Goal: Task Accomplishment & Management: Manage account settings

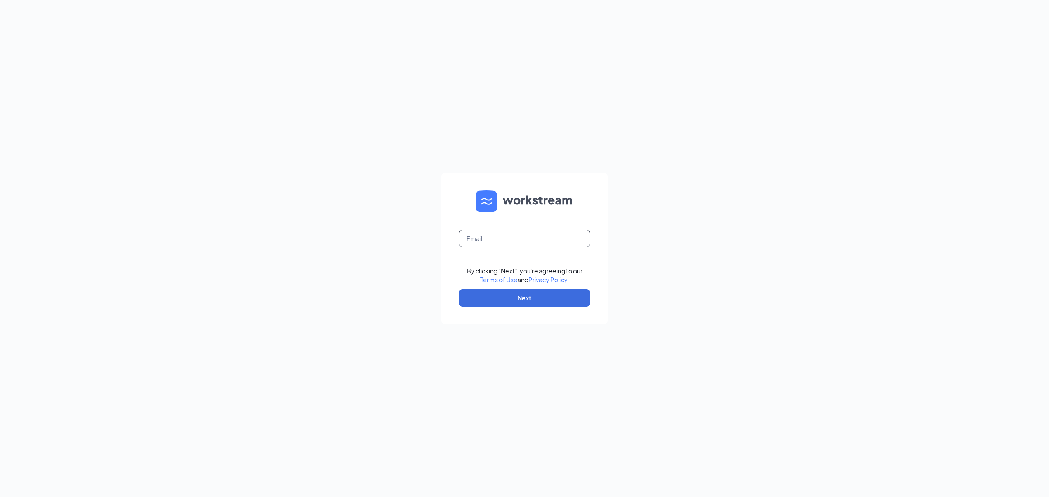
click at [481, 241] on input "text" at bounding box center [524, 238] width 131 height 17
type input "skewilliams@yahoo.com"
click at [513, 297] on button "Next" at bounding box center [524, 297] width 131 height 17
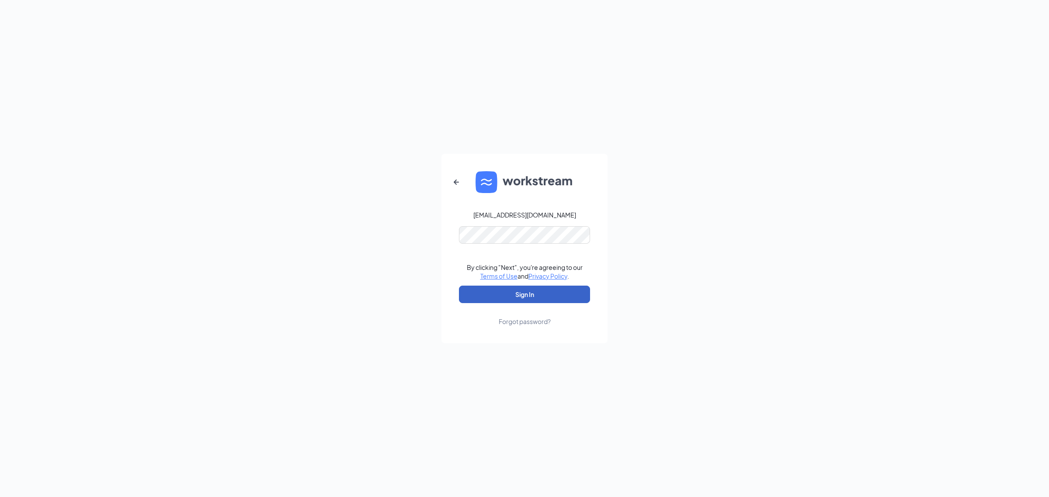
drag, startPoint x: 527, startPoint y: 298, endPoint x: 525, endPoint y: 293, distance: 5.0
click at [527, 298] on button "Sign In" at bounding box center [524, 294] width 131 height 17
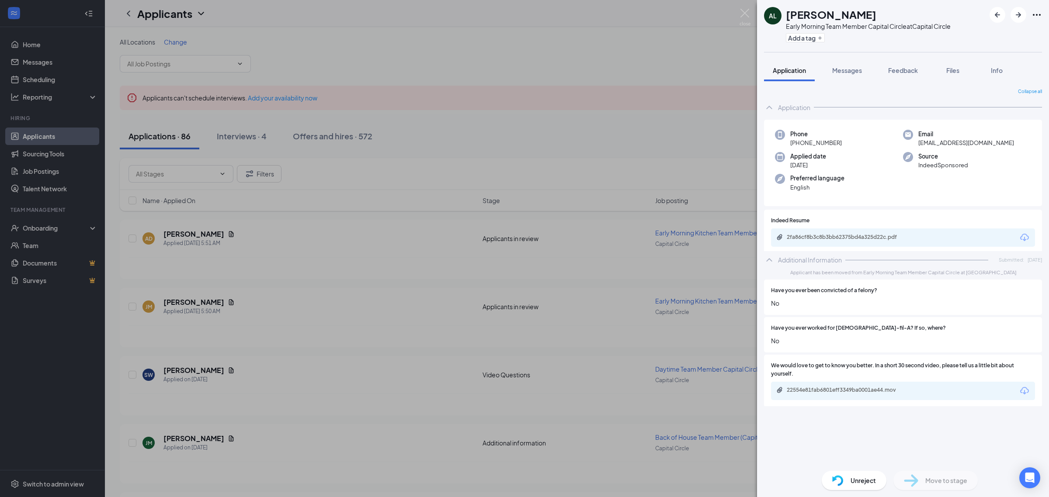
click at [746, 7] on div "AL Ariyana Lewis Early Morning Team Member Capital Circle at Capital Circle Add…" at bounding box center [524, 248] width 1049 height 497
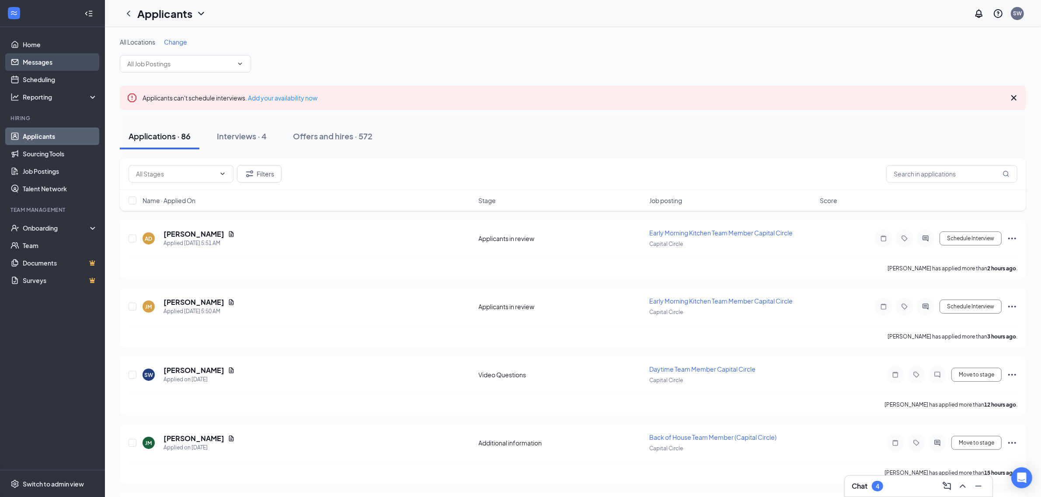
click at [55, 61] on link "Messages" at bounding box center [60, 61] width 75 height 17
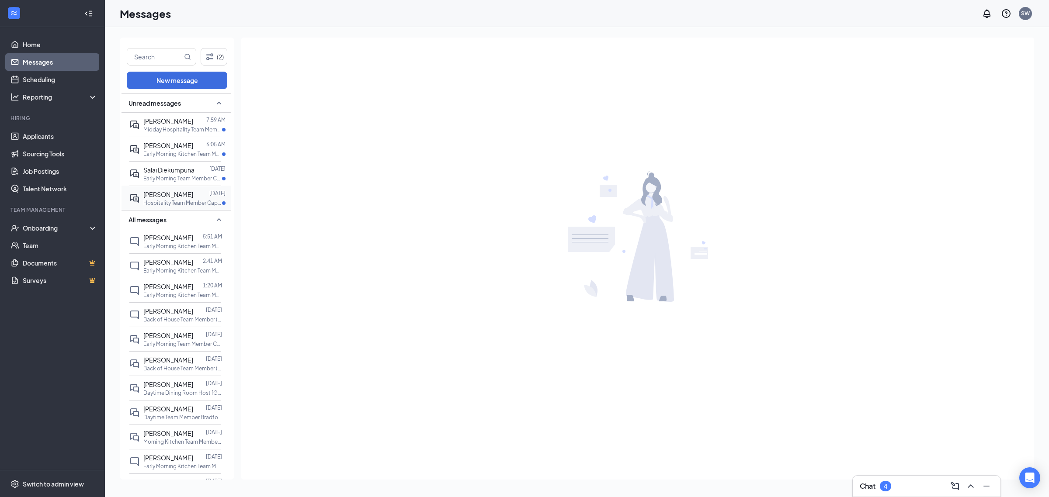
click at [167, 196] on span "[PERSON_NAME]" at bounding box center [168, 195] width 50 height 8
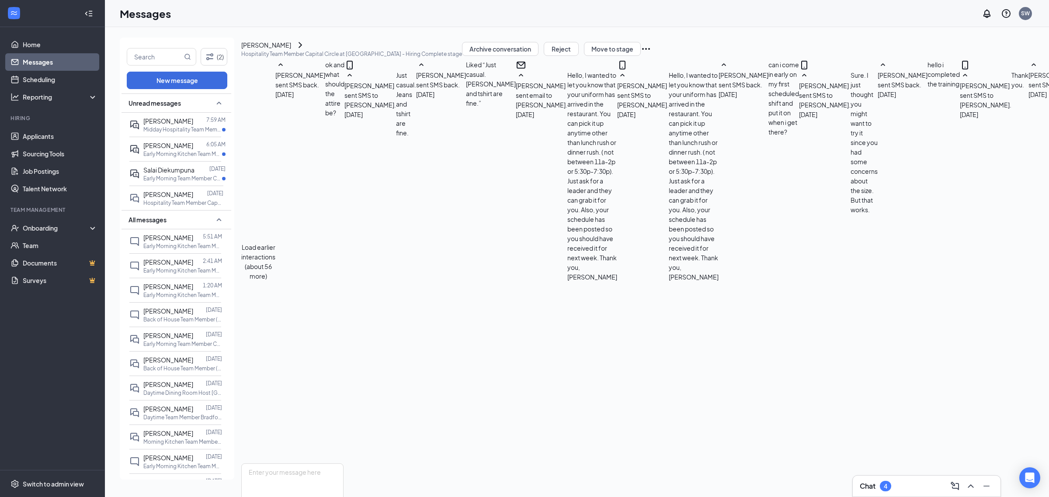
scroll to position [293, 0]
click at [184, 173] on span "Salai Diekumpuna" at bounding box center [168, 170] width 51 height 8
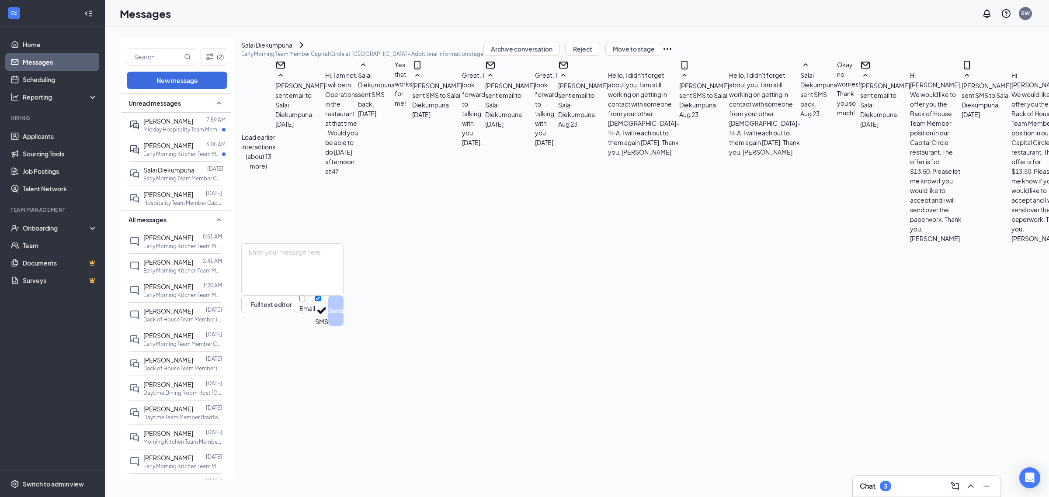
scroll to position [322, 0]
click at [344, 296] on textarea at bounding box center [292, 269] width 102 height 52
click at [344, 296] on textarea "Great! I will send the paperwork now." at bounding box center [292, 269] width 102 height 52
type textarea "Great! I will send the paperwork now. We will be having an orientation next Wed…"
click at [344, 326] on button "Send" at bounding box center [335, 311] width 15 height 30
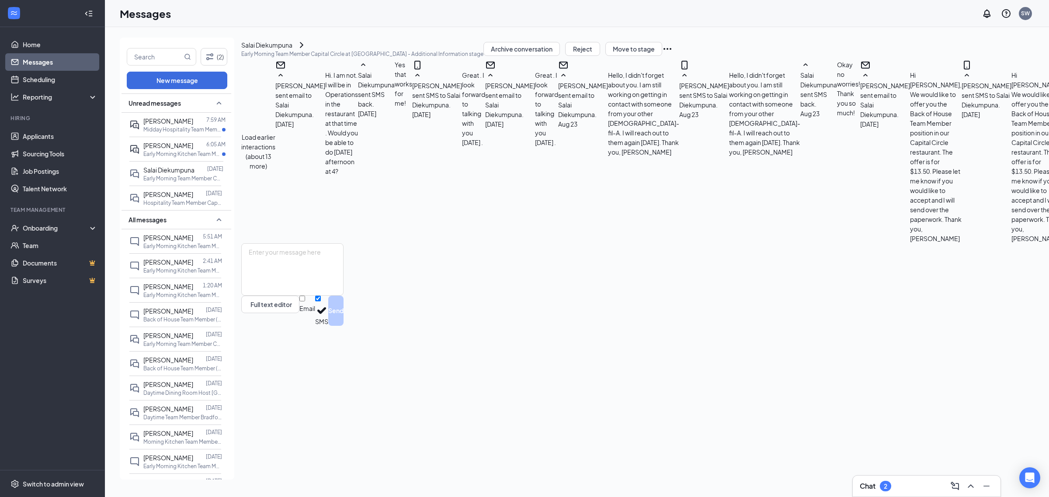
scroll to position [369, 0]
click at [153, 191] on span "[PERSON_NAME]" at bounding box center [168, 195] width 50 height 8
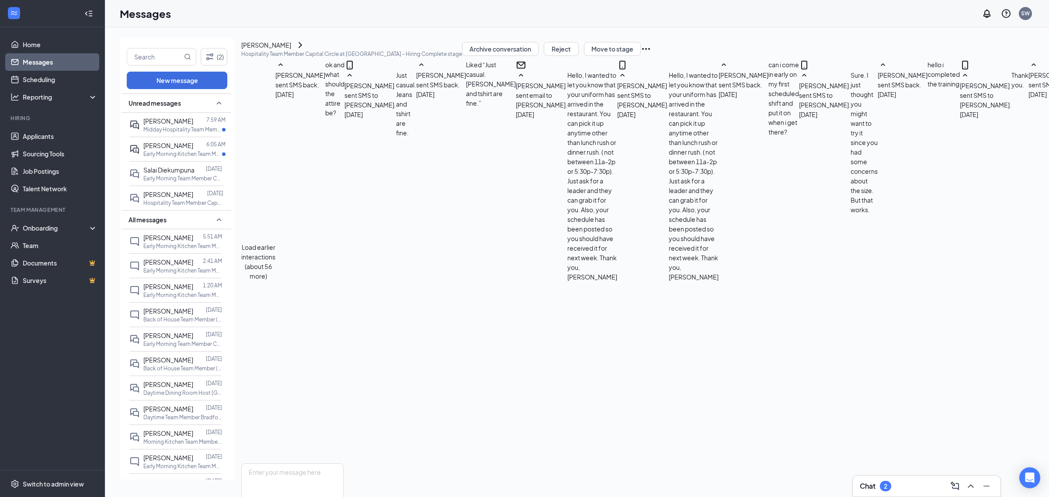
scroll to position [293, 0]
click at [344, 464] on textarea at bounding box center [292, 490] width 102 height 52
type textarea "Good morning Shana, We can discuss this further in person. I will take a look a…"
click at [344, 464] on div "Good morning Shana, We can discuss this further in person. I will take a look a…" at bounding box center [292, 505] width 102 height 83
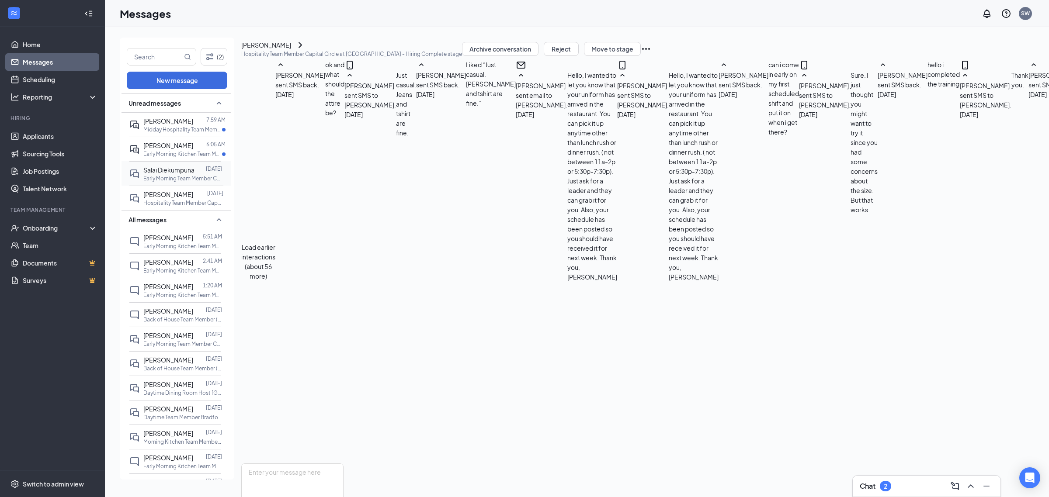
scroll to position [369, 0]
click at [162, 174] on div "Salai Diekumpuna" at bounding box center [168, 170] width 51 height 10
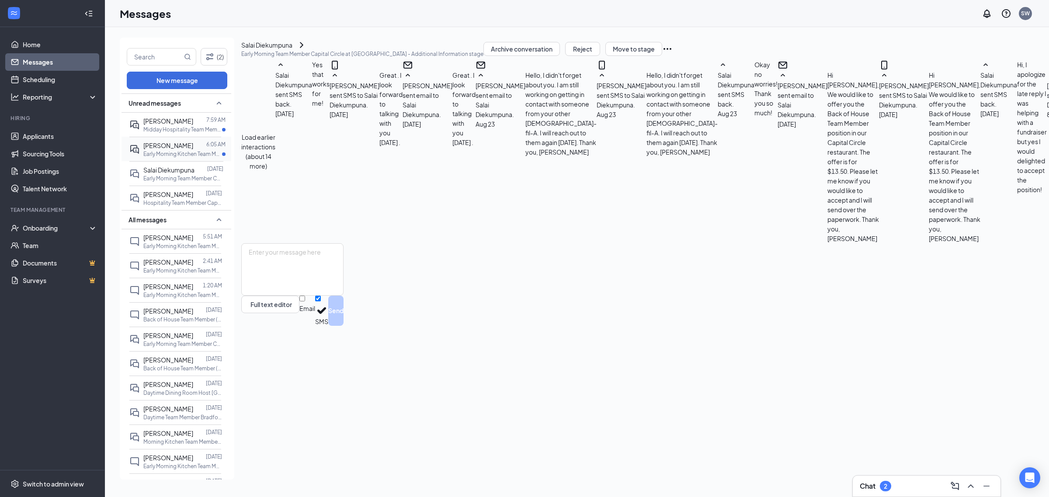
scroll to position [322, 0]
click at [165, 146] on span "[PERSON_NAME]" at bounding box center [168, 146] width 50 height 8
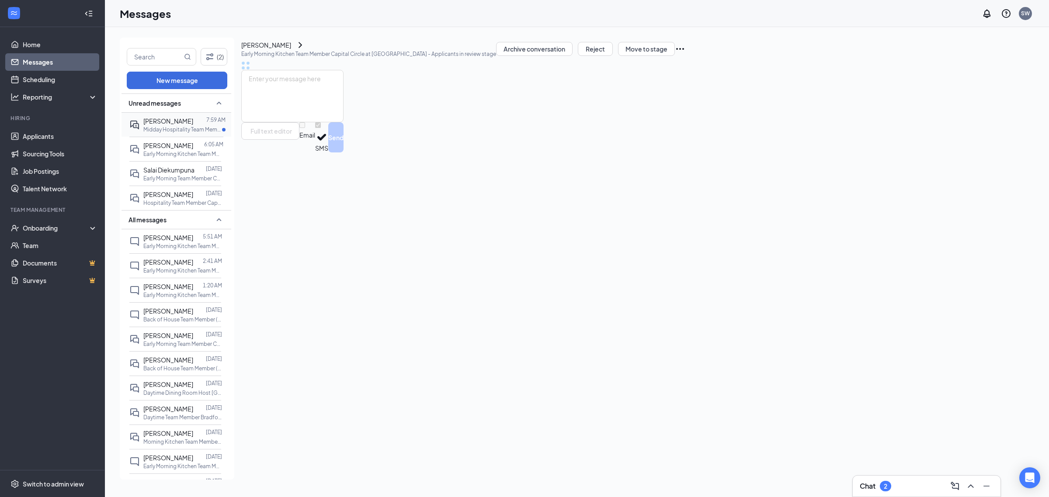
click at [167, 123] on span "[PERSON_NAME]" at bounding box center [168, 121] width 50 height 8
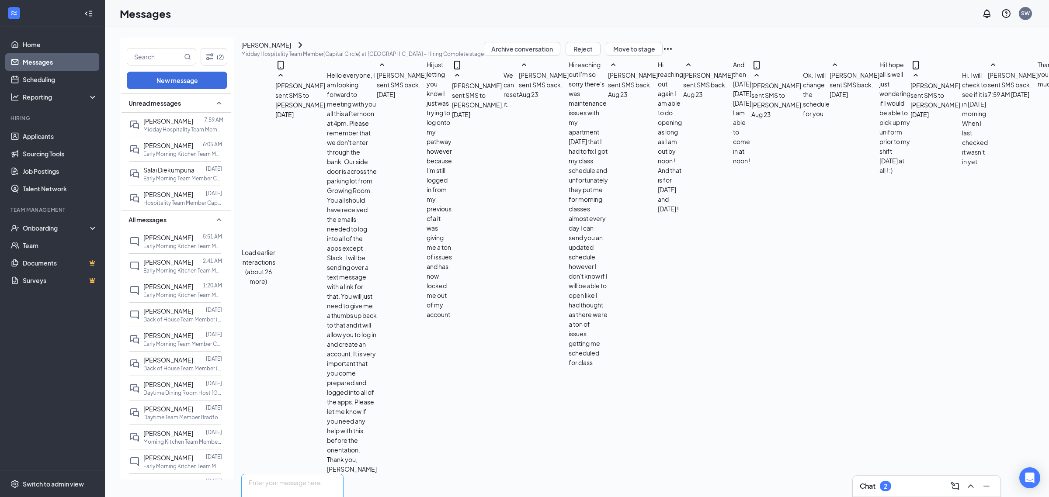
scroll to position [293, 0]
click at [308, 474] on textarea at bounding box center [292, 500] width 102 height 52
type textarea "Hi Avery, Your uniform is in the restaurant:)"
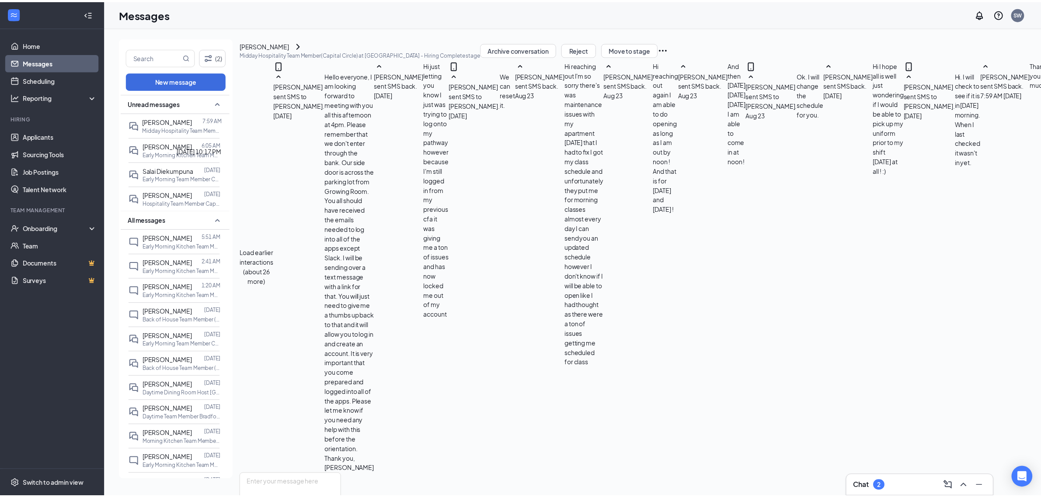
scroll to position [350, 0]
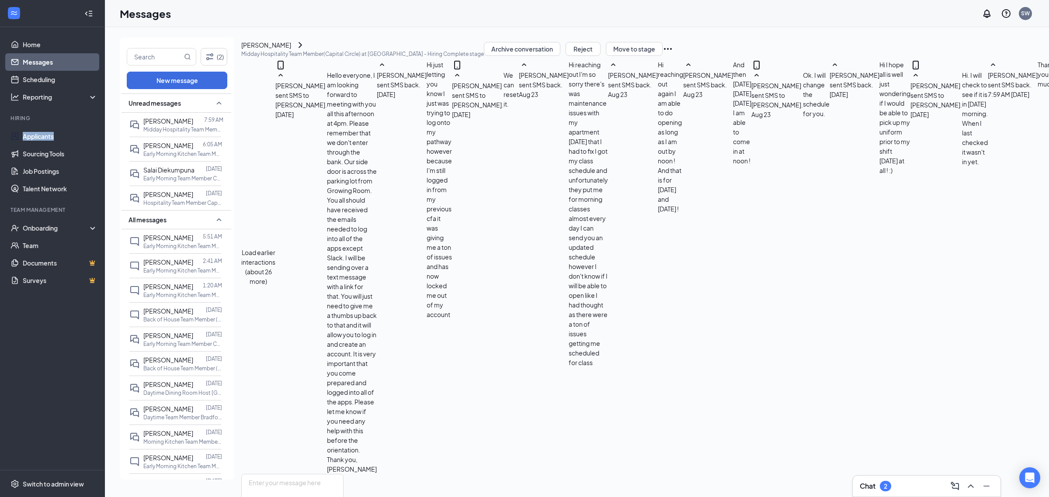
drag, startPoint x: 53, startPoint y: 129, endPoint x: 62, endPoint y: 120, distance: 12.7
click at [59, 127] on li "Hiring Applicants Sourcing Tools Job Postings Talent Network" at bounding box center [52, 156] width 104 height 83
click at [49, 141] on link "Applicants" at bounding box center [60, 136] width 75 height 17
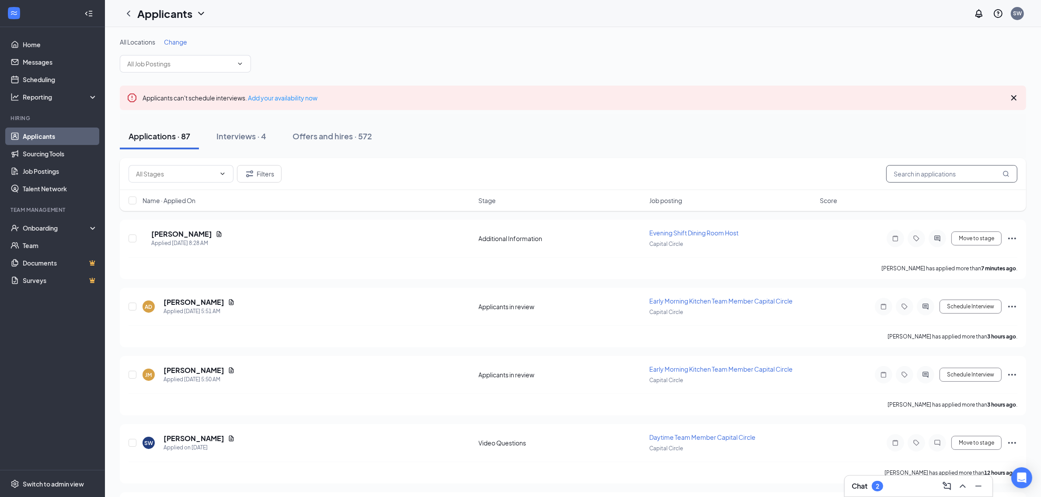
click at [924, 176] on input "text" at bounding box center [951, 173] width 131 height 17
click at [324, 138] on div "Offers and hires · 572" at bounding box center [332, 136] width 80 height 11
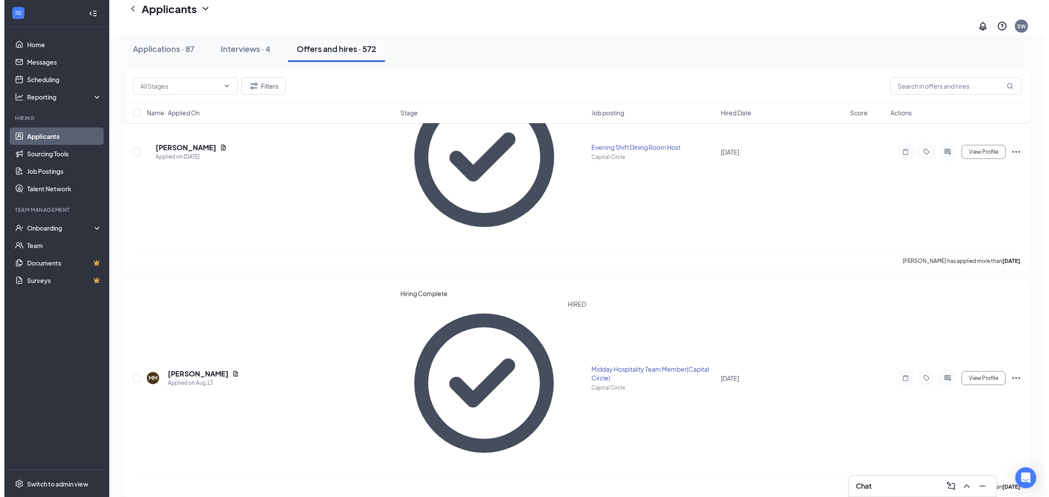
scroll to position [872, 0]
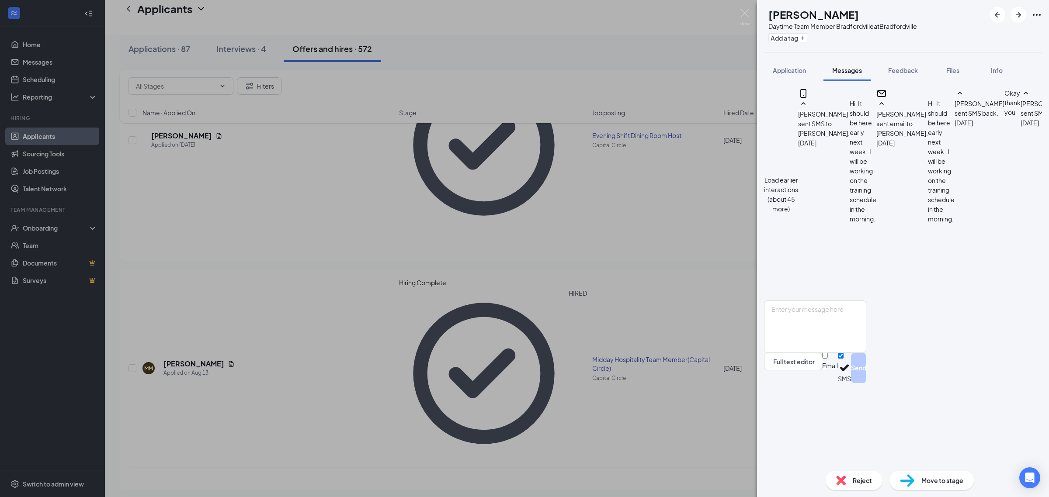
scroll to position [316, 0]
click at [866, 353] on textarea at bounding box center [815, 327] width 102 height 52
type textarea "Good morning, They just let me know that your uniform did arrive. Are you ok to…"
click at [828, 359] on input "Email" at bounding box center [825, 356] width 6 height 6
checkbox input "true"
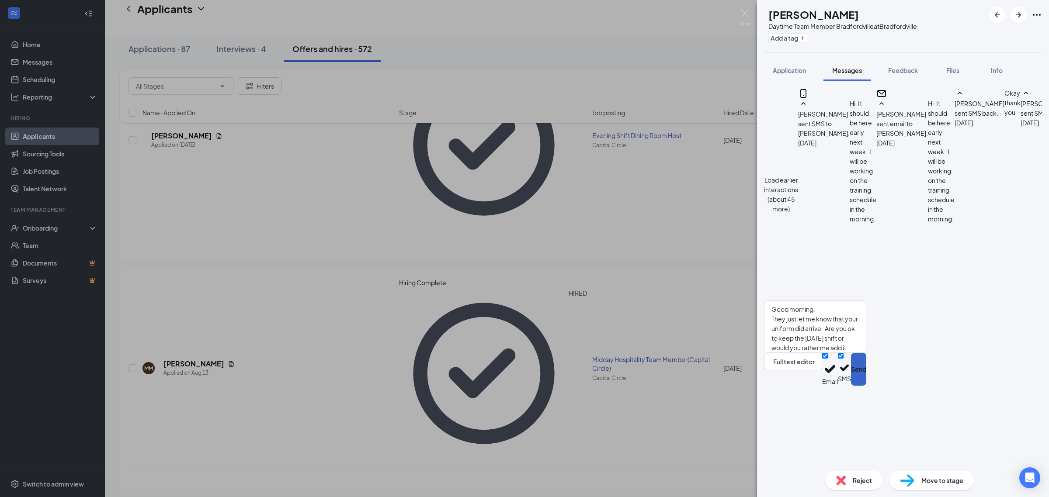
click at [866, 386] on button "Send" at bounding box center [858, 369] width 15 height 33
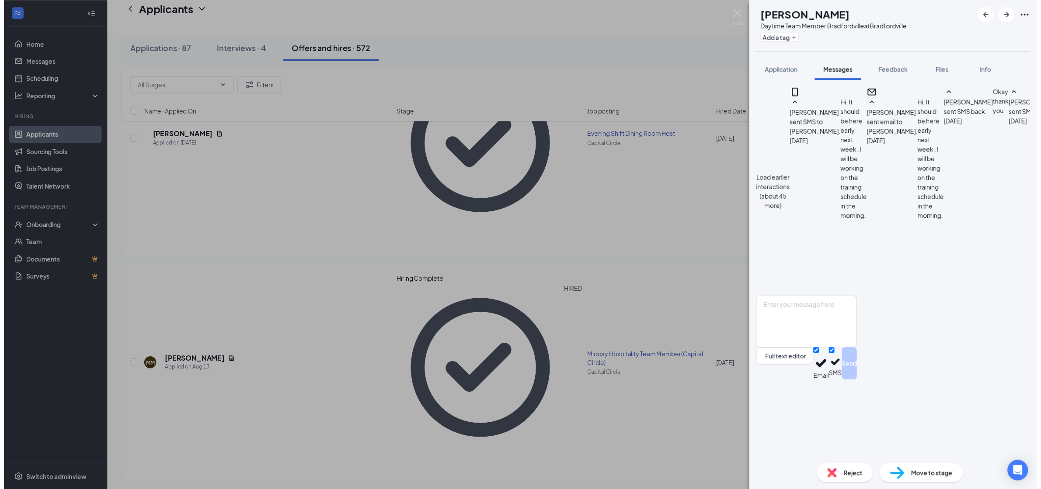
scroll to position [524, 0]
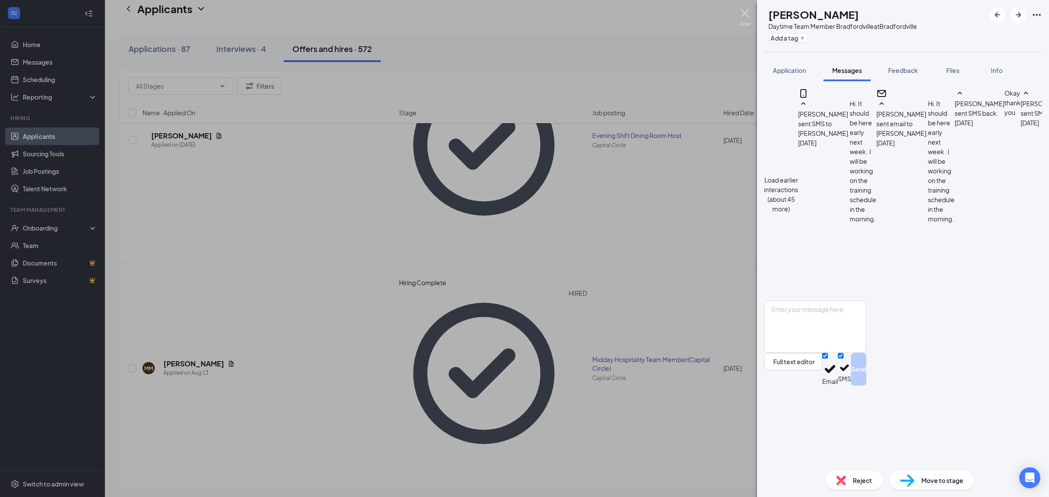
drag, startPoint x: 746, startPoint y: 9, endPoint x: 252, endPoint y: 331, distance: 589.5
click at [746, 9] on img at bounding box center [744, 17] width 11 height 17
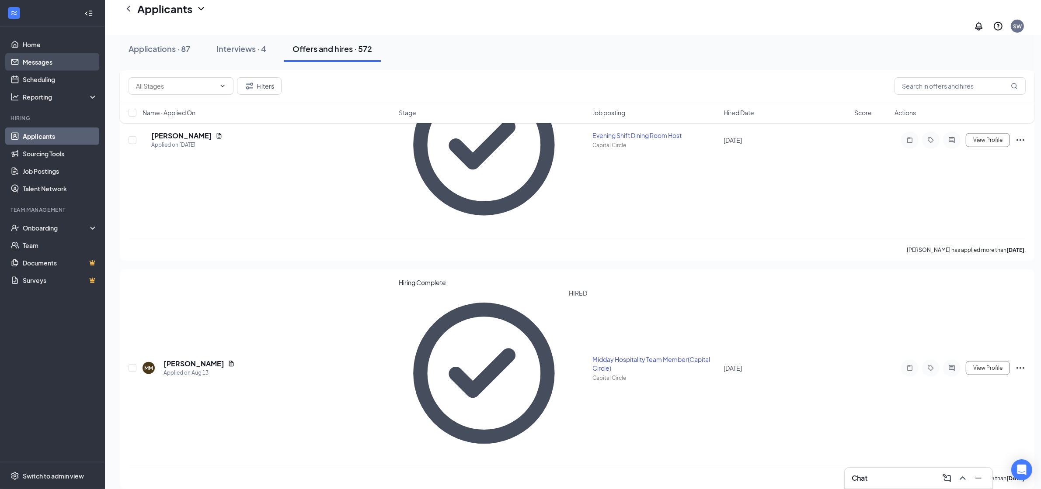
click at [35, 64] on link "Messages" at bounding box center [60, 61] width 75 height 17
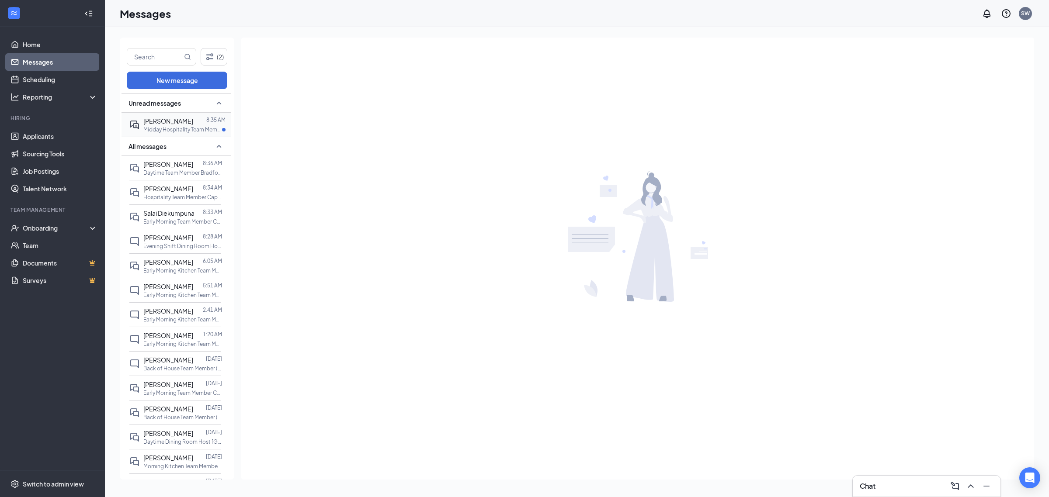
click at [171, 119] on span "[PERSON_NAME]" at bounding box center [168, 121] width 50 height 8
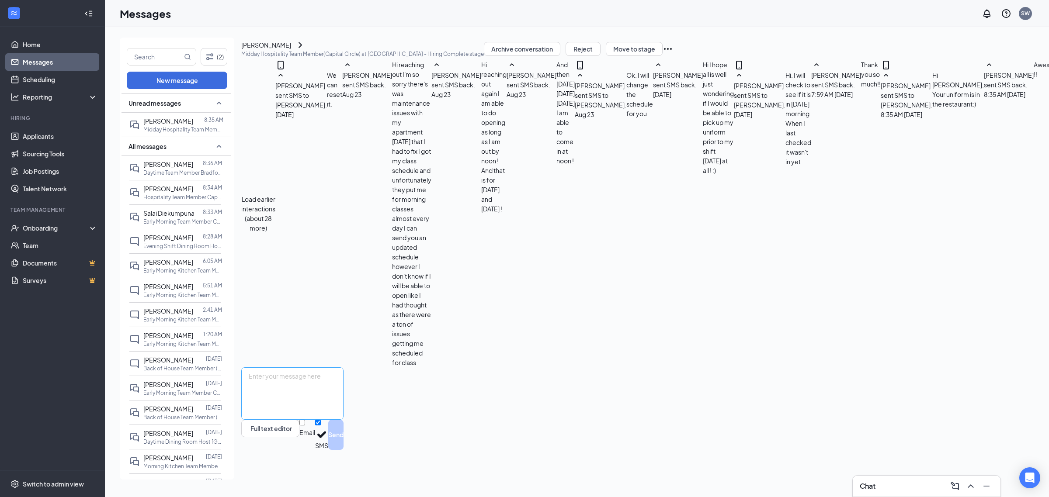
scroll to position [206, 0]
click at [318, 411] on textarea at bounding box center [292, 394] width 102 height 52
type textarea "I hope your first week is awesome!"
click at [344, 450] on button "Send" at bounding box center [335, 435] width 15 height 30
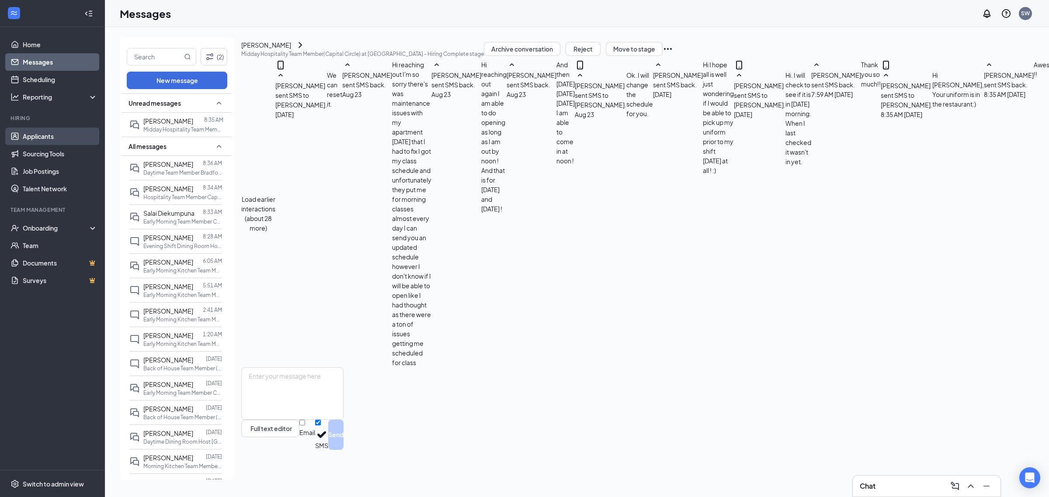
drag, startPoint x: 44, startPoint y: 136, endPoint x: 48, endPoint y: 134, distance: 4.7
click at [44, 136] on link "Applicants" at bounding box center [60, 136] width 75 height 17
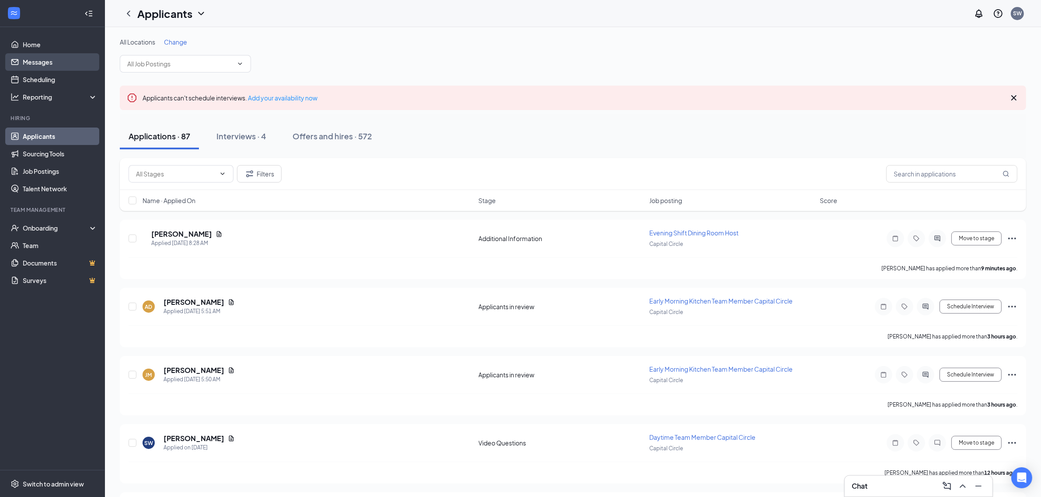
click at [59, 62] on link "Messages" at bounding box center [60, 61] width 75 height 17
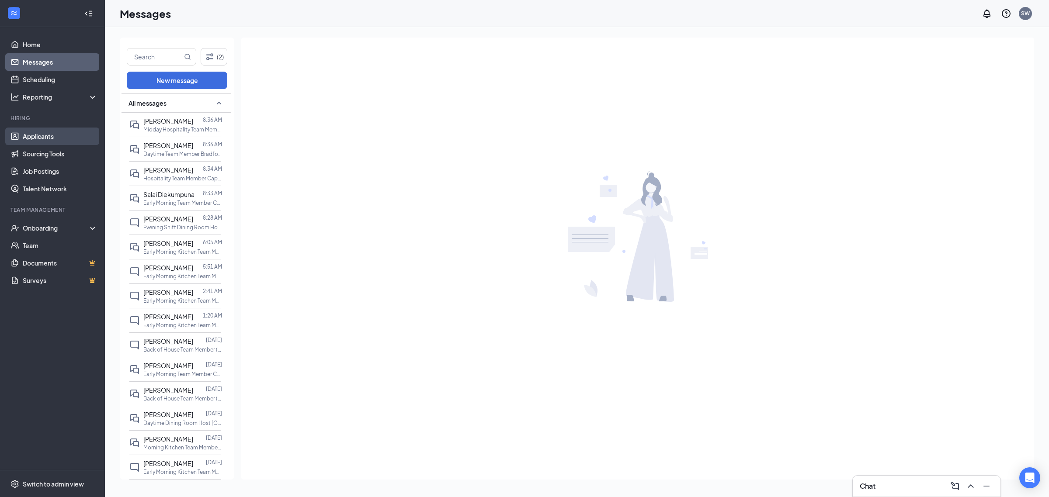
click at [31, 132] on link "Applicants" at bounding box center [60, 136] width 75 height 17
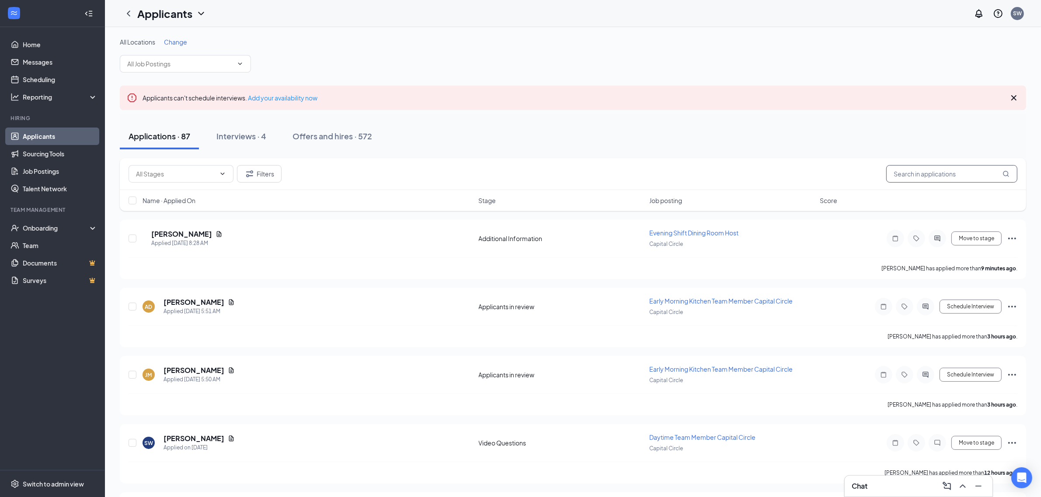
click at [937, 174] on input "text" at bounding box center [951, 173] width 131 height 17
click at [925, 161] on div "Filters" at bounding box center [573, 174] width 906 height 32
click at [925, 164] on div "Filters" at bounding box center [573, 174] width 906 height 32
click at [923, 174] on input "text" at bounding box center [951, 173] width 131 height 17
click at [347, 139] on div "Offers and hires · 572" at bounding box center [332, 136] width 80 height 11
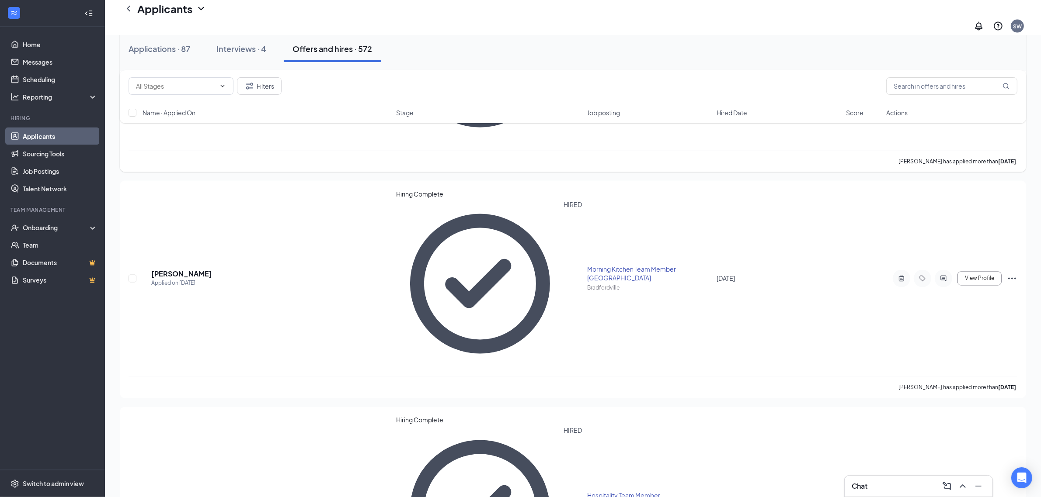
scroll to position [2076, 0]
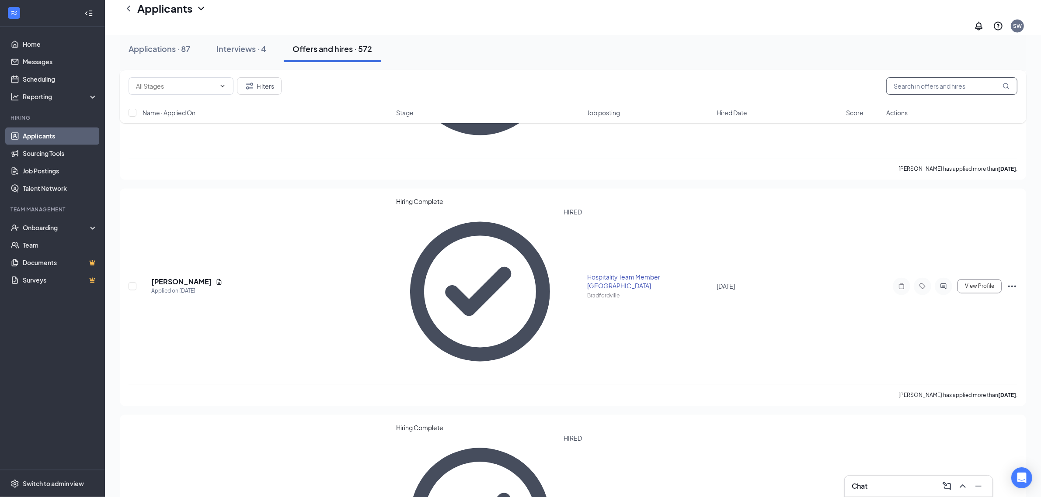
click at [899, 84] on input "text" at bounding box center [951, 85] width 131 height 17
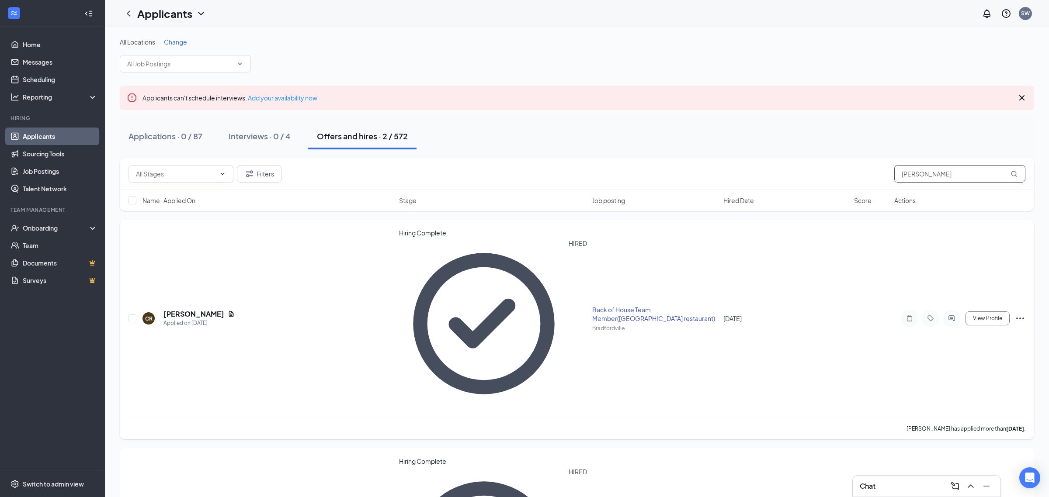
type input "conner"
click at [951, 310] on div at bounding box center [951, 318] width 17 height 17
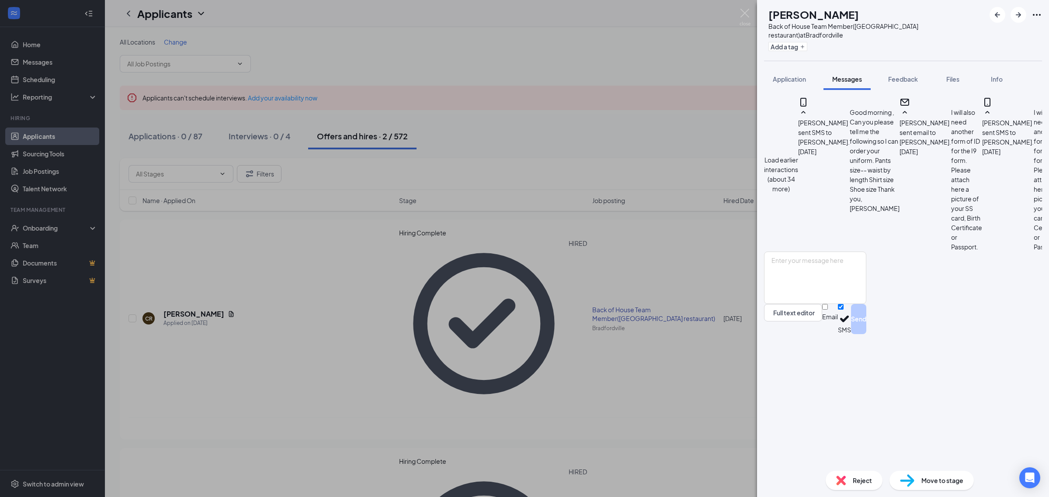
scroll to position [485, 0]
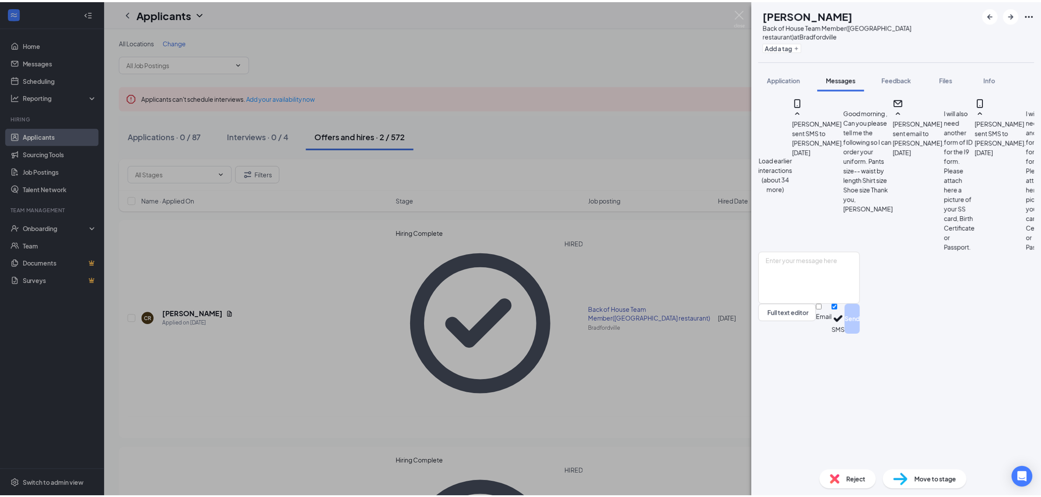
scroll to position [157, 0]
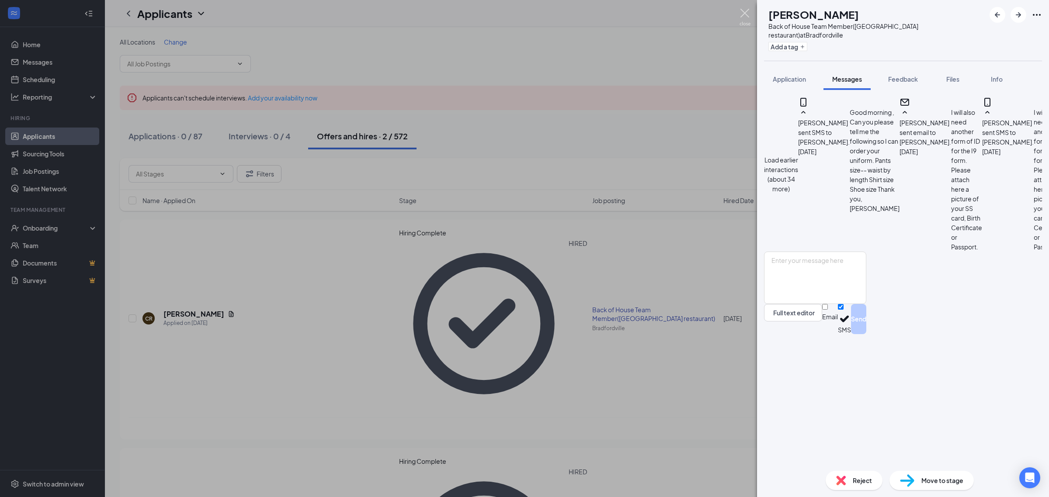
click at [743, 11] on img at bounding box center [744, 17] width 11 height 17
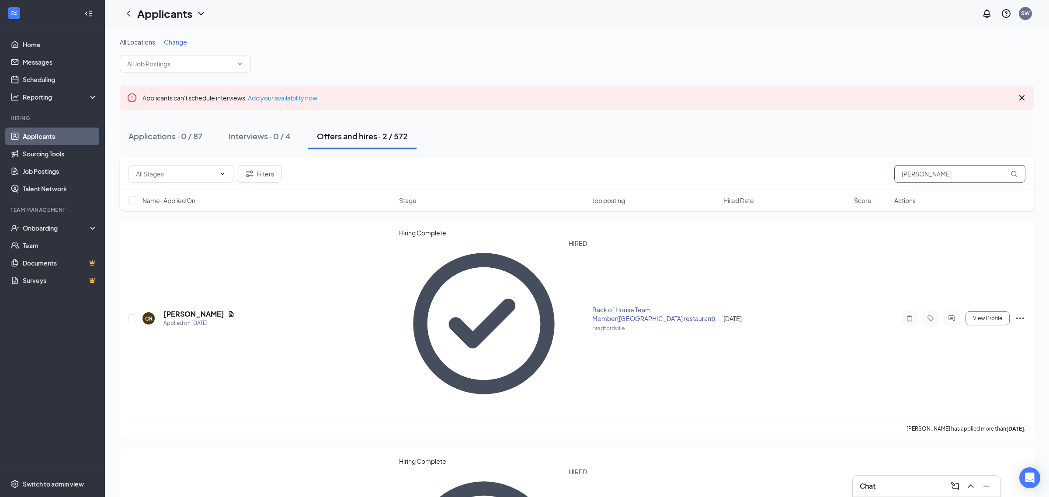
drag, startPoint x: 944, startPoint y: 171, endPoint x: 837, endPoint y: 178, distance: 107.7
click at [841, 178] on div "Filters conner" at bounding box center [576, 173] width 897 height 17
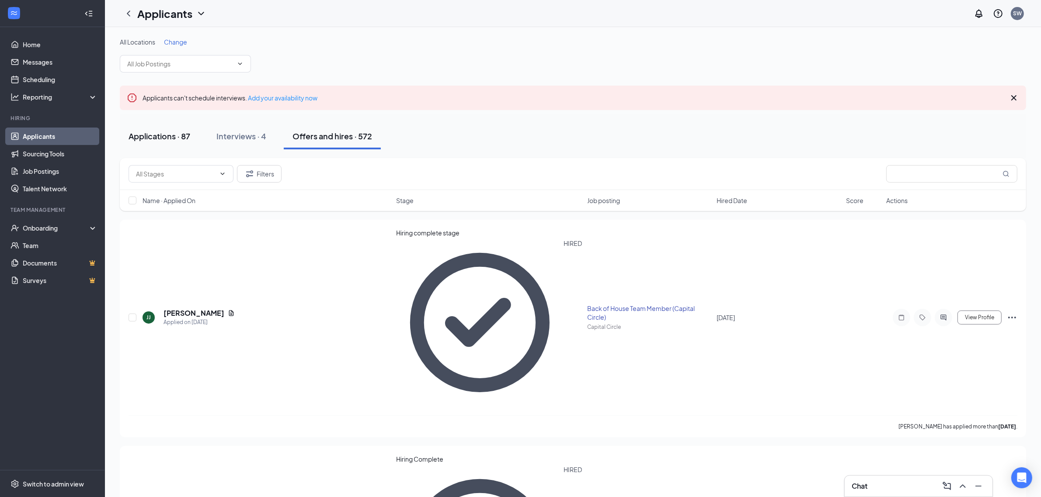
click at [153, 135] on div "Applications · 87" at bounding box center [159, 136] width 62 height 11
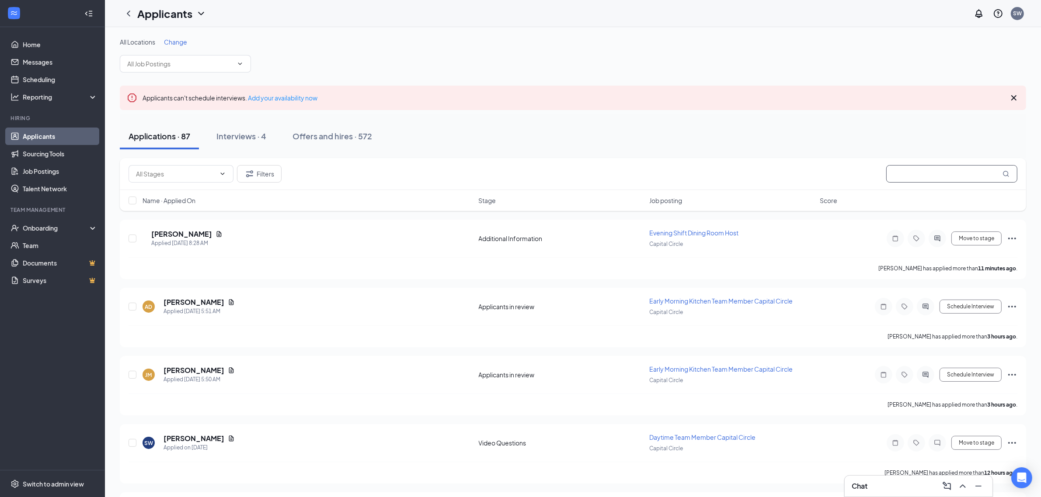
click at [930, 179] on input "text" at bounding box center [951, 173] width 131 height 17
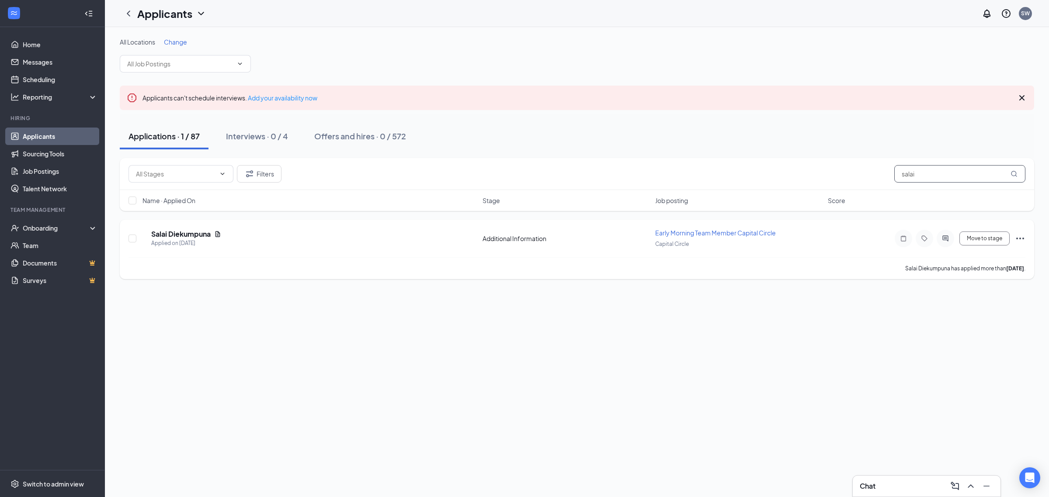
type input "salai"
click at [1026, 234] on div "SD Salai Diekumpuna Applied on Aug 8 Additional Information Early Morning Team …" at bounding box center [577, 249] width 914 height 59
click at [1024, 236] on icon "Ellipses" at bounding box center [1020, 238] width 10 height 10
click at [956, 254] on p "Mark as hired" at bounding box center [980, 253] width 79 height 9
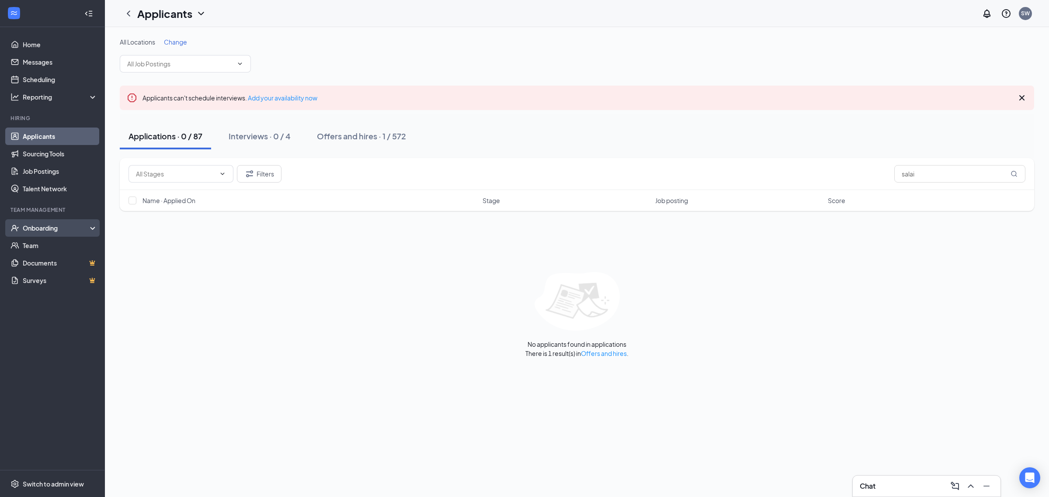
click at [26, 226] on div "Onboarding" at bounding box center [56, 228] width 67 height 9
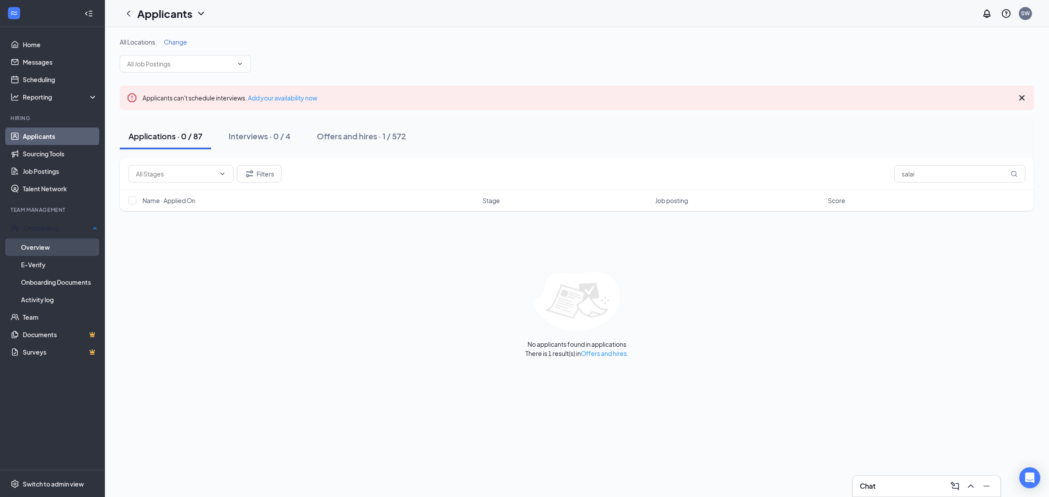
click at [46, 246] on link "Overview" at bounding box center [59, 247] width 76 height 17
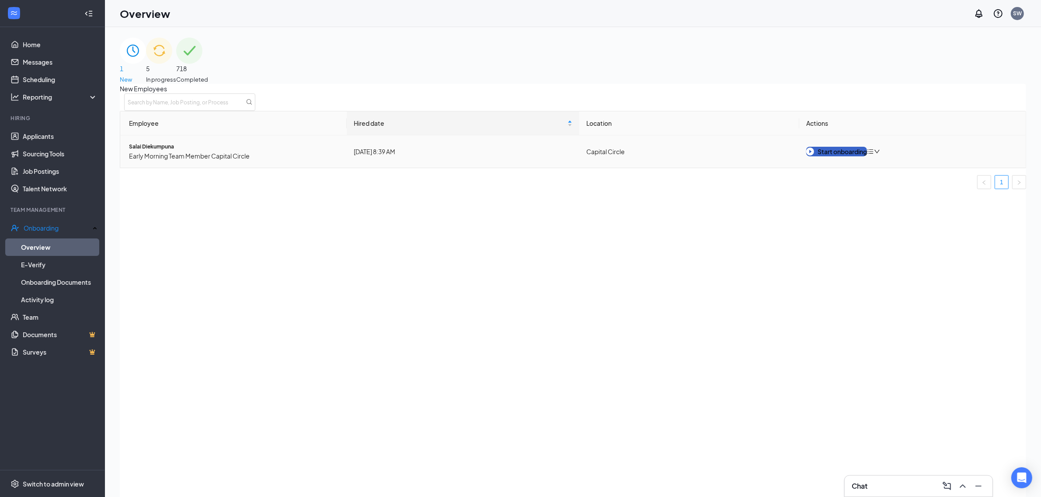
click at [830, 156] on div "Start onboarding" at bounding box center [836, 152] width 61 height 10
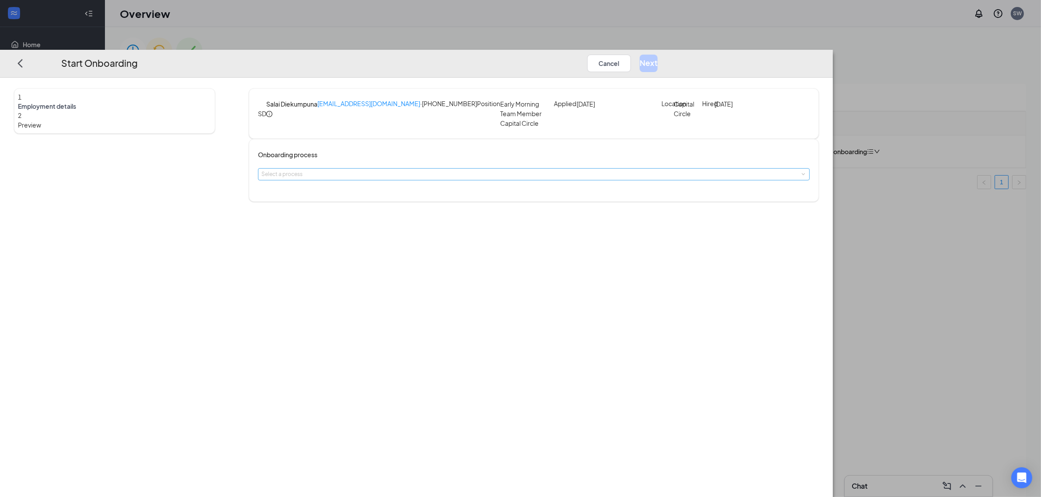
click at [486, 179] on div "Select a process" at bounding box center [531, 174] width 541 height 9
click at [466, 205] on span "CFA Onboarding Process" at bounding box center [436, 204] width 72 height 8
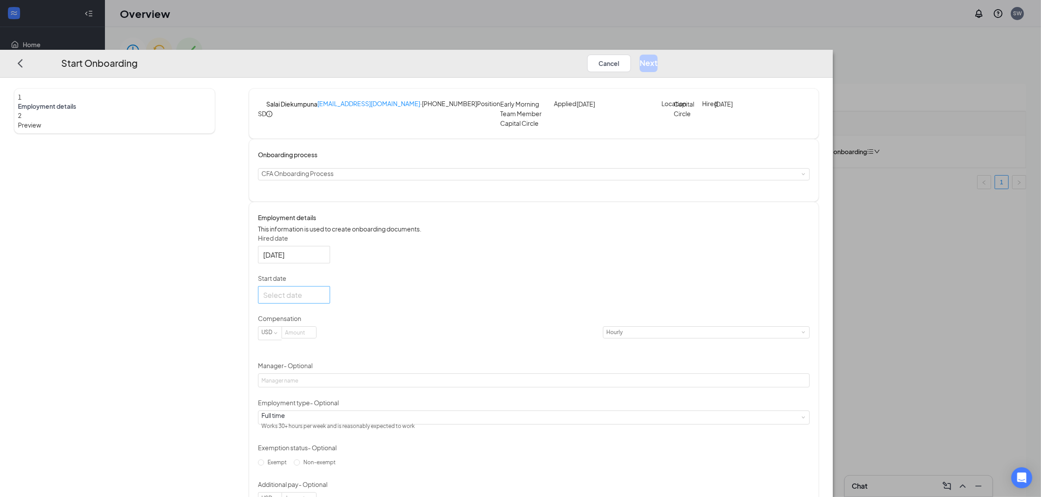
click at [330, 304] on div at bounding box center [294, 294] width 72 height 17
type input "Sep 3, 2025"
click at [323, 418] on div "3" at bounding box center [318, 412] width 10 height 10
click at [316, 338] on input at bounding box center [299, 332] width 34 height 11
type input "13.5"
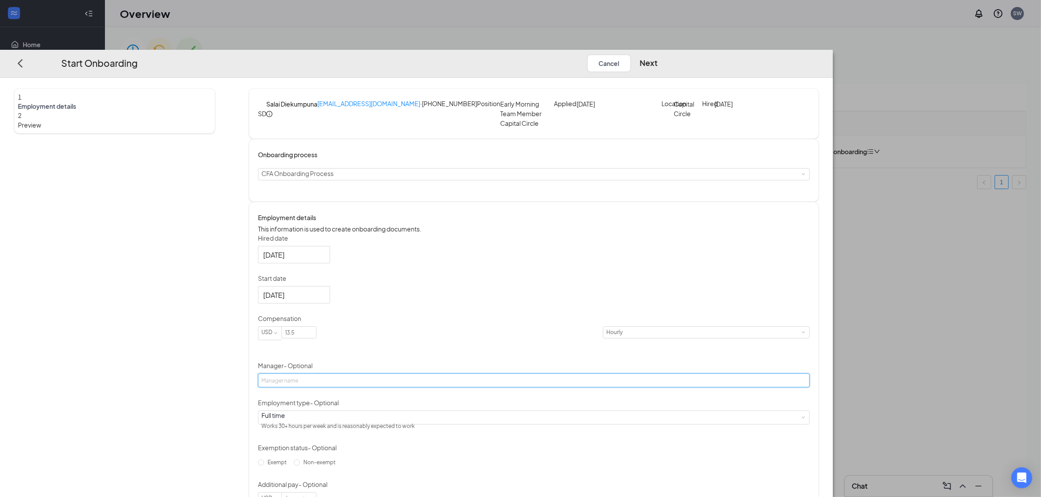
click at [424, 388] on input "Manager - Optional" at bounding box center [534, 381] width 552 height 14
type input "Susan Williams"
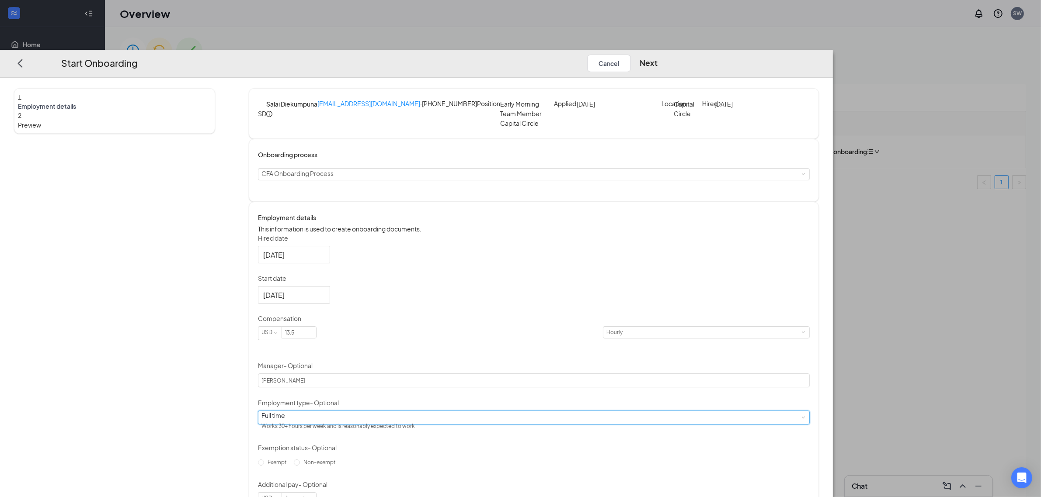
click at [449, 424] on div "Full time Works 30+ hours per week and is reasonably expected to work" at bounding box center [533, 417] width 545 height 13
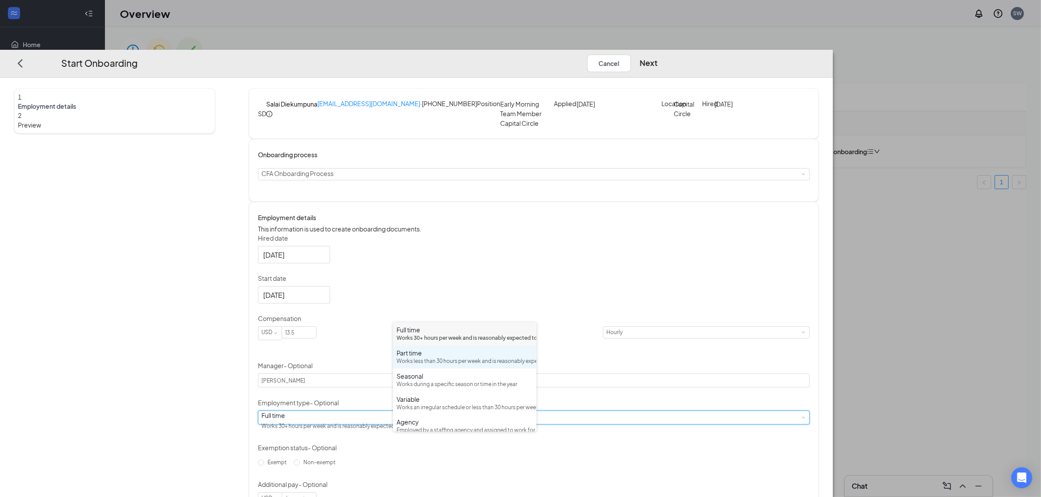
click at [448, 366] on div "Works less than 30 hours per week and is reasonably expected to work" at bounding box center [464, 361] width 136 height 8
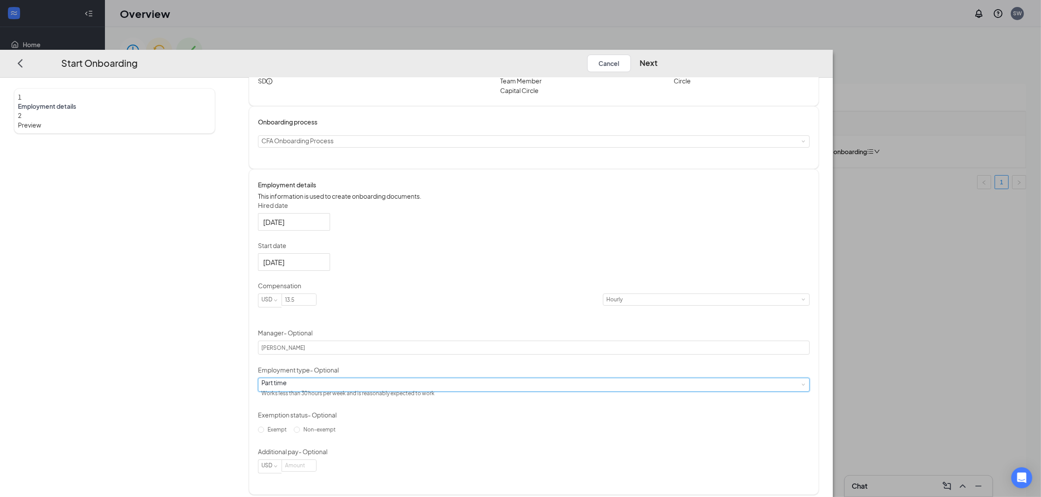
scroll to position [66, 0]
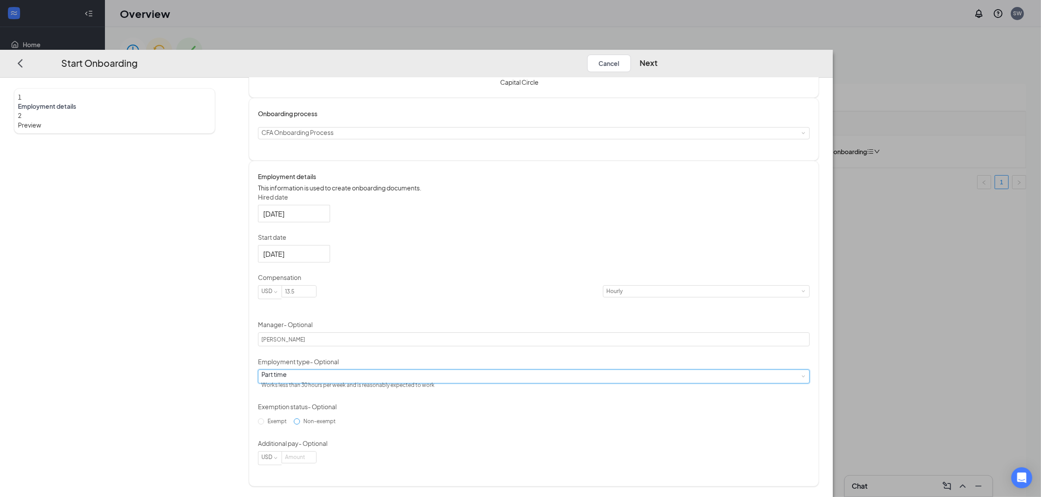
click at [300, 425] on input "Non-exempt" at bounding box center [297, 422] width 6 height 6
radio input "true"
click at [657, 54] on button "Next" at bounding box center [648, 62] width 18 height 17
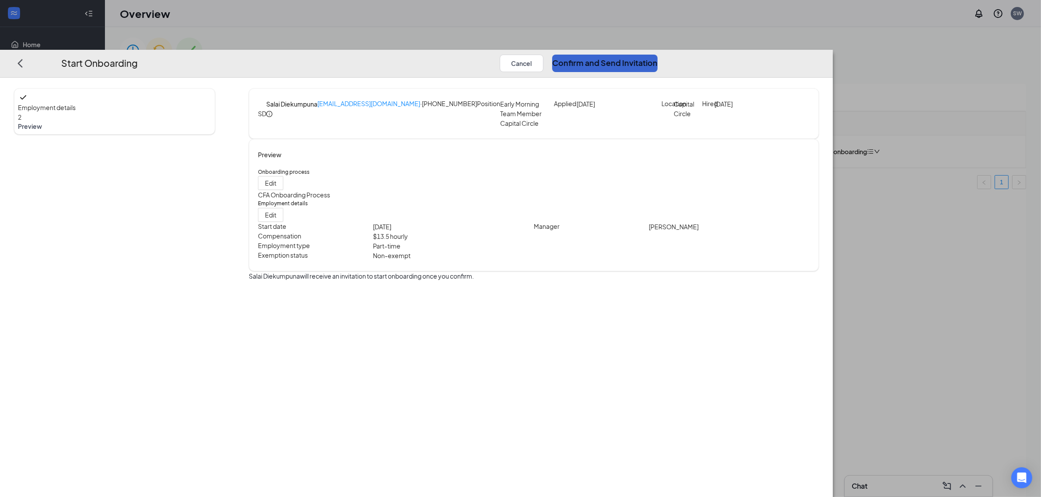
scroll to position [0, 0]
click at [657, 54] on button "Confirm and Send Invitation" at bounding box center [604, 62] width 105 height 17
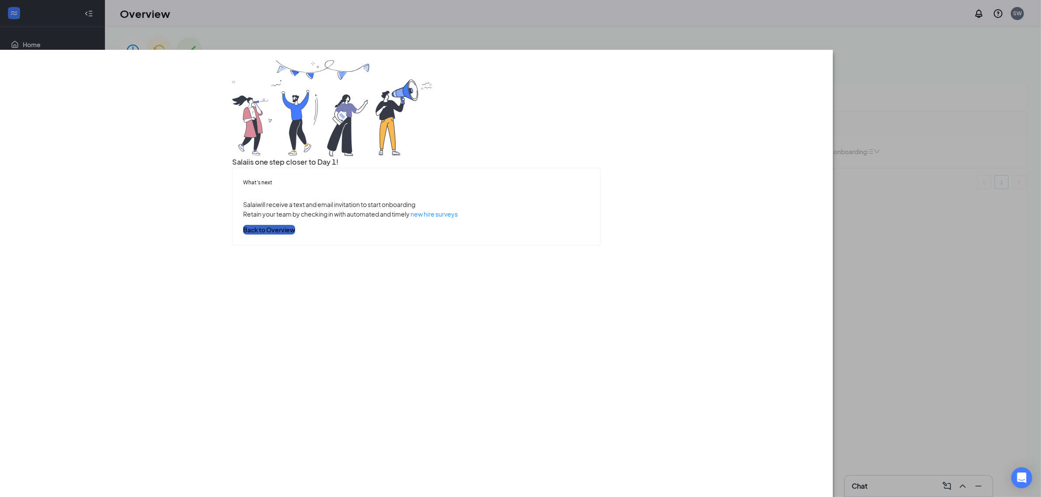
click at [295, 235] on button "Back to Overview" at bounding box center [269, 230] width 52 height 10
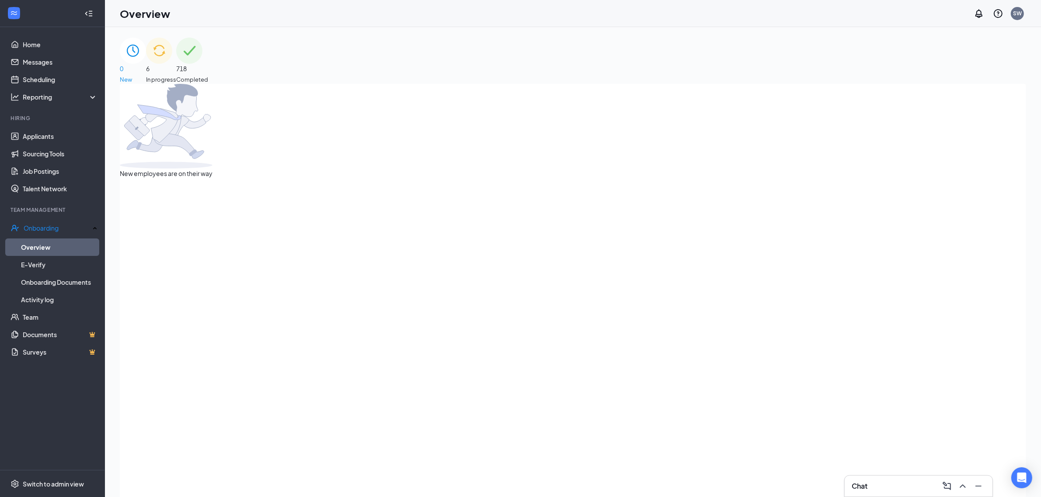
click at [176, 50] on div "6 In progress" at bounding box center [161, 61] width 30 height 46
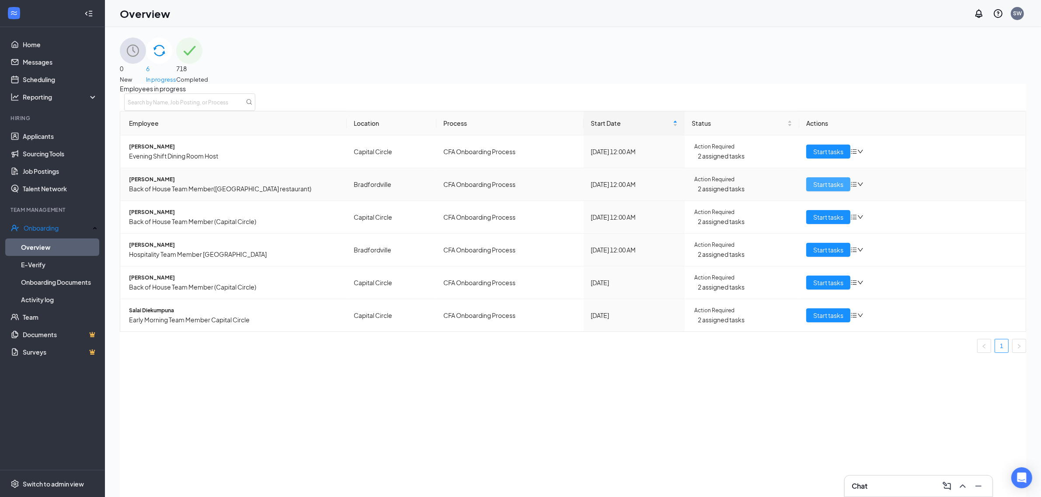
click at [819, 189] on span "Start tasks" at bounding box center [828, 185] width 30 height 10
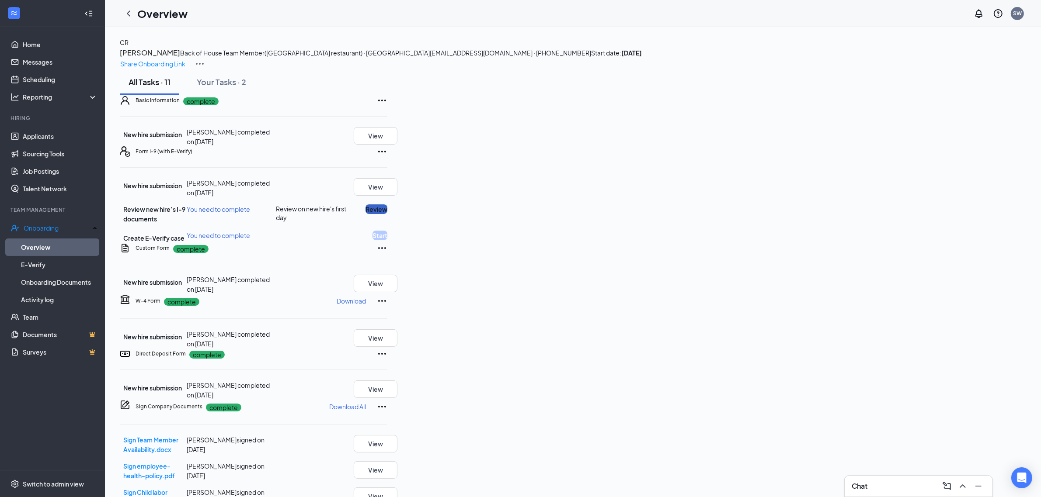
click at [387, 214] on button "Review" at bounding box center [376, 210] width 22 height 10
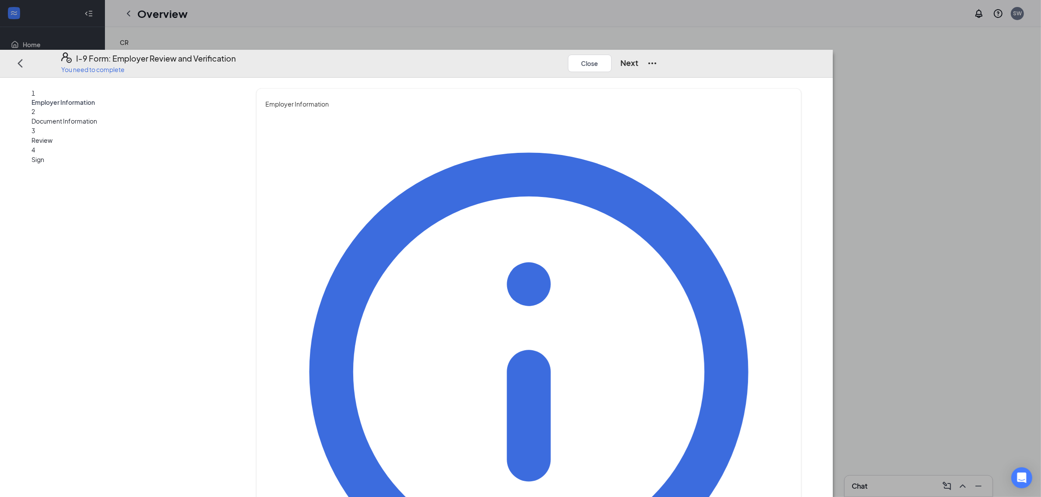
type input "Susan"
type input "Williams"
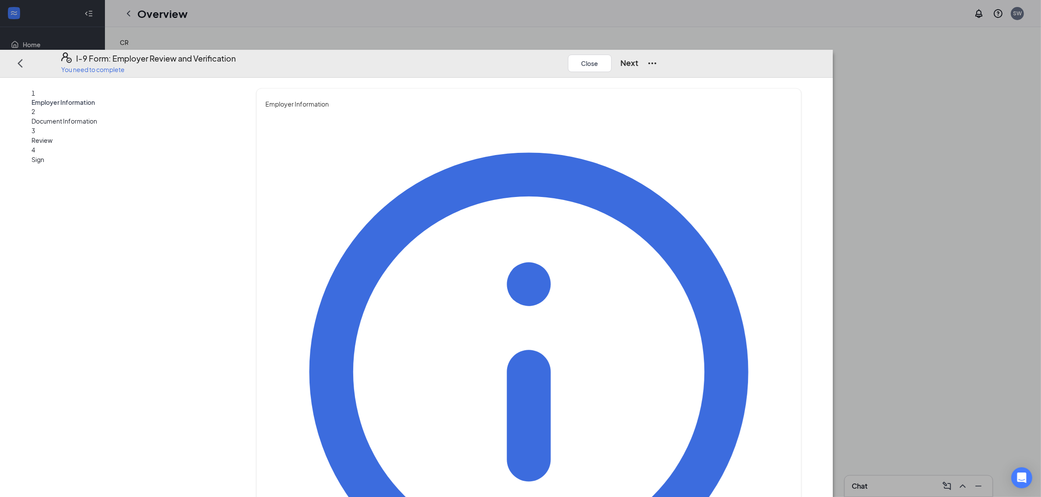
type input "HR Director"
type input "skewilliams@yahoo.com"
type input "8702086490"
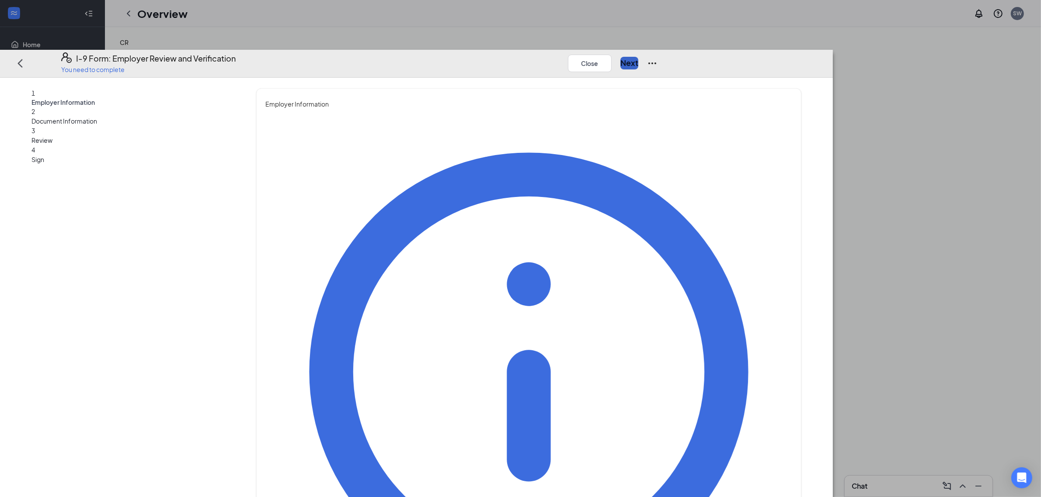
click at [638, 57] on button "Next" at bounding box center [629, 63] width 18 height 12
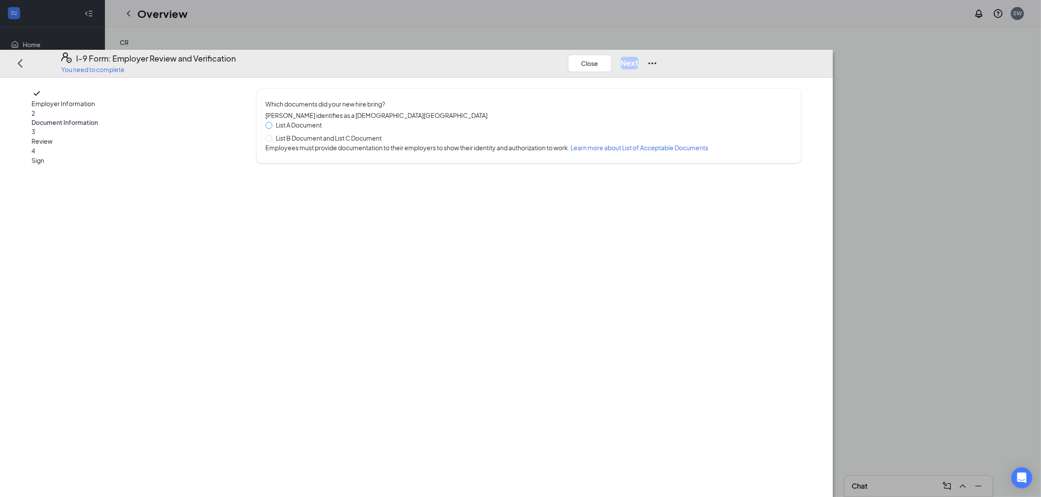
click at [272, 122] on span at bounding box center [268, 125] width 7 height 7
click at [271, 122] on input "List A Document" at bounding box center [268, 125] width 6 height 6
radio input "true"
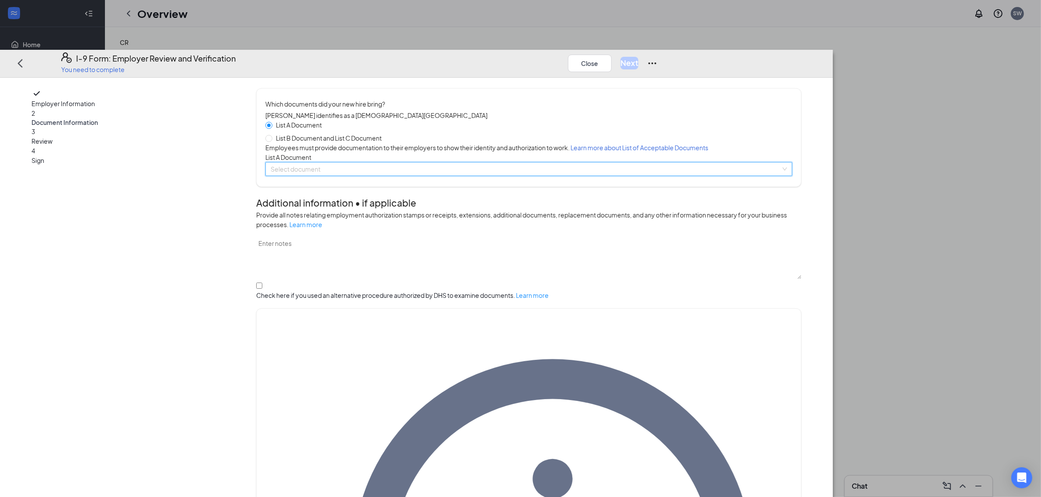
click at [486, 176] on input "search" at bounding box center [526, 169] width 510 height 13
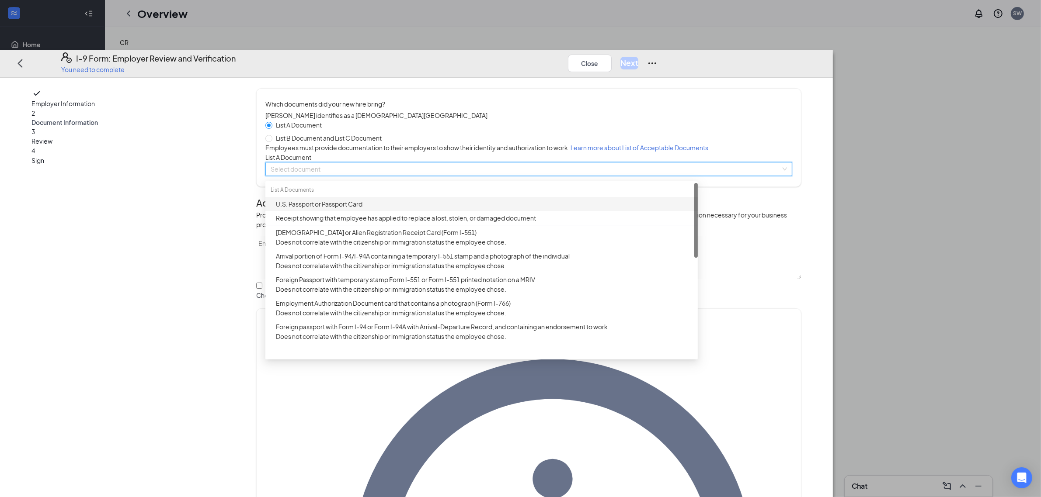
click at [428, 209] on div "U.S. Passport or Passport Card" at bounding box center [484, 204] width 416 height 10
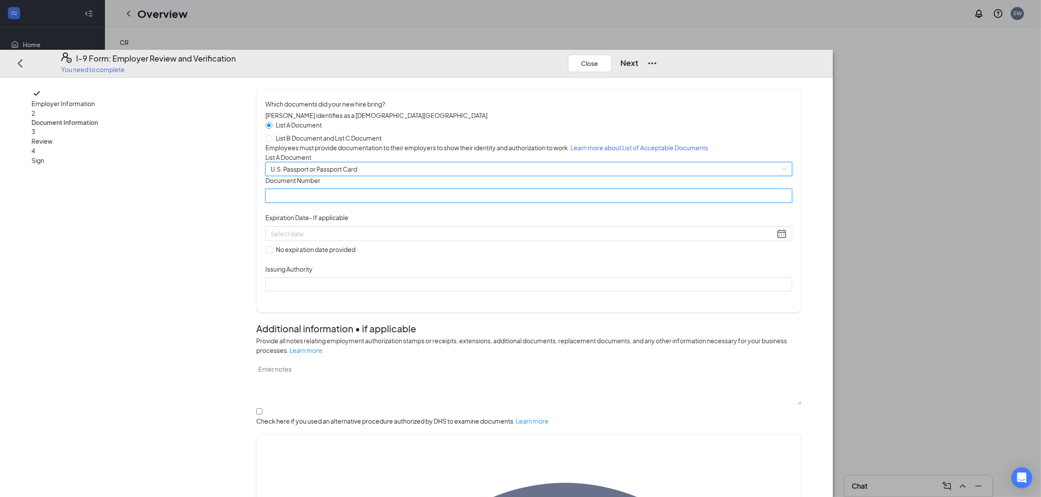
click at [431, 203] on input "Document Number" at bounding box center [528, 196] width 527 height 14
type input "A20867473"
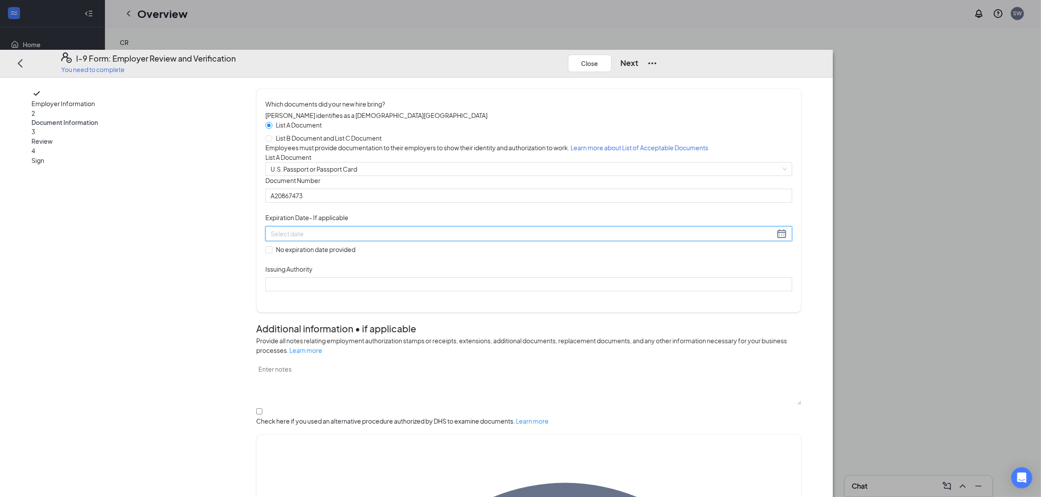
click at [428, 239] on input at bounding box center [523, 234] width 504 height 10
click at [418, 337] on div "8" at bounding box center [421, 339] width 10 height 10
type input "05/08/2028"
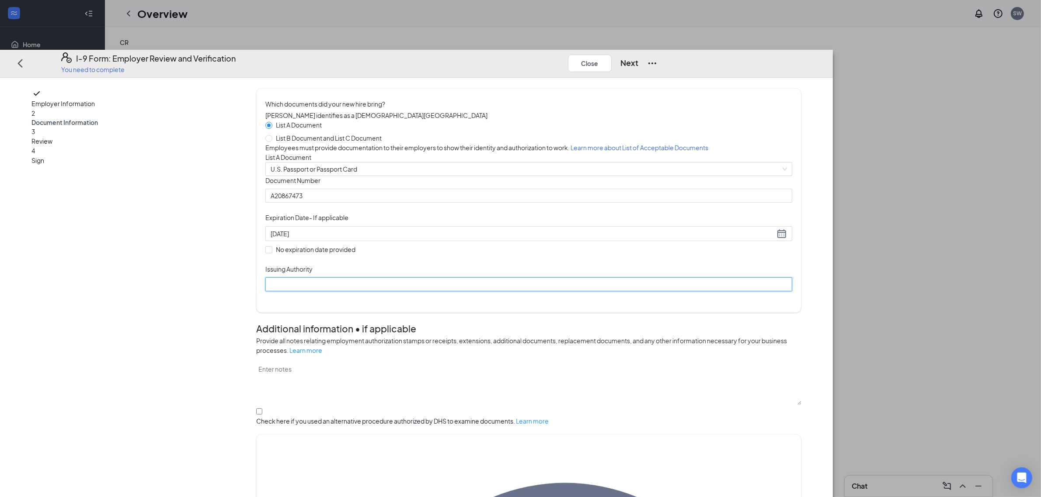
click at [446, 292] on input "Issuing Authority" at bounding box center [528, 285] width 527 height 14
type input "U.S. Department of State"
click at [638, 57] on button "Next" at bounding box center [629, 63] width 18 height 12
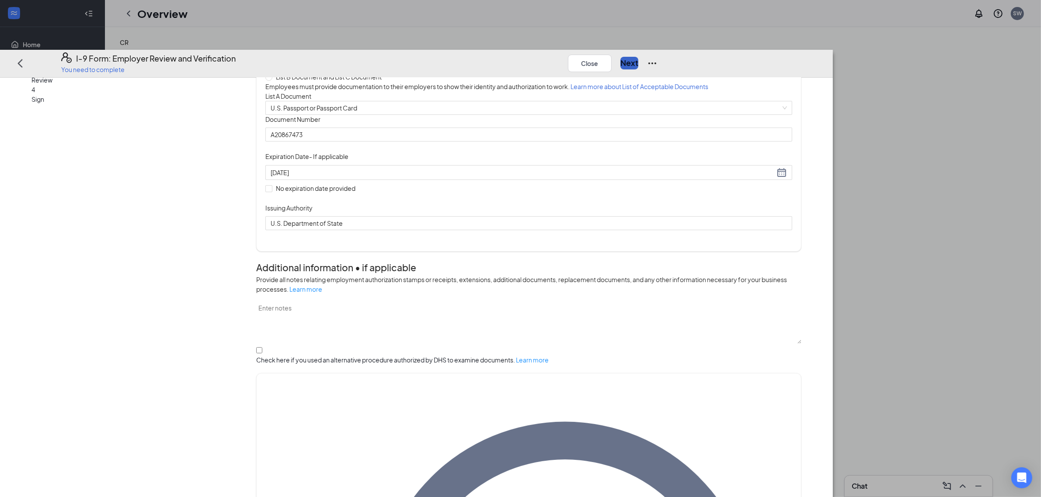
scroll to position [120, 0]
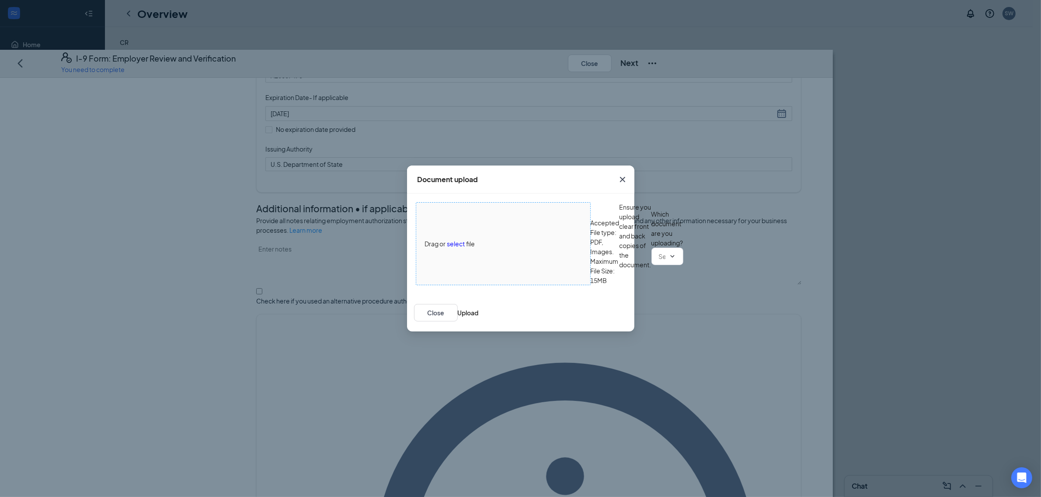
click at [453, 239] on span "select" at bounding box center [456, 244] width 18 height 10
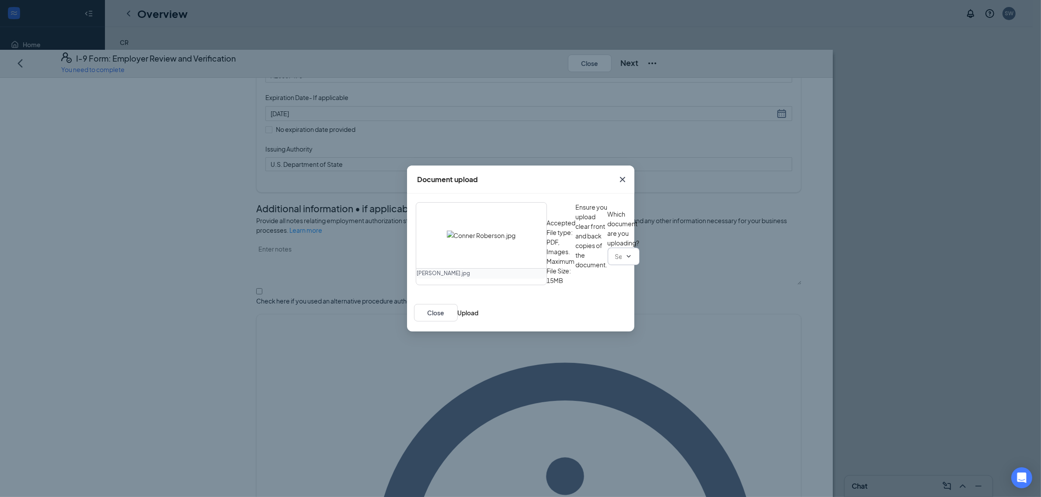
click at [615, 261] on input "text" at bounding box center [618, 257] width 7 height 10
click at [447, 331] on div "U.S. Passport or Passport Card" at bounding box center [458, 327] width 87 height 10
type input "U.S. Passport or Passport Card"
click at [479, 318] on button "Upload" at bounding box center [468, 313] width 21 height 10
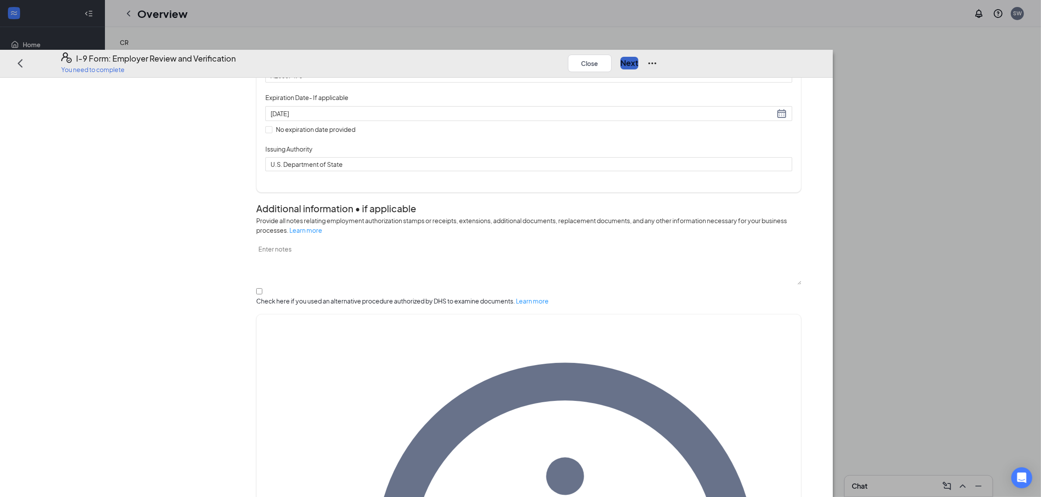
click at [638, 57] on button "Next" at bounding box center [629, 63] width 18 height 12
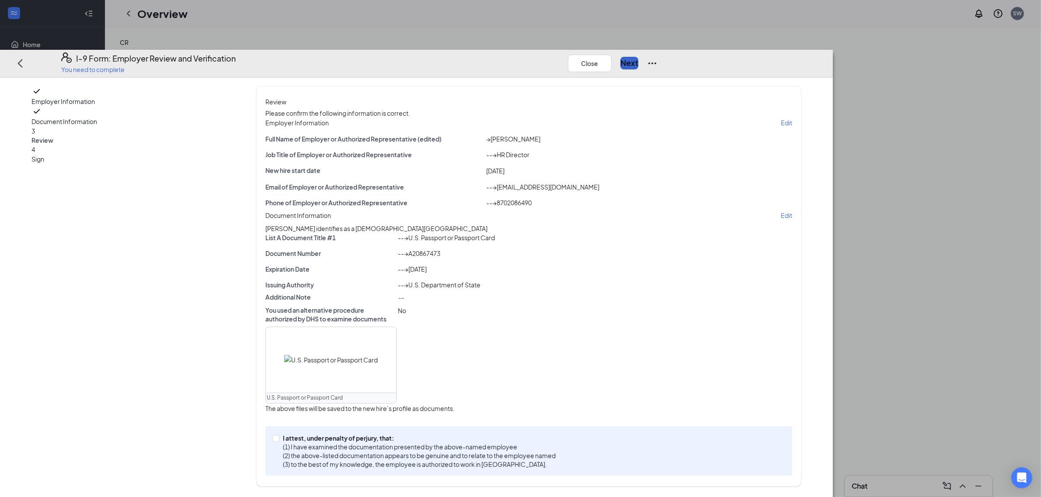
scroll to position [82, 0]
click at [278, 441] on input "I attest, under penalty of perjury, that: (1) I have examined the documentation…" at bounding box center [275, 438] width 6 height 6
checkbox input "true"
click at [638, 57] on button "Next" at bounding box center [629, 63] width 18 height 12
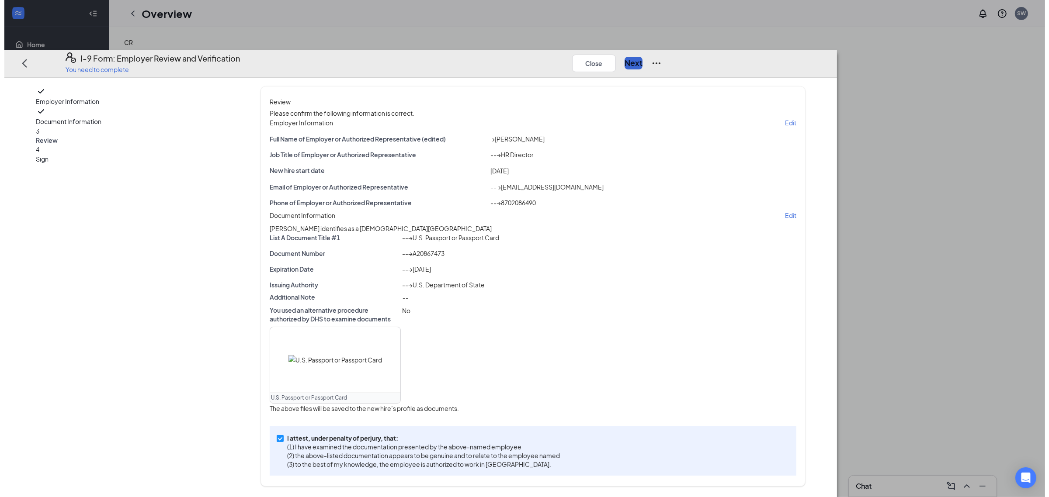
scroll to position [0, 0]
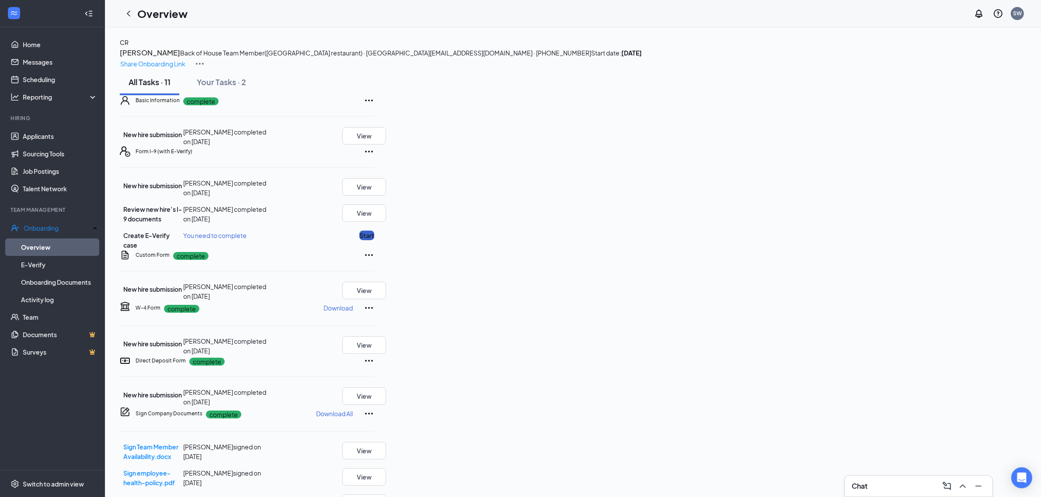
click at [374, 240] on button "Start" at bounding box center [366, 236] width 15 height 10
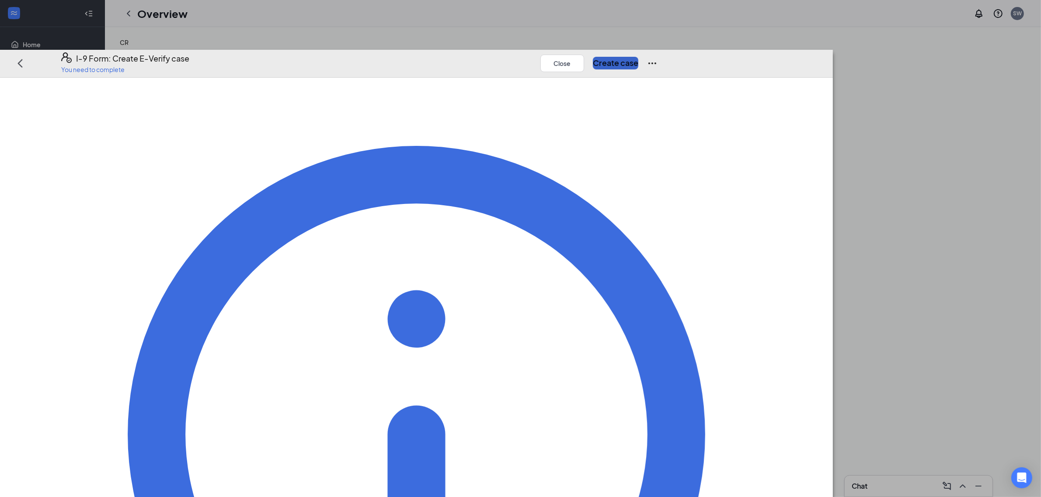
click at [638, 57] on button "Create case" at bounding box center [615, 63] width 45 height 12
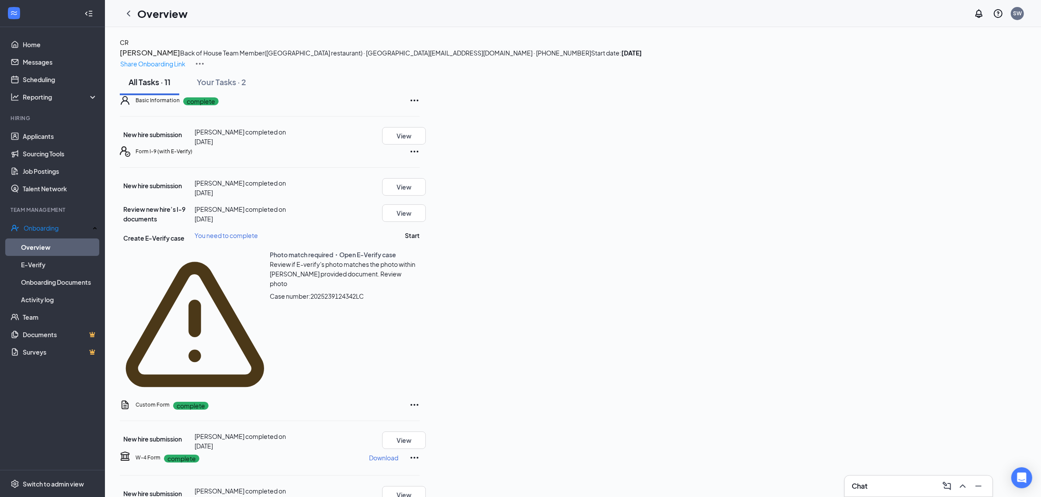
click at [401, 288] on span "Review photo" at bounding box center [336, 278] width 132 height 17
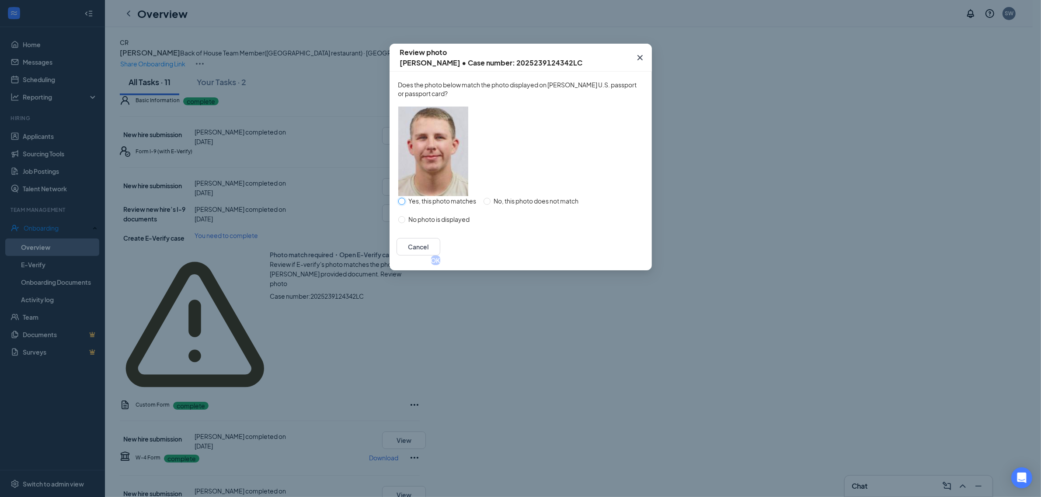
click at [399, 205] on input "Yes, this photo matches" at bounding box center [401, 201] width 7 height 7
radio input "true"
click at [440, 265] on button "OK" at bounding box center [435, 261] width 9 height 10
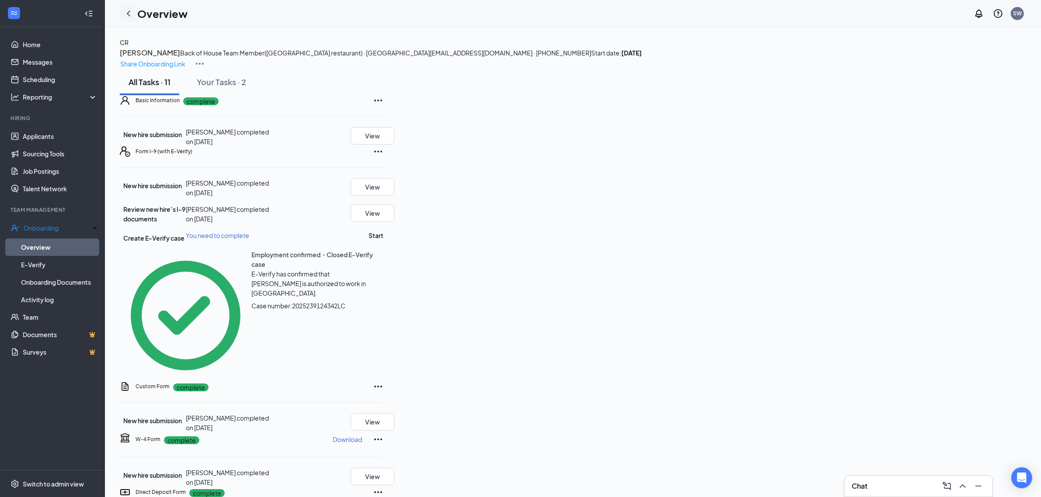
click at [129, 8] on icon "ChevronLeft" at bounding box center [128, 13] width 10 height 10
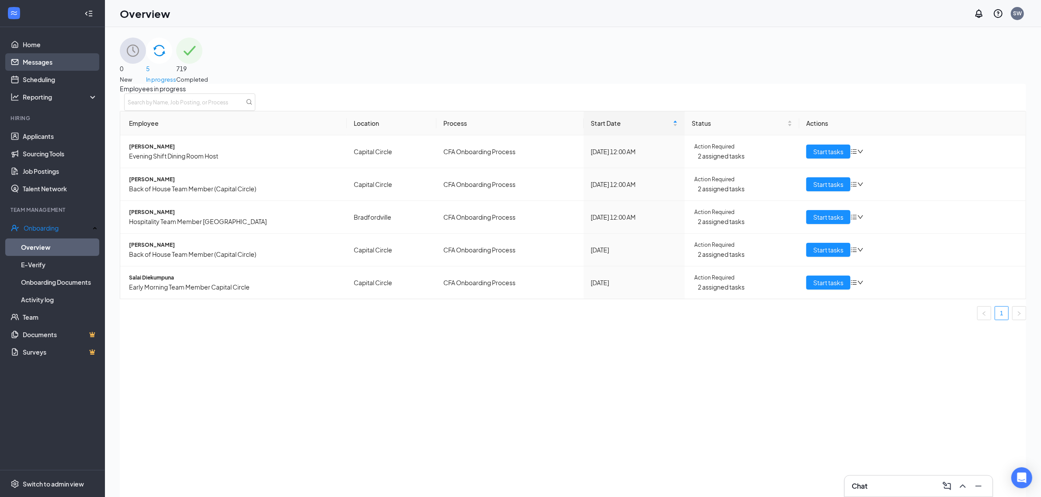
click at [38, 60] on link "Messages" at bounding box center [60, 61] width 75 height 17
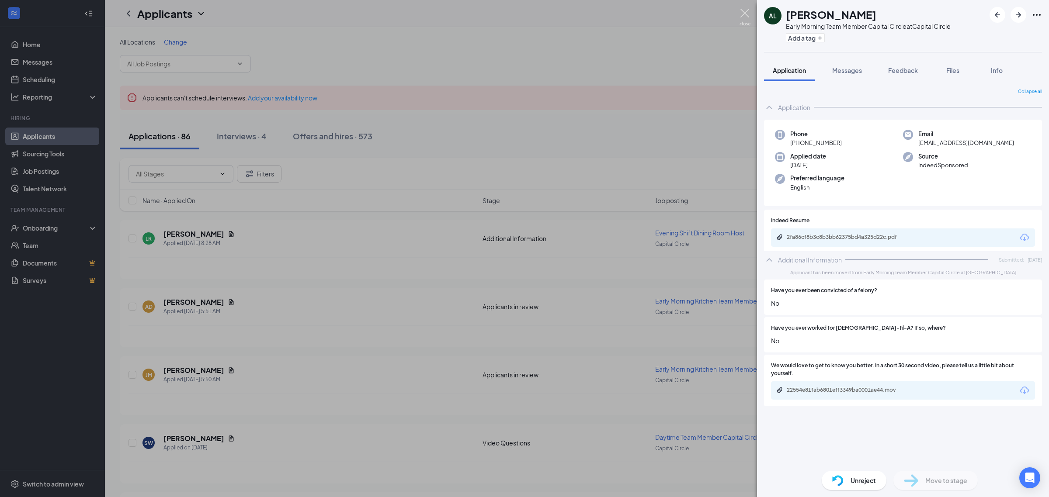
drag, startPoint x: 742, startPoint y: 14, endPoint x: 788, endPoint y: 22, distance: 46.6
click at [742, 14] on img at bounding box center [744, 17] width 11 height 17
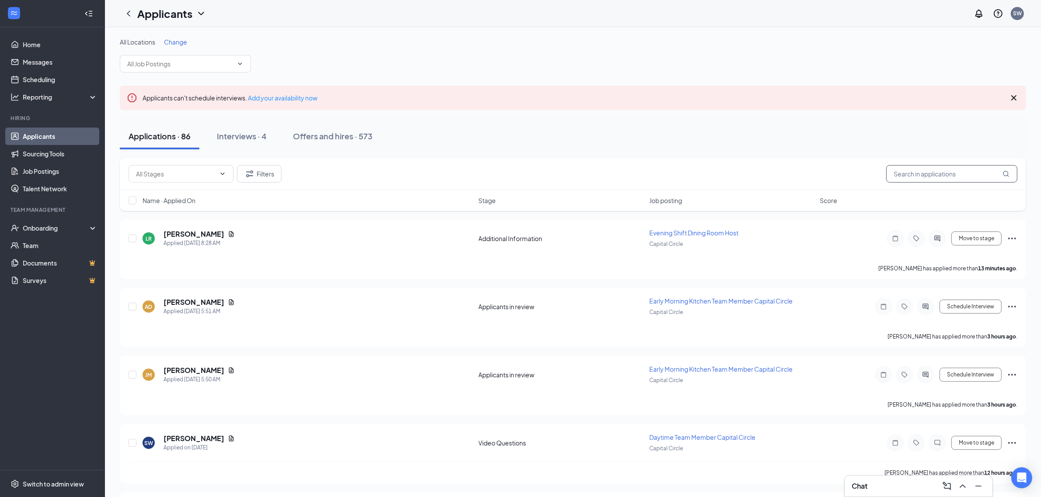
click at [927, 175] on input "text" at bounding box center [951, 173] width 131 height 17
click at [344, 133] on div "Offers and hires · 573" at bounding box center [333, 136] width 80 height 11
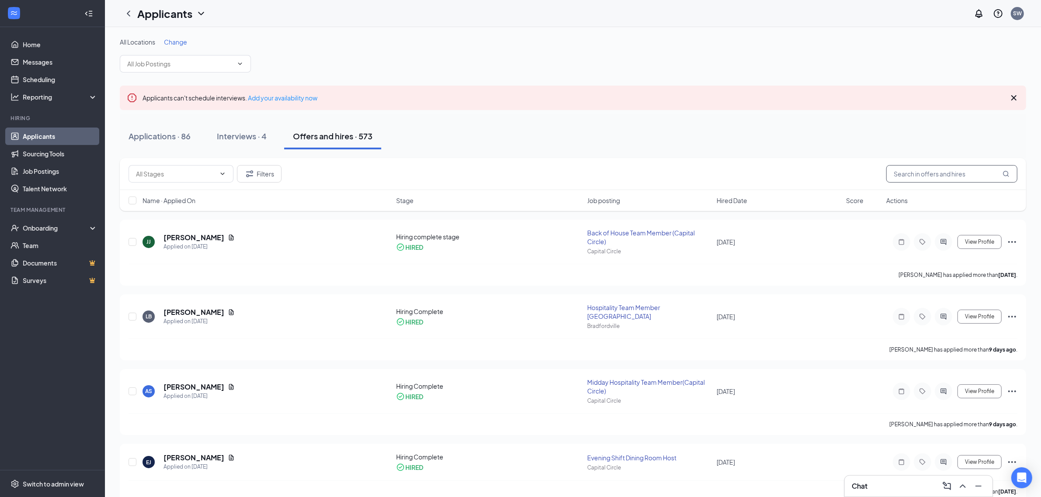
click at [940, 172] on input "text" at bounding box center [951, 173] width 131 height 17
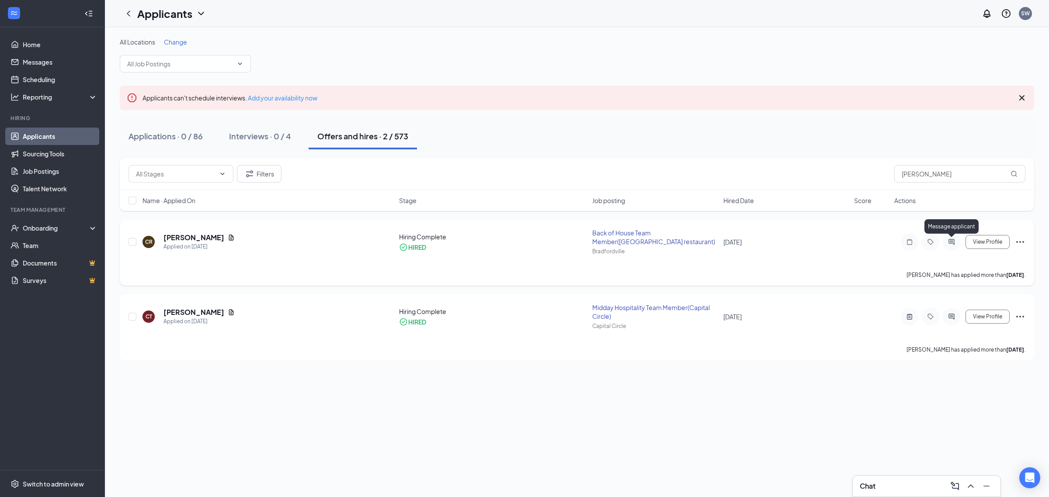
click at [953, 242] on icon "ActiveChat" at bounding box center [951, 242] width 10 height 7
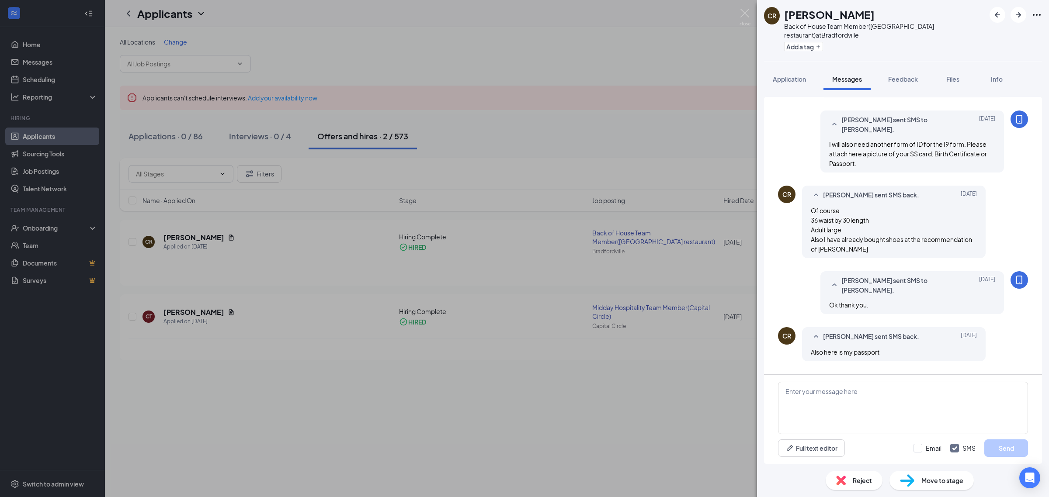
scroll to position [485, 0]
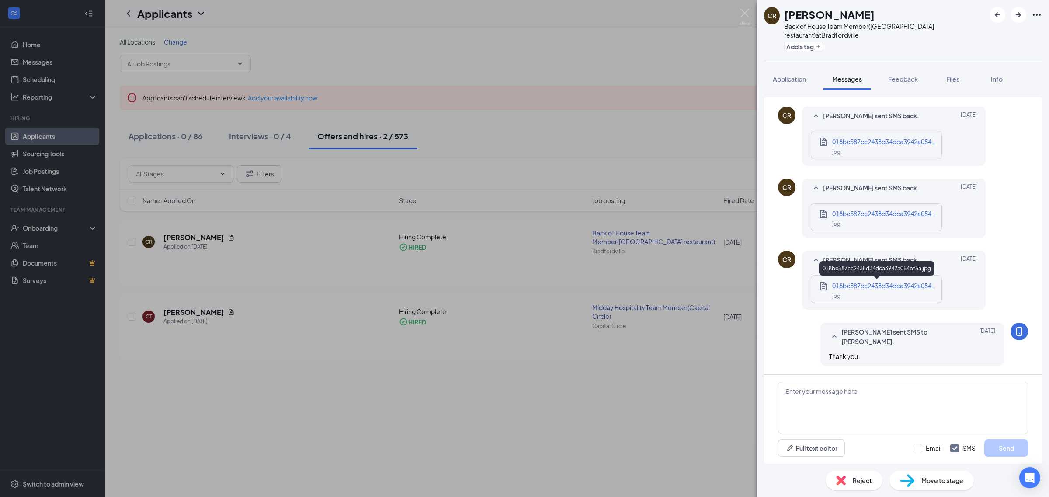
click at [864, 288] on span "018bc587cc2438d34dca3942a054bf5a.jpg" at bounding box center [894, 286] width 124 height 8
click at [746, 14] on img at bounding box center [744, 17] width 11 height 17
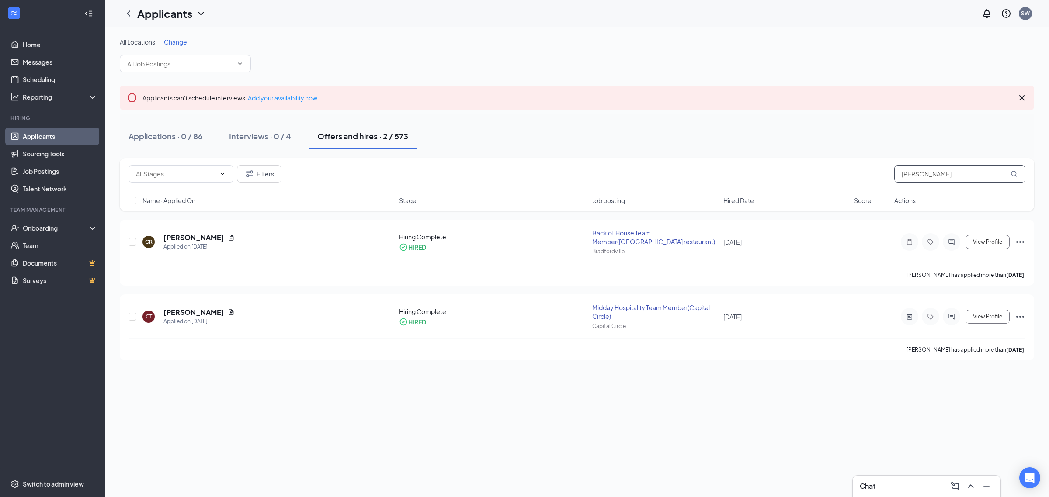
drag, startPoint x: 960, startPoint y: 173, endPoint x: 821, endPoint y: 178, distance: 139.1
click at [821, 178] on div "Filters conner" at bounding box center [576, 173] width 897 height 17
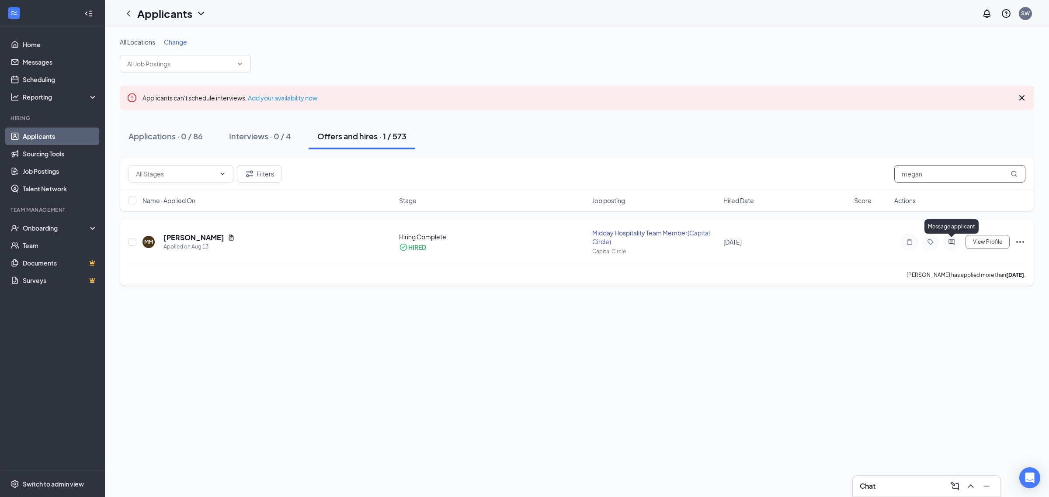
type input "megan"
click at [953, 241] on icon "ActiveChat" at bounding box center [951, 242] width 10 height 7
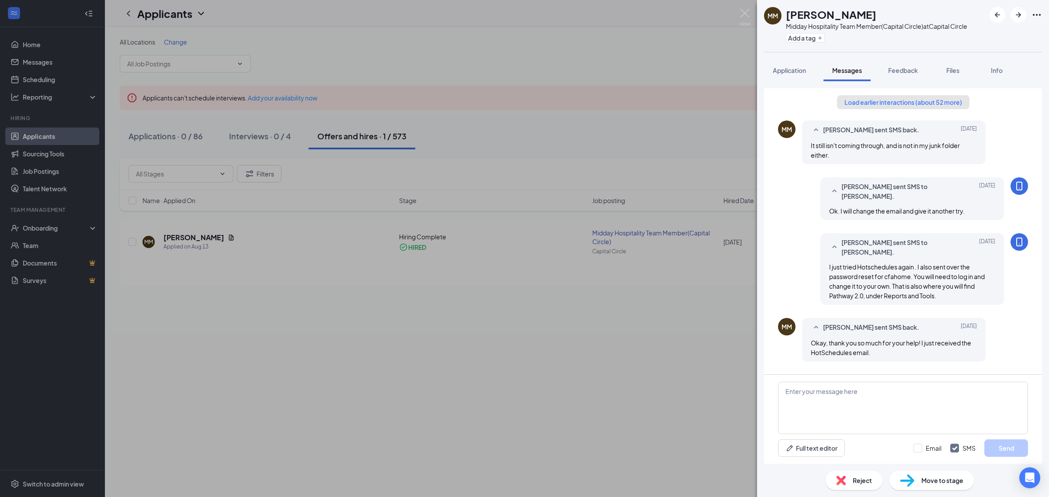
click at [877, 101] on button "Load earlier interactions (about 52 more)" at bounding box center [903, 102] width 132 height 14
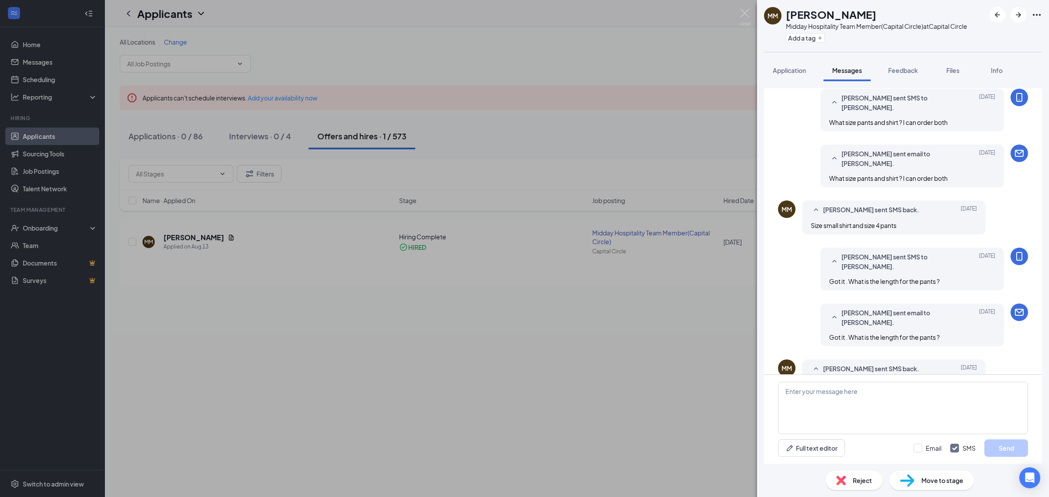
scroll to position [1639, 0]
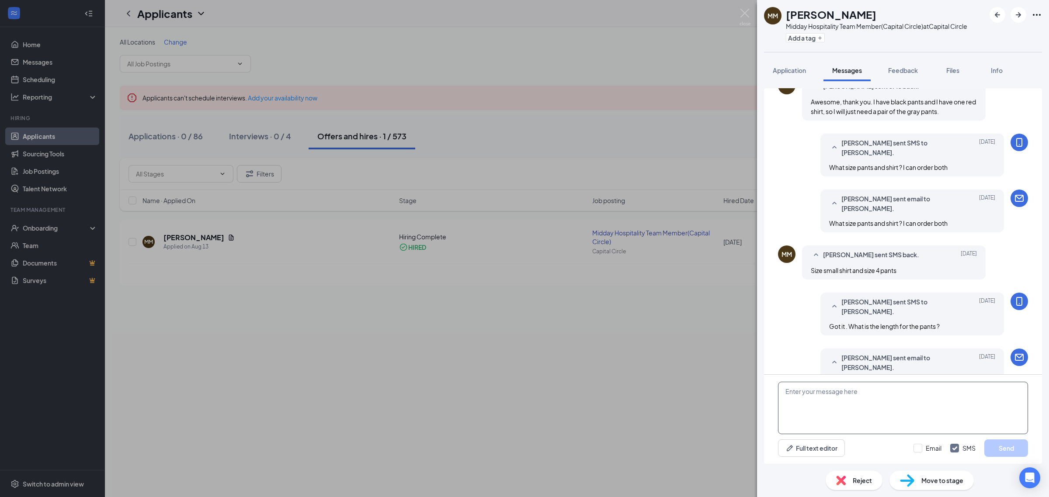
click at [861, 407] on textarea at bounding box center [903, 408] width 250 height 52
click at [812, 389] on textarea "Hi Megan, Your uniform is in the restaurant." at bounding box center [903, 408] width 250 height 52
click at [899, 405] on textarea "Hi Meg, Your uniform is in the restaurant." at bounding box center [903, 408] width 250 height 52
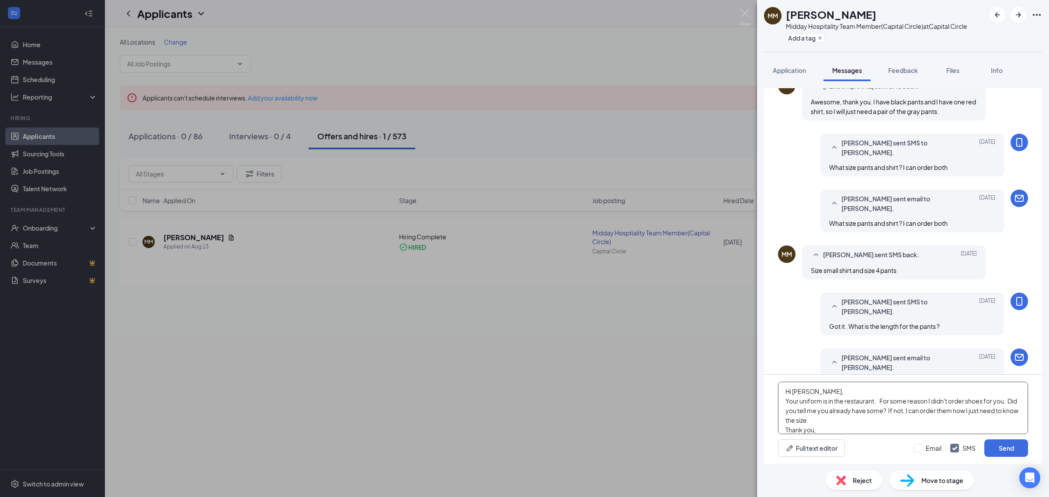
scroll to position [9, 0]
type textarea "Hi Meg, Your uniform is in the restaurant. For some reason I didn't order shoes…"
click at [911, 444] on div "Full text editor Email SMS Send" at bounding box center [903, 448] width 250 height 17
click at [921, 445] on input "Email" at bounding box center [927, 448] width 28 height 9
checkbox input "true"
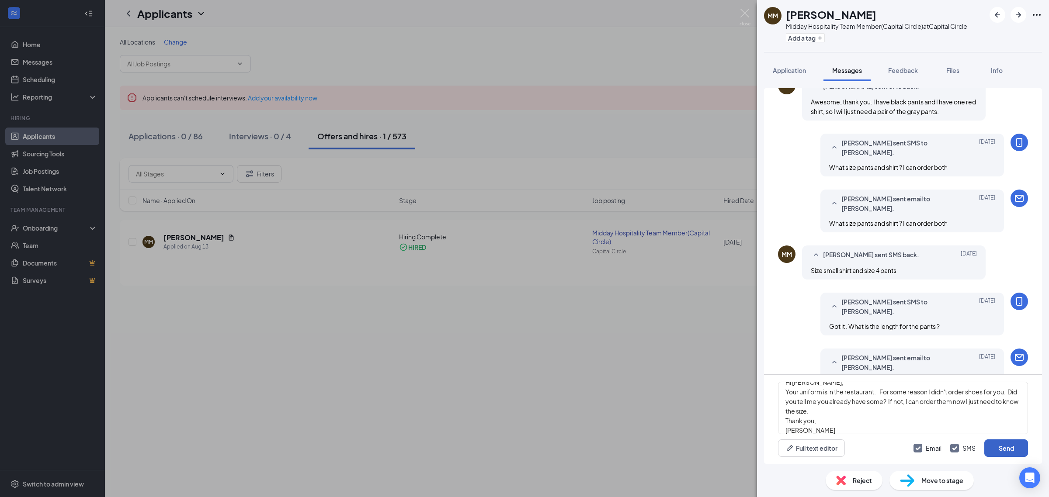
click at [996, 447] on button "Send" at bounding box center [1006, 448] width 44 height 17
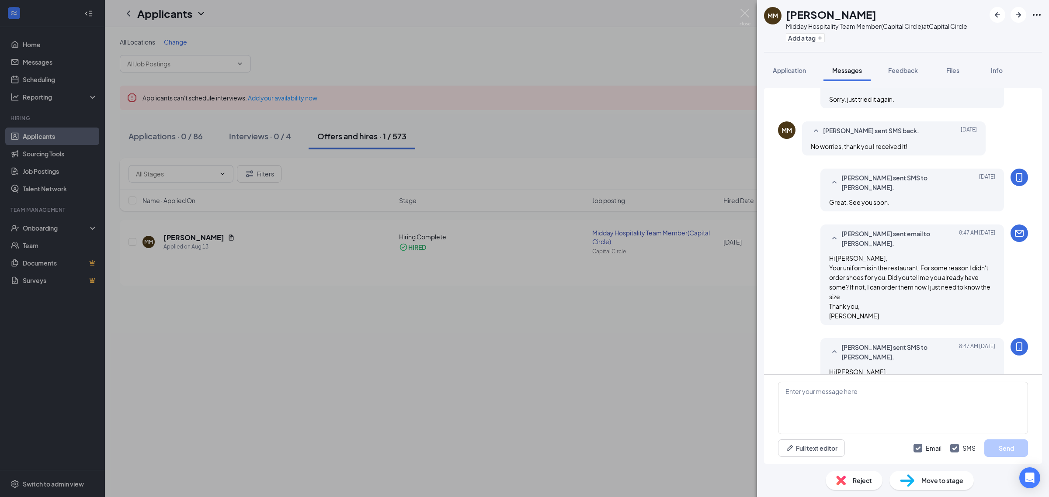
scroll to position [4308, 0]
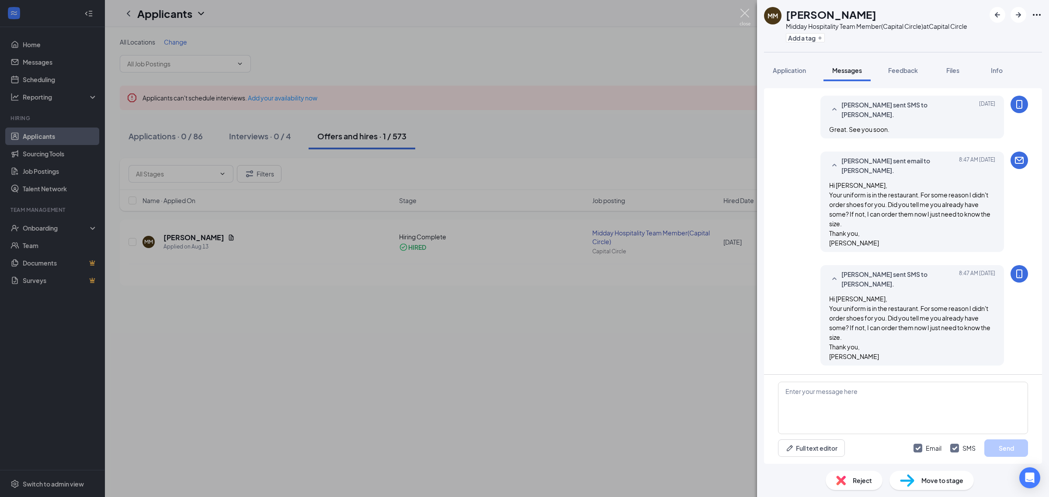
click at [740, 14] on img at bounding box center [744, 17] width 11 height 17
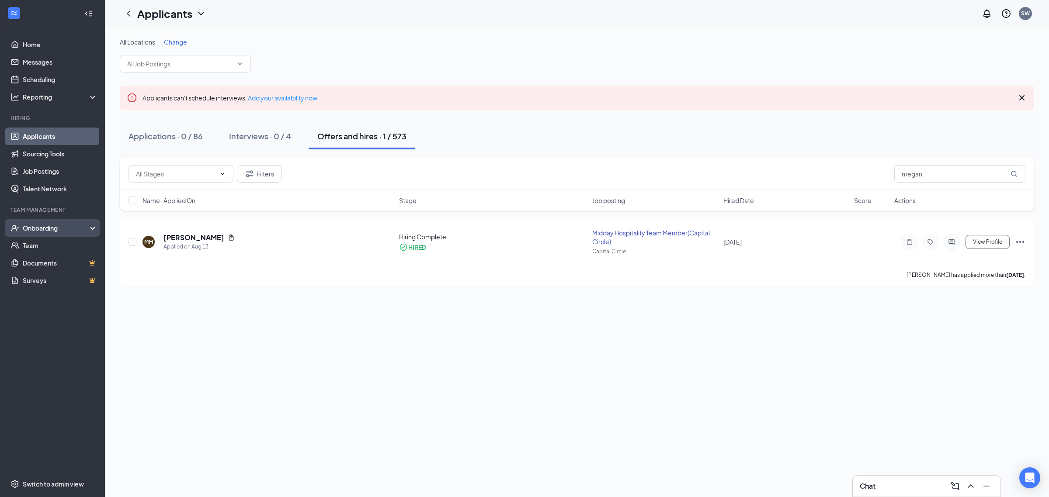
click at [42, 229] on div "Onboarding" at bounding box center [56, 228] width 67 height 9
click at [38, 245] on link "Overview" at bounding box center [60, 245] width 75 height 17
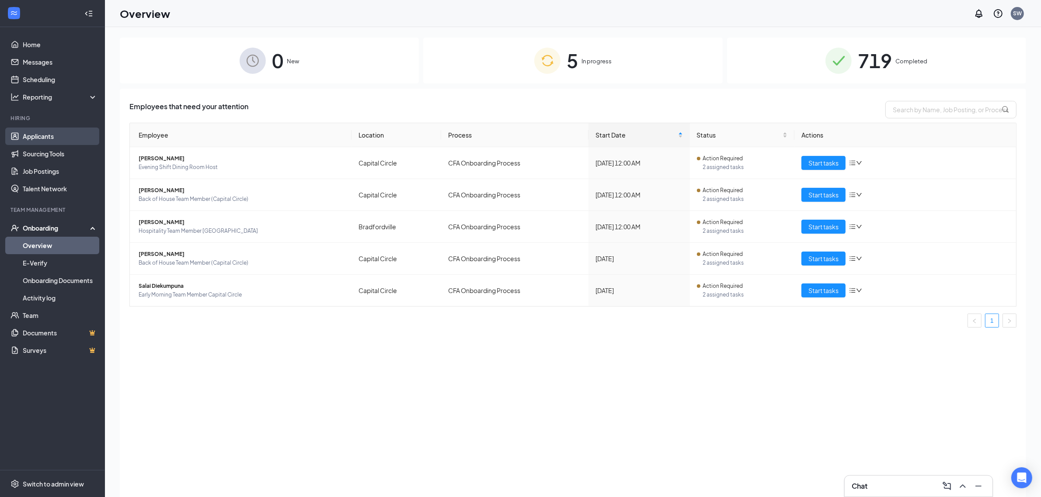
click at [37, 135] on link "Applicants" at bounding box center [60, 136] width 75 height 17
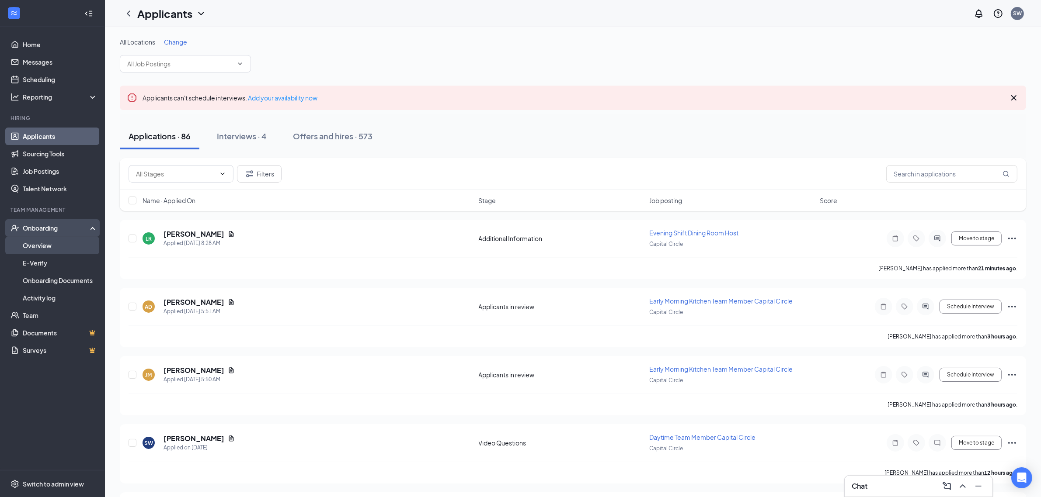
click at [36, 245] on link "Overview" at bounding box center [60, 245] width 75 height 17
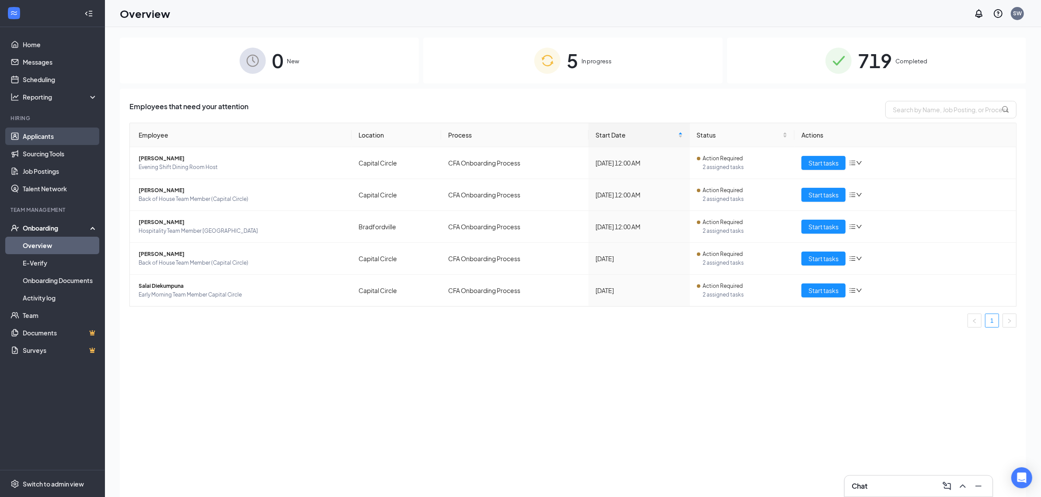
click at [42, 134] on link "Applicants" at bounding box center [60, 136] width 75 height 17
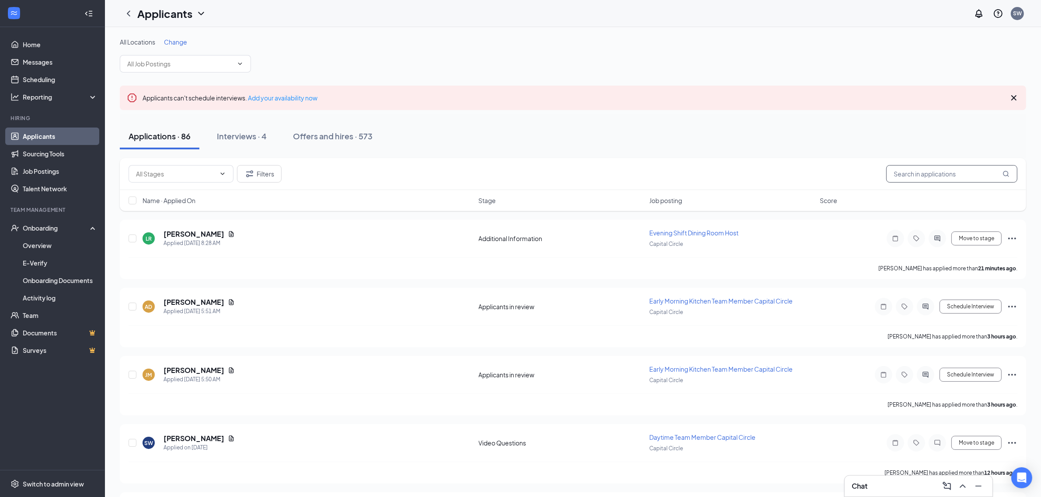
click at [941, 179] on input "text" at bounding box center [951, 173] width 131 height 17
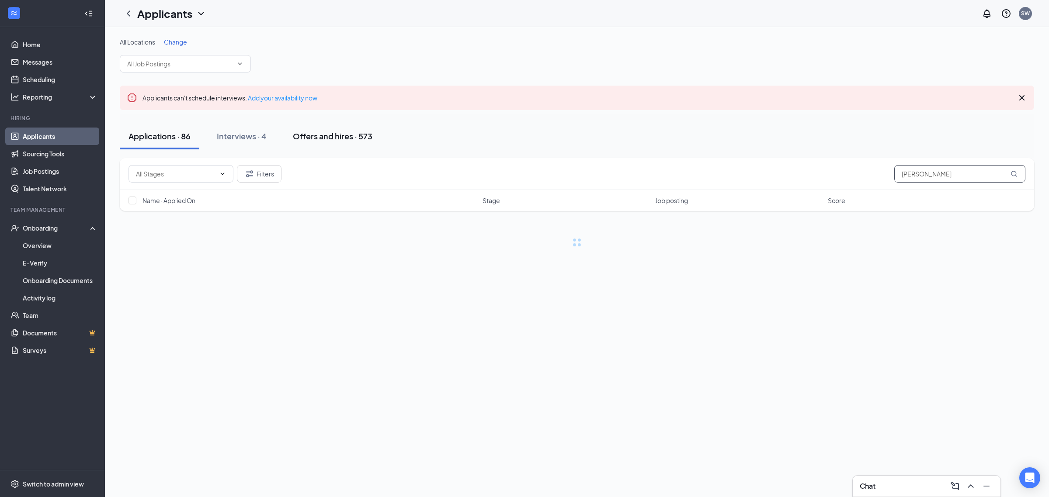
type input "lanie"
click at [323, 140] on div "Offers and hires · 573" at bounding box center [333, 136] width 80 height 11
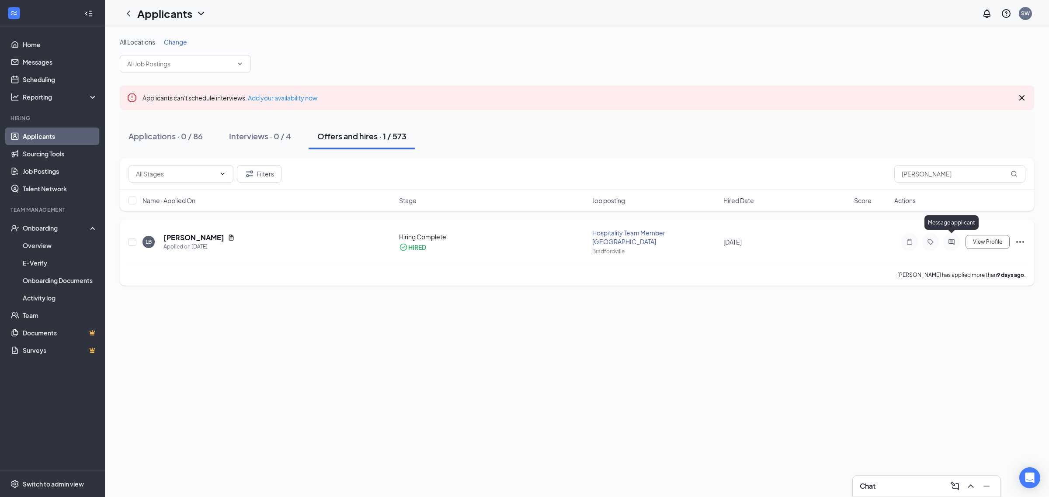
click at [954, 239] on icon "ActiveChat" at bounding box center [951, 242] width 10 height 7
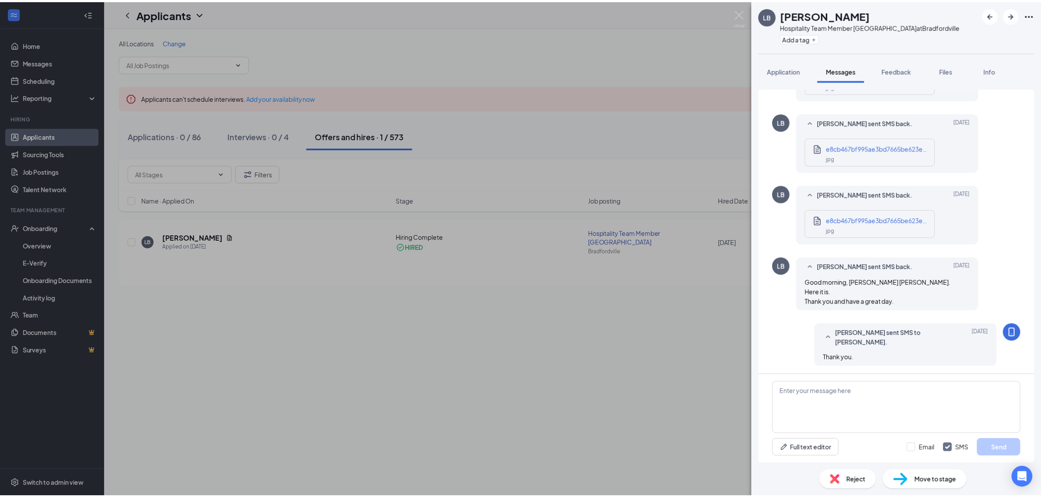
scroll to position [525, 0]
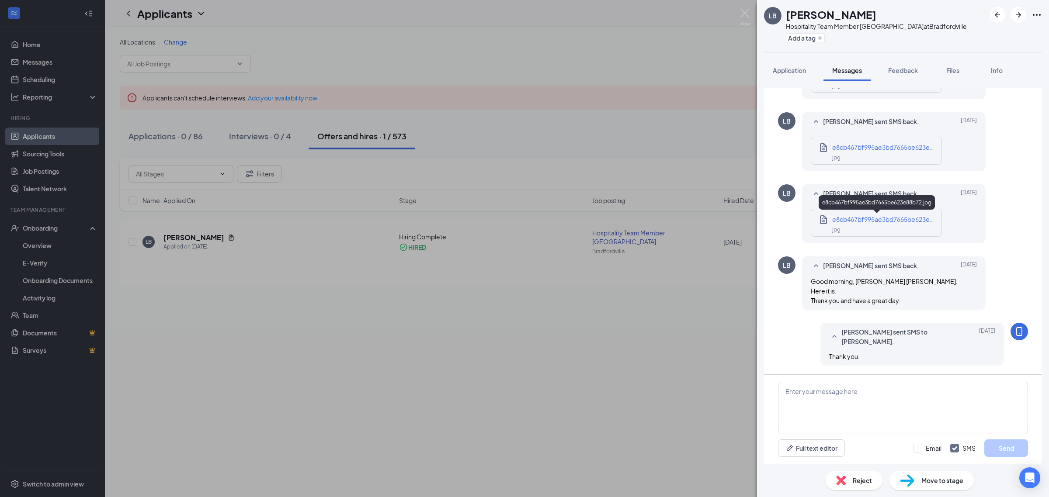
click at [860, 224] on div "jpg" at bounding box center [884, 229] width 105 height 10
click at [740, 10] on img at bounding box center [744, 17] width 11 height 17
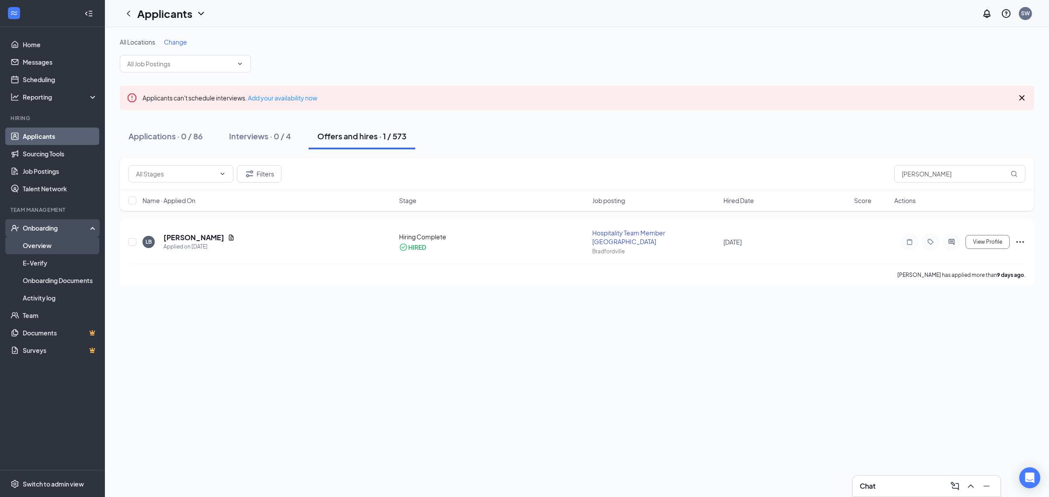
click at [45, 250] on link "Overview" at bounding box center [60, 245] width 75 height 17
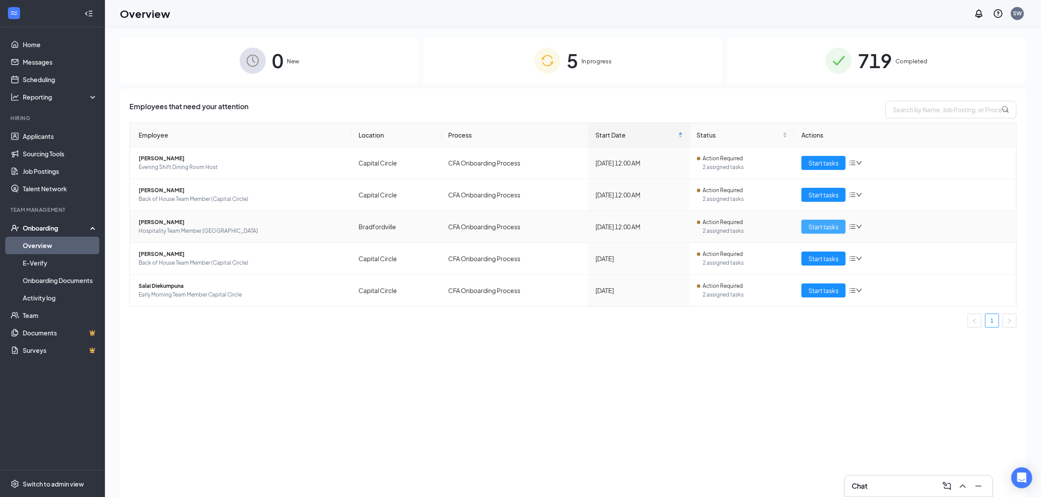
click at [828, 223] on span "Start tasks" at bounding box center [823, 227] width 30 height 10
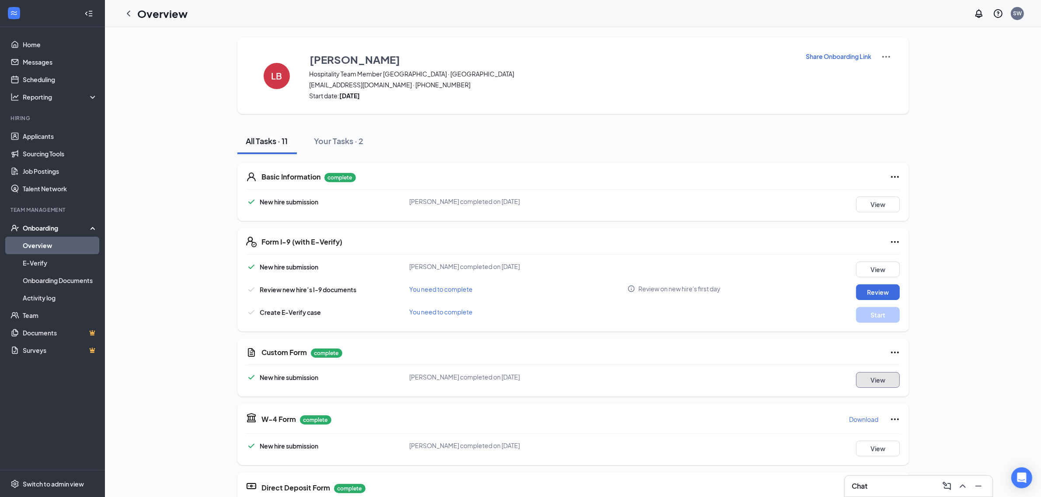
click at [871, 380] on button "View" at bounding box center [878, 380] width 44 height 16
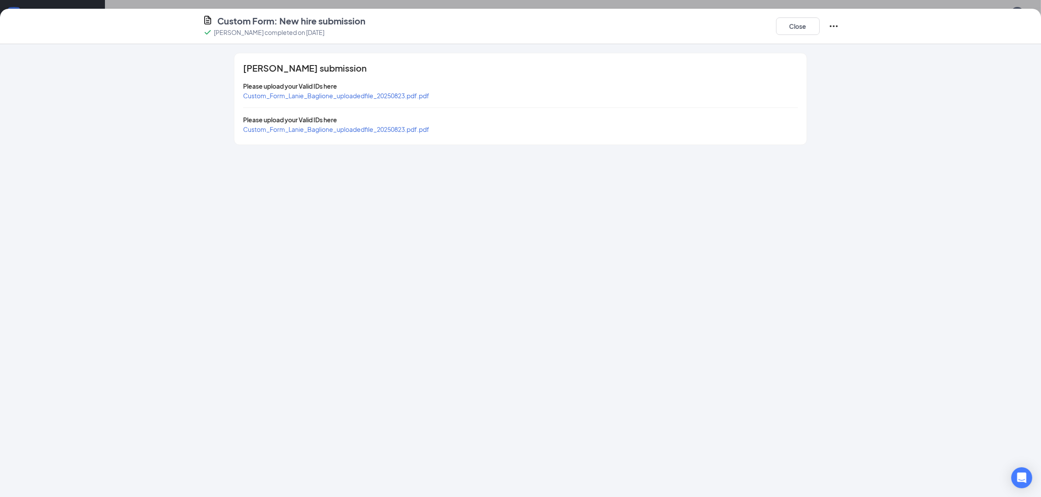
click at [372, 95] on span "Custom_Form_Lanie_Baglione_uploadedfile_20250823.pdf.pdf" at bounding box center [336, 96] width 186 height 8
click at [805, 24] on button "Close" at bounding box center [798, 25] width 44 height 17
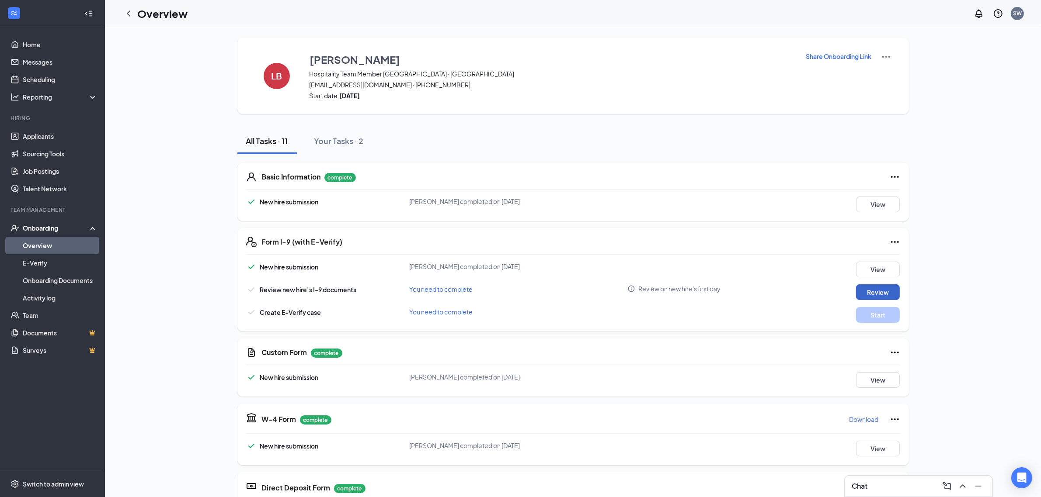
click at [873, 292] on button "Review" at bounding box center [878, 293] width 44 height 16
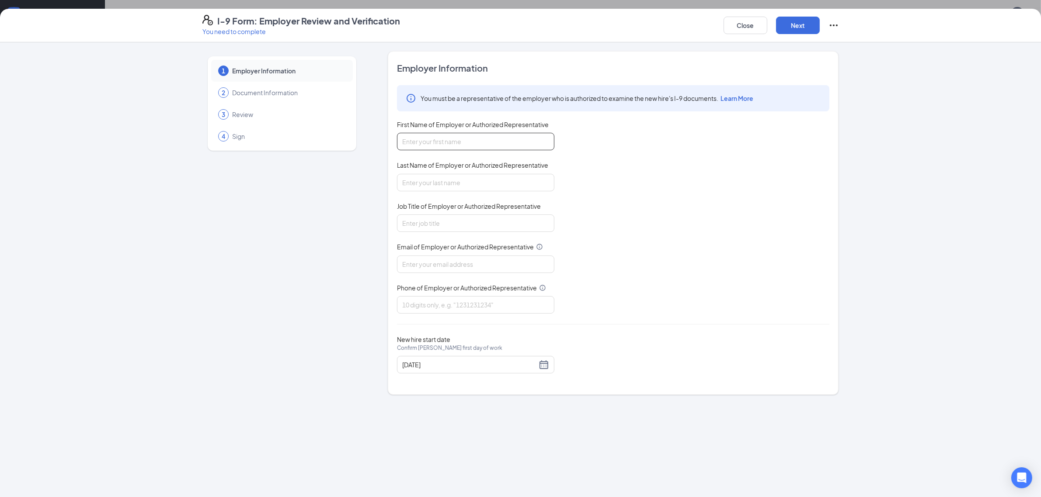
drag, startPoint x: 459, startPoint y: 140, endPoint x: 464, endPoint y: 139, distance: 5.1
click at [459, 140] on input "First Name of Employer or Authorized Representative" at bounding box center [475, 141] width 157 height 17
type input "Susan"
click at [453, 189] on input "Last Name of Employer or Authorized Representative" at bounding box center [475, 182] width 157 height 17
type input "Williams"
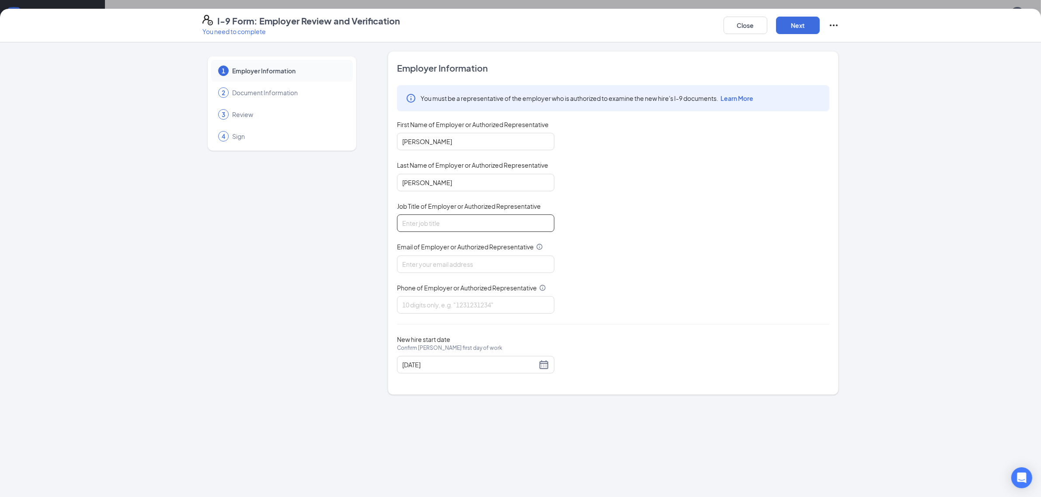
drag, startPoint x: 462, startPoint y: 226, endPoint x: 466, endPoint y: 232, distance: 7.2
click at [462, 228] on input "Job Title of Employer or Authorized Representative" at bounding box center [475, 223] width 157 height 17
type input "HR Director"
click at [450, 268] on input "Email of Employer or Authorized Representative" at bounding box center [475, 264] width 157 height 17
type input "skewilliams@yahoo.com"
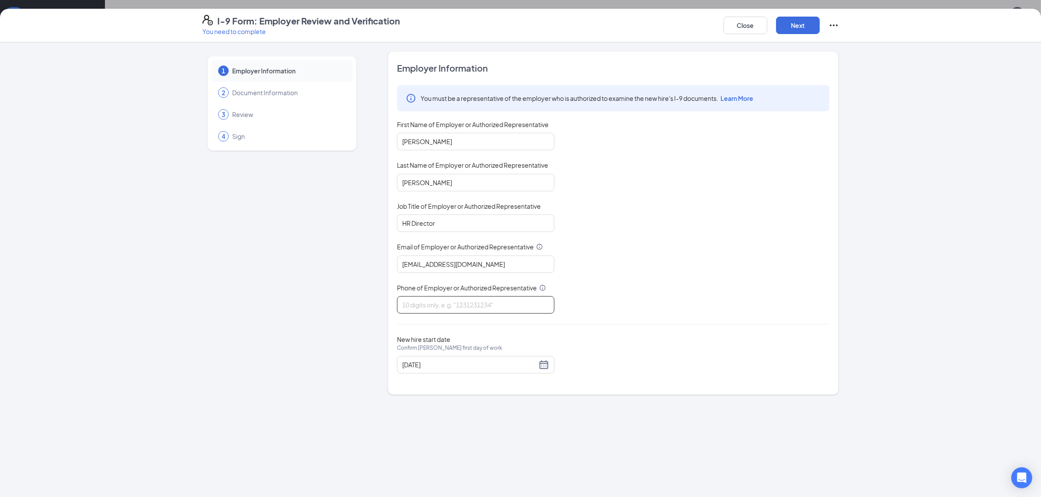
click at [451, 306] on input "Phone of Employer or Authorized Representative" at bounding box center [475, 304] width 157 height 17
type input "8702086490"
click at [784, 25] on button "Next" at bounding box center [798, 25] width 44 height 17
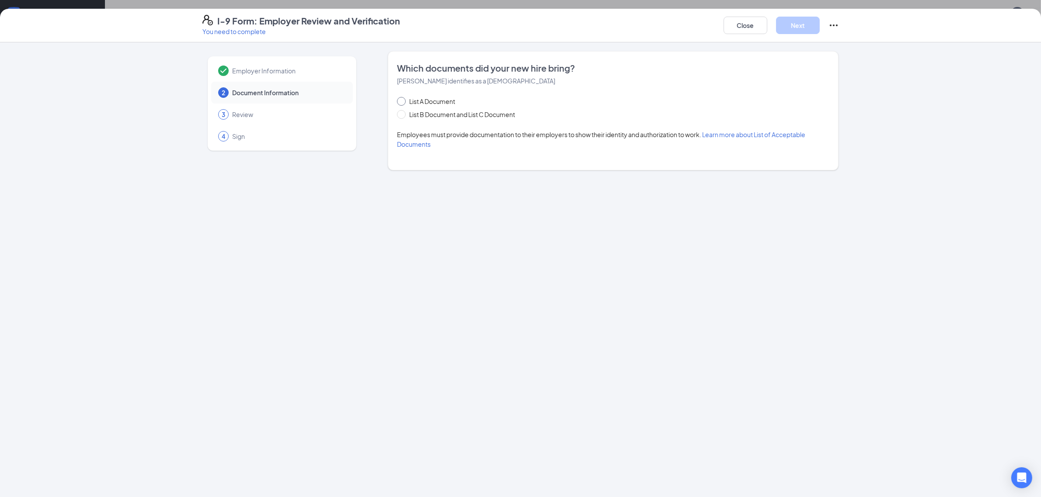
click at [404, 101] on span at bounding box center [401, 101] width 9 height 9
click at [403, 101] on input "List A Document" at bounding box center [400, 100] width 6 height 6
radio input "true"
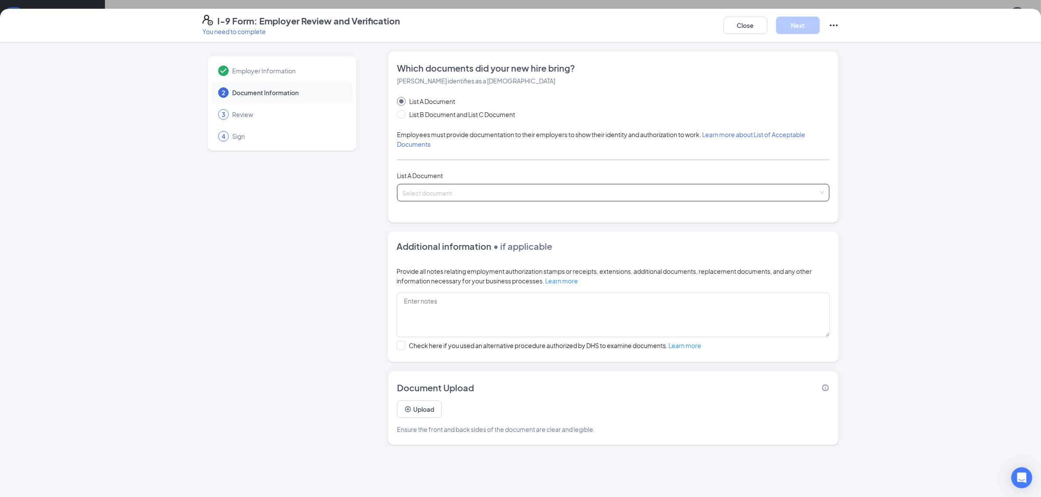
click at [431, 197] on input "search" at bounding box center [610, 190] width 416 height 13
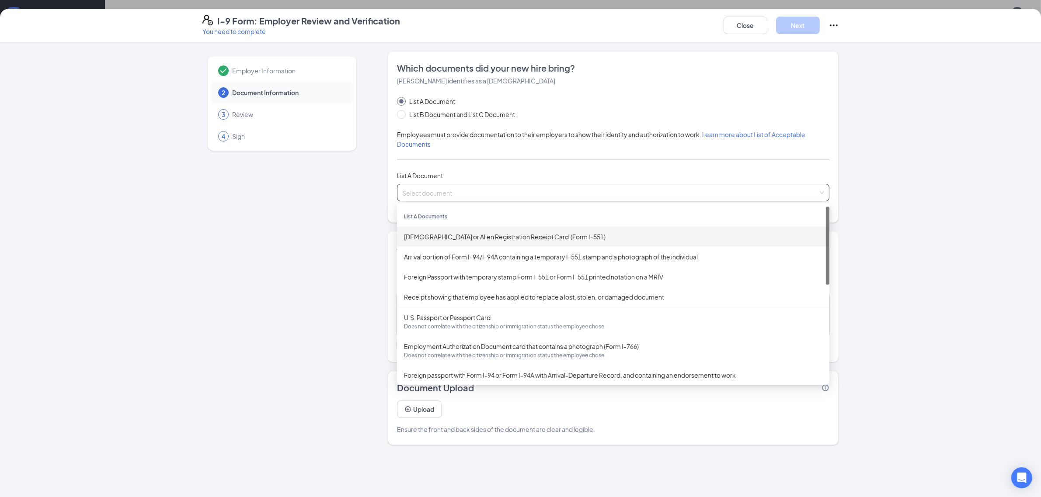
click at [507, 236] on div "Permanent Resident Card or Alien Registration Receipt Card (Form I-551)" at bounding box center [613, 237] width 418 height 10
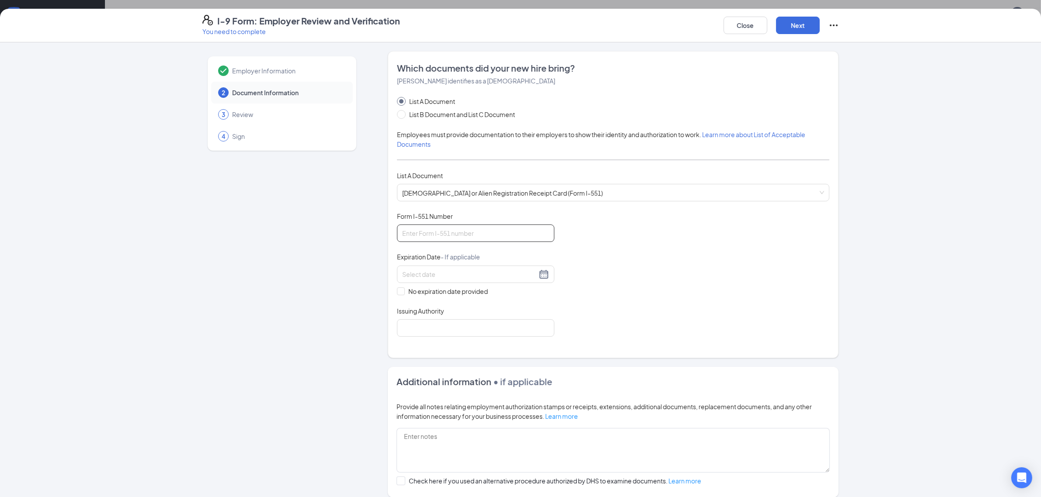
click at [429, 231] on input "Form I-551 Number" at bounding box center [475, 233] width 157 height 17
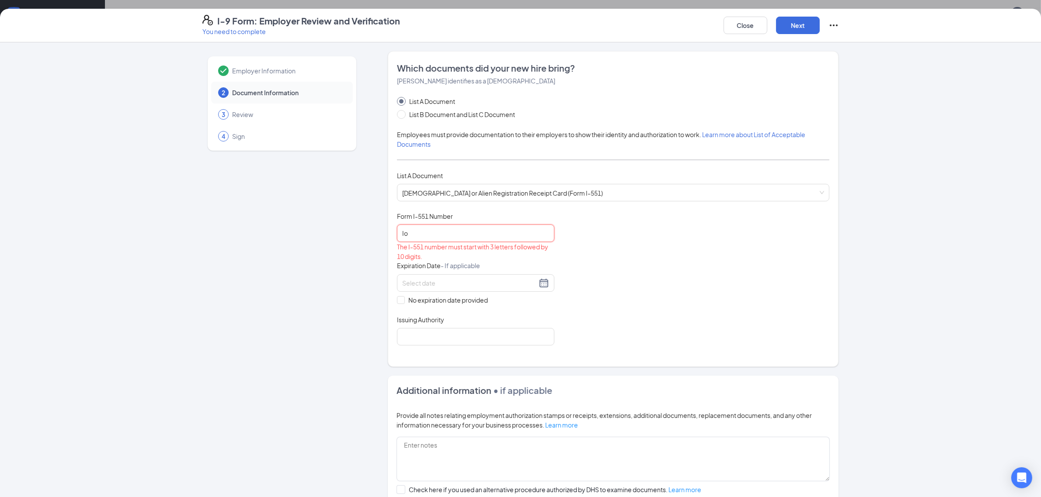
type input "I"
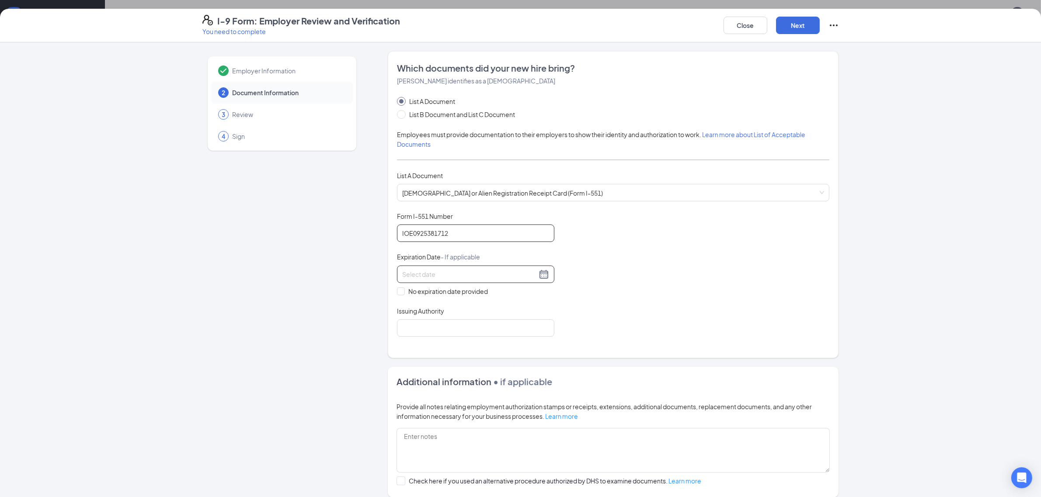
type input "IOE0925381712"
click at [413, 278] on input at bounding box center [469, 275] width 135 height 10
click at [451, 361] on div "25" at bounding box center [453, 366] width 10 height 10
type input "11/25/2026"
click at [428, 327] on input "Issuing Authority" at bounding box center [475, 327] width 157 height 17
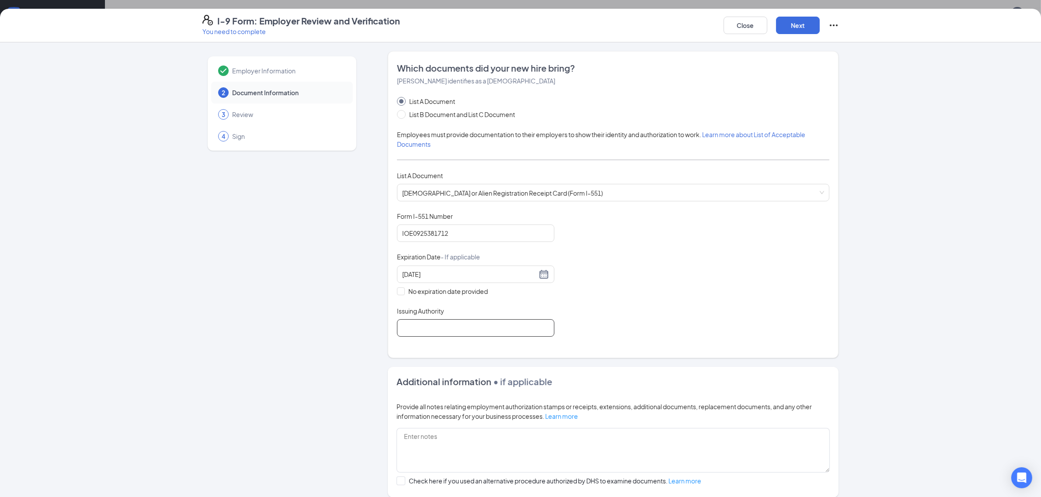
type input "U.S. Department of State"
click at [792, 29] on button "Next" at bounding box center [798, 25] width 44 height 17
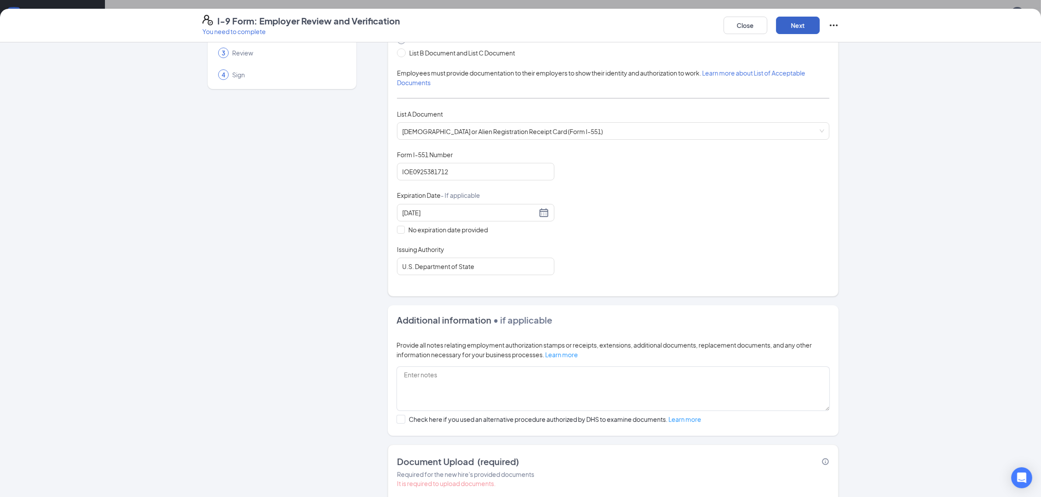
scroll to position [120, 0]
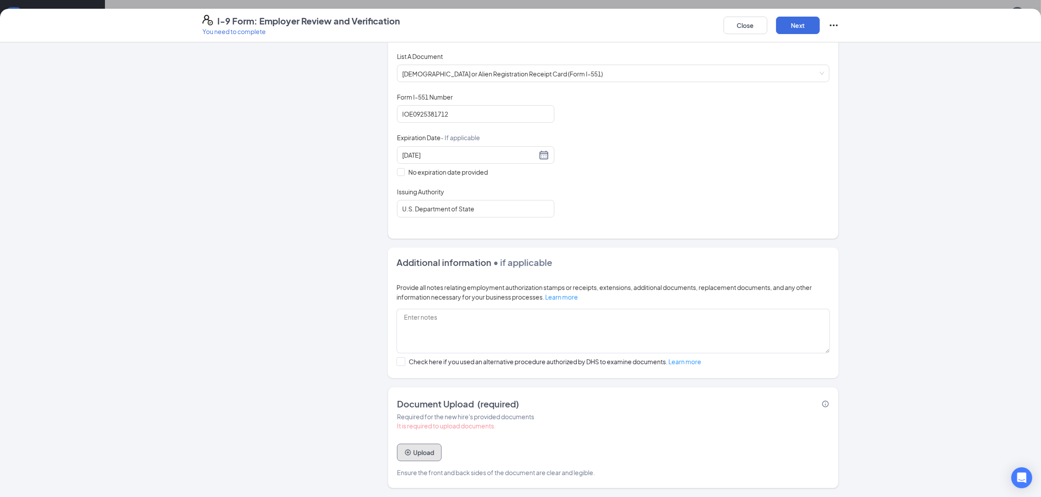
click at [408, 451] on button "Upload" at bounding box center [419, 452] width 45 height 17
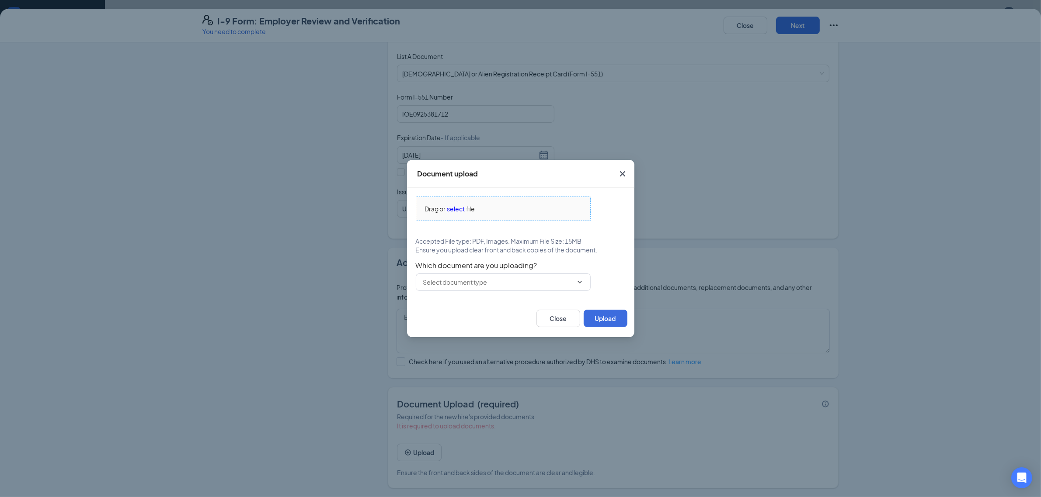
click at [458, 206] on span "select" at bounding box center [456, 209] width 18 height 10
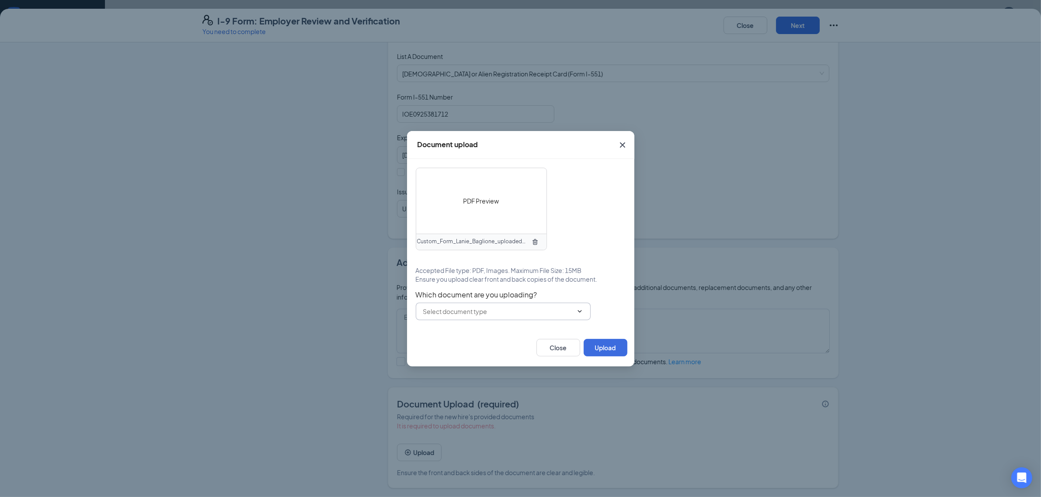
click at [499, 313] on input "text" at bounding box center [497, 312] width 149 height 10
click at [453, 337] on div "Permanent Resident Card or Alien Registration Receipt Card (Form I-551)" at bounding box center [502, 336] width 161 height 19
type input "Permanent Resident Card or Alien Registration Receipt Card (Form I-551)"
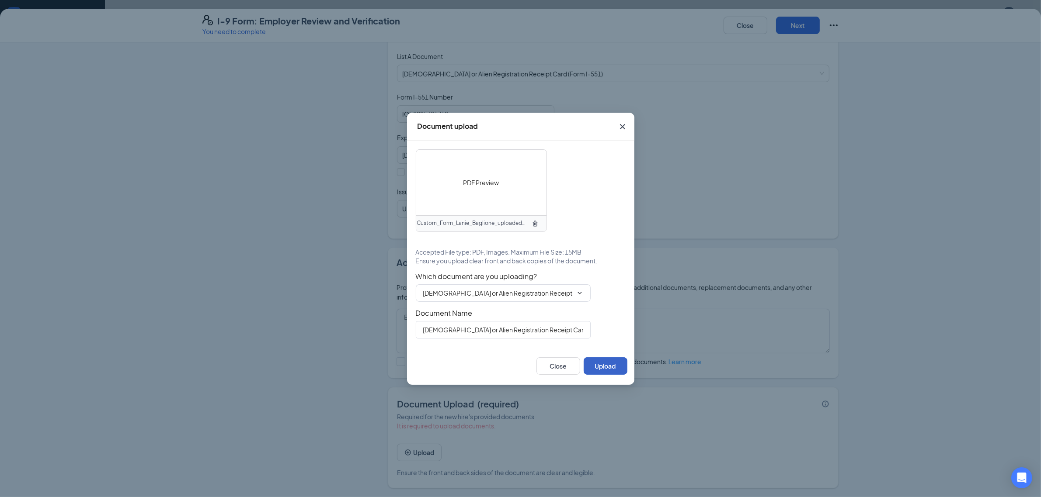
click at [608, 367] on button "Upload" at bounding box center [605, 365] width 44 height 17
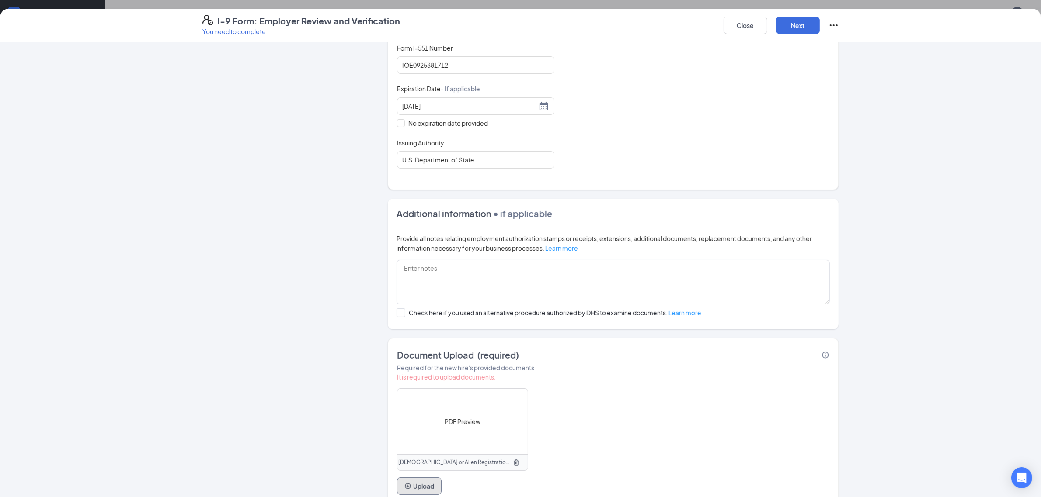
scroll to position [203, 0]
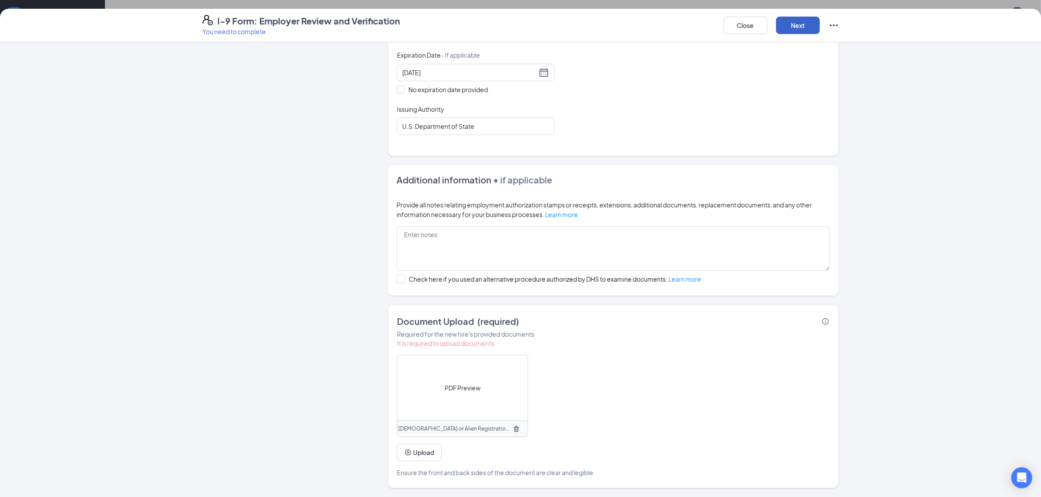
click at [804, 25] on button "Next" at bounding box center [798, 25] width 44 height 17
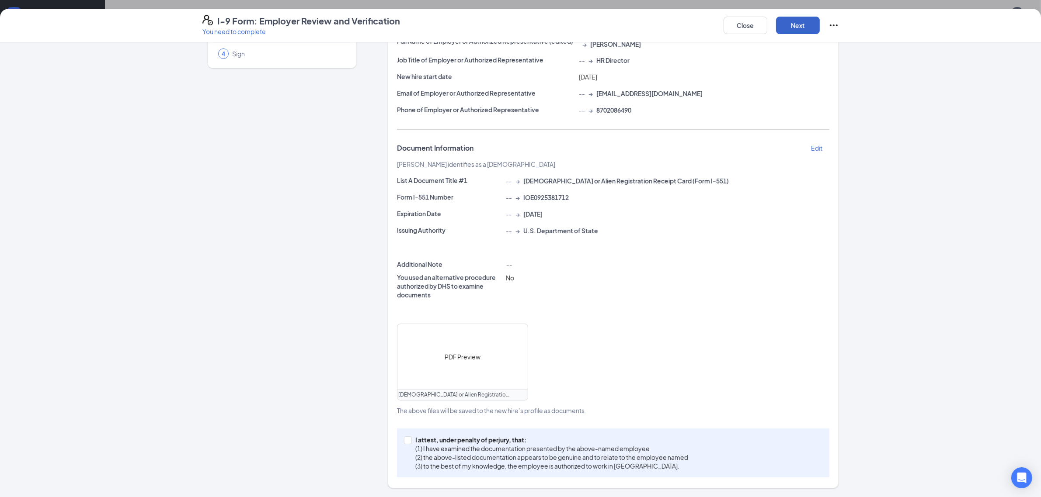
scroll to position [82, 0]
click at [412, 440] on span "I attest, under penalty of perjury, that: (1) I have examined the documentation…" at bounding box center [552, 453] width 280 height 35
click at [408, 440] on input "I attest, under penalty of perjury, that: (1) I have examined the documentation…" at bounding box center [407, 440] width 6 height 6
checkbox input "true"
click at [792, 27] on button "Next" at bounding box center [798, 25] width 44 height 17
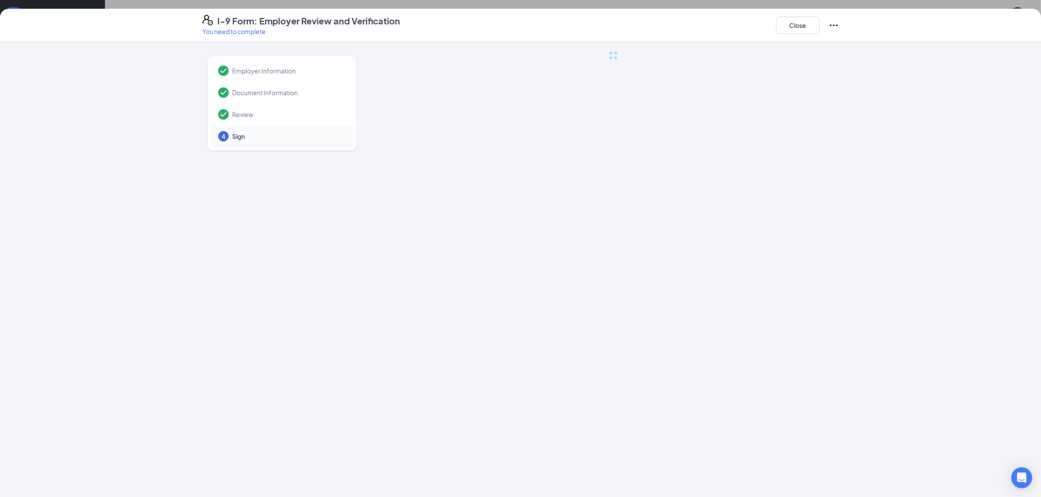
scroll to position [0, 0]
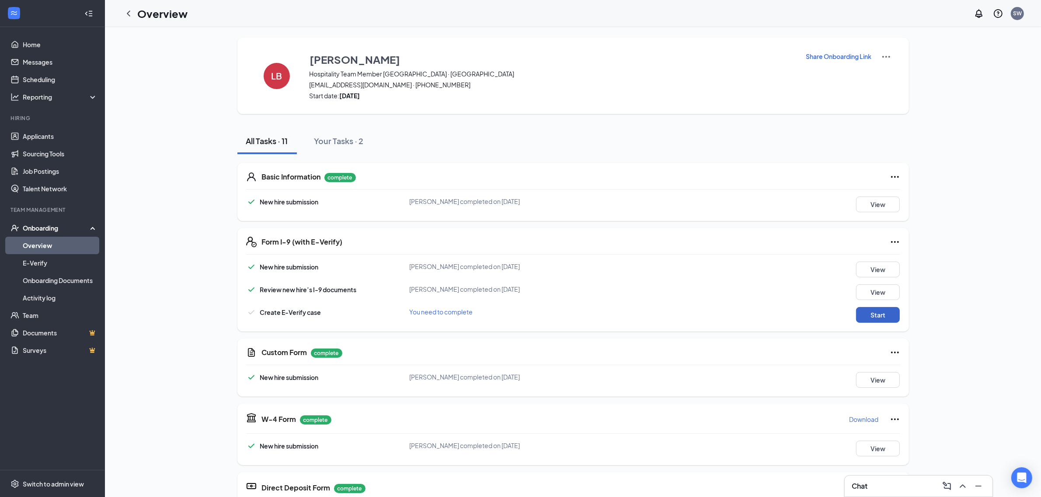
click at [873, 312] on button "Start" at bounding box center [878, 315] width 44 height 16
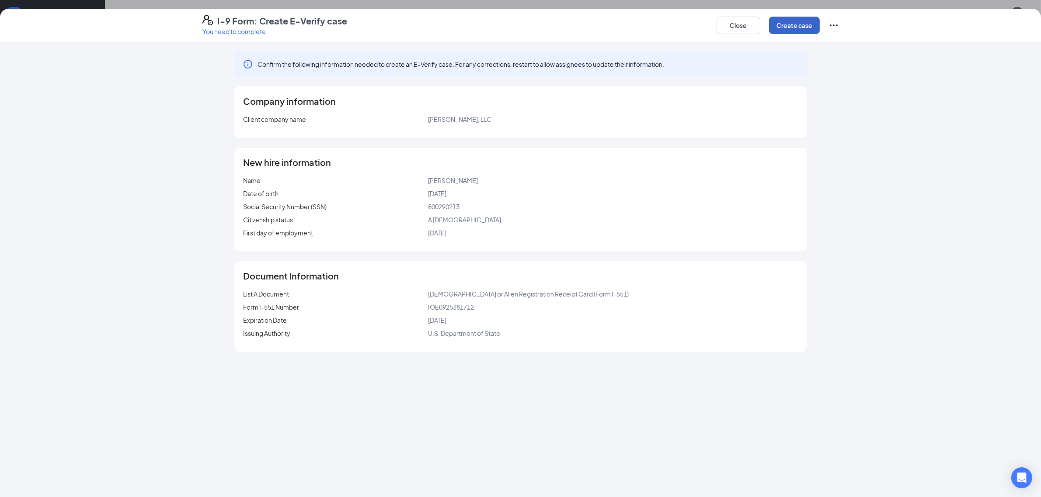
click at [794, 27] on button "Create case" at bounding box center [794, 25] width 51 height 17
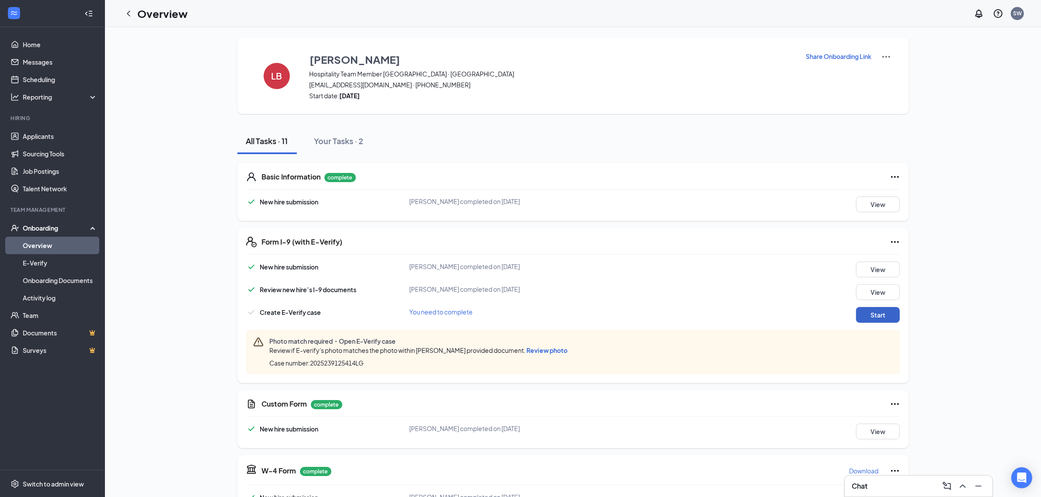
click at [872, 311] on button "Start" at bounding box center [878, 315] width 44 height 16
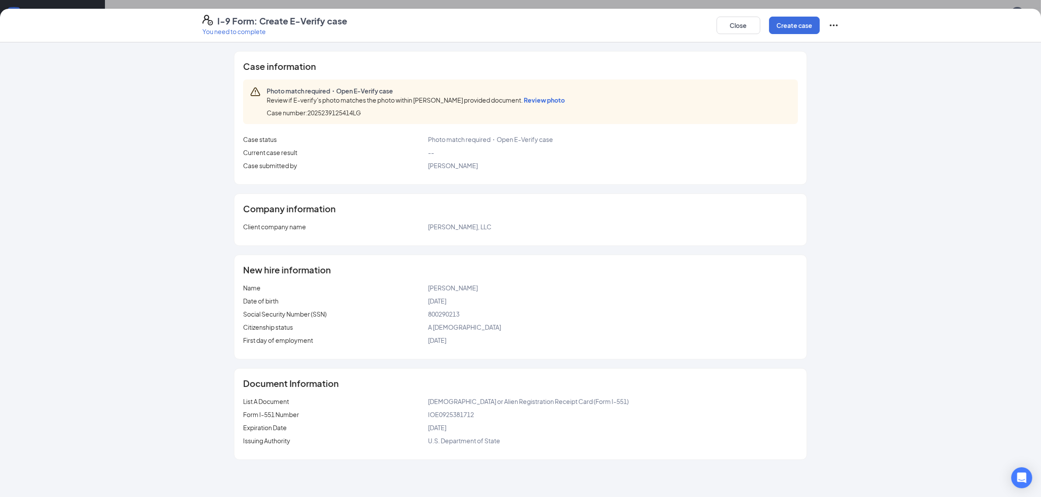
click at [531, 100] on span "Review photo" at bounding box center [544, 100] width 41 height 8
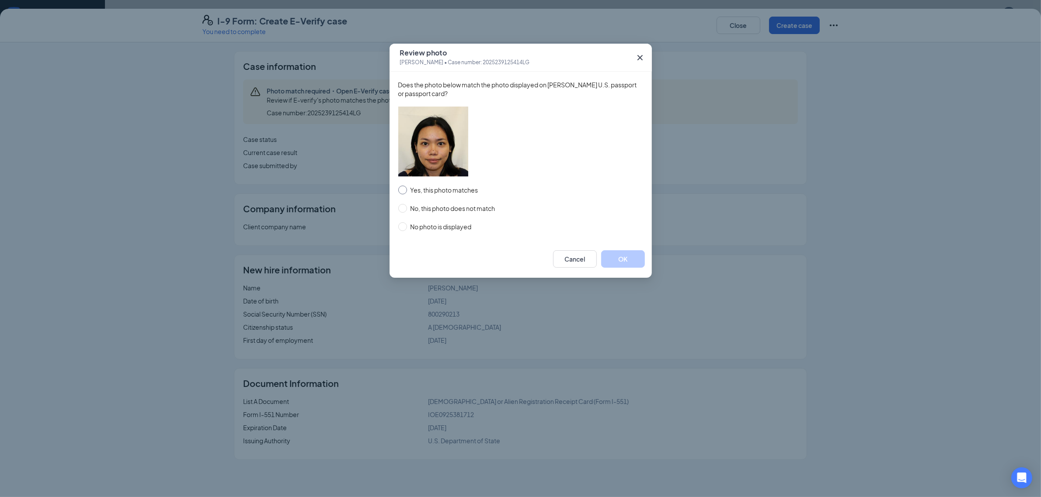
click at [404, 190] on input "Yes, this photo matches" at bounding box center [402, 190] width 9 height 9
radio input "true"
click at [636, 257] on button "OK" at bounding box center [623, 258] width 44 height 17
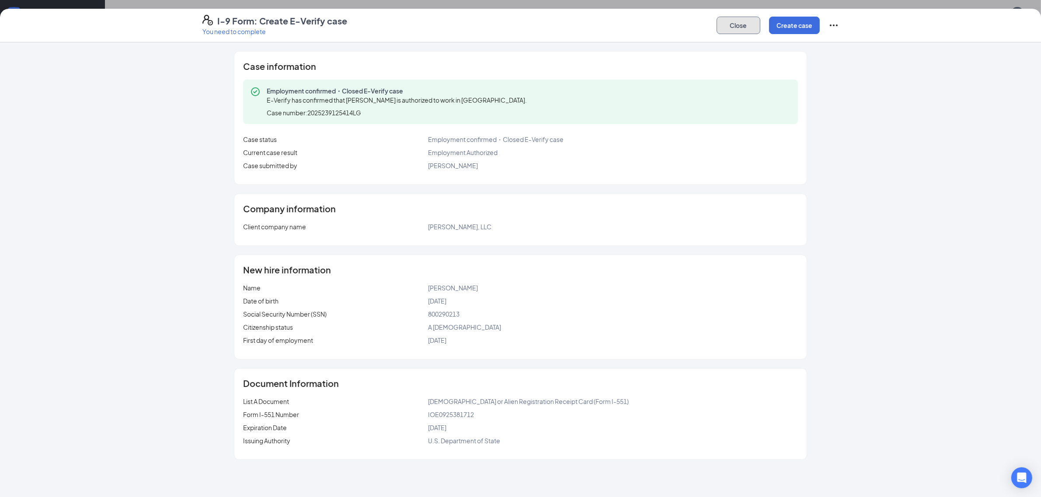
click at [722, 25] on button "Close" at bounding box center [738, 25] width 44 height 17
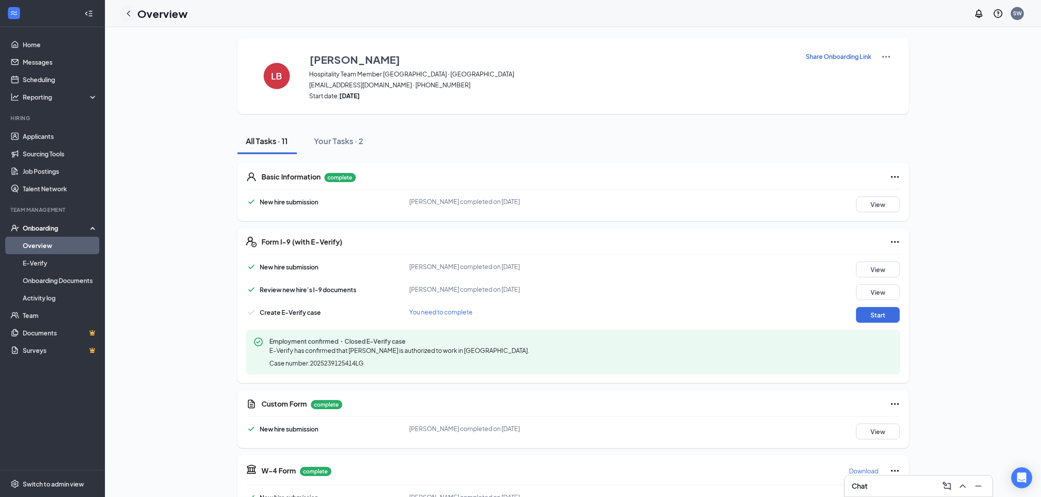
click at [130, 9] on icon "ChevronLeft" at bounding box center [128, 13] width 10 height 10
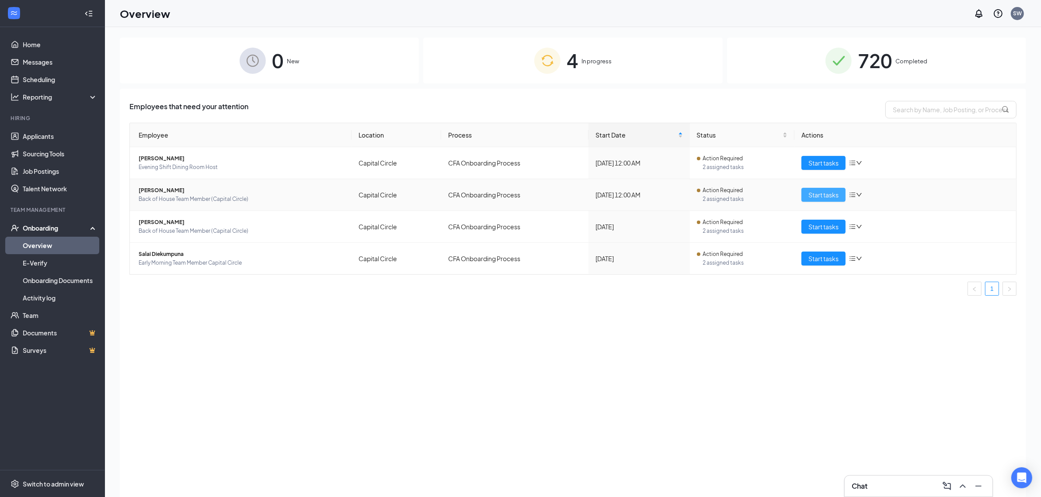
click at [821, 197] on span "Start tasks" at bounding box center [823, 195] width 30 height 10
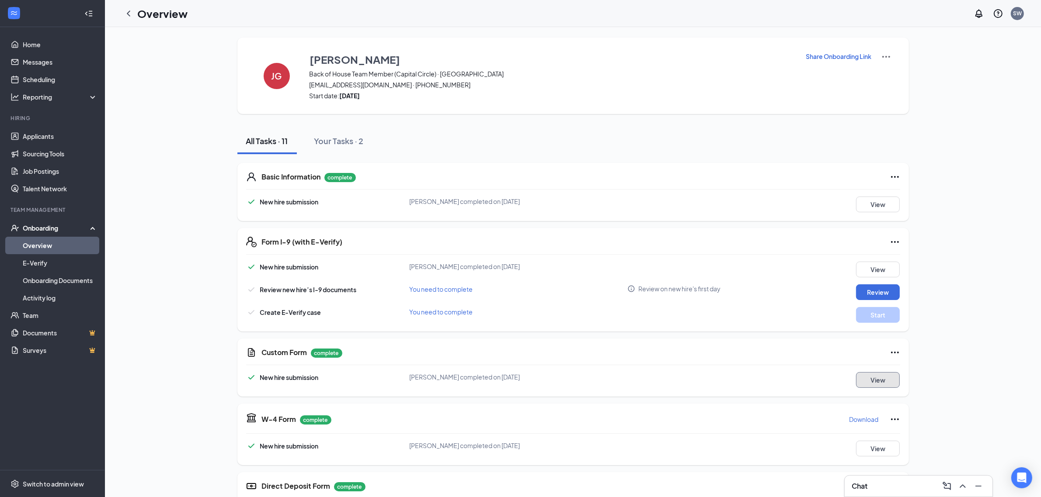
click at [888, 374] on button "View" at bounding box center [878, 380] width 44 height 16
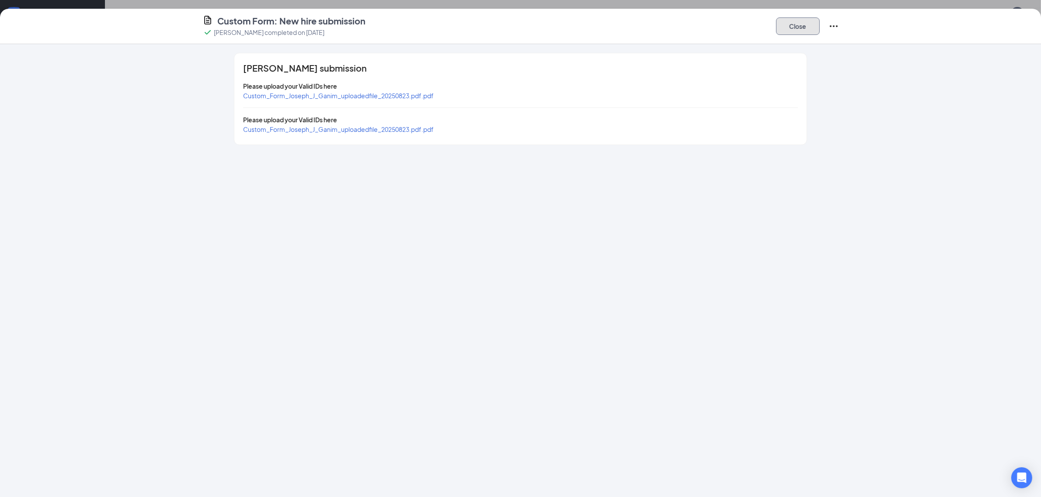
click at [788, 31] on button "Close" at bounding box center [798, 25] width 44 height 17
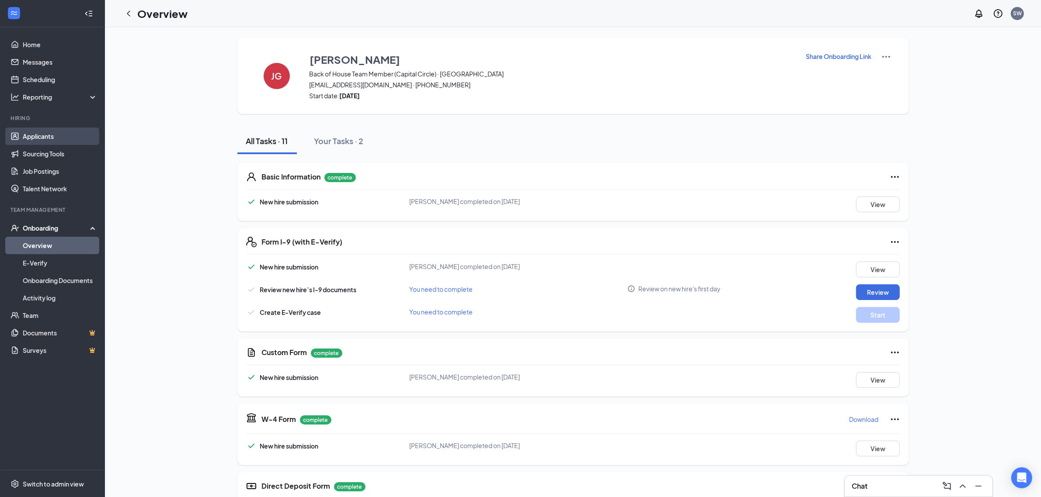
click at [42, 132] on link "Applicants" at bounding box center [60, 136] width 75 height 17
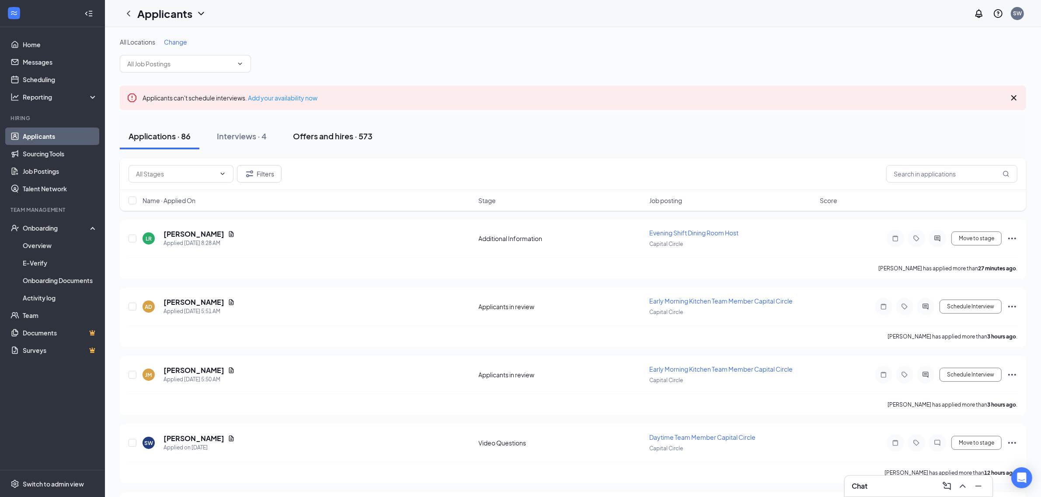
click at [322, 136] on div "Offers and hires · 573" at bounding box center [333, 136] width 80 height 11
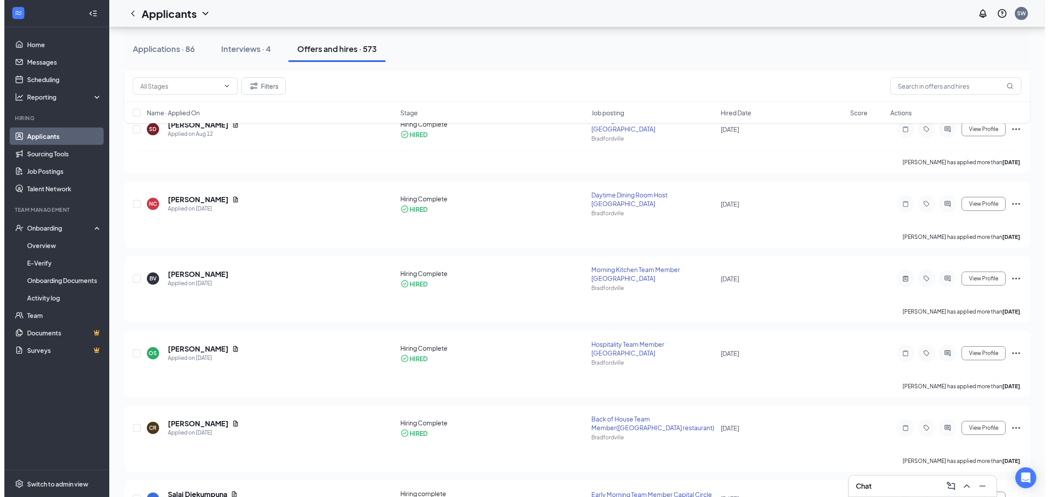
scroll to position [710, 0]
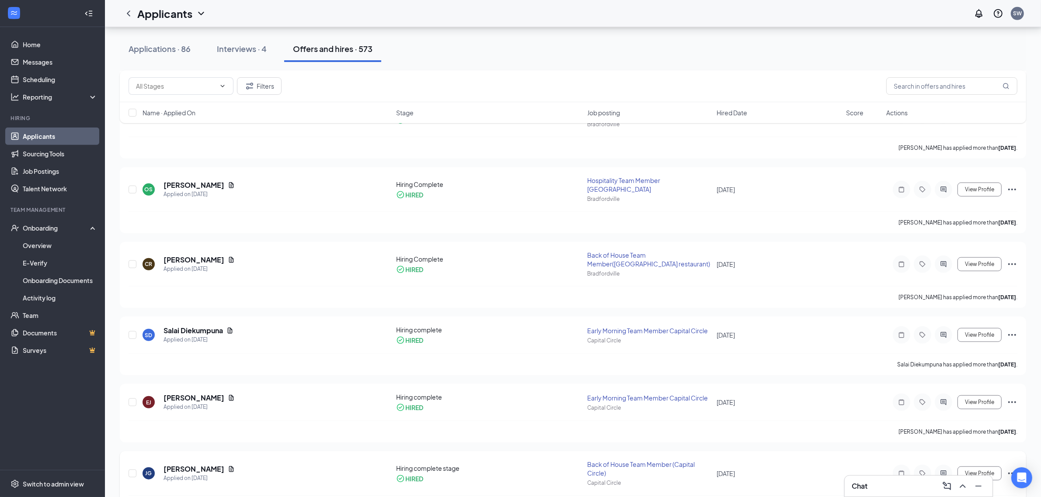
click at [942, 470] on icon "ActiveChat" at bounding box center [943, 473] width 10 height 7
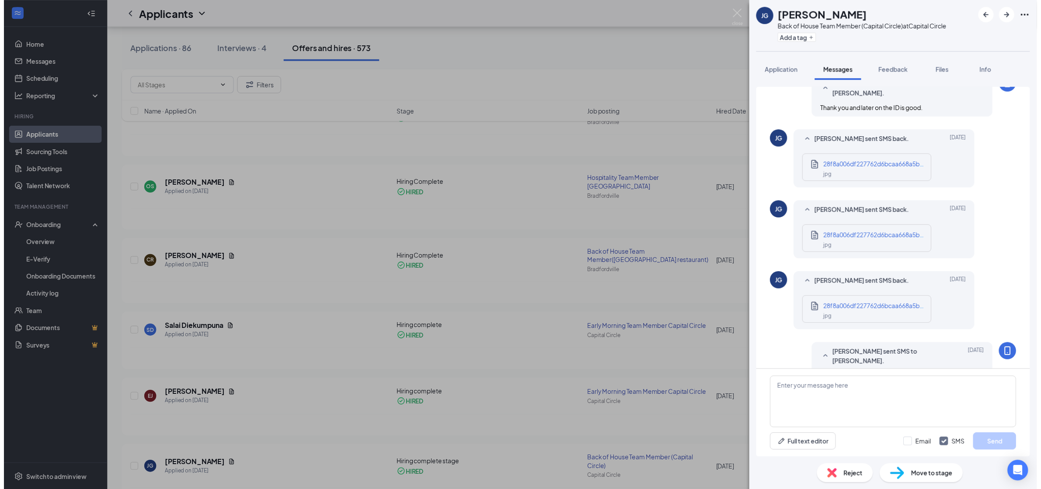
scroll to position [333, 0]
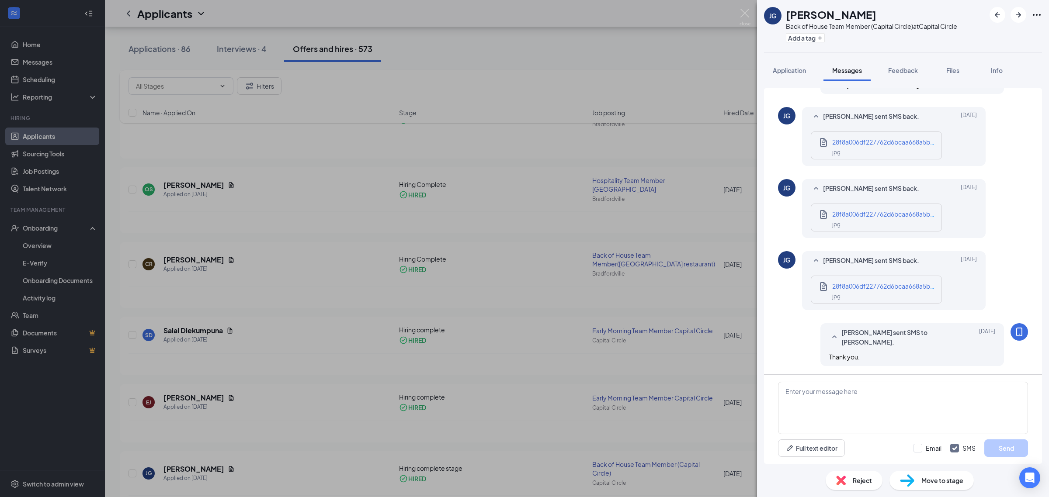
click at [893, 294] on div "jpg" at bounding box center [884, 296] width 105 height 10
drag, startPoint x: 746, startPoint y: 14, endPoint x: 166, endPoint y: 219, distance: 614.7
click at [746, 14] on img at bounding box center [744, 17] width 11 height 17
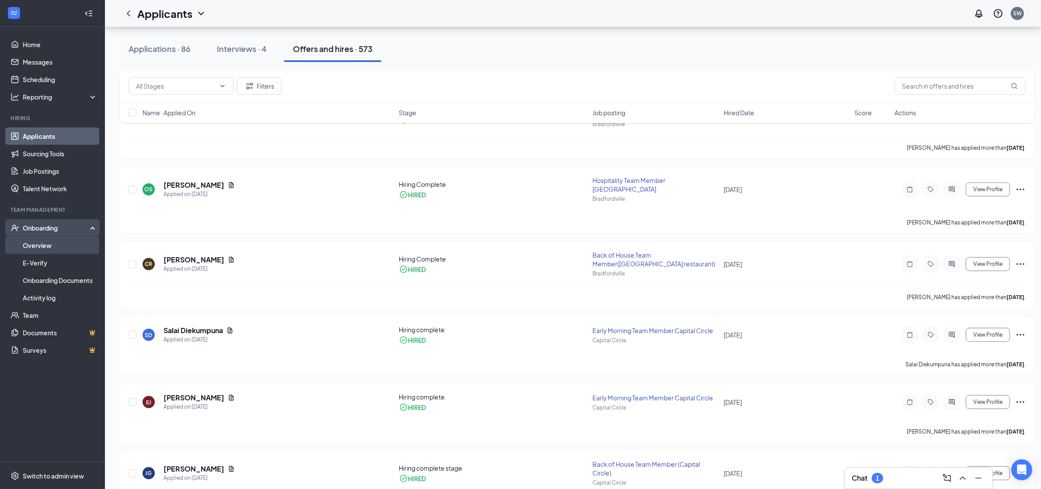
click at [49, 248] on link "Overview" at bounding box center [60, 245] width 75 height 17
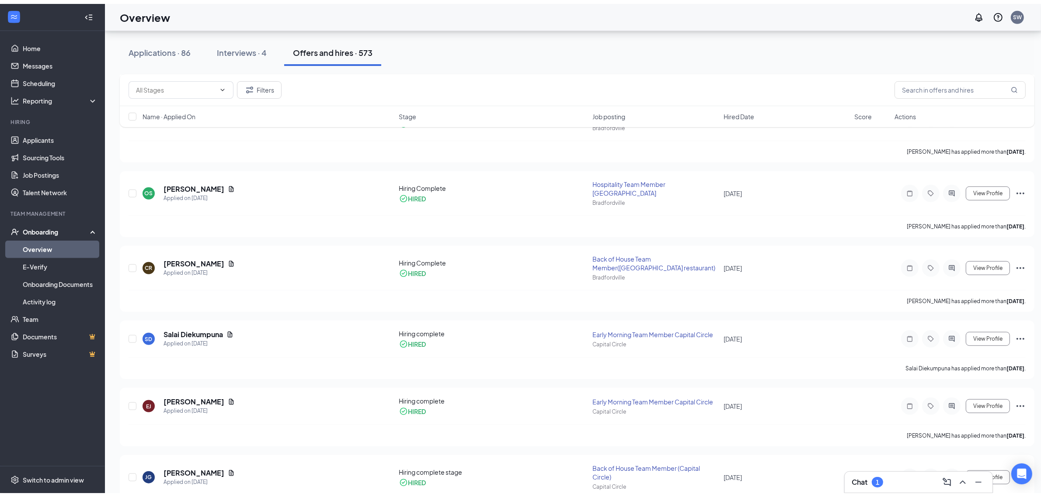
scroll to position [39, 0]
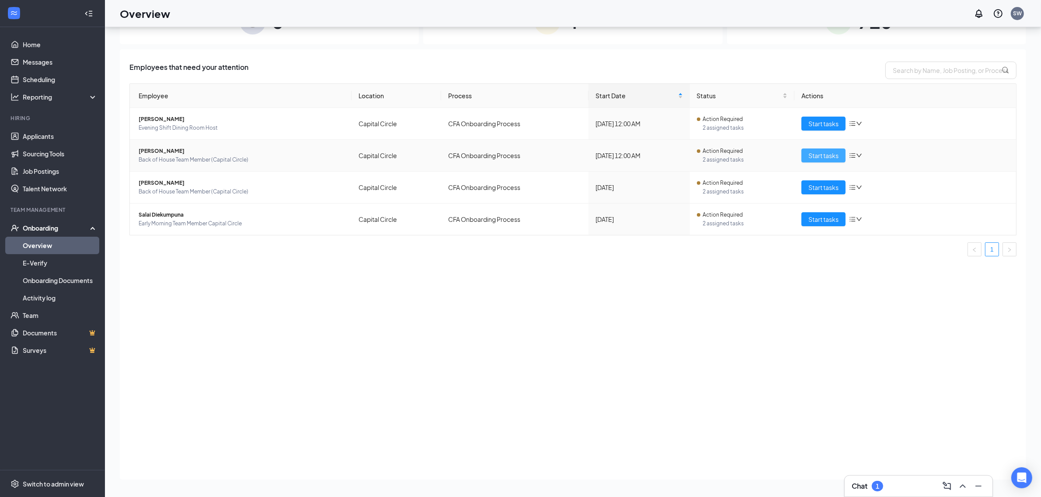
click at [833, 156] on span "Start tasks" at bounding box center [823, 156] width 30 height 10
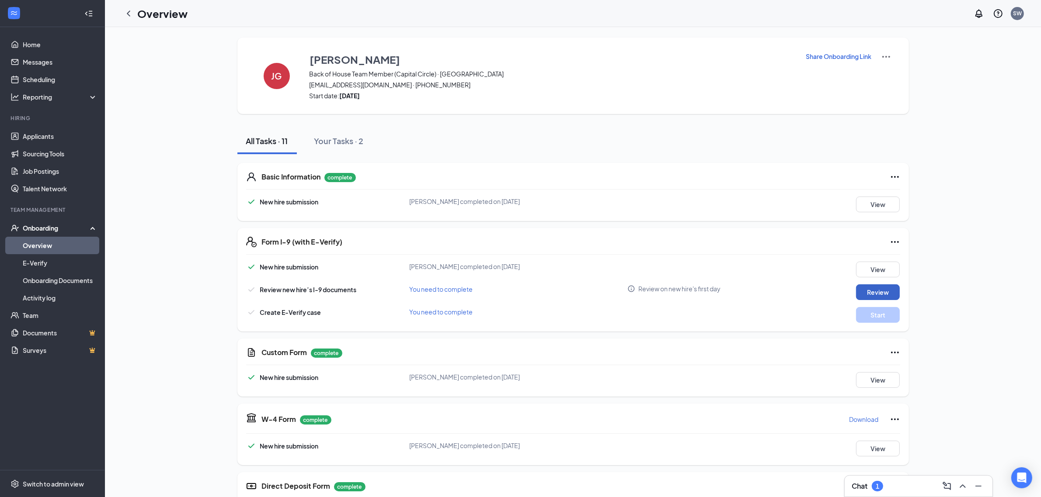
click at [879, 292] on button "Review" at bounding box center [878, 293] width 44 height 16
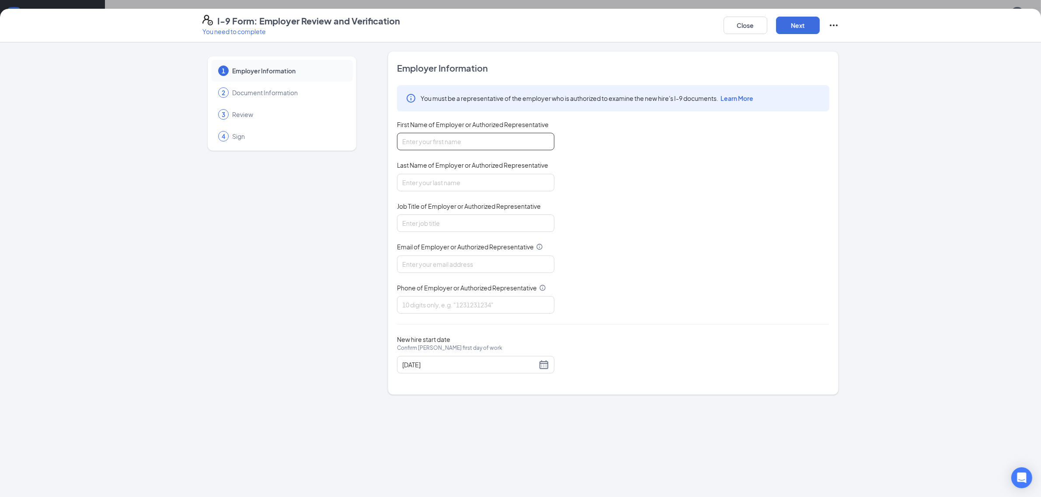
click at [436, 145] on input "First Name of Employer or Authorized Representative" at bounding box center [475, 141] width 157 height 17
type input "Susan"
click at [444, 179] on input "Last Name of Employer or Authorized Representative" at bounding box center [475, 182] width 157 height 17
type input "Williams"
drag, startPoint x: 462, startPoint y: 218, endPoint x: 467, endPoint y: 231, distance: 14.1
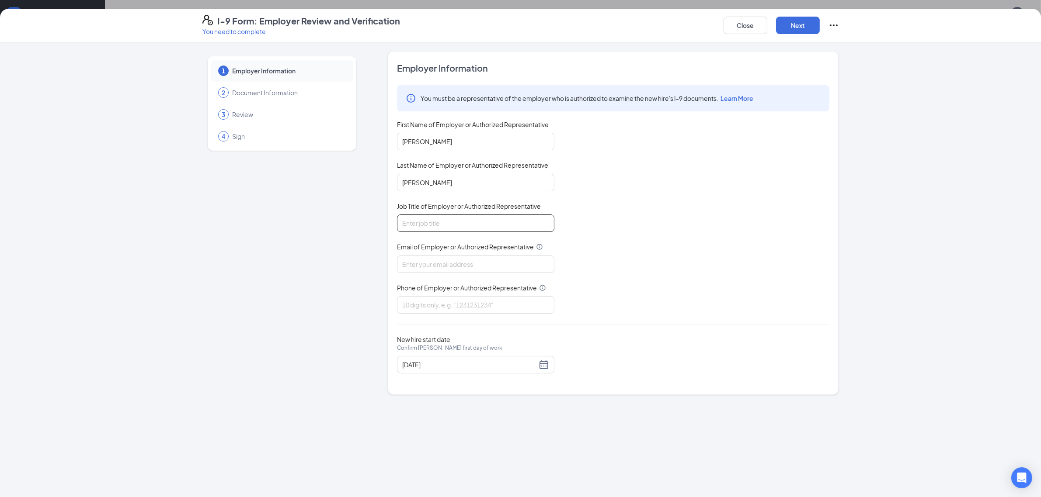
click at [462, 219] on input "Job Title of Employer or Authorized Representative" at bounding box center [475, 223] width 157 height 17
type input "HR Director"
click at [465, 269] on input "Email of Employer or Authorized Representative" at bounding box center [475, 264] width 157 height 17
type input "skewilliams@yahoo.com"
click at [456, 305] on input "Phone of Employer or Authorized Representative" at bounding box center [475, 304] width 157 height 17
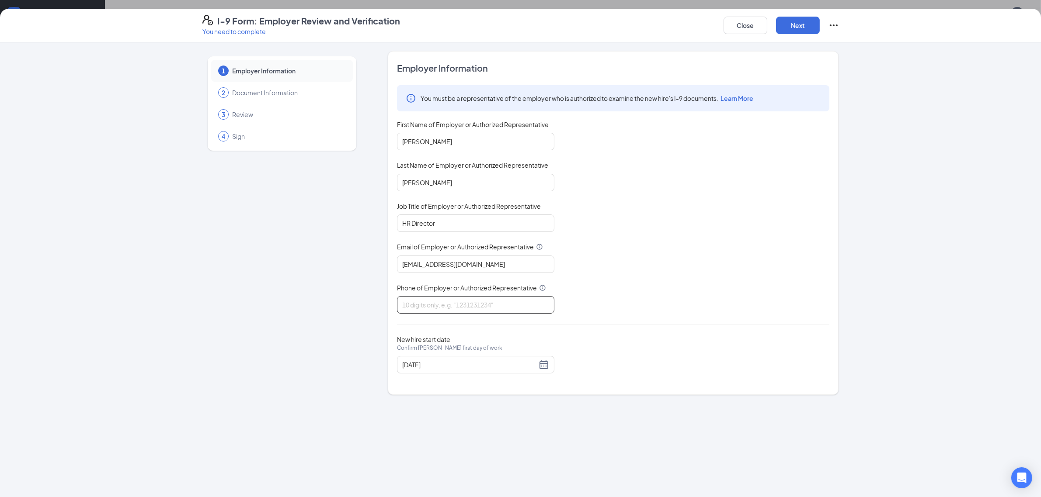
type input "8702086490"
click at [803, 27] on button "Next" at bounding box center [798, 25] width 44 height 17
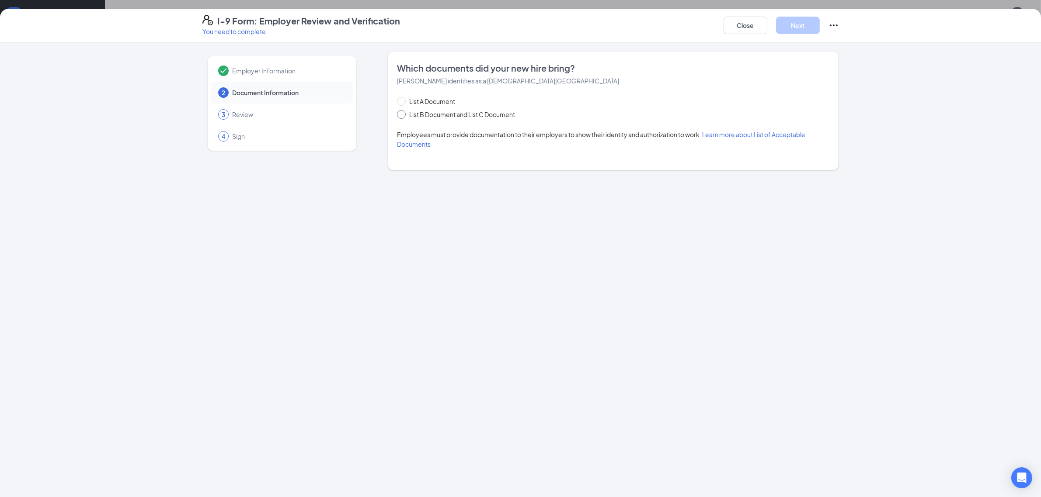
click at [406, 114] on span "List B Document and List C Document" at bounding box center [462, 115] width 113 height 10
click at [403, 114] on input "List B Document and List C Document" at bounding box center [400, 113] width 6 height 6
radio input "true"
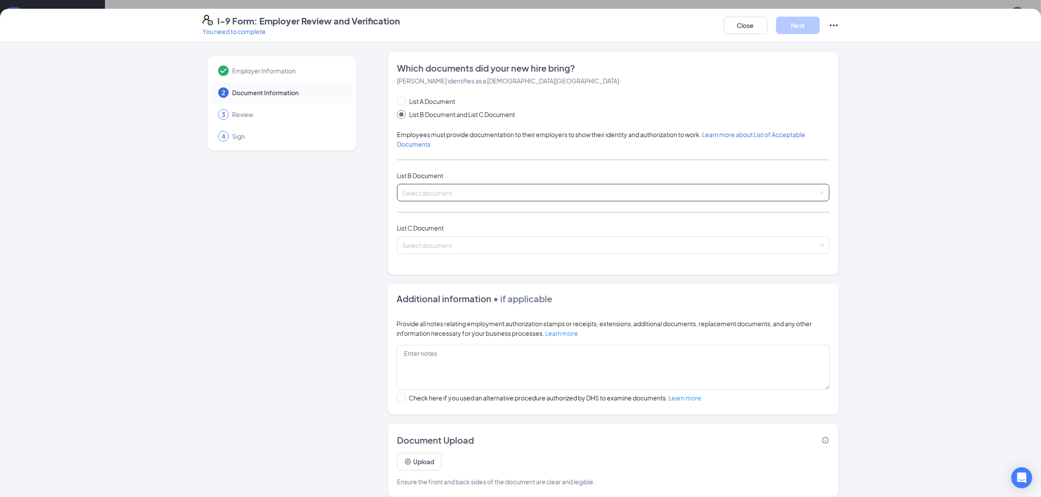
click at [473, 196] on input "search" at bounding box center [610, 190] width 416 height 13
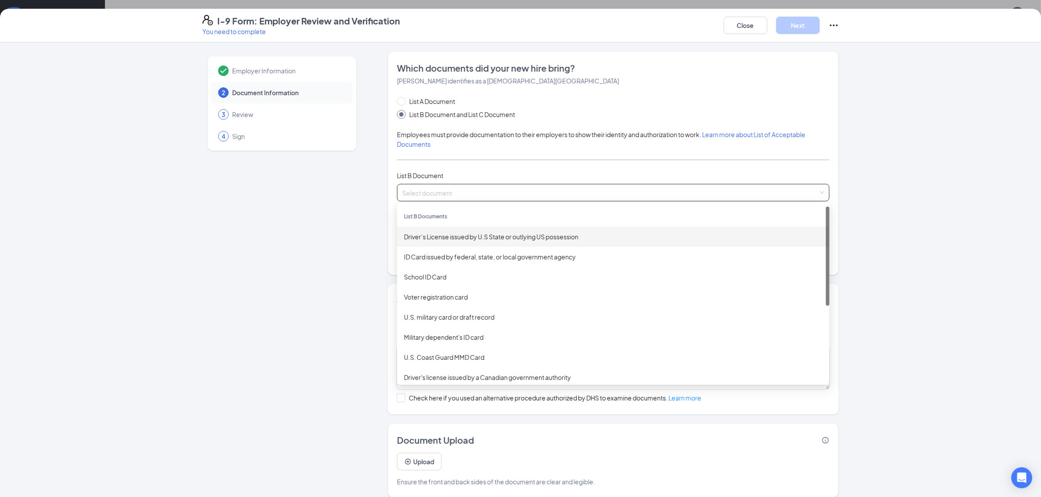
click at [437, 239] on div "Driver’s License issued by U.S State or outlying US possession" at bounding box center [613, 237] width 418 height 10
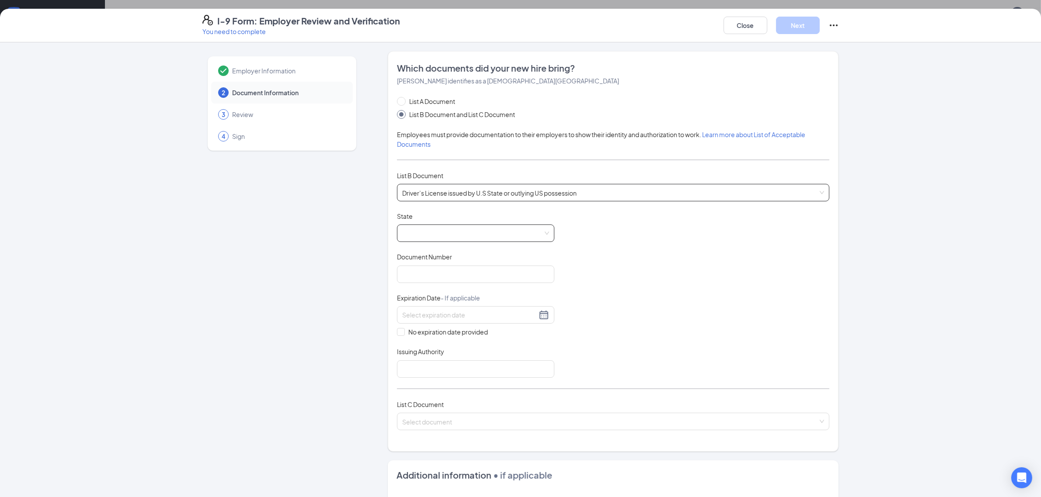
click at [427, 234] on span at bounding box center [475, 233] width 147 height 17
click at [433, 298] on div "Florida" at bounding box center [475, 295] width 143 height 10
click at [456, 277] on input "Document Number" at bounding box center [475, 274] width 157 height 17
type input "G627-006-11-300-0"
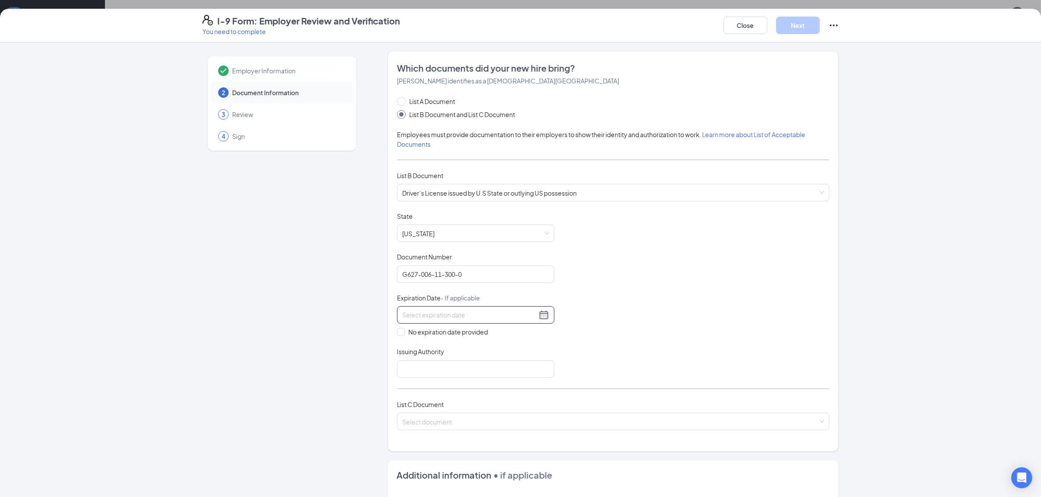
click at [451, 318] on input at bounding box center [469, 315] width 135 height 10
click at [474, 419] on td "30" at bounding box center [469, 419] width 16 height 13
type input "06/30/2033"
drag, startPoint x: 429, startPoint y: 375, endPoint x: 447, endPoint y: 369, distance: 18.8
click at [430, 375] on input "Issuing Authority" at bounding box center [475, 369] width 157 height 17
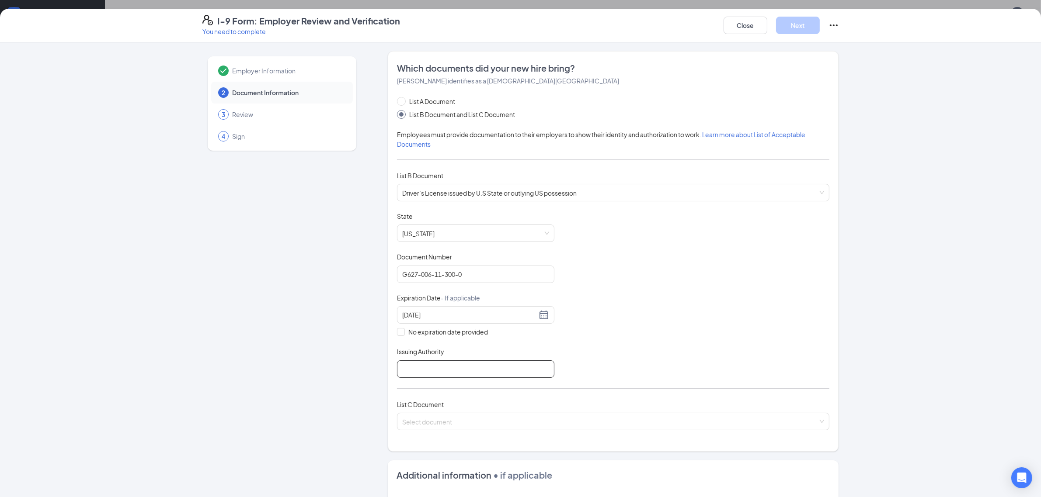
type input "State of Florida"
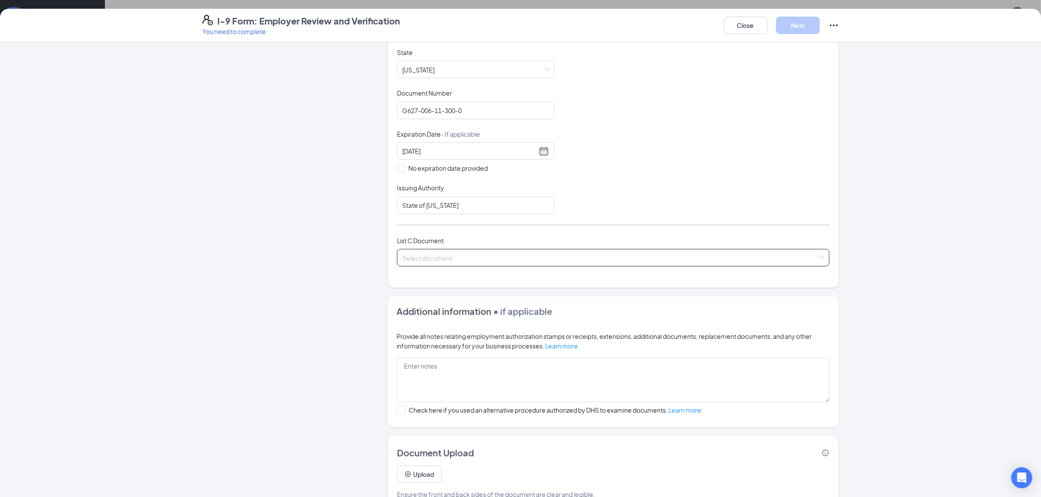
click at [427, 258] on input "search" at bounding box center [610, 256] width 416 height 13
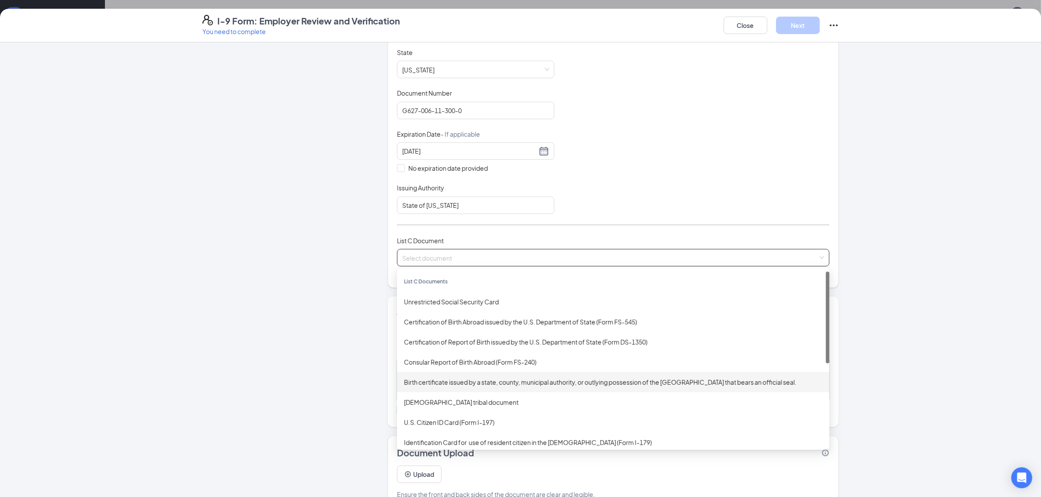
click at [451, 376] on div "Birth certificate issued by a state, county, municipal authority, or outlying p…" at bounding box center [613, 382] width 432 height 20
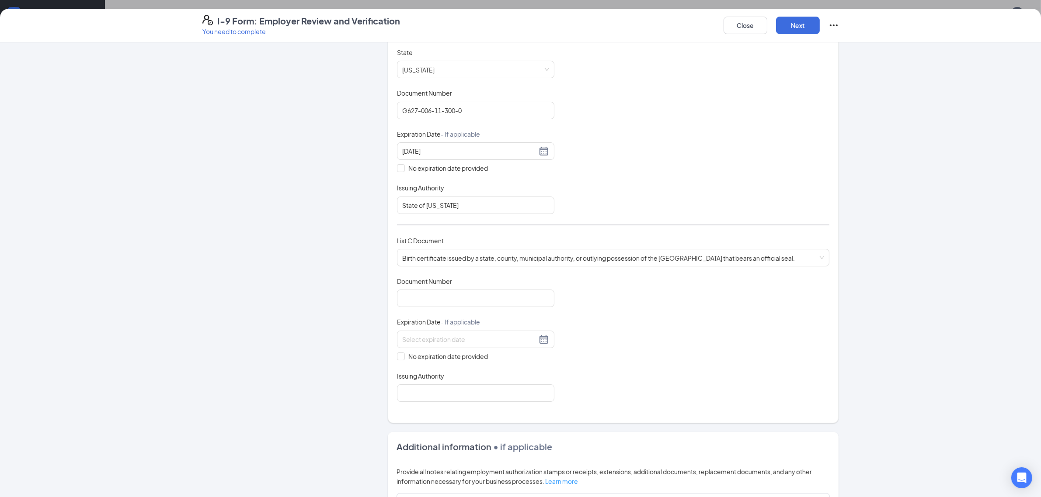
click at [420, 289] on div "Document Number" at bounding box center [475, 283] width 157 height 13
click at [436, 299] on input "Document Number" at bounding box center [475, 298] width 157 height 17
type input "109-2009-240048"
click at [397, 359] on input "No expiration date provided" at bounding box center [400, 356] width 6 height 6
checkbox input "true"
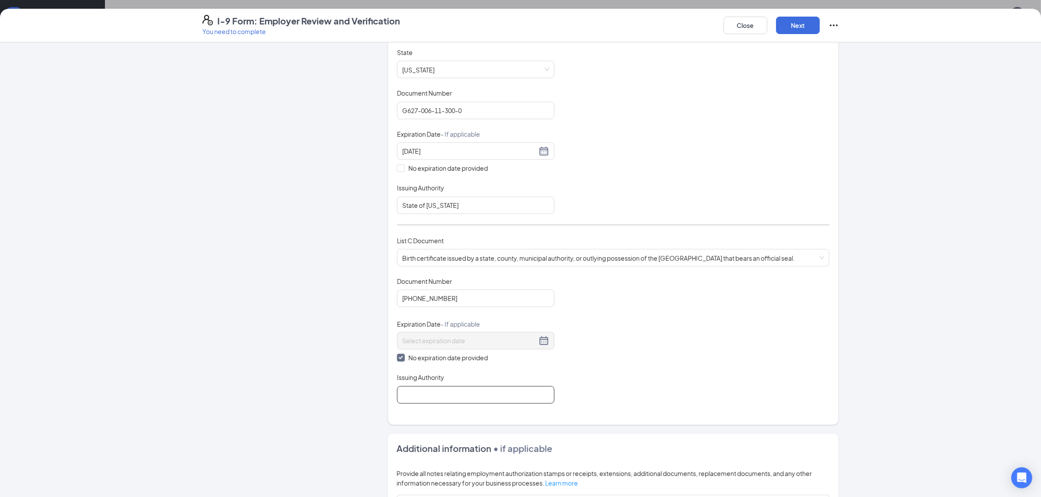
click at [436, 398] on input "Issuing Authority" at bounding box center [475, 394] width 157 height 17
type input "State of Florida"
click at [793, 25] on button "Next" at bounding box center [798, 25] width 44 height 17
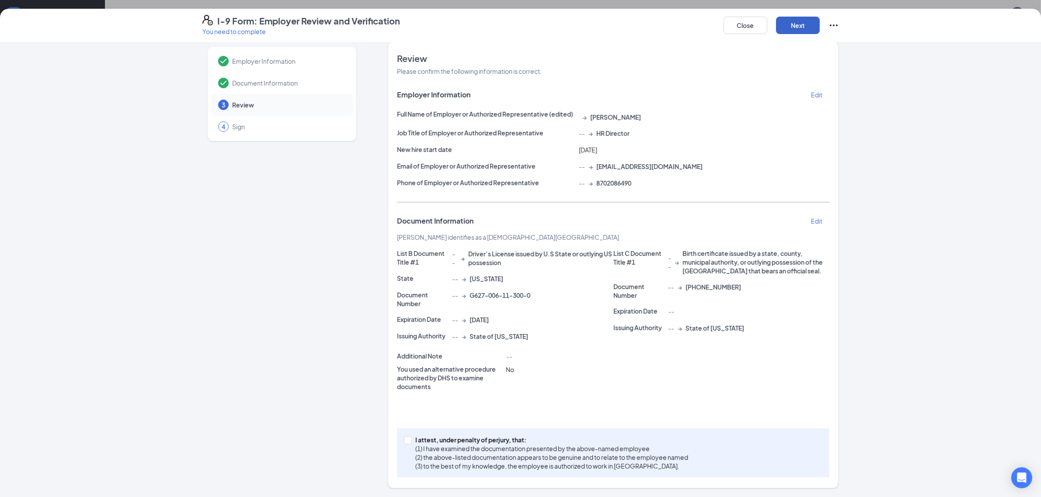
scroll to position [9, 0]
click at [407, 441] on span at bounding box center [408, 441] width 8 height 8
click at [407, 441] on input "I attest, under penalty of perjury, that: (1) I have examined the documentation…" at bounding box center [407, 440] width 6 height 6
checkbox input "true"
click at [805, 23] on button "Next" at bounding box center [798, 25] width 44 height 17
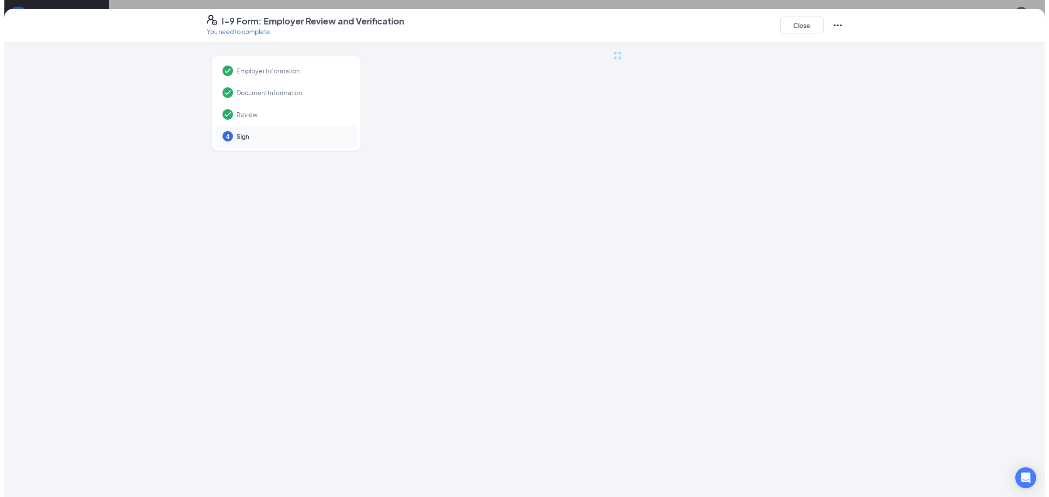
scroll to position [0, 0]
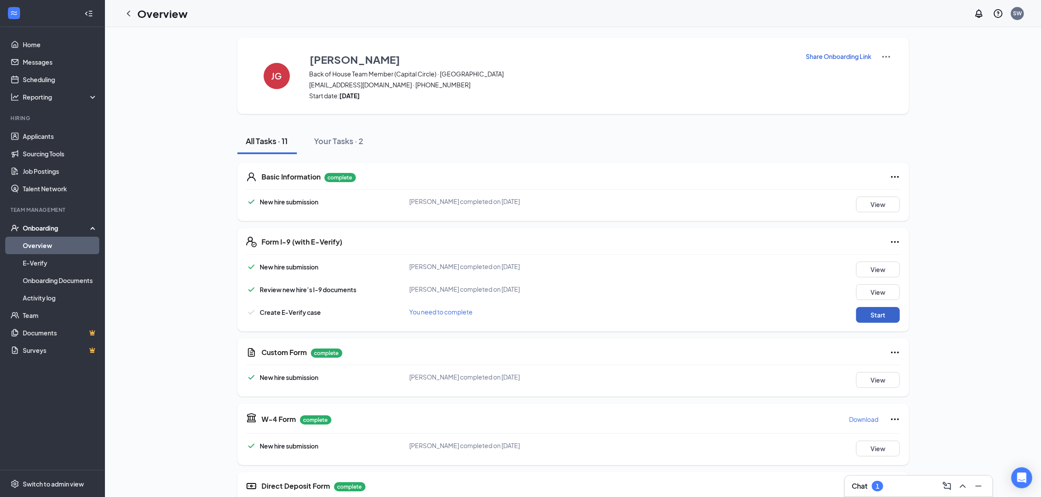
click at [878, 313] on button "Start" at bounding box center [878, 315] width 44 height 16
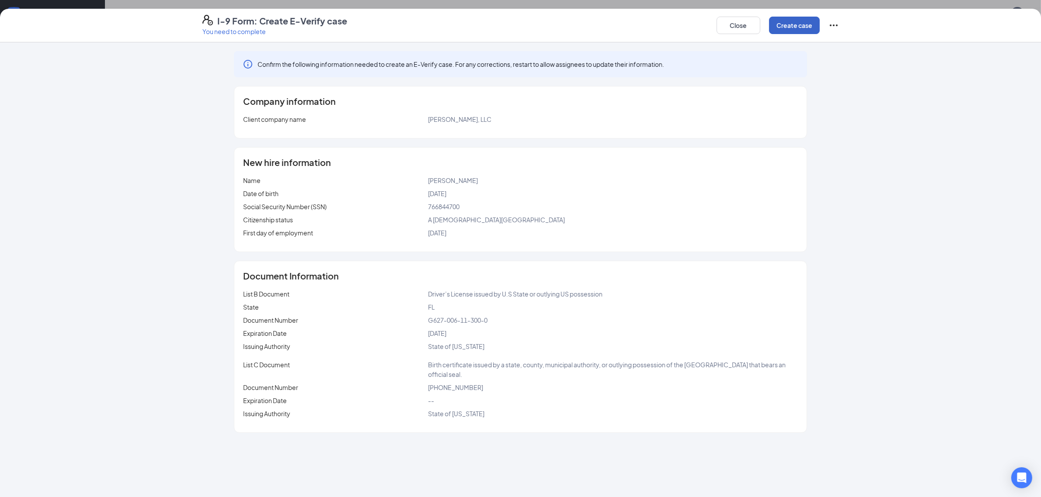
click at [798, 21] on button "Create case" at bounding box center [794, 25] width 51 height 17
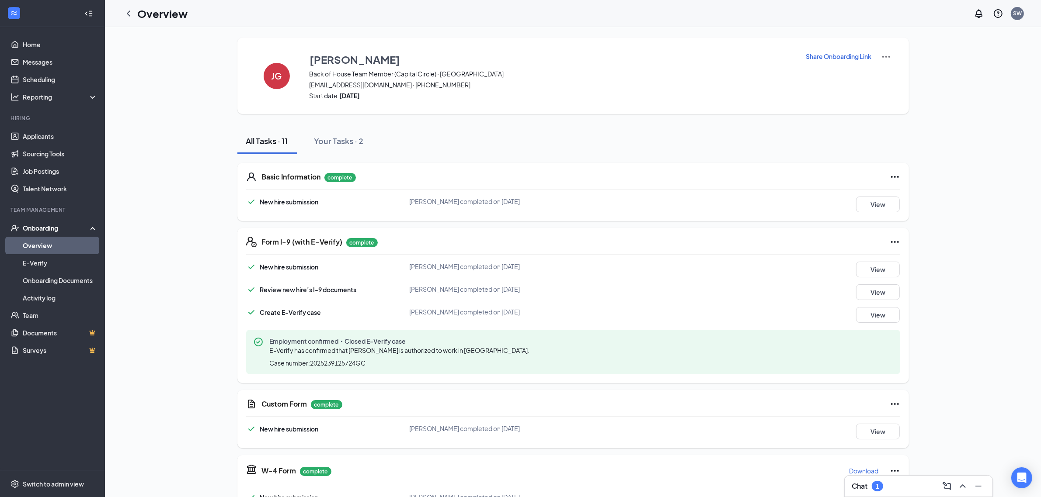
click at [143, 14] on h1 "Overview" at bounding box center [162, 13] width 50 height 15
click at [126, 14] on icon "ChevronLeft" at bounding box center [128, 13] width 10 height 10
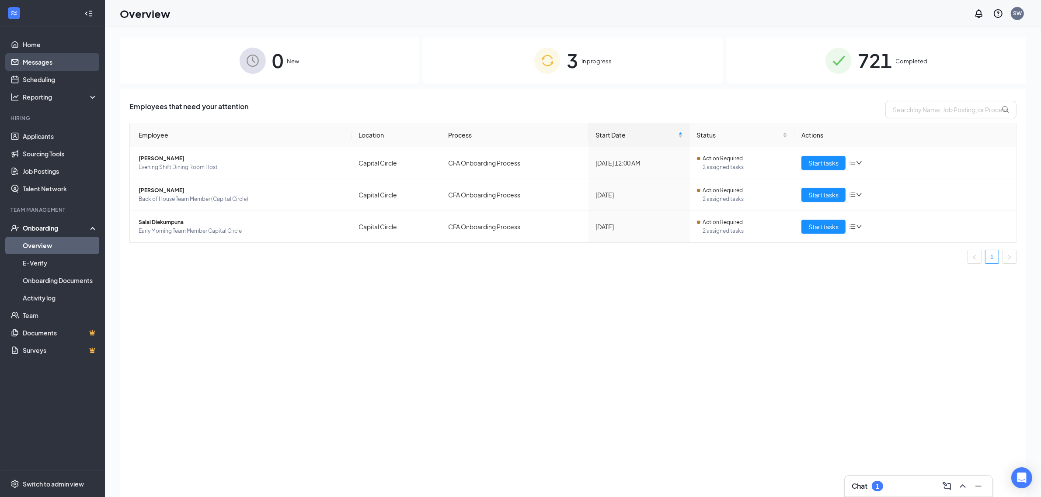
click at [36, 56] on link "Messages" at bounding box center [60, 61] width 75 height 17
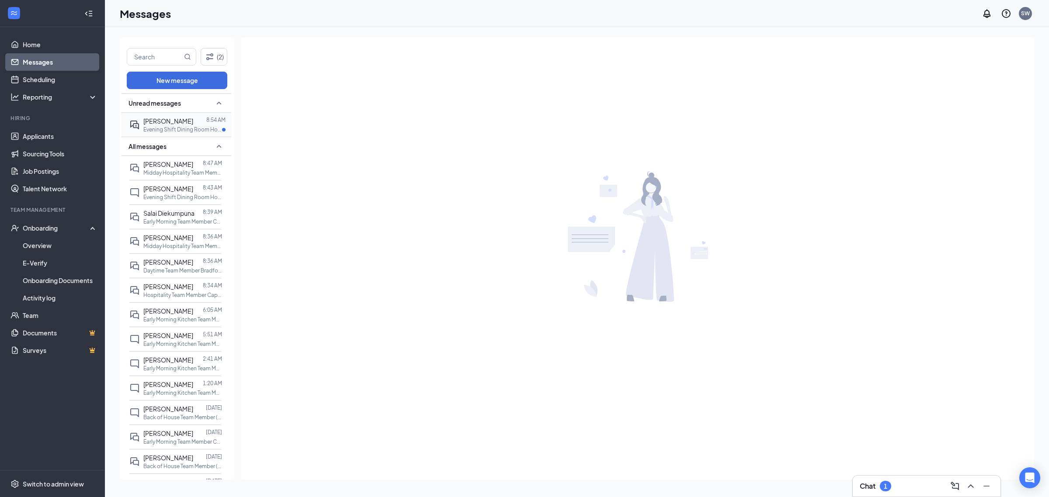
click at [166, 123] on span "[PERSON_NAME]" at bounding box center [168, 121] width 50 height 8
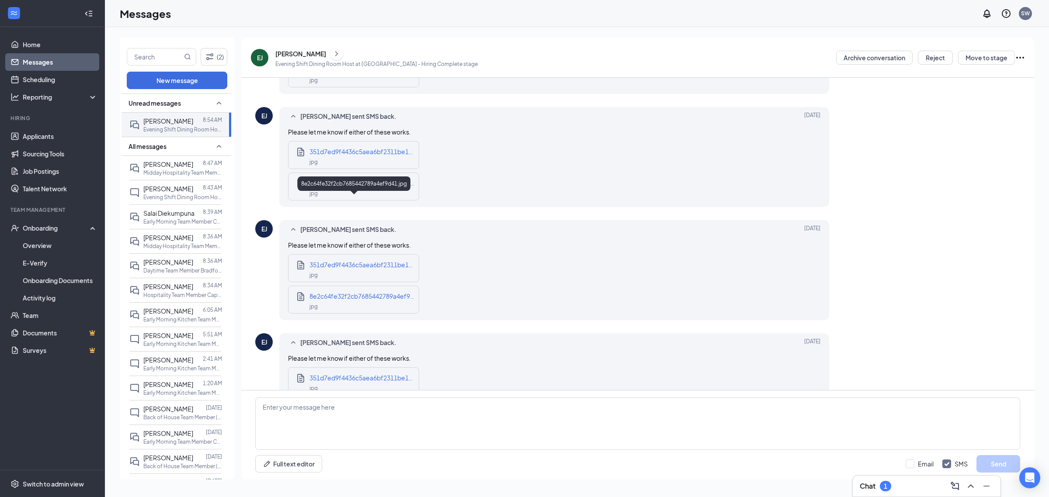
scroll to position [189, 0]
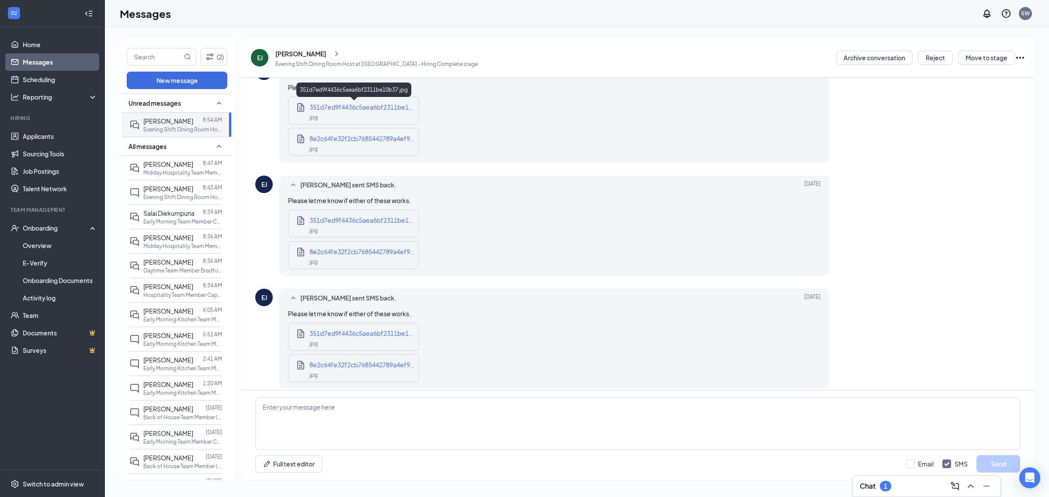
click at [344, 104] on span "351d7ed9f4436c5aea6bf2311be10b37.jpg" at bounding box center [371, 107] width 125 height 8
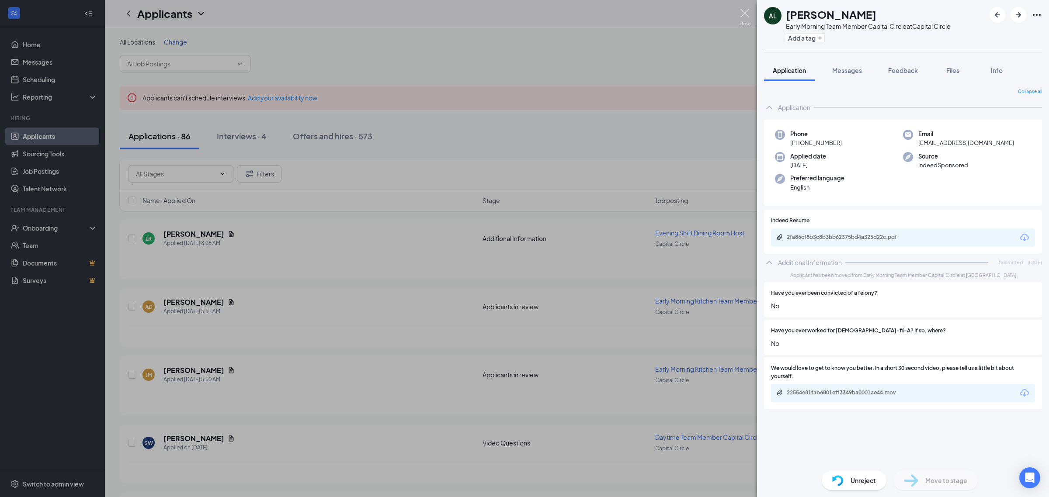
click at [741, 13] on img at bounding box center [744, 17] width 11 height 17
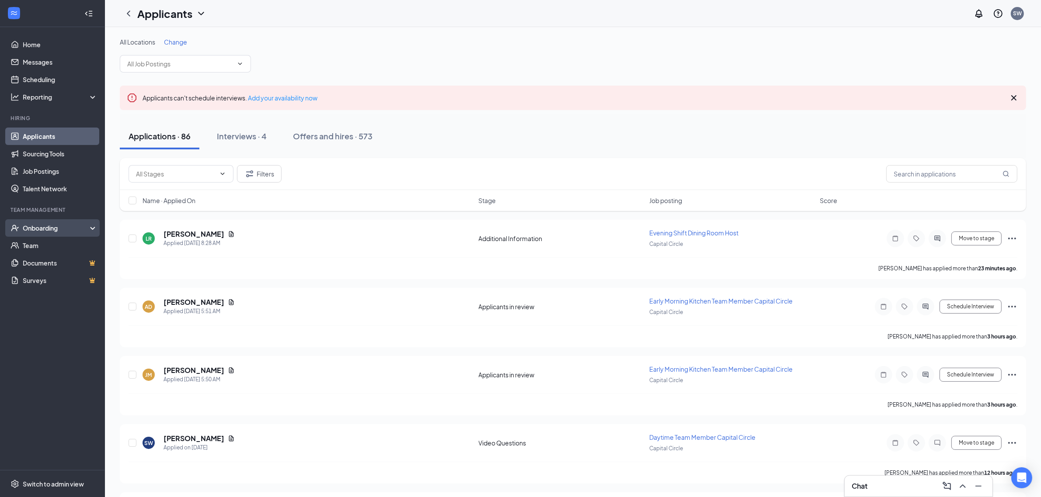
click at [45, 229] on div "Onboarding" at bounding box center [56, 228] width 67 height 9
click at [36, 236] on div "Onboarding" at bounding box center [52, 227] width 105 height 17
click at [40, 228] on div "Onboarding" at bounding box center [56, 228] width 67 height 9
click at [49, 250] on link "Overview" at bounding box center [60, 245] width 75 height 17
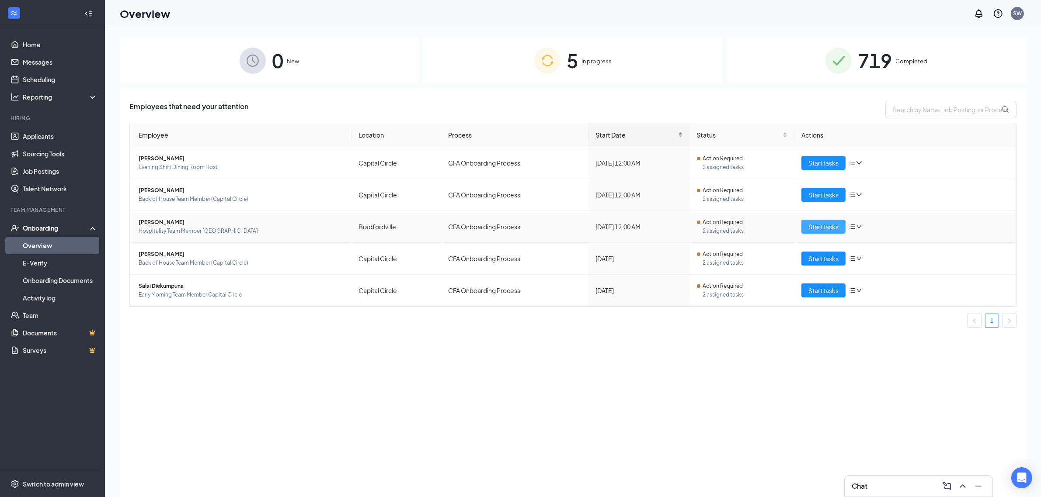
click at [803, 228] on button "Start tasks" at bounding box center [823, 227] width 44 height 14
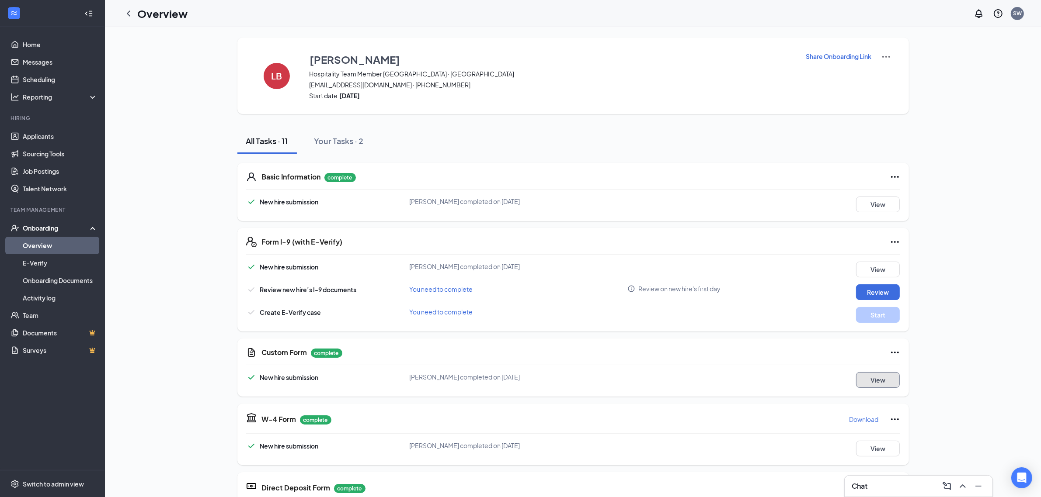
click at [886, 374] on button "View" at bounding box center [878, 380] width 44 height 16
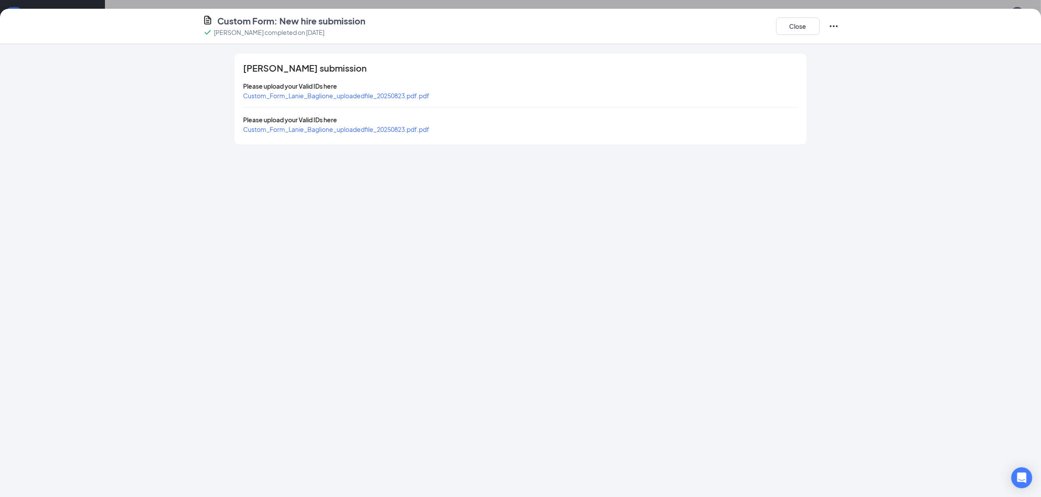
click at [368, 93] on span "Custom_Form_Lanie_Baglione_uploadedfile_20250823.pdf.pdf" at bounding box center [336, 96] width 186 height 8
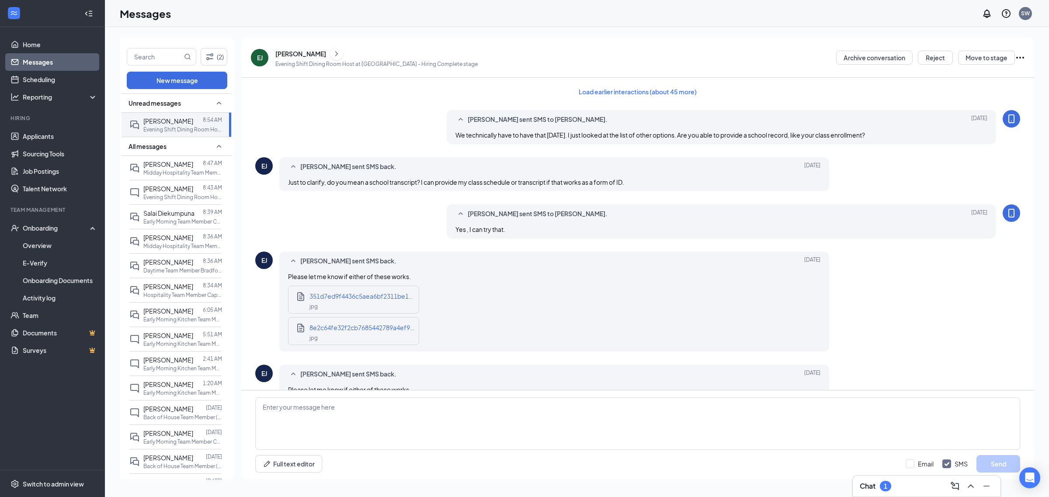
scroll to position [189, 0]
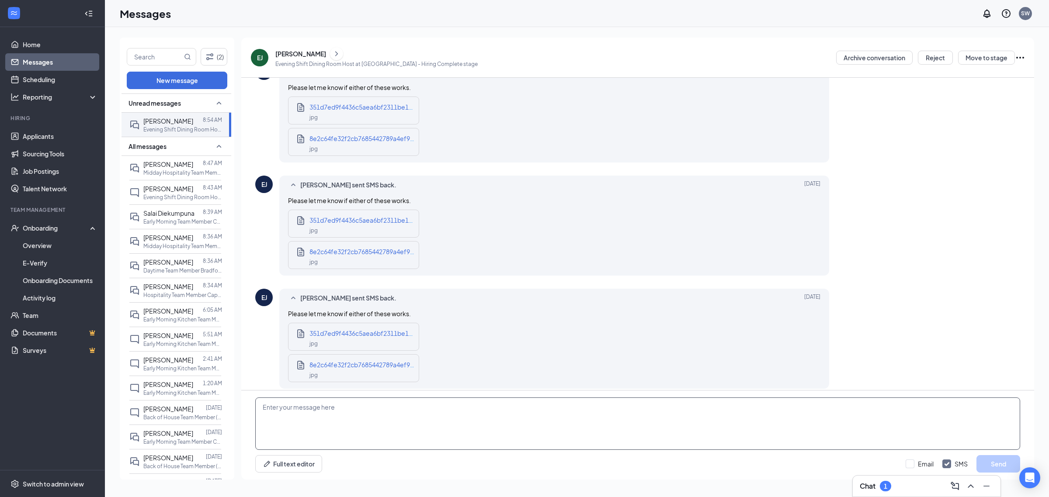
click at [331, 420] on textarea at bounding box center [637, 424] width 765 height 52
type textarea "Good morning, What school is this from ?"
click at [999, 460] on button "Send" at bounding box center [998, 463] width 44 height 17
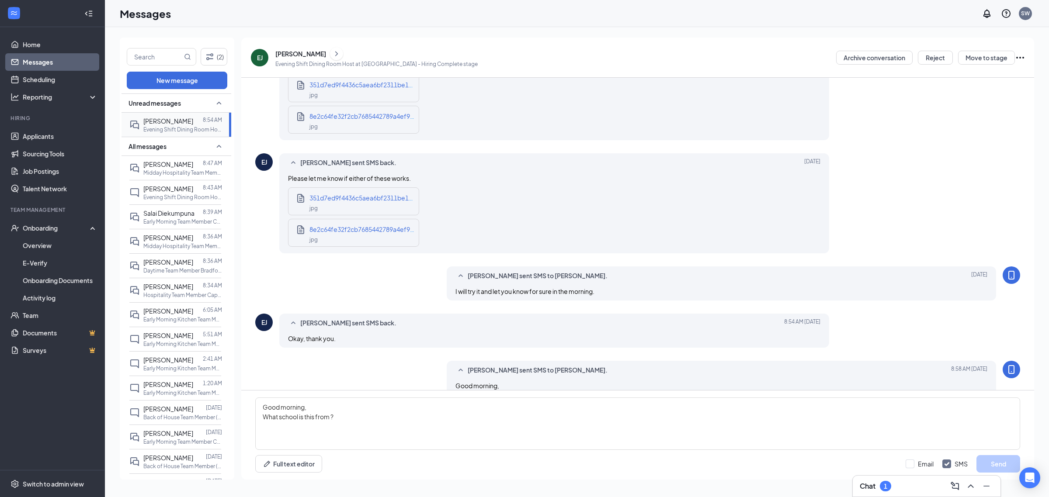
scroll to position [574, 0]
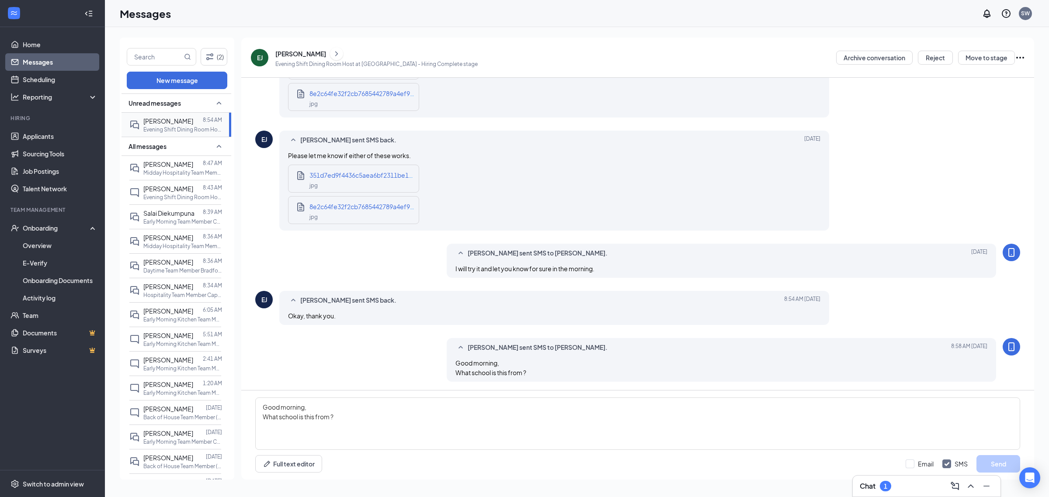
click at [150, 117] on span "[PERSON_NAME]" at bounding box center [168, 121] width 50 height 8
click at [350, 182] on div "jpg" at bounding box center [361, 185] width 105 height 10
click at [143, 157] on div "Megan Morris 8:47 AM Midday Hospitality Team Member(Capital Circle) at Capital …" at bounding box center [175, 168] width 92 height 24
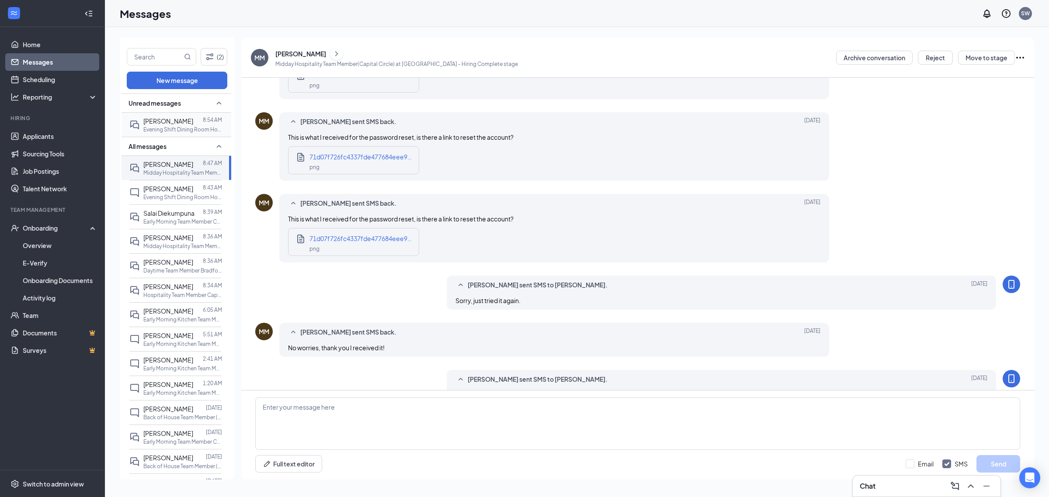
scroll to position [358, 0]
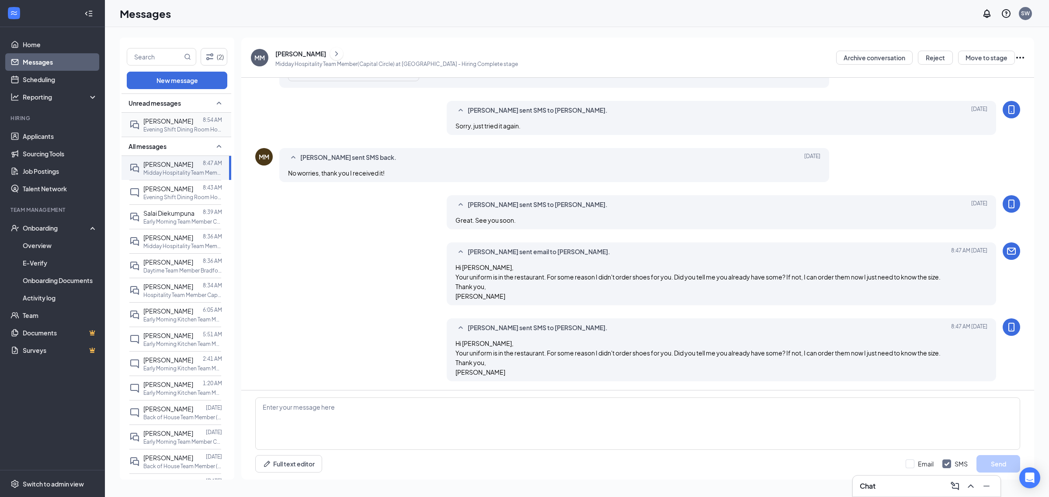
click at [145, 123] on span "[PERSON_NAME]" at bounding box center [168, 121] width 50 height 8
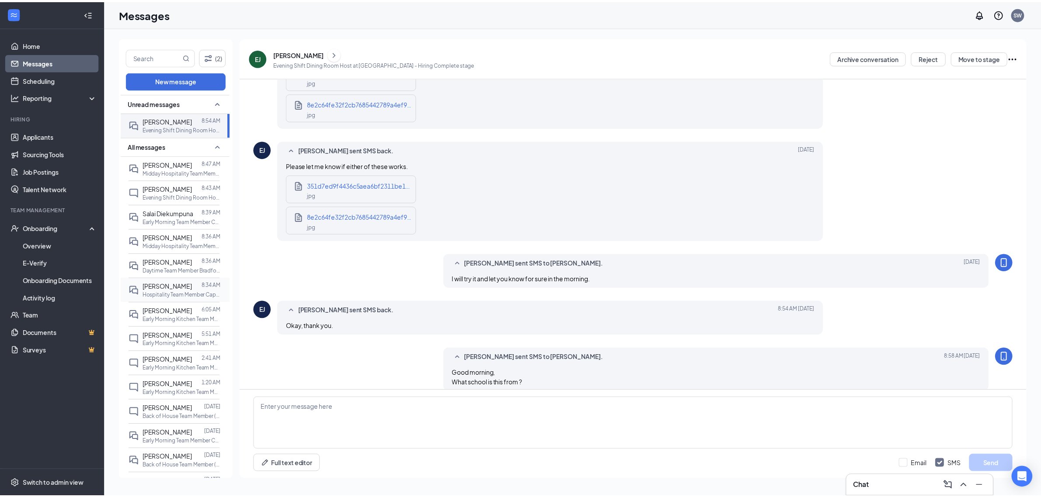
scroll to position [527, 0]
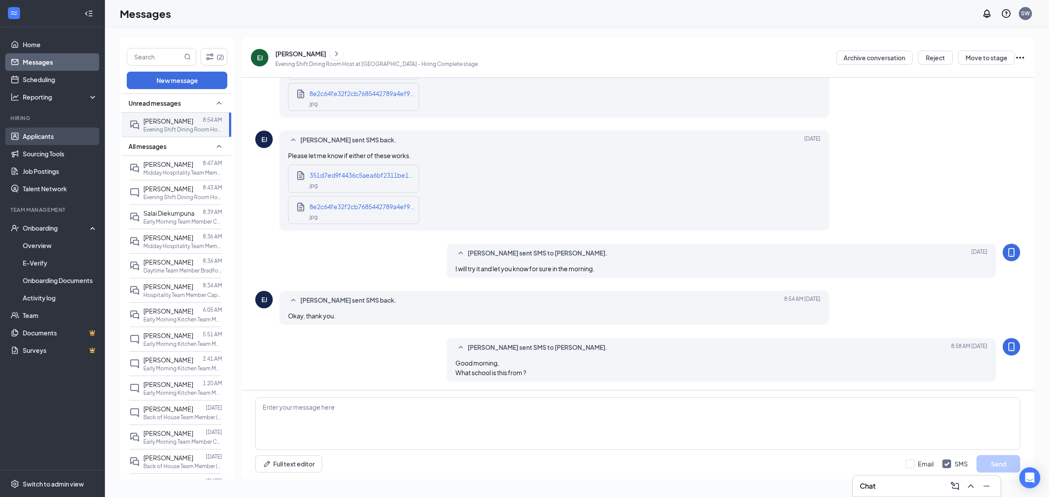
click at [59, 135] on link "Applicants" at bounding box center [60, 136] width 75 height 17
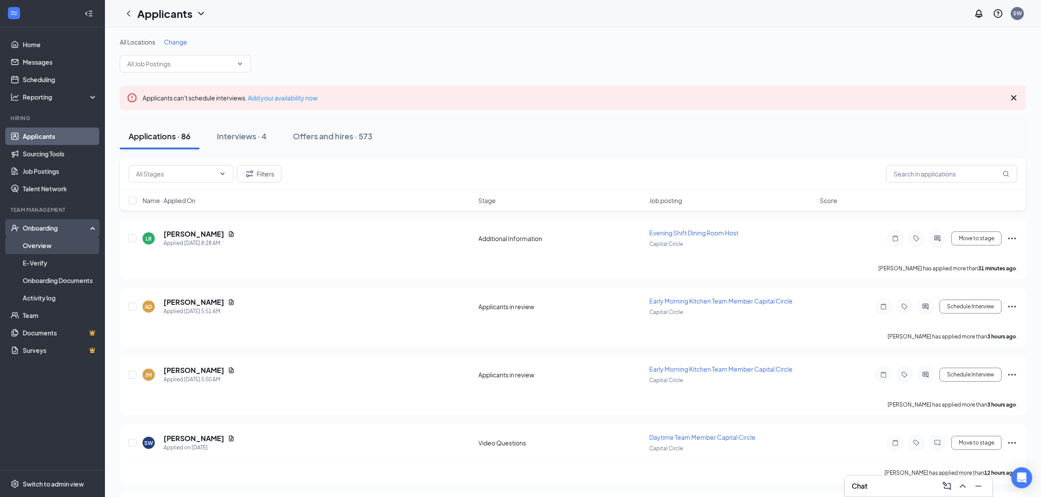
click at [28, 243] on link "Overview" at bounding box center [60, 245] width 75 height 17
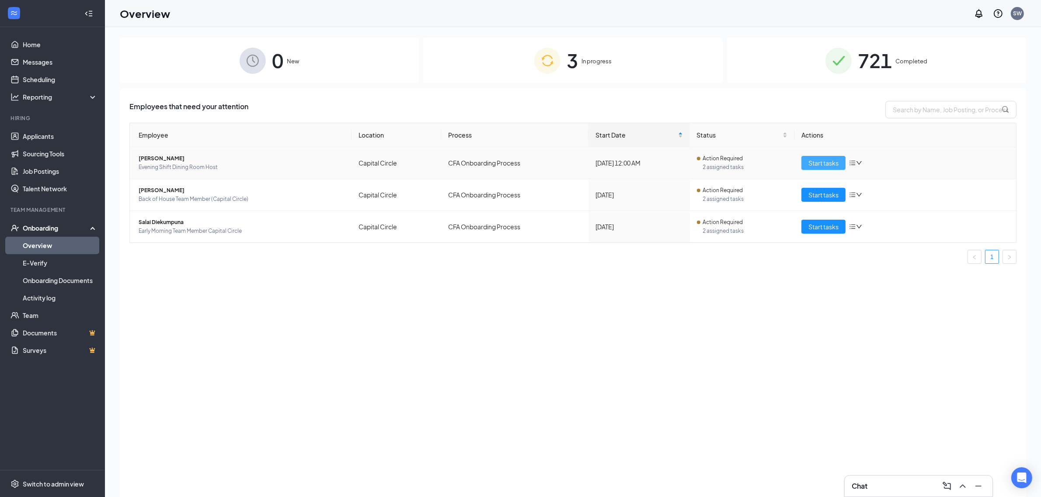
click at [838, 163] on span "Start tasks" at bounding box center [823, 163] width 30 height 10
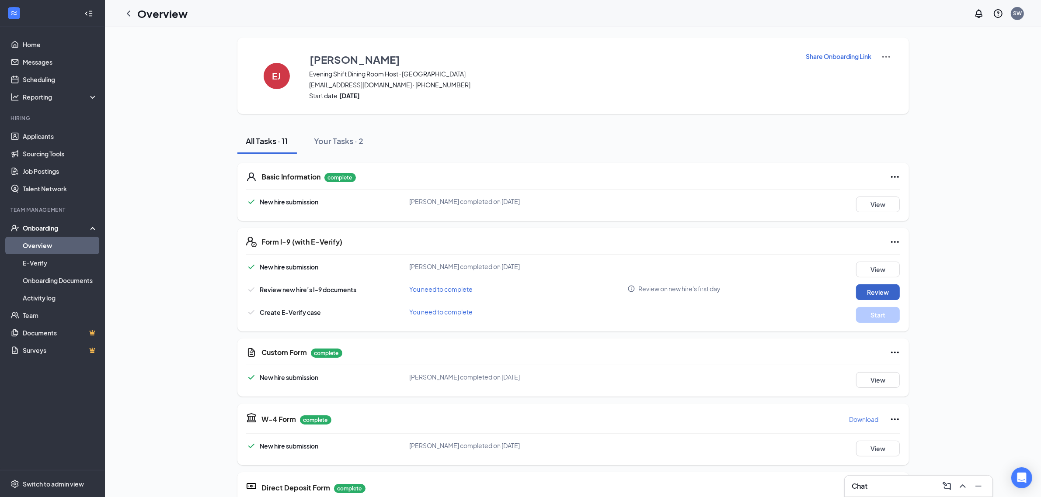
click at [881, 291] on button "Review" at bounding box center [878, 293] width 44 height 16
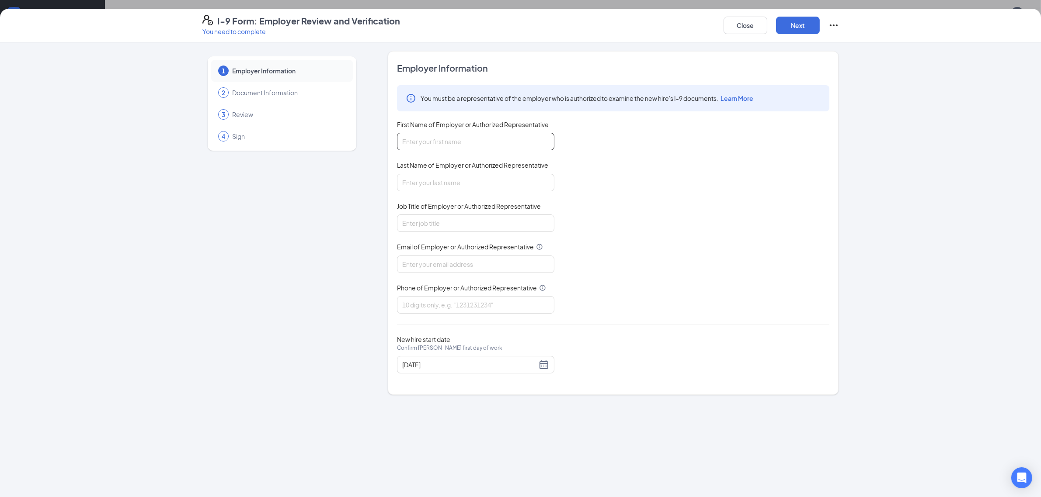
click at [427, 142] on input "First Name of Employer or Authorized Representative" at bounding box center [475, 141] width 157 height 17
type input "Susan"
drag, startPoint x: 447, startPoint y: 182, endPoint x: 460, endPoint y: 192, distance: 16.9
click at [447, 182] on input "Last Name of Employer or Authorized Representative" at bounding box center [475, 182] width 157 height 17
click at [442, 227] on input "Job Title of Employer or Authorized Representative" at bounding box center [475, 223] width 157 height 17
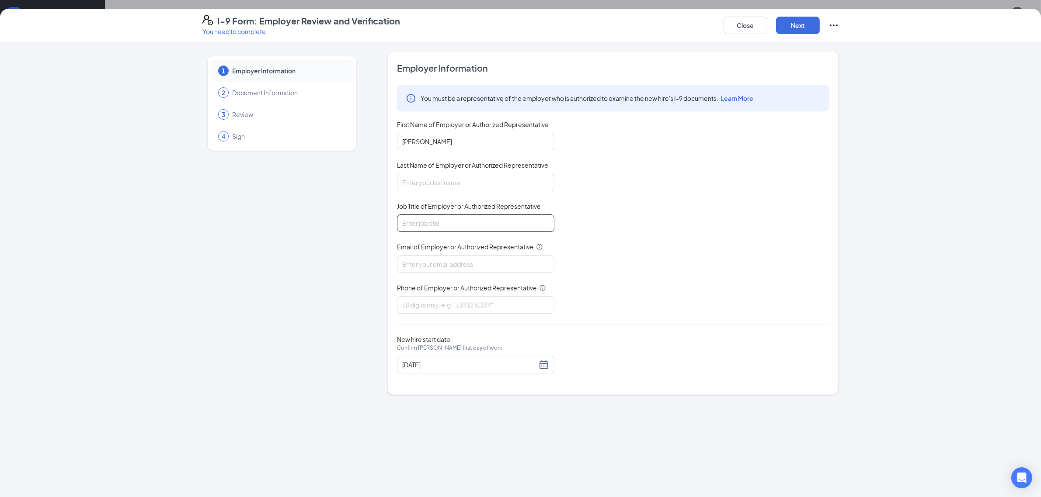
type input "HR Director"
drag, startPoint x: 424, startPoint y: 177, endPoint x: 447, endPoint y: 191, distance: 26.7
click at [424, 177] on input "Last Name of Employer or Authorized Representative" at bounding box center [475, 182] width 157 height 17
type input "Williams"
drag, startPoint x: 422, startPoint y: 256, endPoint x: 423, endPoint y: 260, distance: 4.5
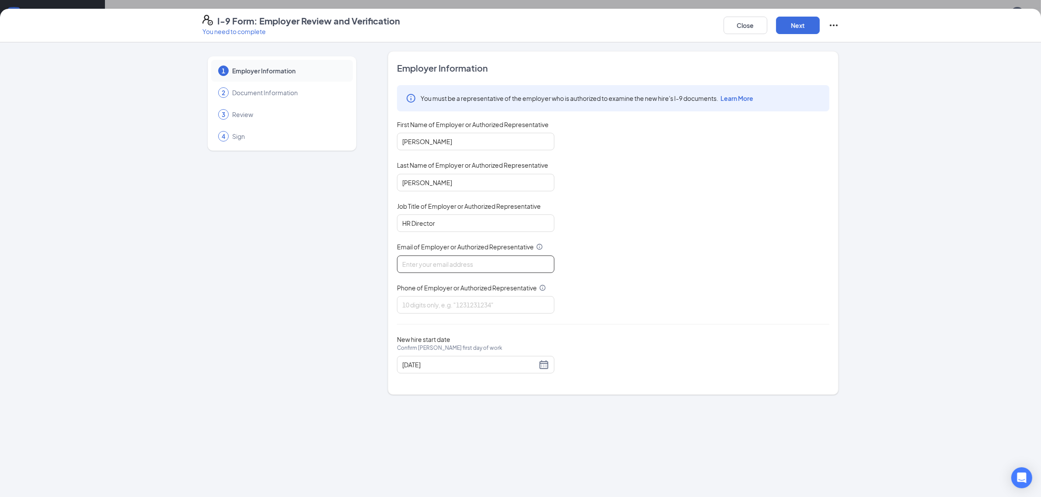
click at [423, 258] on div "Email of Employer or Authorized Representative" at bounding box center [475, 258] width 157 height 30
drag, startPoint x: 424, startPoint y: 261, endPoint x: 449, endPoint y: 272, distance: 27.0
click at [424, 261] on input "Email of Employer or Authorized Representative" at bounding box center [475, 264] width 157 height 17
type input "skewilliams@yahoo.com"
click at [446, 311] on input "Phone of Employer or Authorized Representative" at bounding box center [475, 304] width 157 height 17
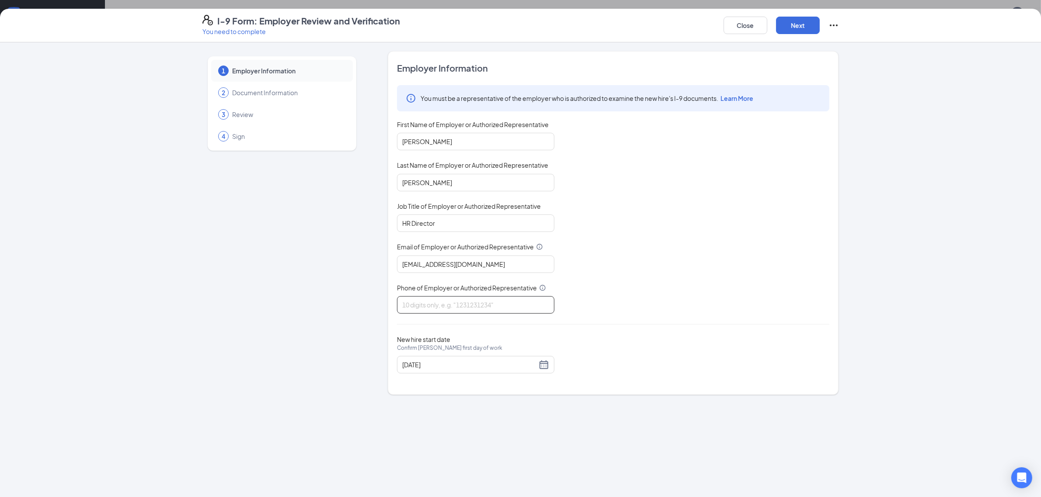
type input "8702086490"
click at [816, 10] on div "I-9 Form: Employer Review and Verification You need to complete Close Next" at bounding box center [520, 26] width 1041 height 34
click at [808, 23] on button "Next" at bounding box center [798, 25] width 44 height 17
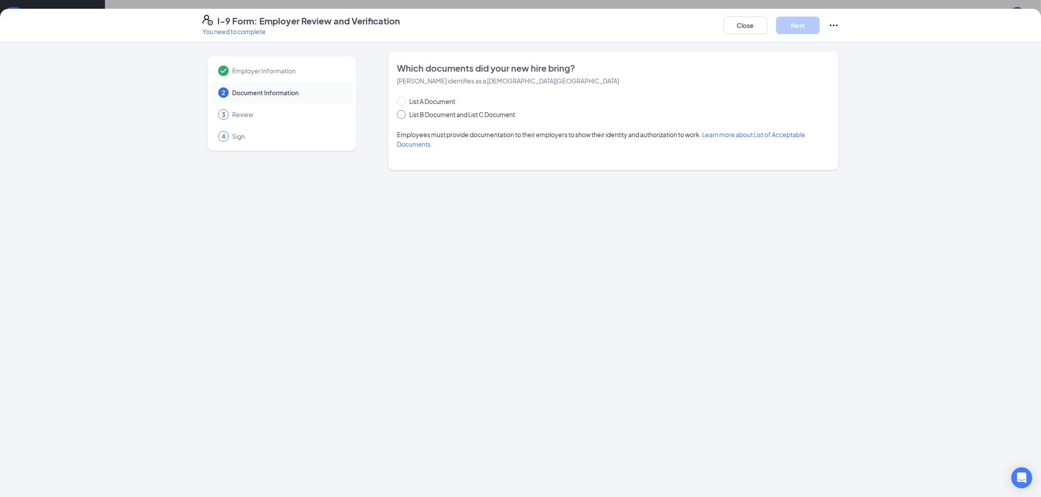
click at [403, 115] on span at bounding box center [401, 114] width 9 height 9
click at [403, 115] on input "List B Document and List C Document" at bounding box center [400, 113] width 6 height 6
radio input "true"
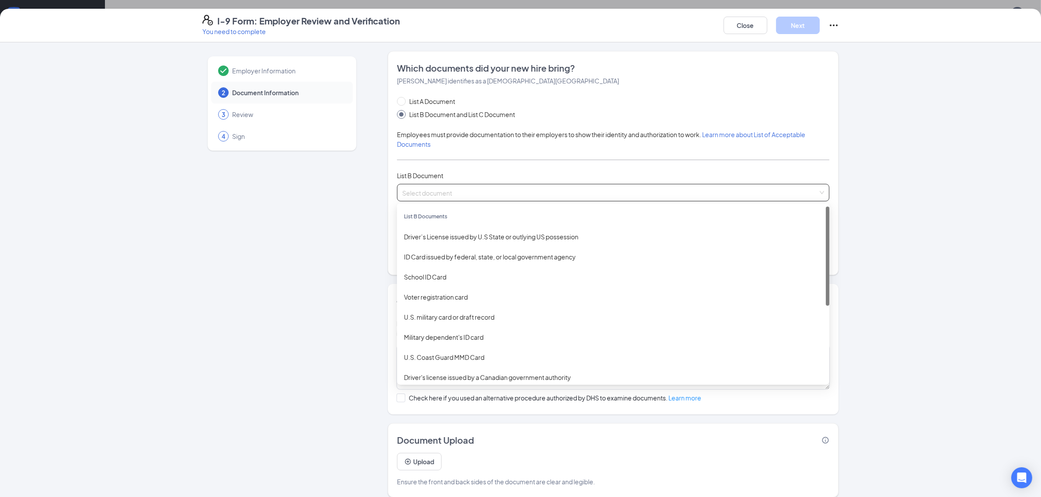
click at [442, 188] on input "search" at bounding box center [610, 190] width 416 height 13
click at [420, 278] on div "School ID Card" at bounding box center [613, 277] width 418 height 10
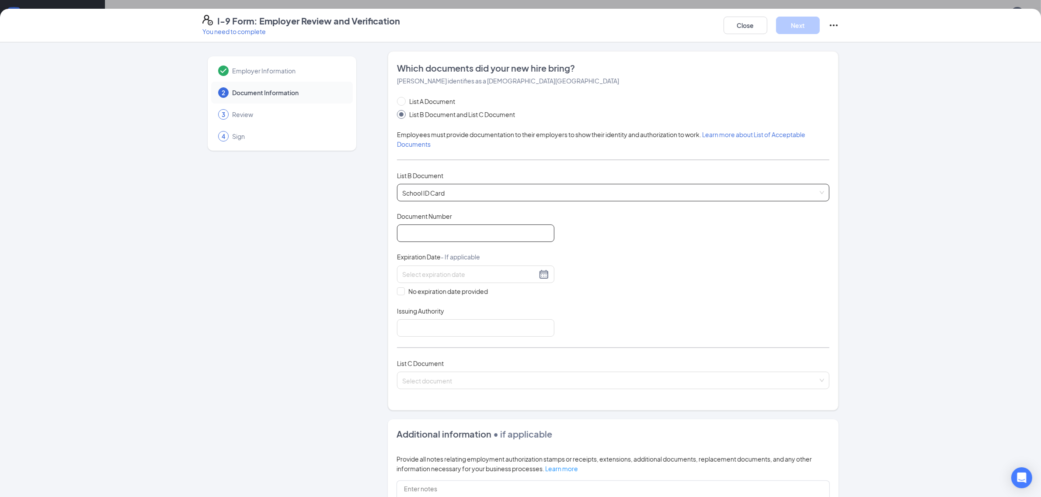
click at [421, 229] on input "Document Number" at bounding box center [475, 233] width 157 height 17
type input "1738972"
click at [399, 292] on span at bounding box center [401, 292] width 8 height 8
click at [399, 292] on input "No expiration date provided" at bounding box center [400, 291] width 6 height 6
checkbox input "true"
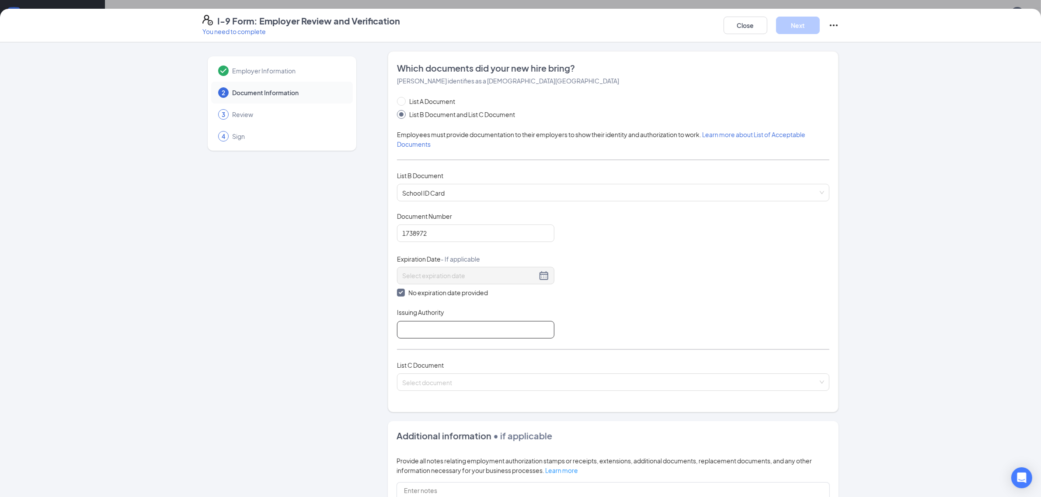
click at [418, 335] on input "Issuing Authority" at bounding box center [475, 329] width 157 height 17
type input "Leon County Schools Lincoln High School"
click at [530, 331] on input "Leon County Schools Lincoln High School" at bounding box center [475, 329] width 157 height 17
click at [436, 382] on input "search" at bounding box center [610, 380] width 416 height 13
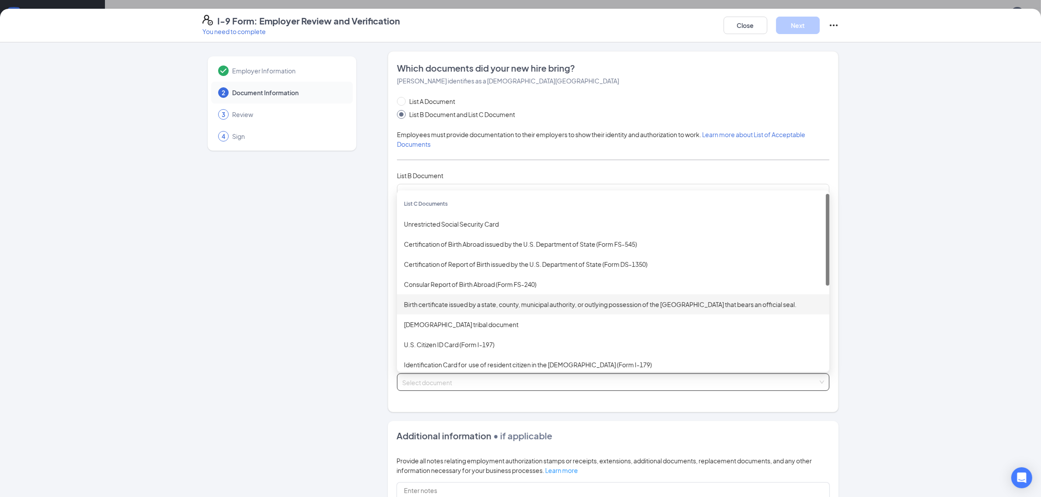
click at [433, 306] on div "Birth certificate issued by a state, county, municipal authority, or outlying p…" at bounding box center [613, 305] width 418 height 10
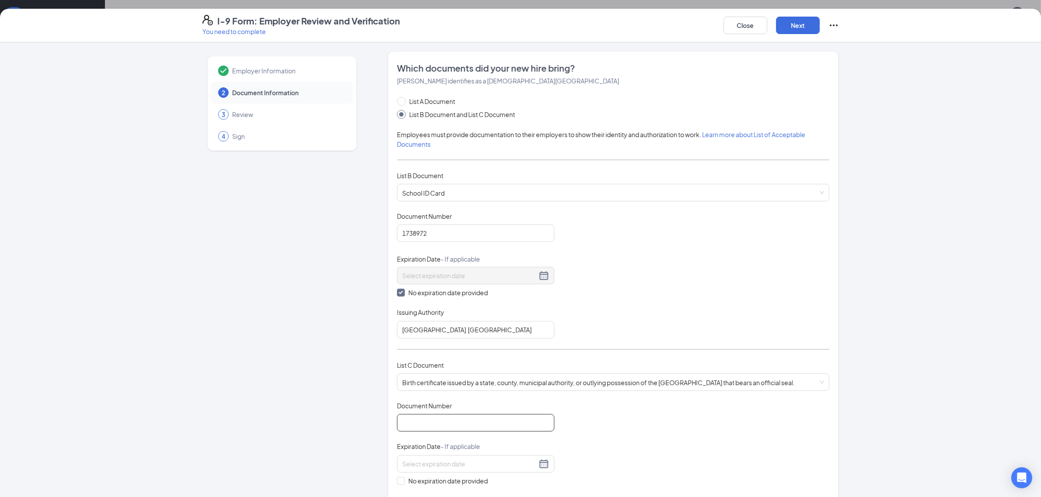
click at [429, 427] on input "Document Number" at bounding box center [475, 422] width 157 height 17
type input "2007GA000248504"
click at [397, 482] on input "No expiration date provided" at bounding box center [400, 480] width 6 height 6
checkbox input "true"
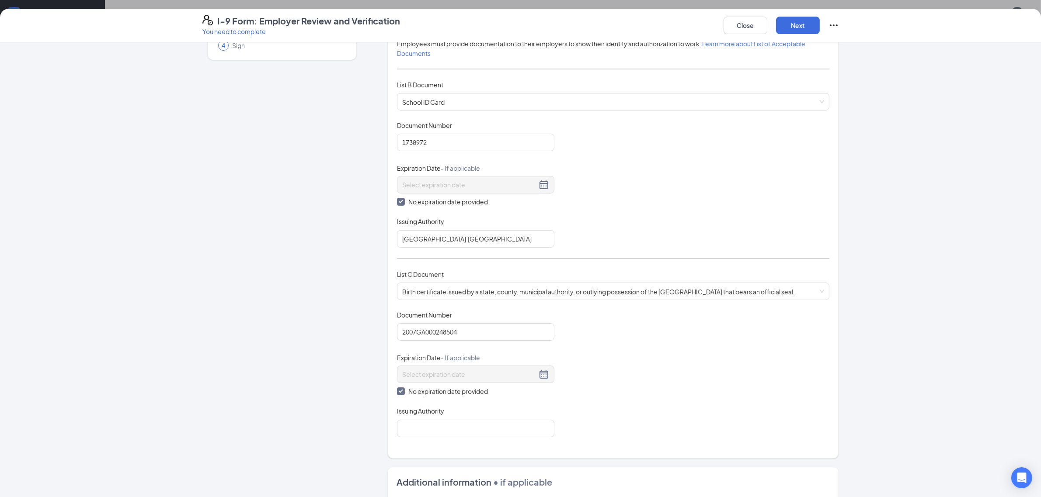
scroll to position [164, 0]
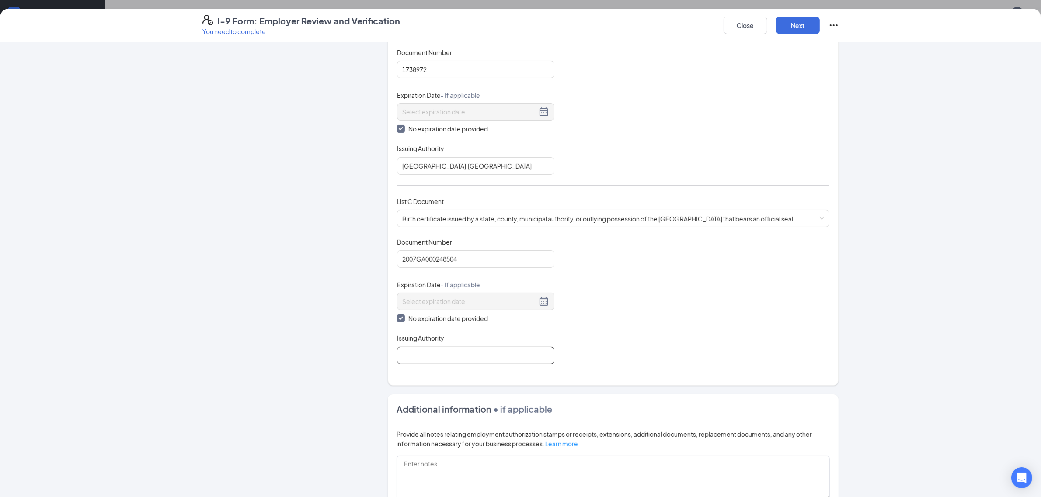
click at [438, 364] on input "Issuing Authority" at bounding box center [475, 355] width 157 height 17
type input "State of Georgia"
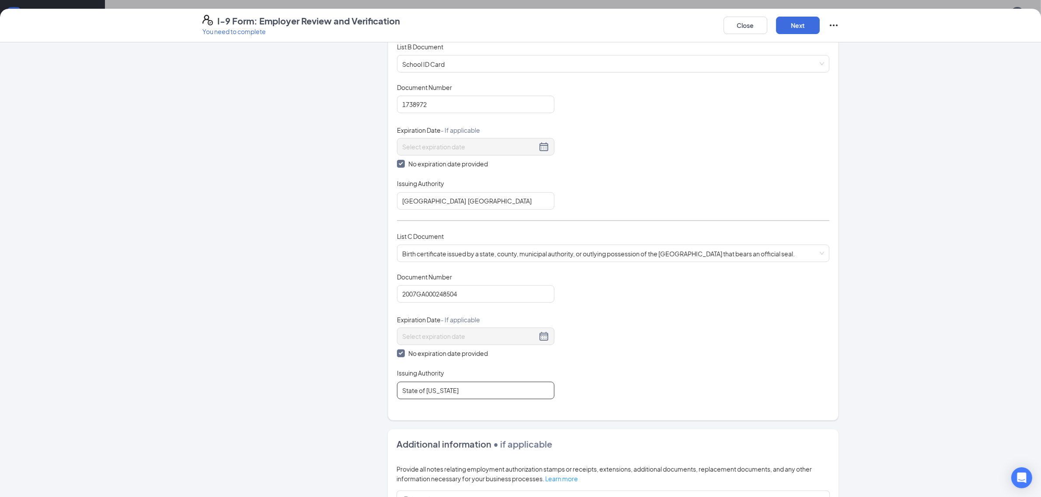
scroll to position [109, 0]
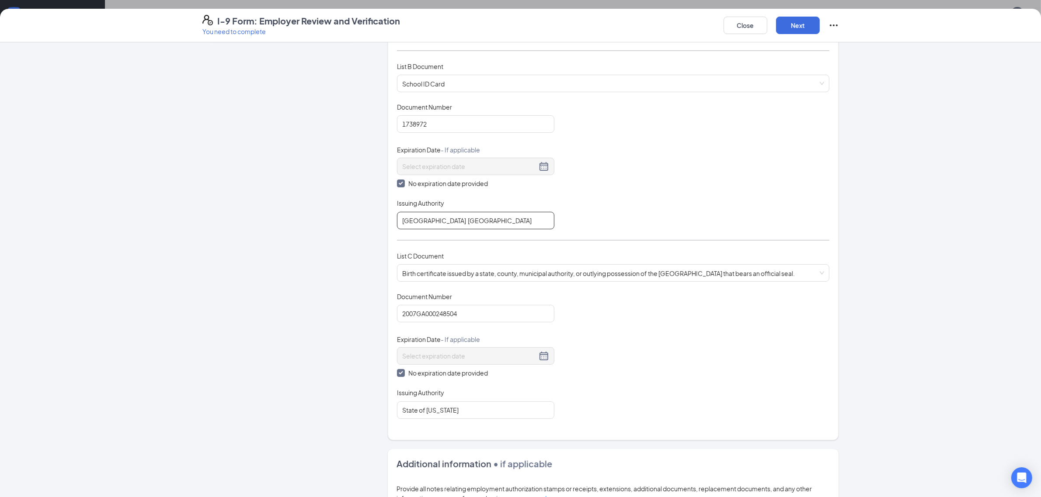
click at [531, 223] on input "Leon County Schools Lincoln High School" at bounding box center [475, 220] width 157 height 17
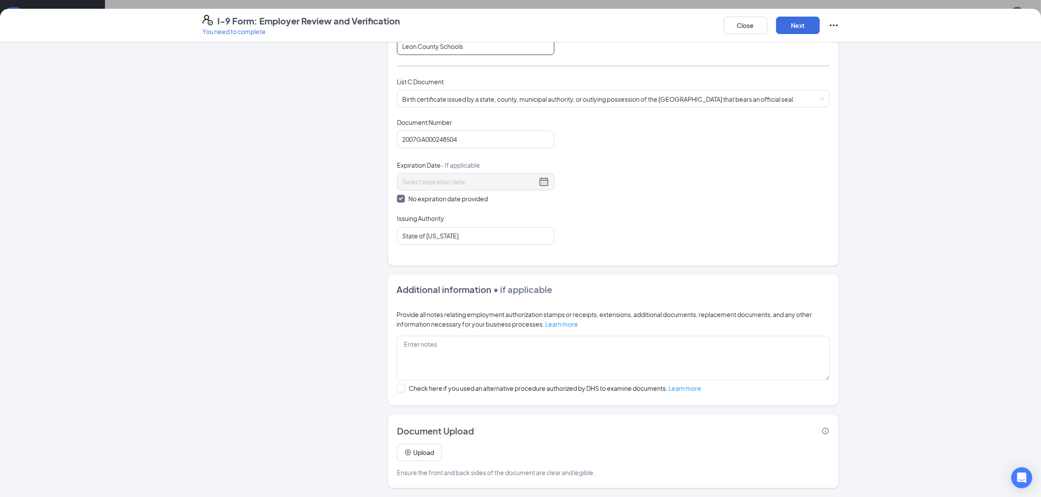
scroll to position [191, 0]
type input "Leon County Schools"
click at [804, 34] on div "Close Next" at bounding box center [780, 25] width 115 height 21
click at [788, 23] on button "Next" at bounding box center [798, 25] width 44 height 17
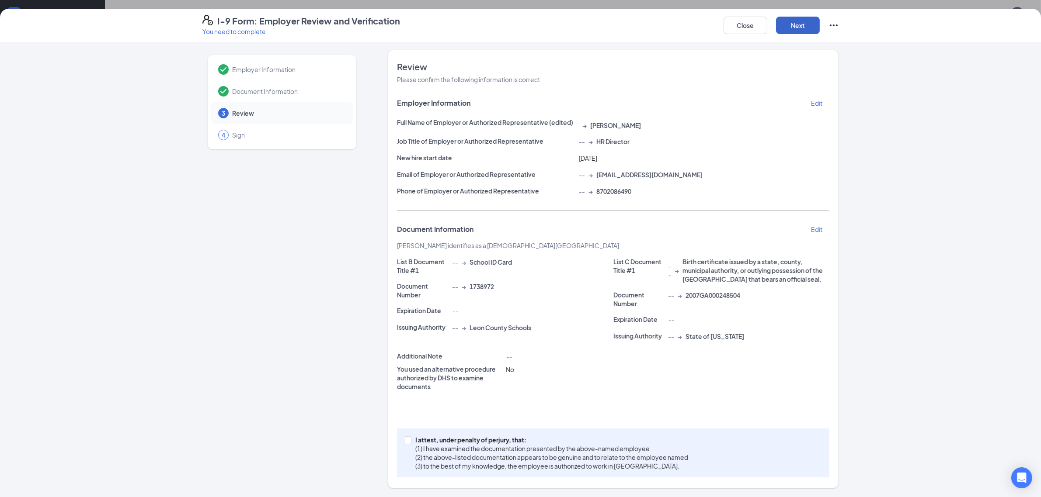
scroll to position [1, 0]
click at [404, 438] on input "I attest, under penalty of perjury, that: (1) I have examined the documentation…" at bounding box center [407, 440] width 6 height 6
checkbox input "true"
click at [793, 19] on button "Next" at bounding box center [798, 25] width 44 height 17
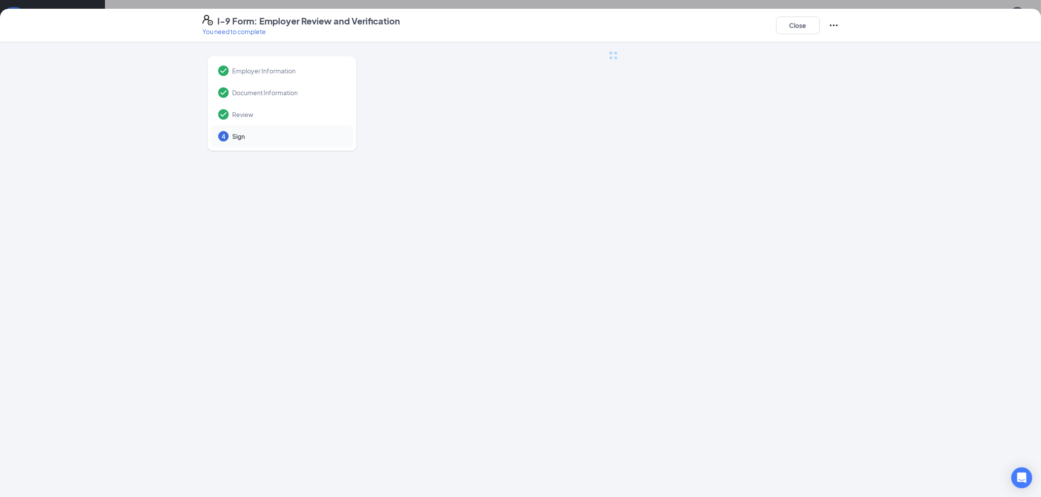
scroll to position [0, 0]
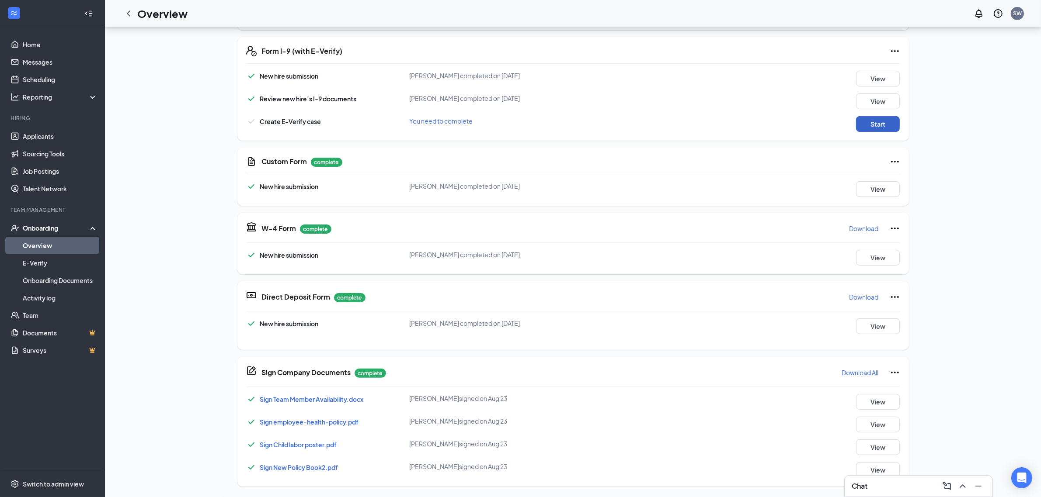
click at [875, 121] on button "Start" at bounding box center [878, 124] width 44 height 16
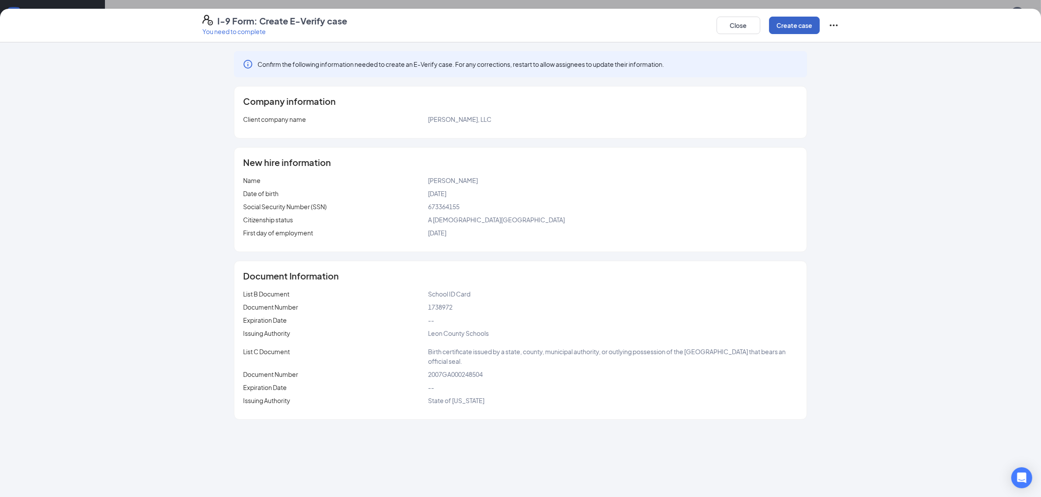
click at [795, 24] on button "Create case" at bounding box center [794, 25] width 51 height 17
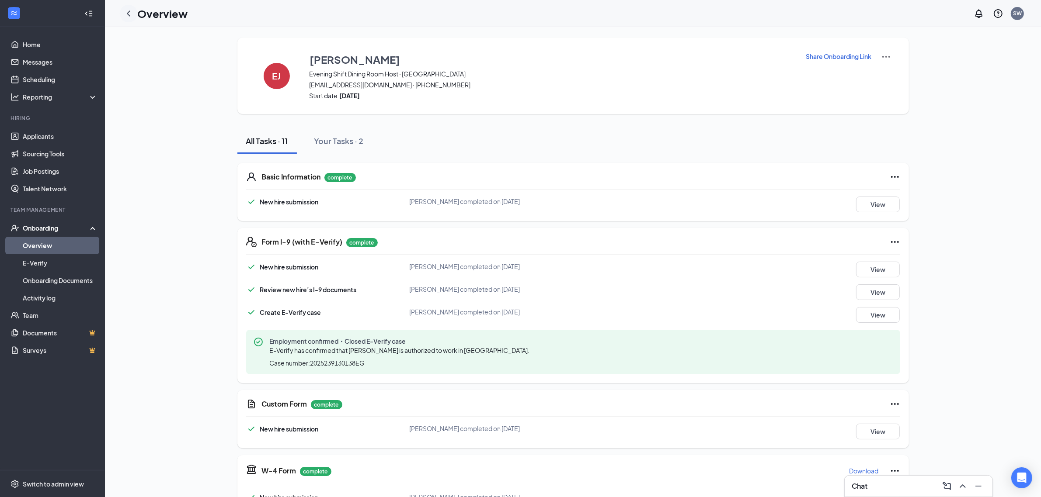
click at [126, 14] on icon "ChevronLeft" at bounding box center [128, 13] width 10 height 10
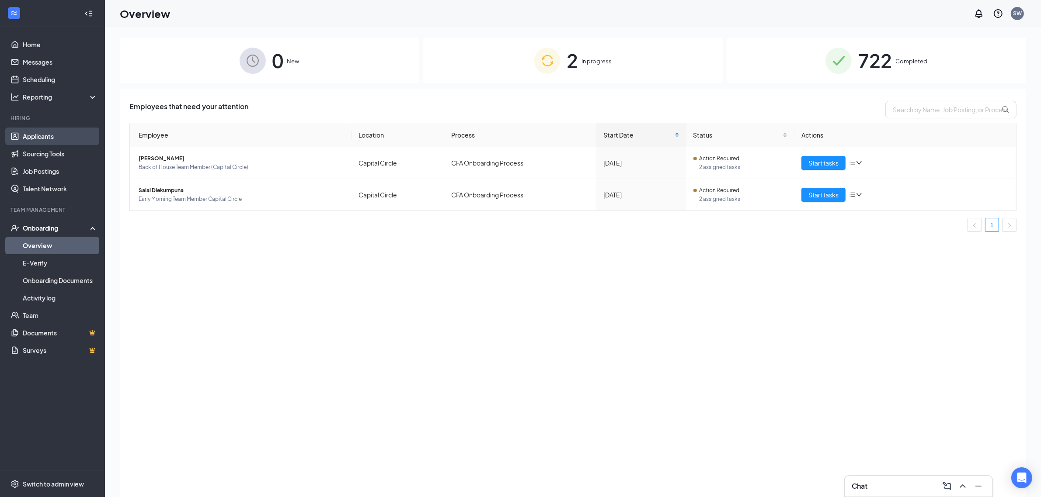
click at [46, 136] on link "Applicants" at bounding box center [60, 136] width 75 height 17
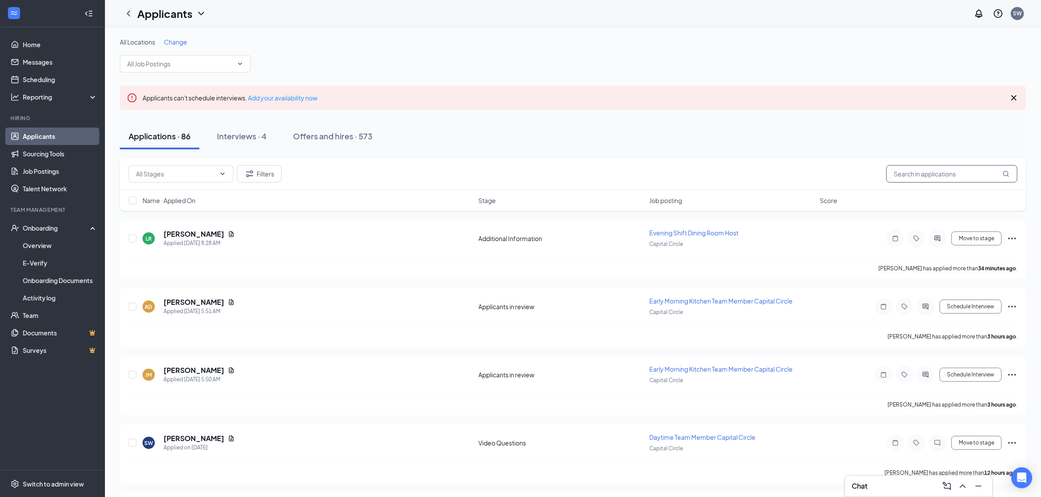
click at [918, 181] on input "text" at bounding box center [951, 173] width 131 height 17
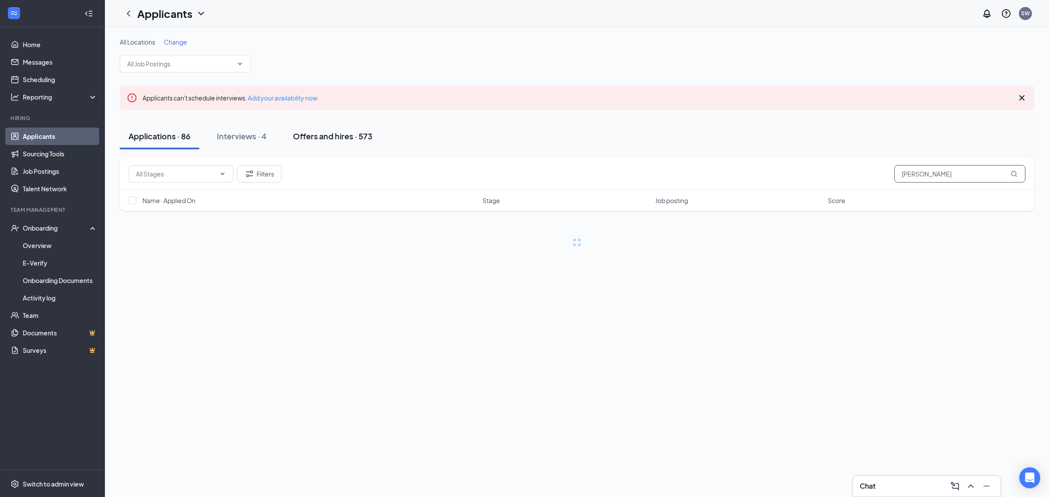
type input "lanie"
click at [359, 139] on div "Offers and hires · 573" at bounding box center [333, 136] width 80 height 11
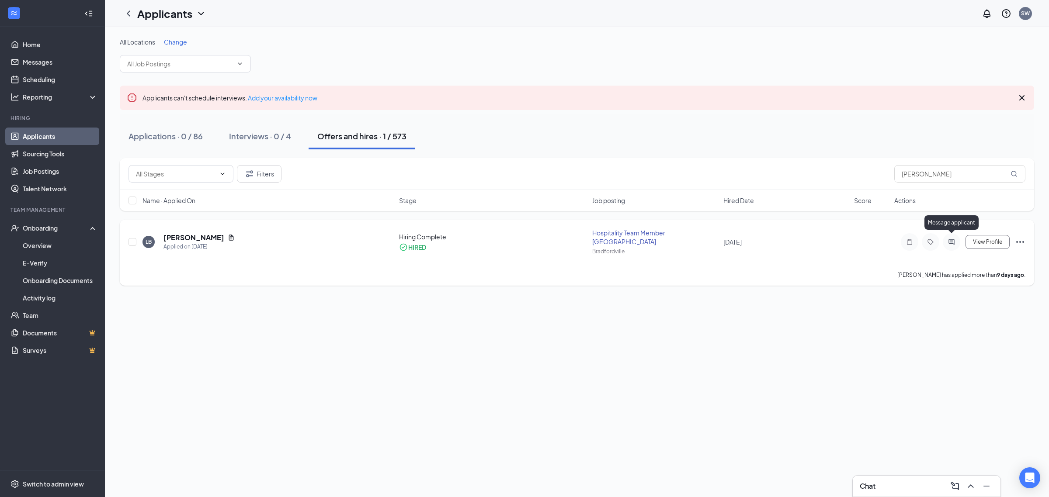
click at [950, 239] on icon "ActiveChat" at bounding box center [951, 242] width 10 height 7
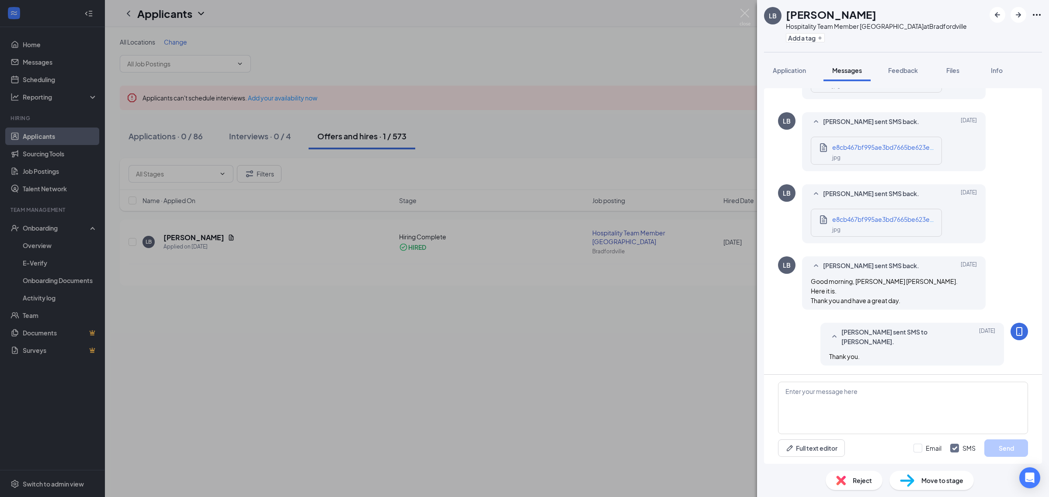
scroll to position [525, 0]
click at [822, 397] on textarea at bounding box center [903, 408] width 250 height 52
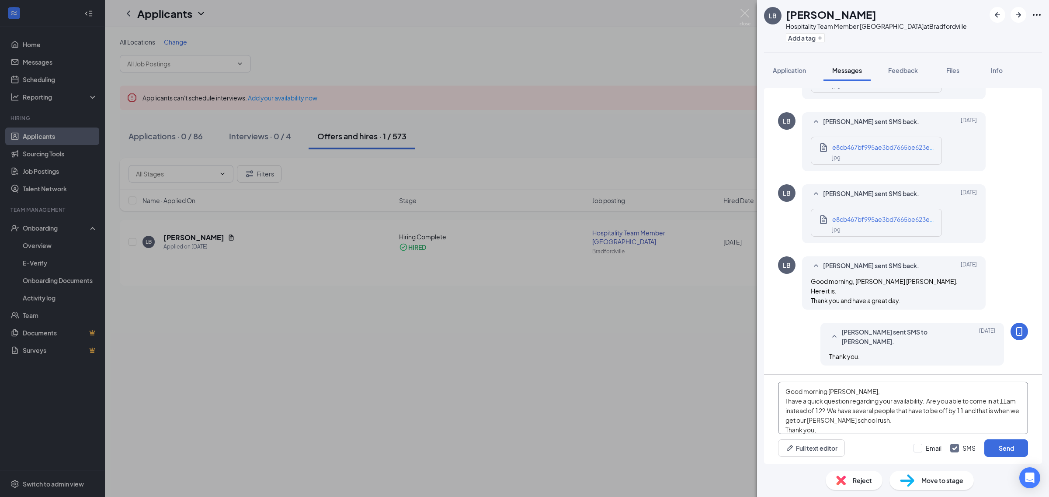
scroll to position [9, 0]
type textarea "Good morning Lanie, I have a quick question regarding your availability. Are yo…"
click at [913, 448] on div "Full text editor Email SMS Send" at bounding box center [903, 448] width 250 height 17
click at [918, 448] on input "Email" at bounding box center [927, 448] width 28 height 9
checkbox input "true"
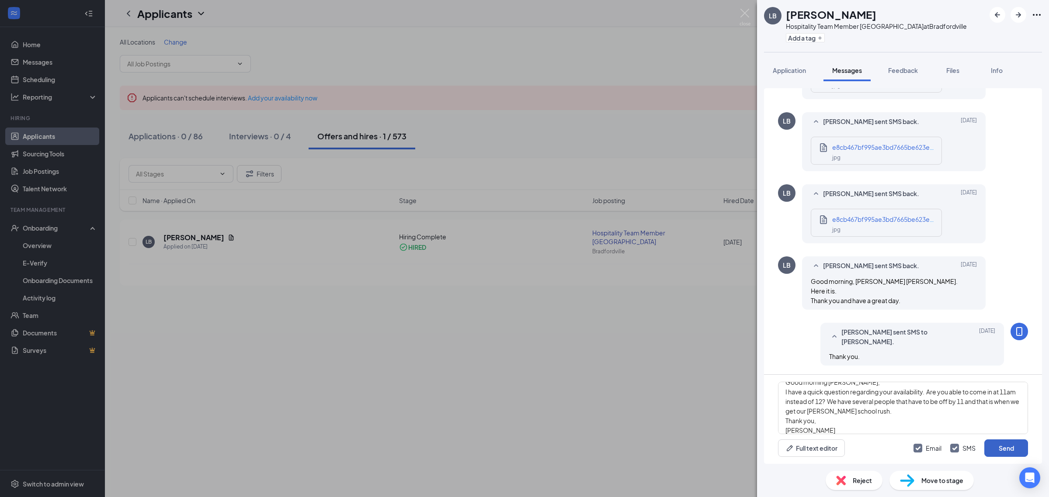
click at [1006, 451] on button "Send" at bounding box center [1006, 448] width 44 height 17
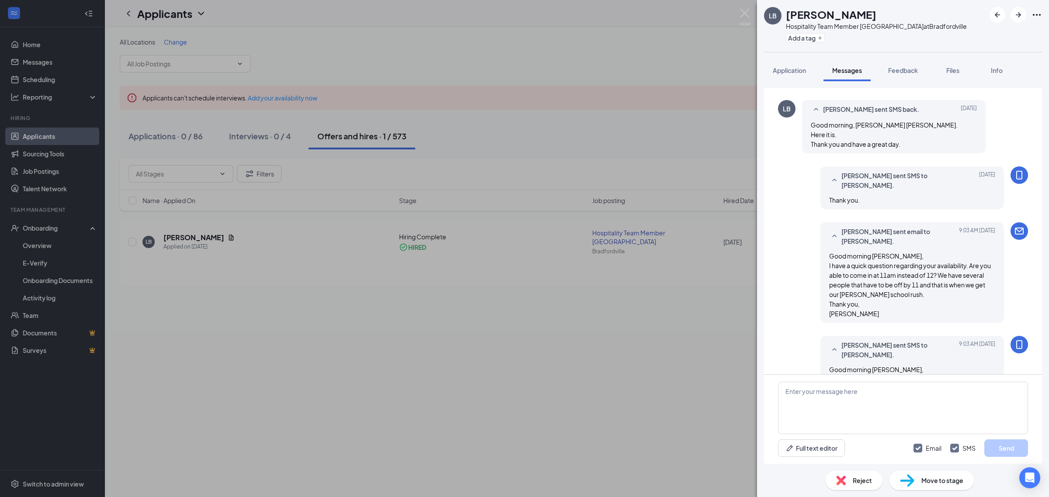
scroll to position [752, 0]
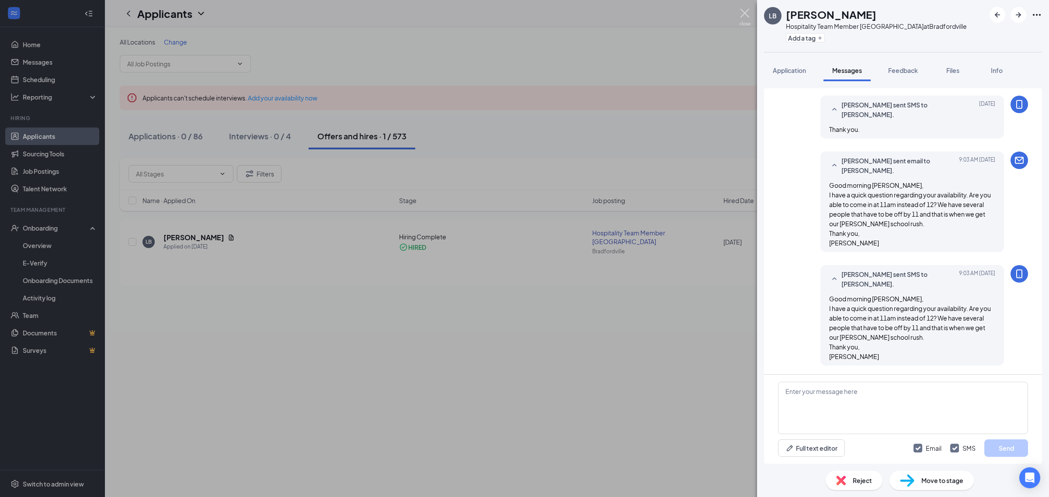
click at [742, 17] on img at bounding box center [744, 17] width 11 height 17
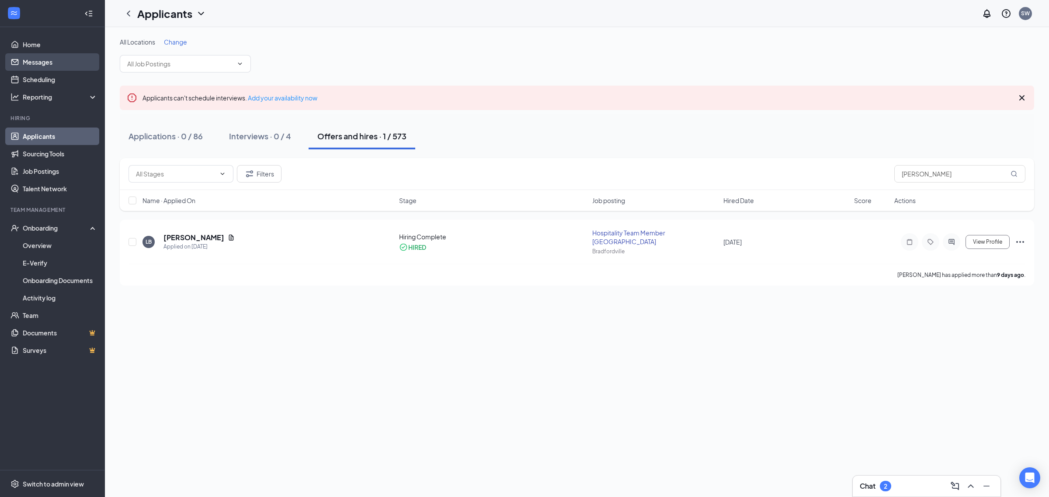
click at [45, 58] on link "Messages" at bounding box center [60, 61] width 75 height 17
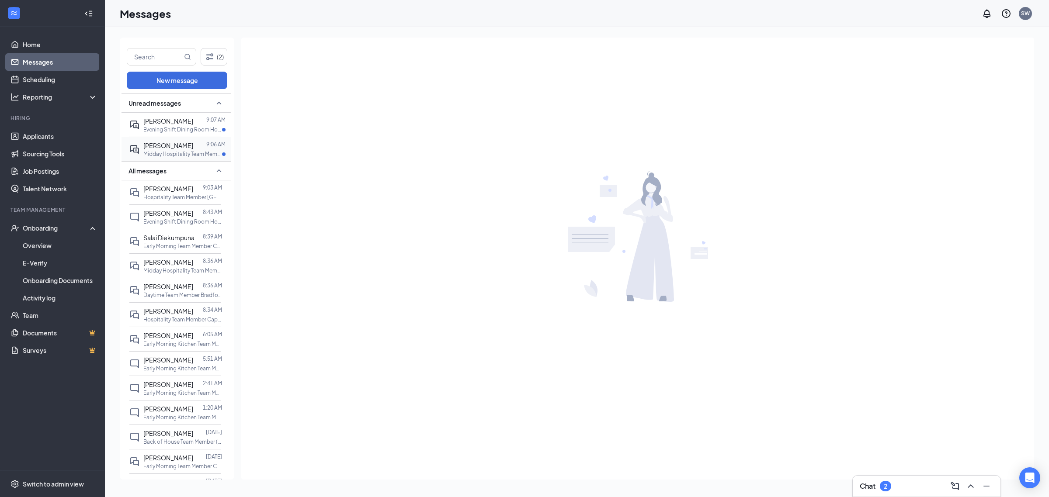
click at [163, 145] on span "[PERSON_NAME]" at bounding box center [168, 146] width 50 height 8
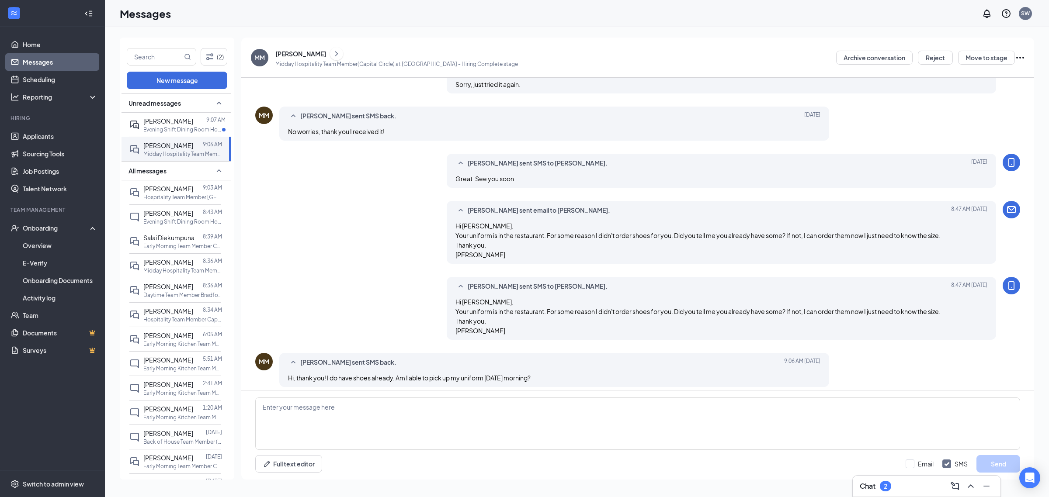
scroll to position [348, 0]
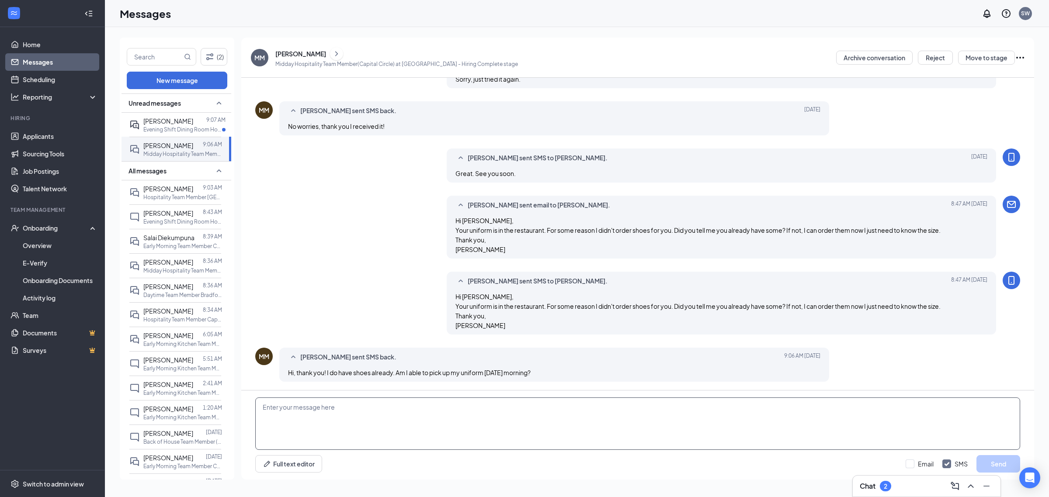
click at [429, 423] on textarea at bounding box center [637, 424] width 765 height 52
type textarea "Sure. You should see your schedule for next week come out tomorrow."
click at [1007, 462] on button "Send" at bounding box center [998, 463] width 44 height 17
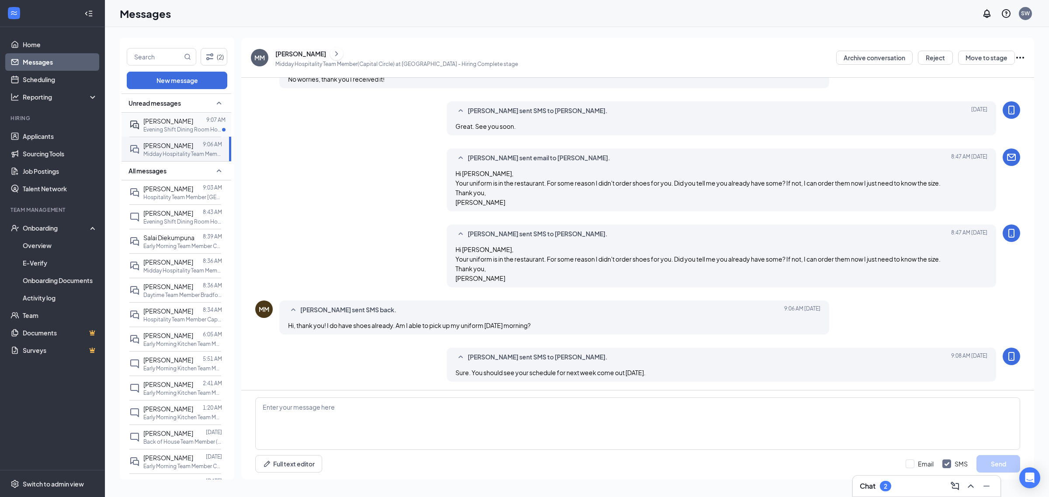
click at [168, 125] on div "[PERSON_NAME]" at bounding box center [168, 121] width 50 height 10
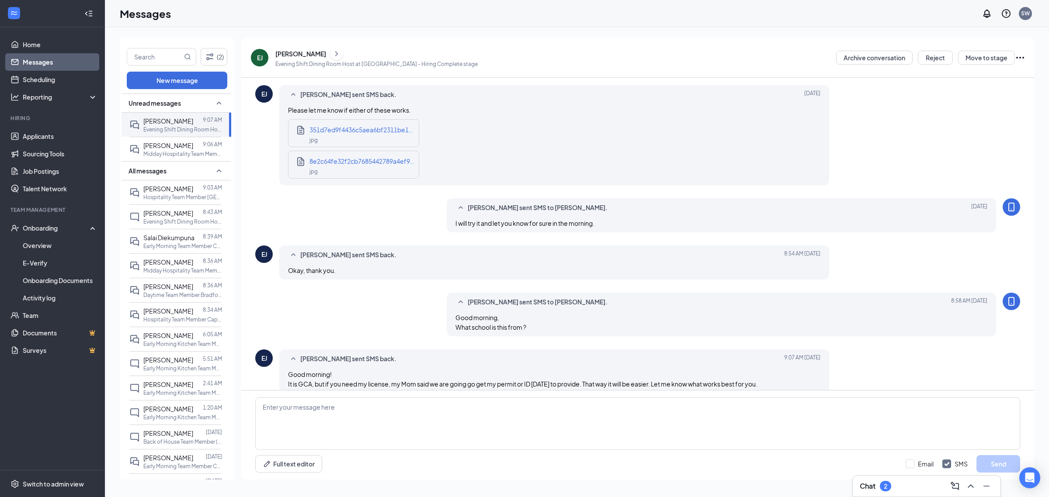
scroll to position [536, 0]
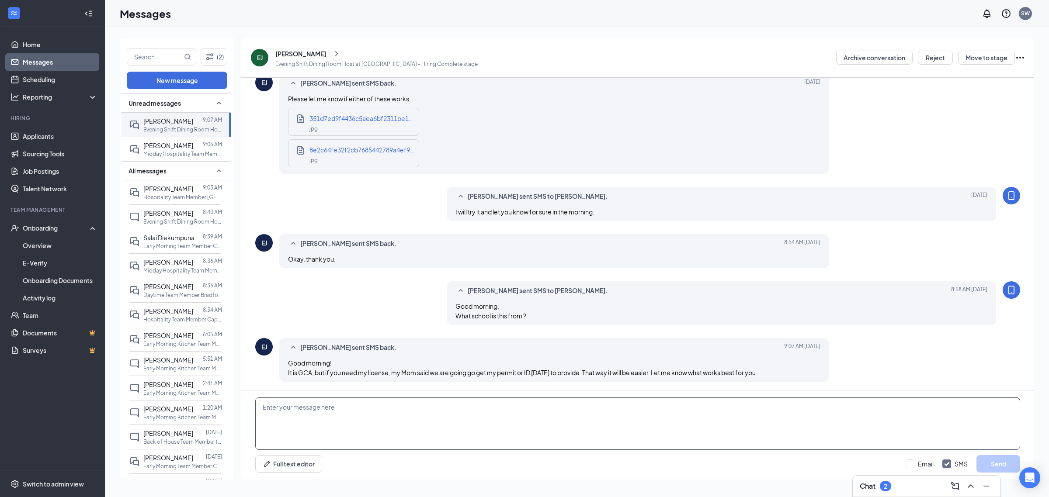
click at [410, 432] on textarea at bounding box center [637, 424] width 765 height 52
type textarea "i"
type textarea "It looks like that worked for now."
click at [1022, 463] on div "It looks like that worked for now. Full text editor Email SMS Send" at bounding box center [637, 435] width 793 height 89
drag, startPoint x: 993, startPoint y: 461, endPoint x: 999, endPoint y: 456, distance: 8.1
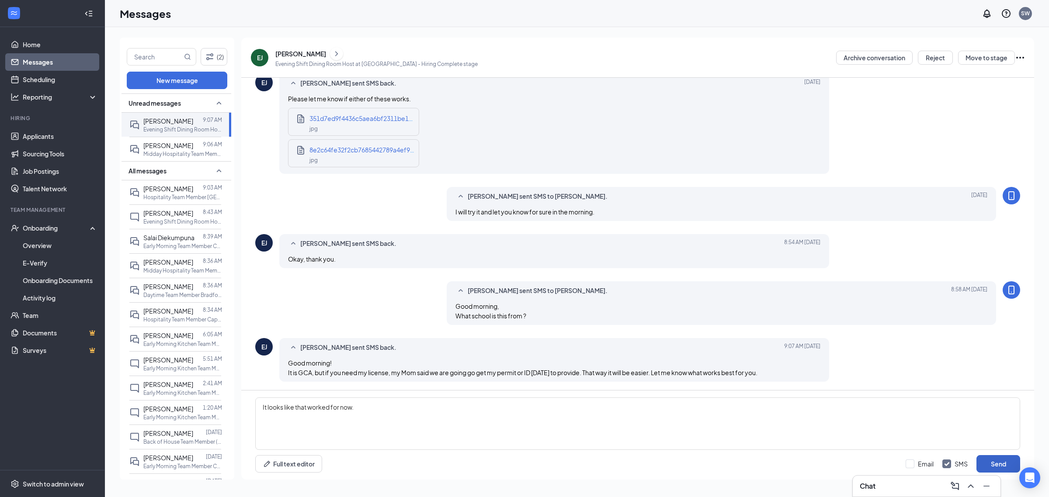
click at [993, 460] on button "Send" at bounding box center [998, 463] width 44 height 17
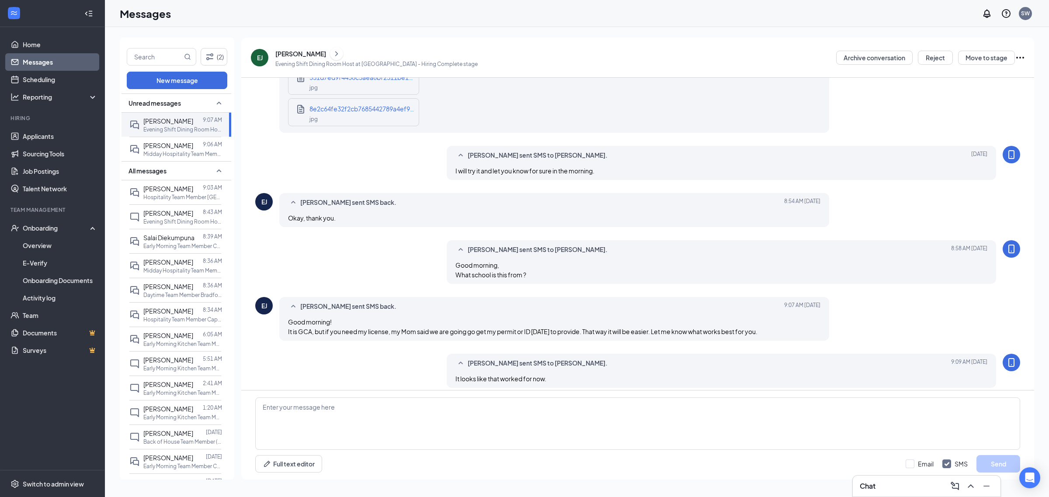
scroll to position [583, 0]
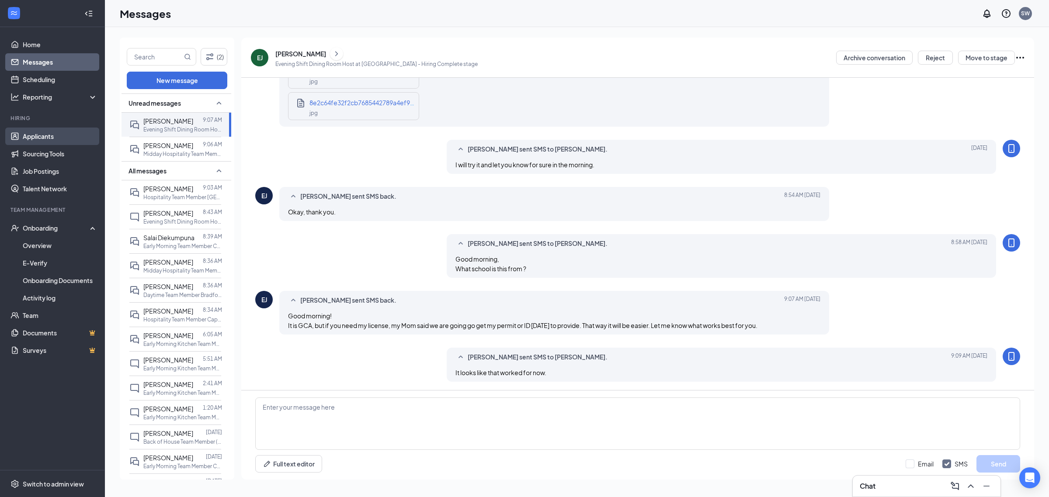
click at [51, 139] on link "Applicants" at bounding box center [60, 136] width 75 height 17
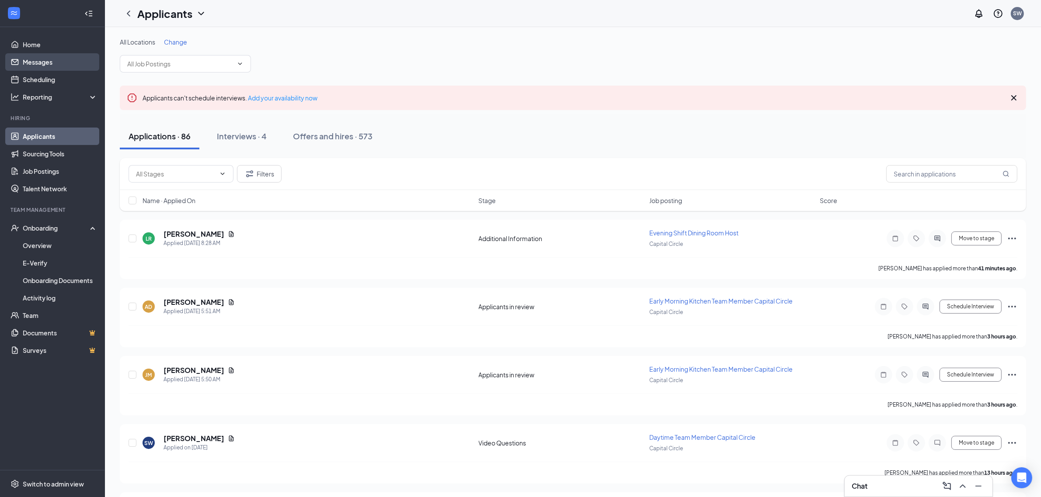
click at [44, 60] on link "Messages" at bounding box center [60, 61] width 75 height 17
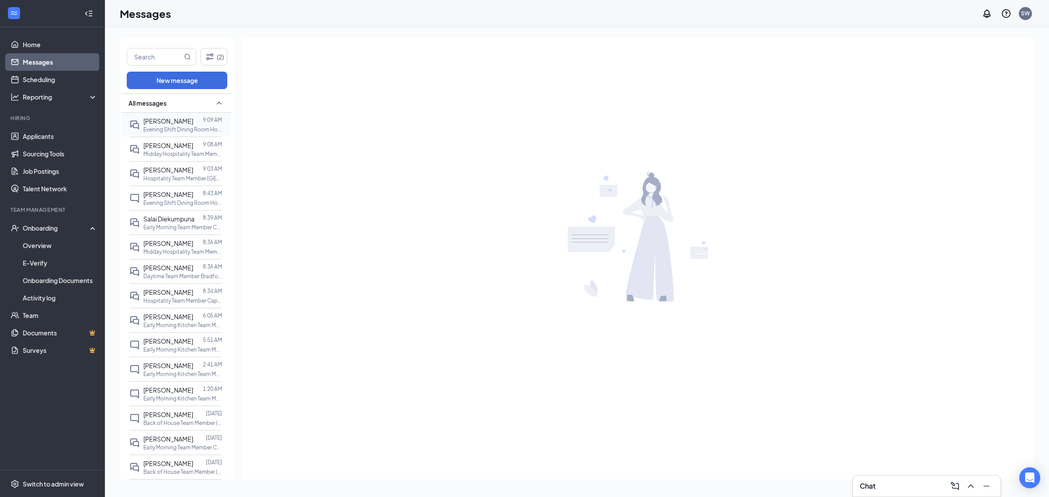
click at [188, 123] on span "[PERSON_NAME]" at bounding box center [168, 121] width 50 height 8
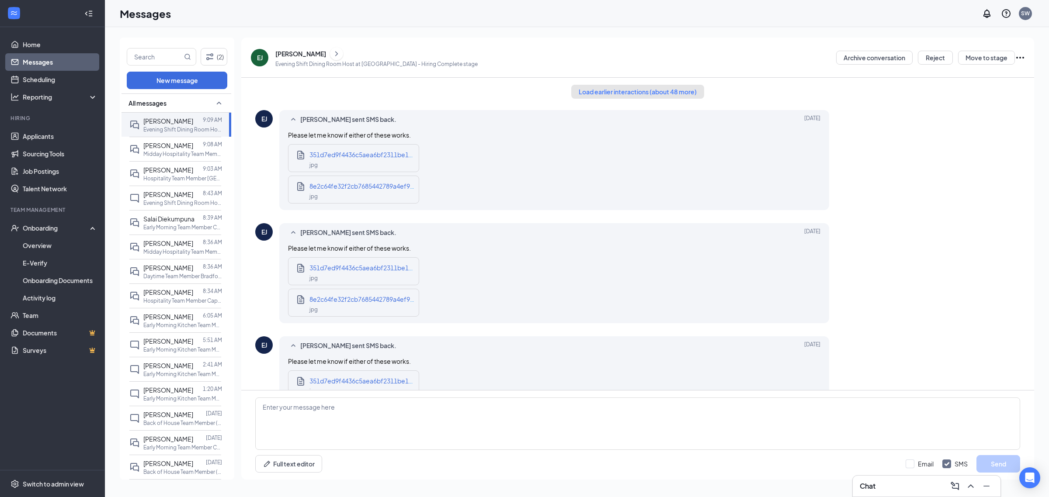
click at [623, 92] on button "Load earlier interactions (about 48 more)" at bounding box center [637, 92] width 133 height 14
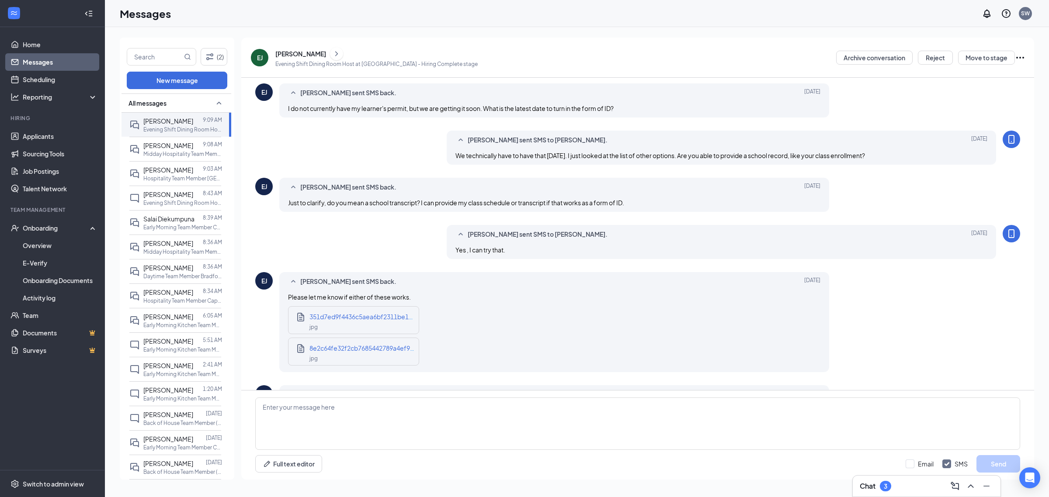
scroll to position [2513, 0]
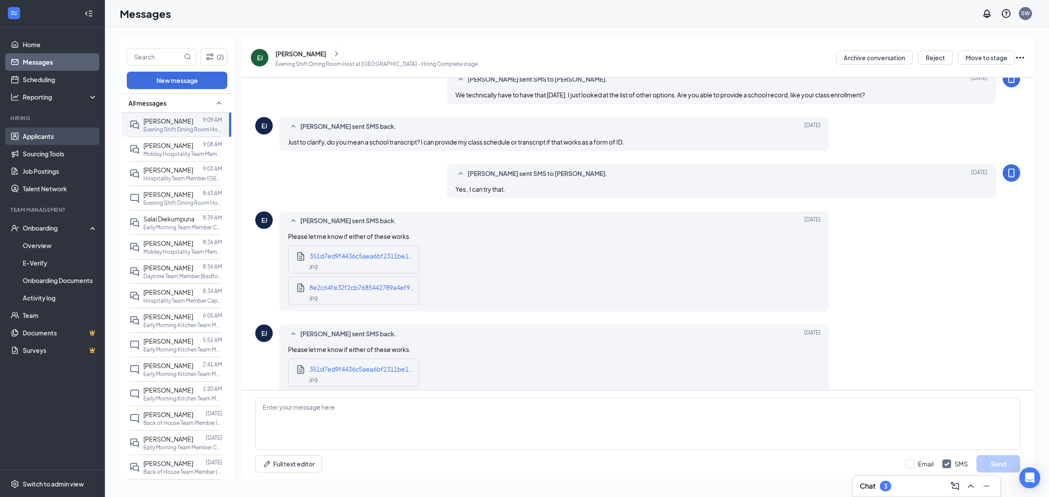
click at [49, 136] on link "Applicants" at bounding box center [60, 136] width 75 height 17
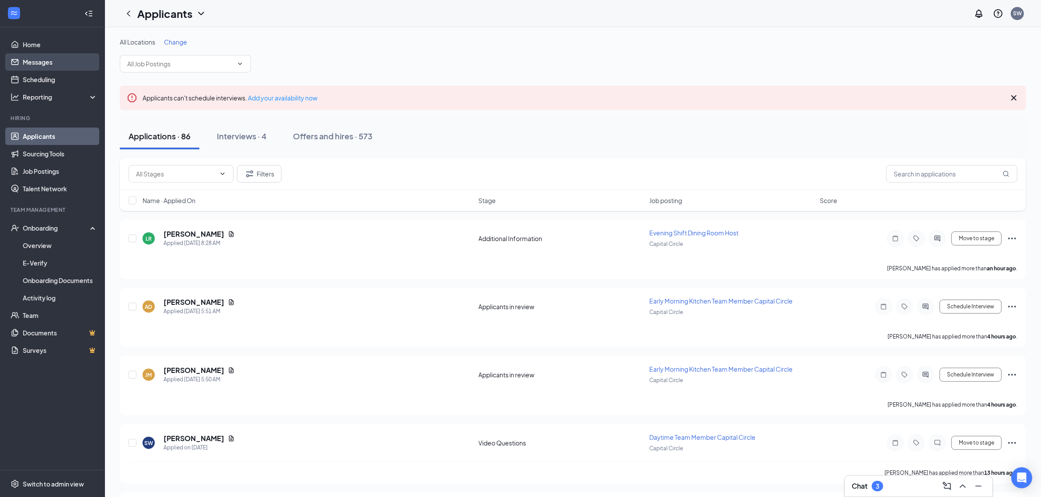
click at [42, 60] on link "Messages" at bounding box center [60, 61] width 75 height 17
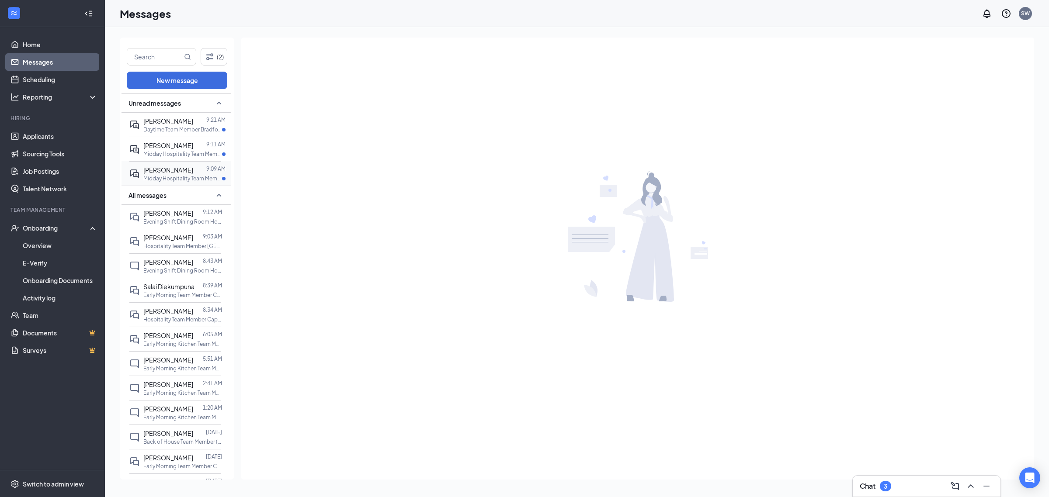
click at [169, 176] on p "Midday Hospitality Team Member(Capital Circle) at [GEOGRAPHIC_DATA]" at bounding box center [182, 178] width 79 height 7
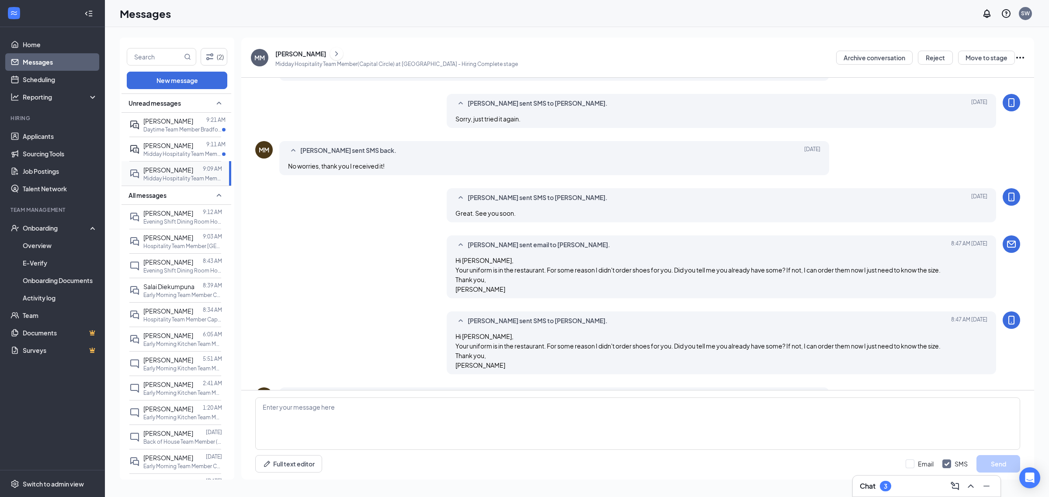
scroll to position [314, 0]
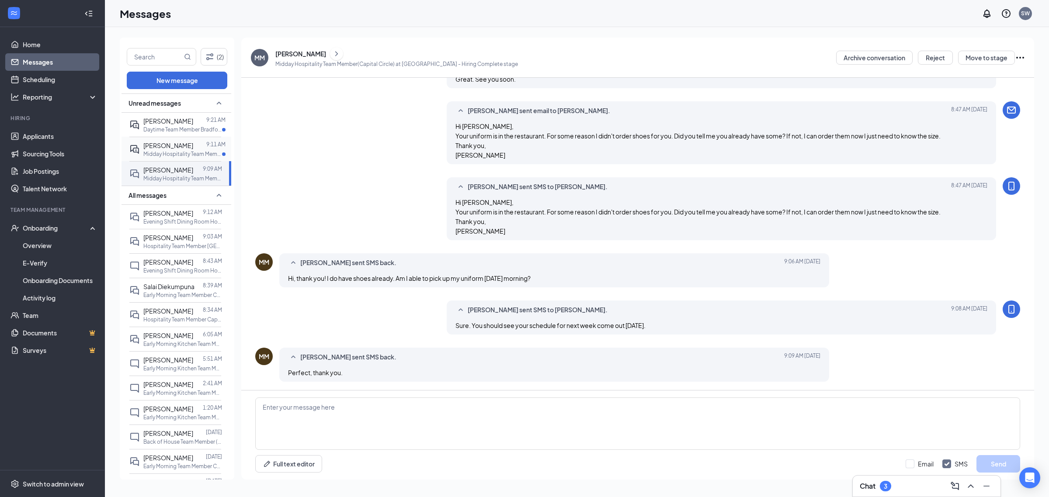
click at [170, 151] on p "Midday Hospitality Team Member(Capital Circle) at [GEOGRAPHIC_DATA]" at bounding box center [182, 153] width 79 height 7
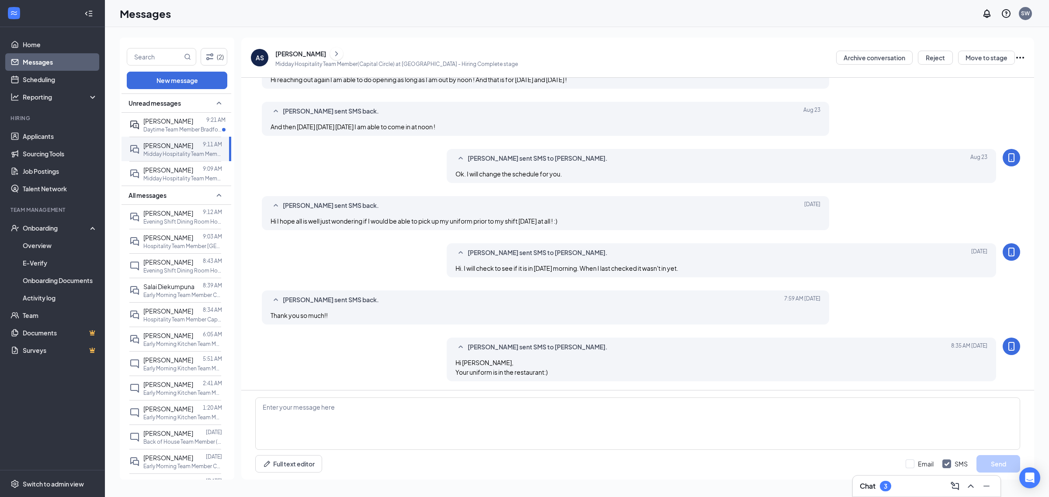
scroll to position [197, 0]
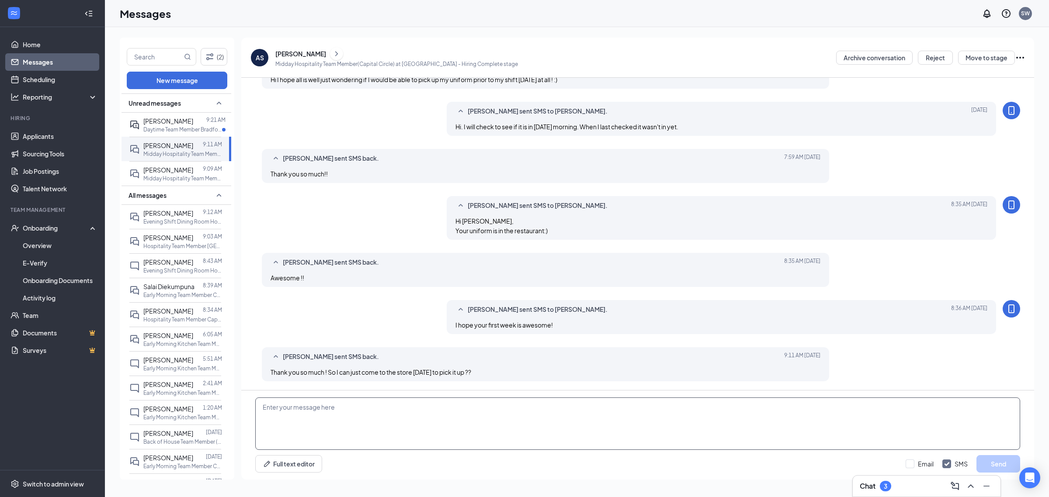
drag, startPoint x: 438, startPoint y: 429, endPoint x: 437, endPoint y: 417, distance: 11.8
click at [438, 428] on textarea at bounding box center [637, 424] width 765 height 52
type textarea "Sure but please try not to come between 11a-2p. They will be crazy busy."
click at [990, 466] on button "Send" at bounding box center [998, 463] width 44 height 17
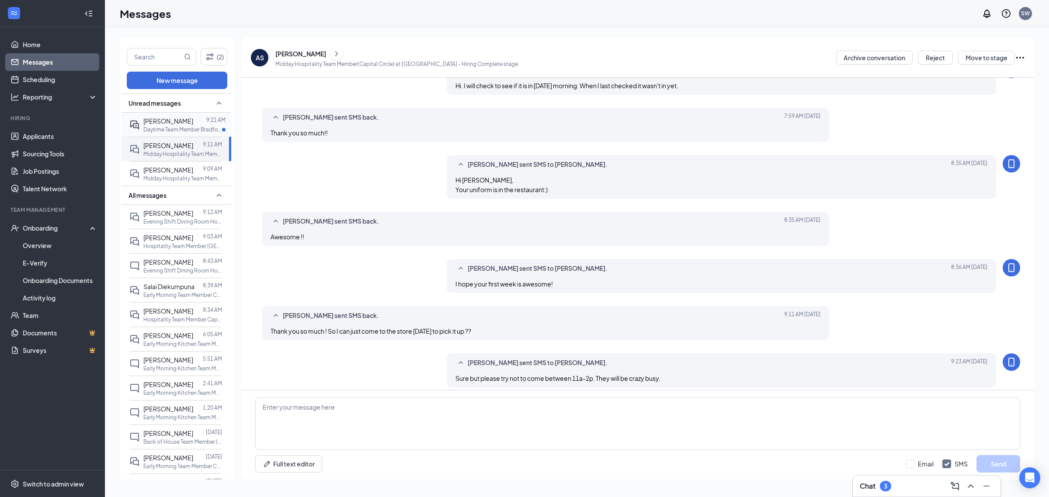
scroll to position [244, 0]
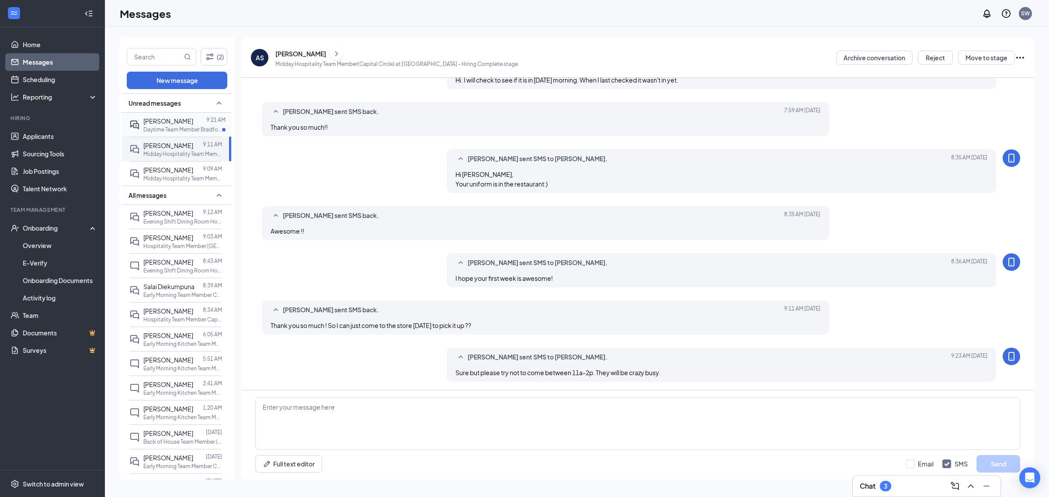
click at [160, 128] on p "Daytime Team Member Bradfordville at [GEOGRAPHIC_DATA]" at bounding box center [182, 129] width 79 height 7
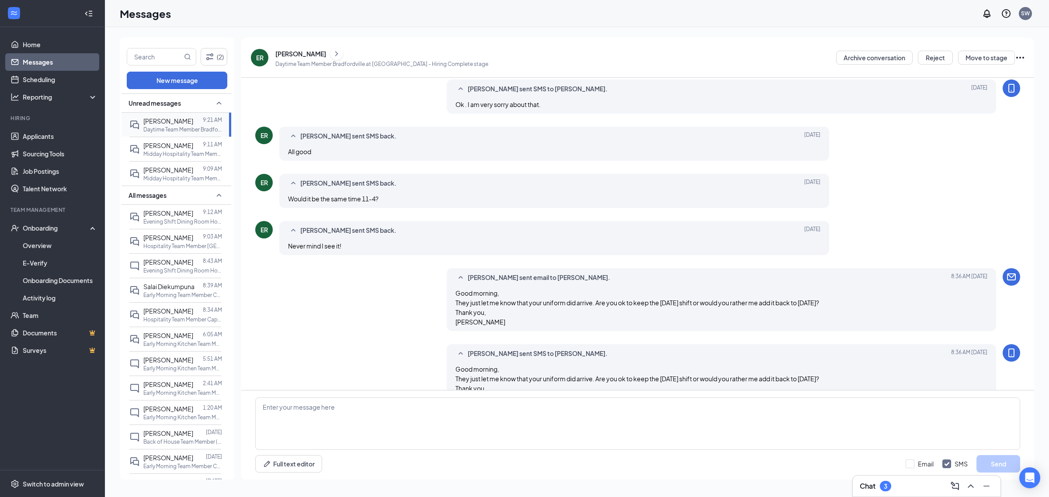
scroll to position [264, 0]
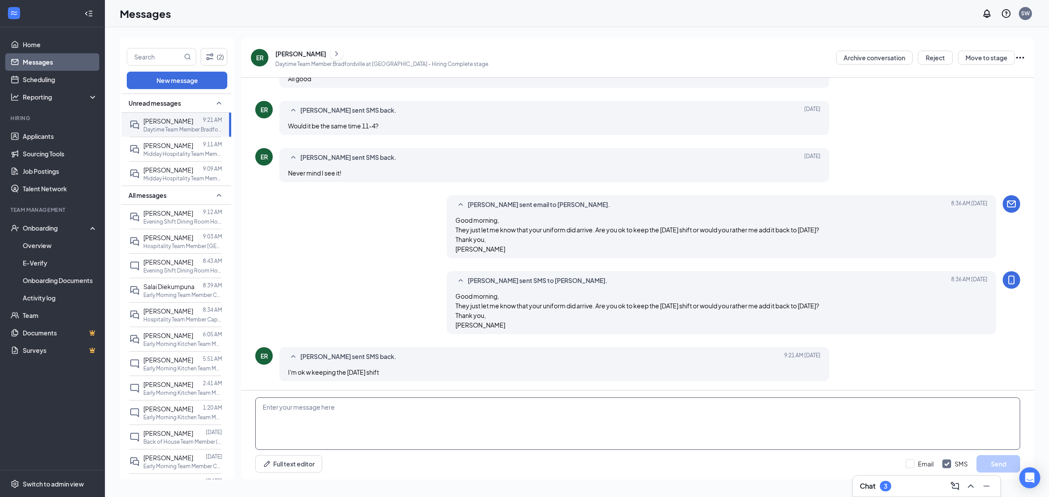
click at [375, 411] on textarea at bounding box center [637, 424] width 765 height 52
type textarea "Ok great. You can pick the uniform up anytime today outside of the 11a-2p hours…"
click at [1010, 458] on button "Send" at bounding box center [998, 463] width 44 height 17
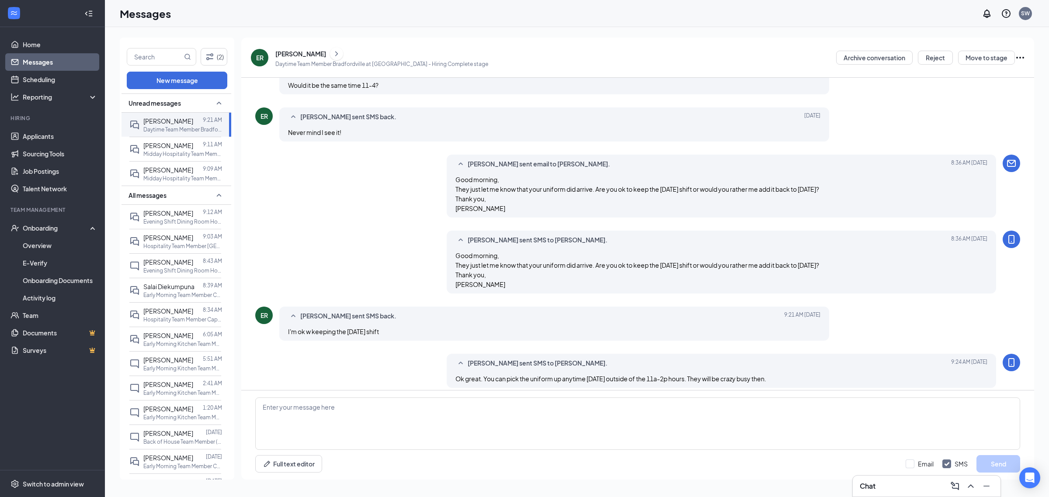
scroll to position [311, 0]
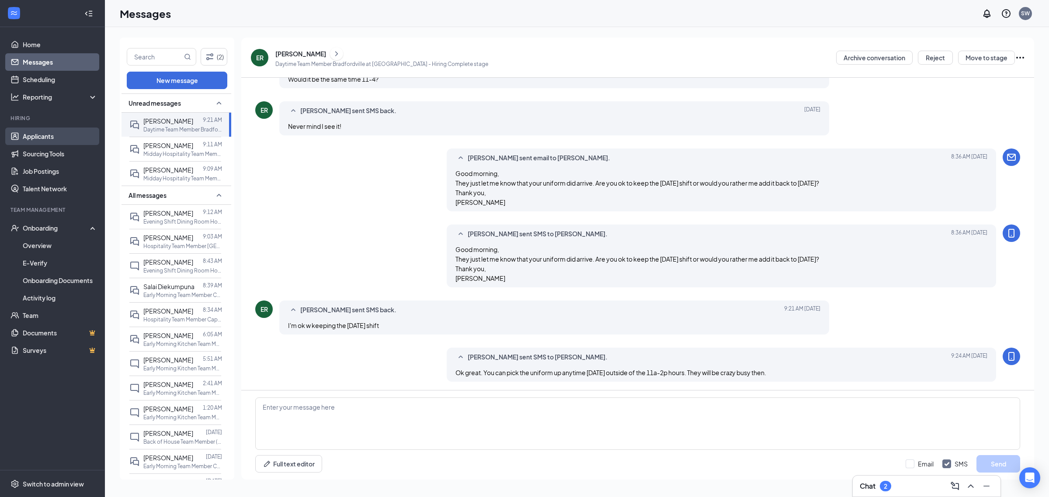
click at [49, 135] on link "Applicants" at bounding box center [60, 136] width 75 height 17
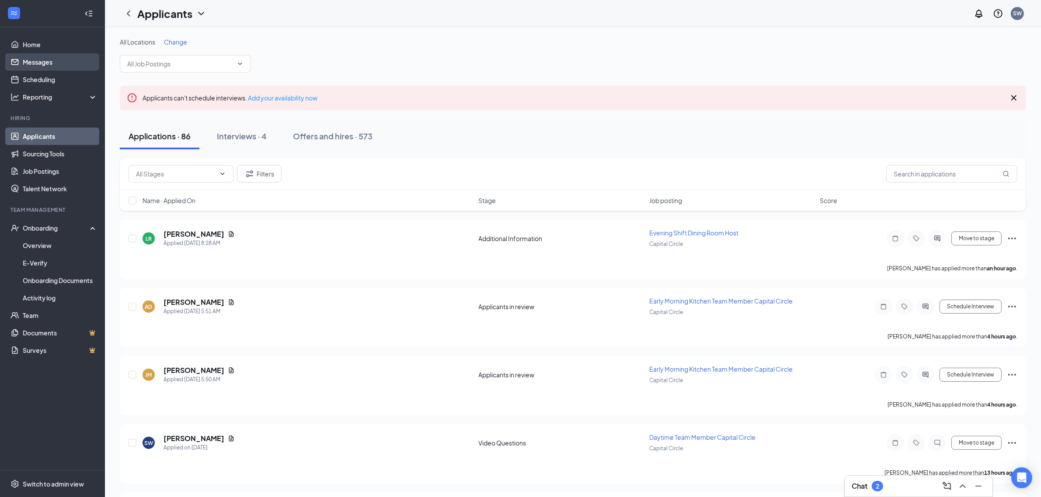
click at [39, 60] on link "Messages" at bounding box center [60, 61] width 75 height 17
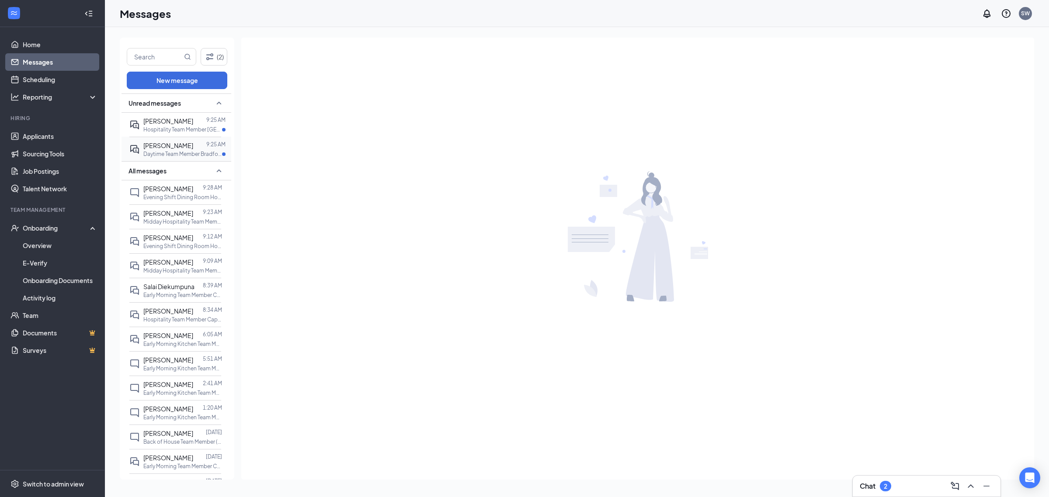
click at [175, 154] on p "Daytime Team Member Bradfordville at [GEOGRAPHIC_DATA]" at bounding box center [182, 153] width 79 height 7
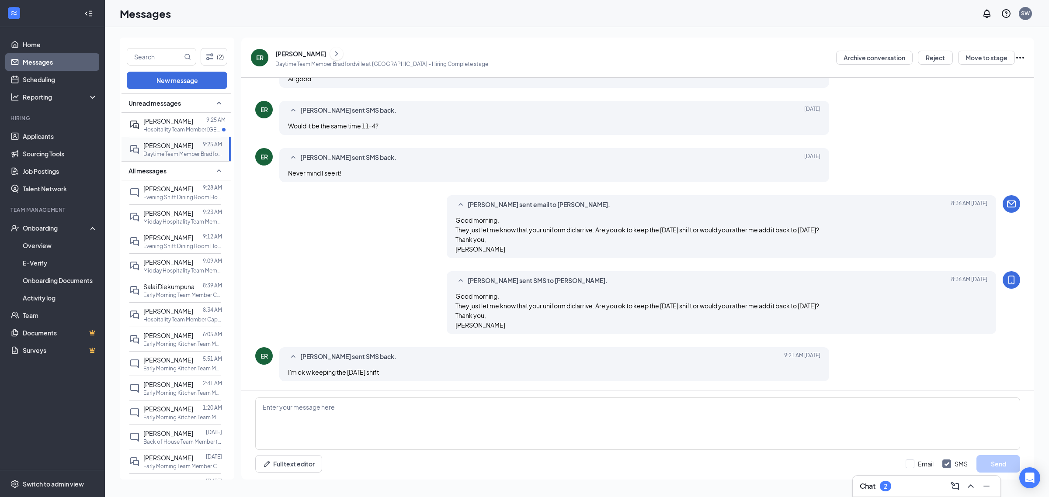
scroll to position [245, 0]
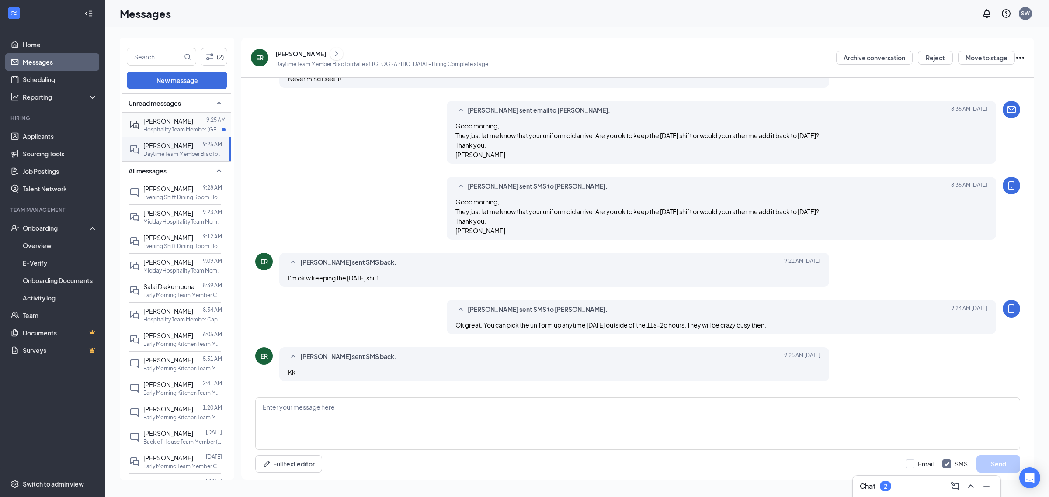
click at [168, 123] on span "Lanie Baglione" at bounding box center [168, 121] width 50 height 8
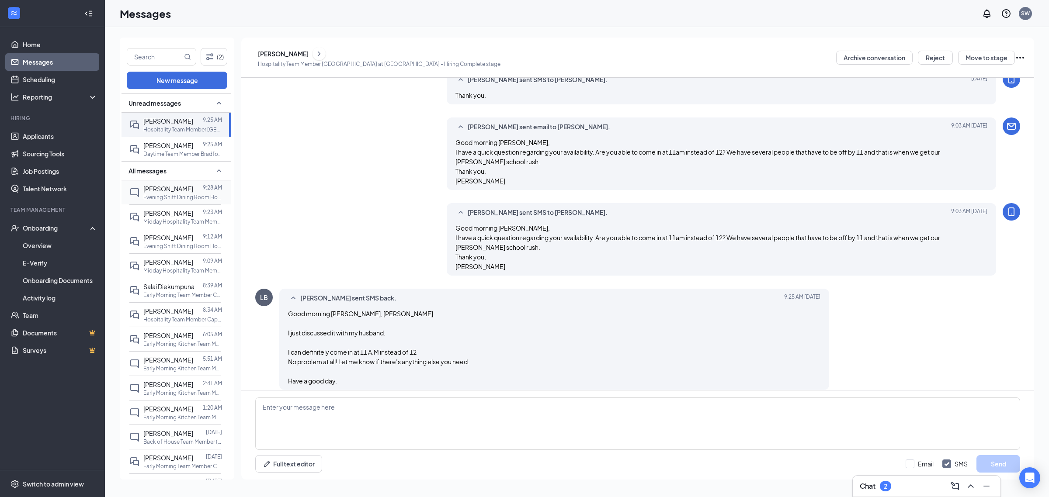
scroll to position [455, 0]
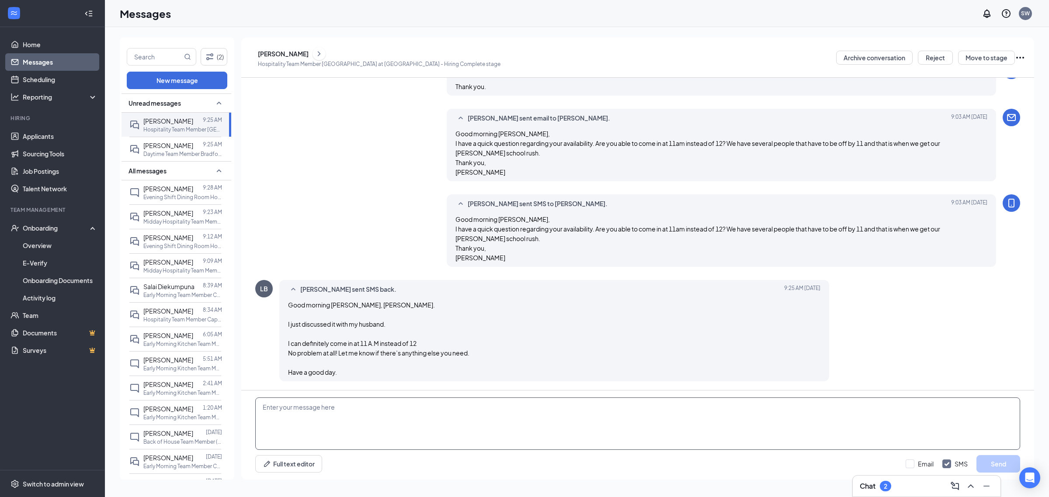
click at [357, 411] on textarea at bounding box center [637, 424] width 765 height 52
type textarea "Thank you !!!!"
click at [1008, 464] on button "Send" at bounding box center [998, 463] width 44 height 17
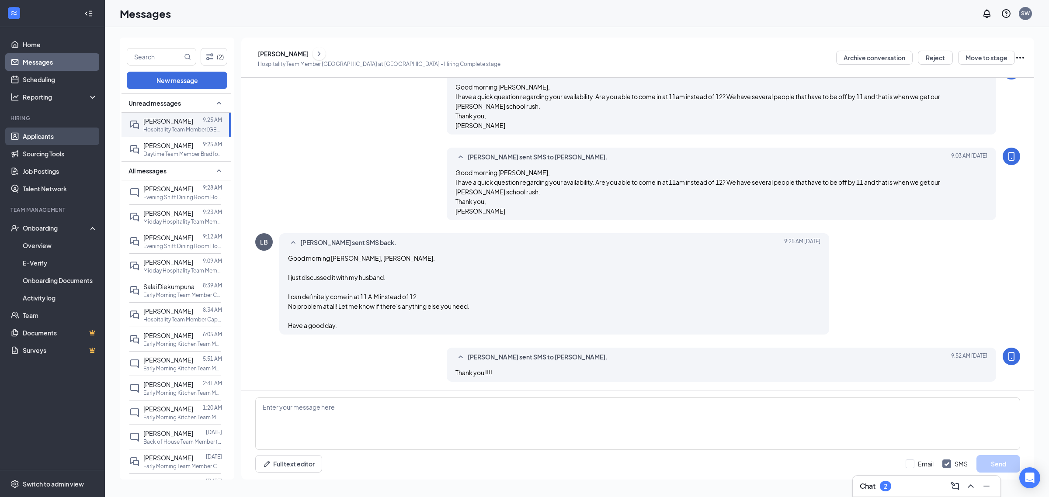
click at [44, 132] on link "Applicants" at bounding box center [60, 136] width 75 height 17
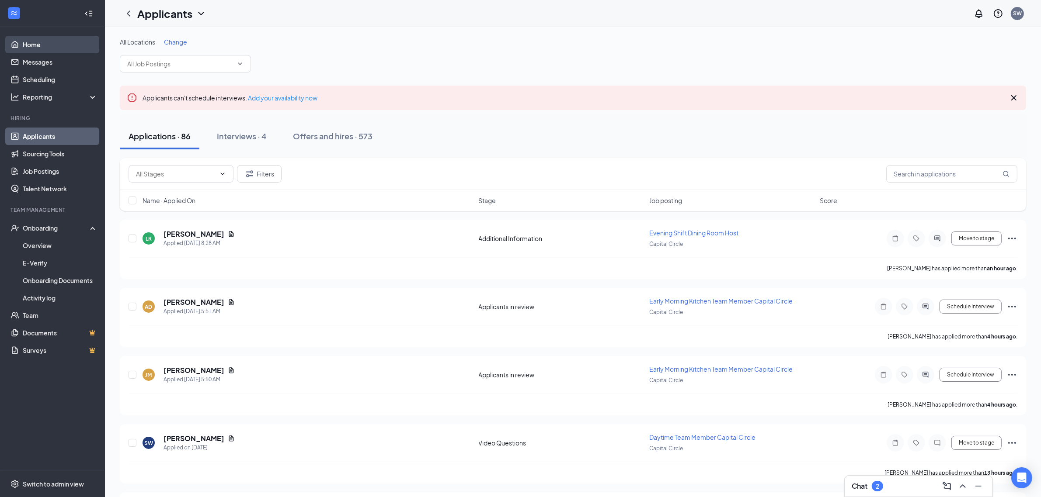
click at [49, 52] on link "Home" at bounding box center [60, 44] width 75 height 17
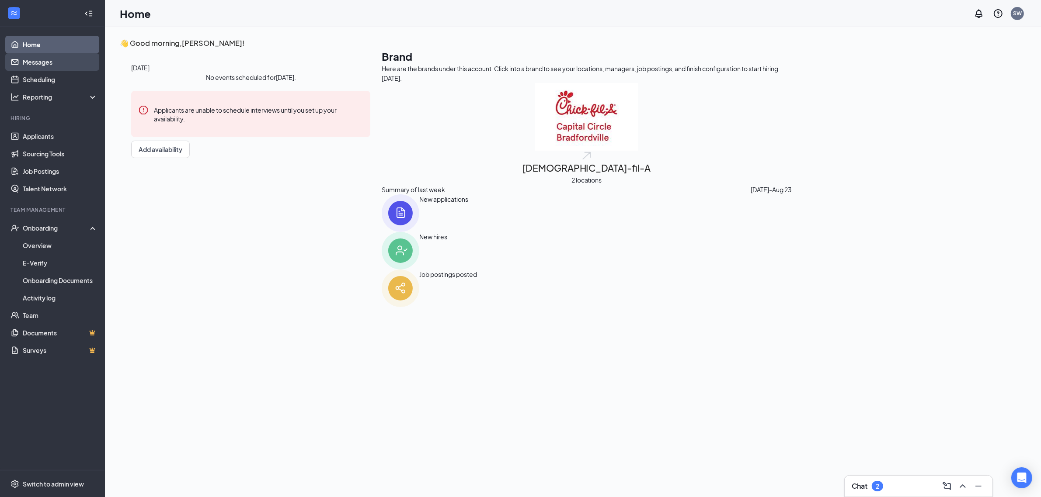
click at [49, 65] on link "Messages" at bounding box center [60, 61] width 75 height 17
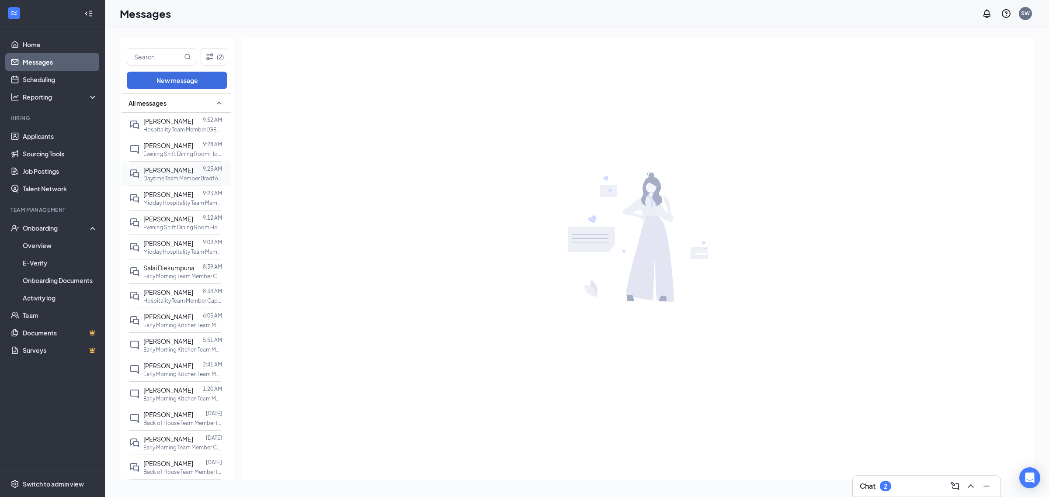
click at [183, 178] on p "Daytime Team Member Bradfordville at [GEOGRAPHIC_DATA]" at bounding box center [182, 178] width 79 height 7
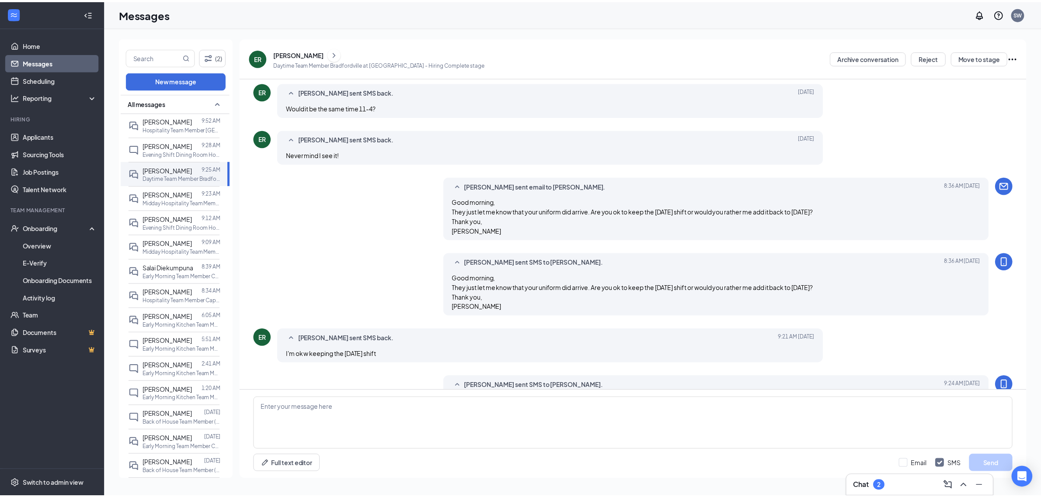
scroll to position [245, 0]
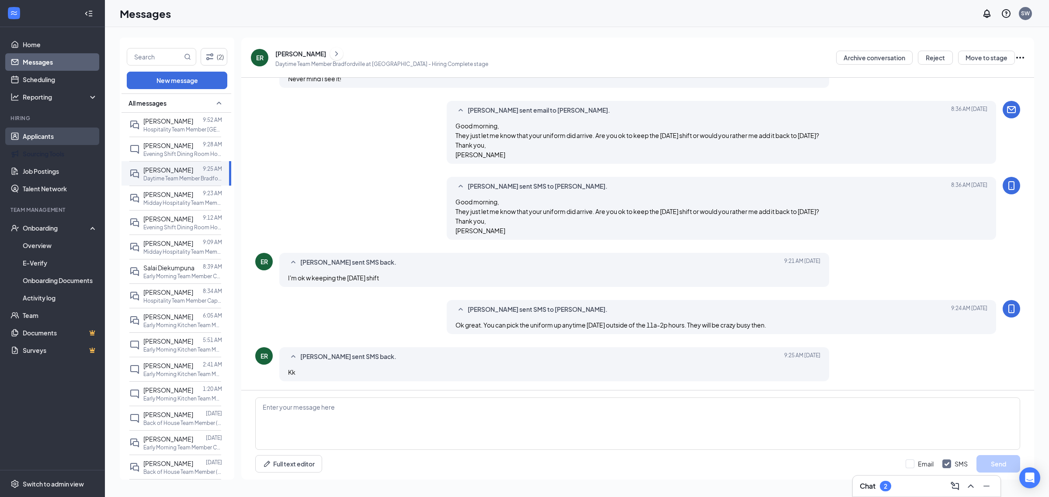
click at [79, 145] on ul "Applicants Sourcing Tools Job Postings Talent Network" at bounding box center [52, 163] width 104 height 70
click at [24, 136] on link "Applicants" at bounding box center [60, 136] width 75 height 17
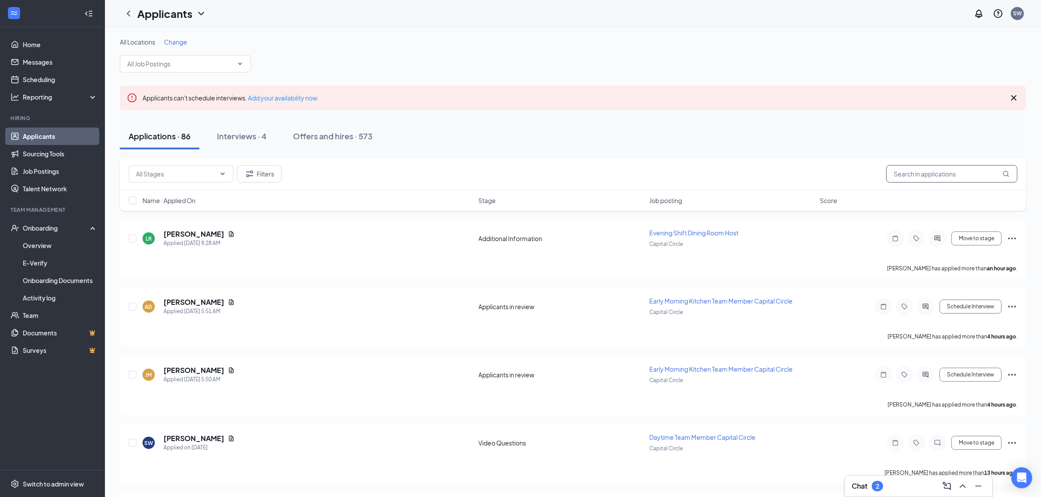
click at [923, 173] on input "text" at bounding box center [951, 173] width 131 height 17
click at [335, 139] on div "Offers and hires · 573" at bounding box center [333, 136] width 80 height 11
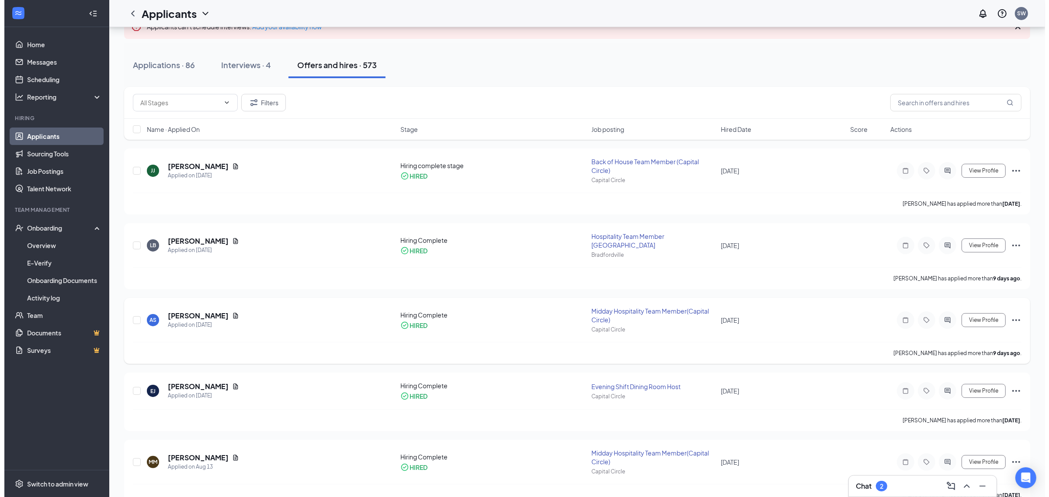
scroll to position [164, 0]
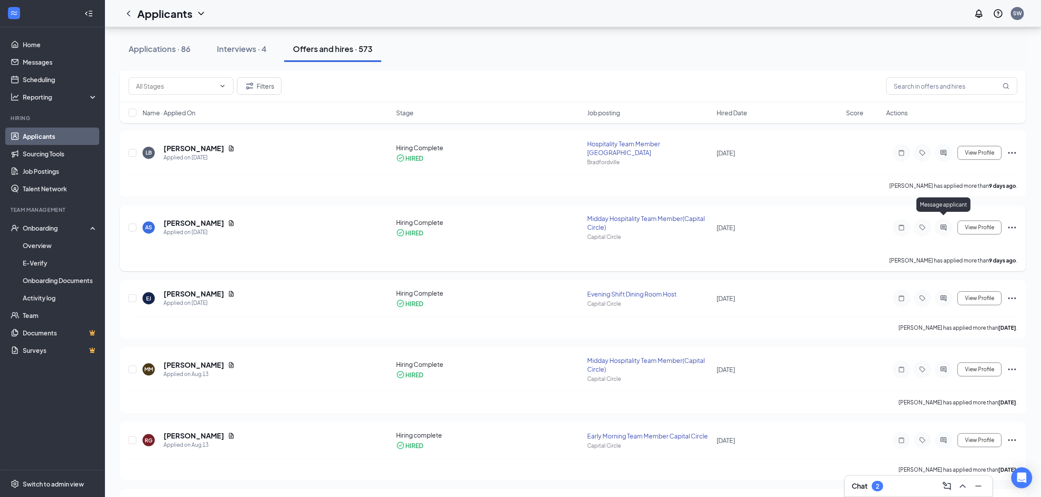
click at [944, 224] on icon "ActiveChat" at bounding box center [943, 227] width 10 height 7
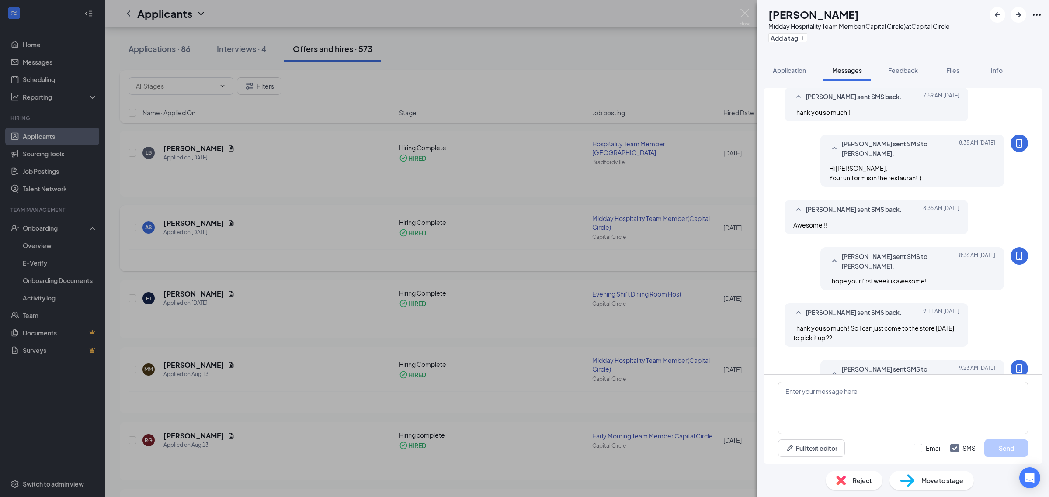
scroll to position [315, 0]
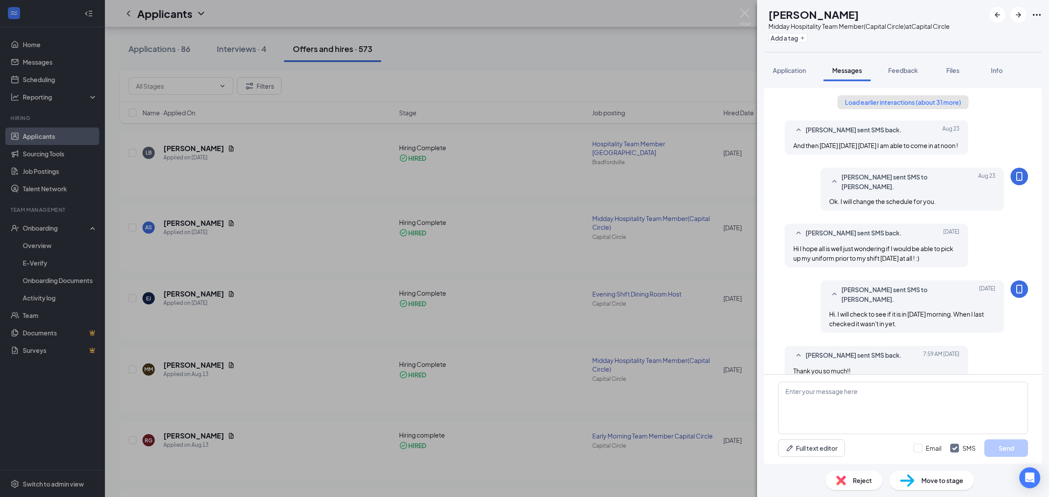
click at [925, 103] on button "Load earlier interactions (about 31 more)" at bounding box center [902, 102] width 131 height 14
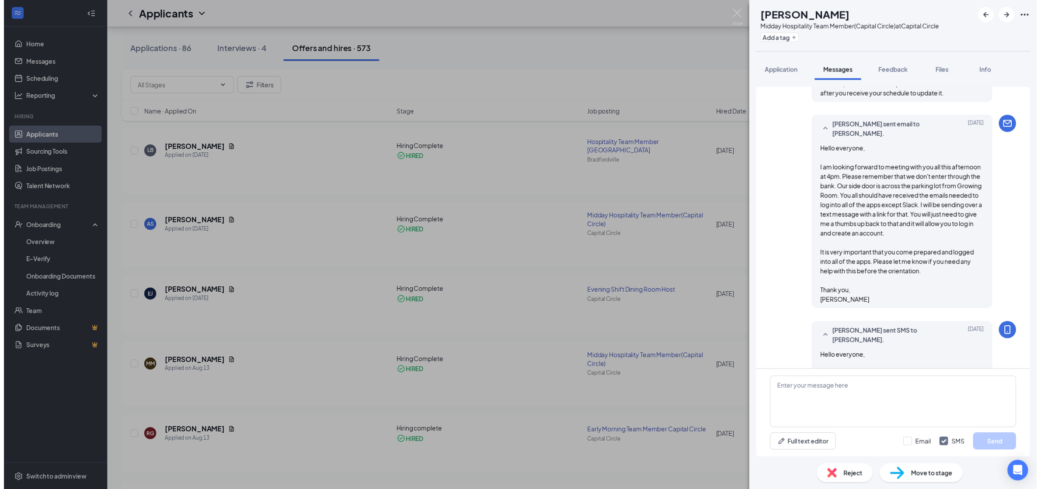
scroll to position [2048, 0]
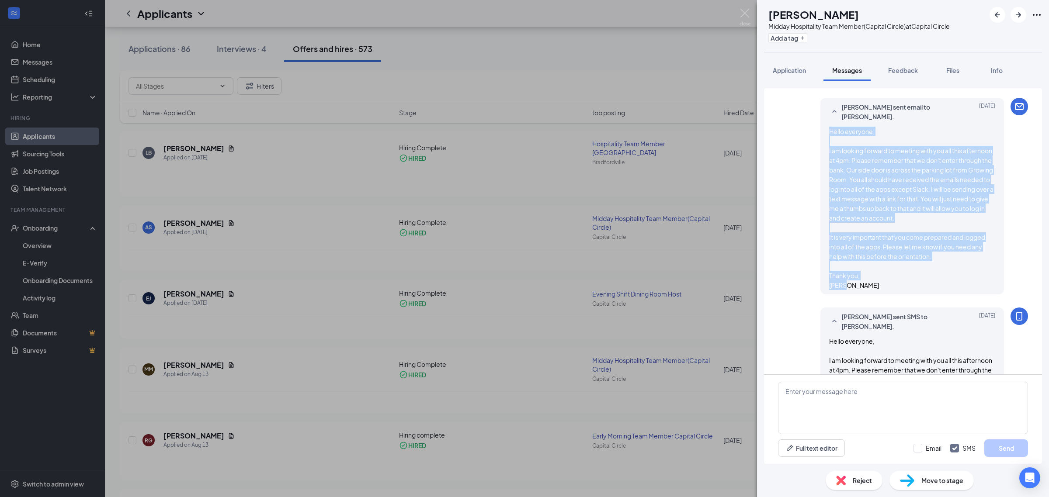
drag, startPoint x: 819, startPoint y: 232, endPoint x: 935, endPoint y: 243, distance: 117.2
click at [941, 299] on div "Susan Williams sent email to Avery Schmidt. Aug 21 Hello everyone, I am looking…" at bounding box center [903, 198] width 250 height 201
copy span "Hello everyone, I am looking forward to meeting with you all this afternoon at …"
click at [743, 11] on img at bounding box center [744, 17] width 11 height 17
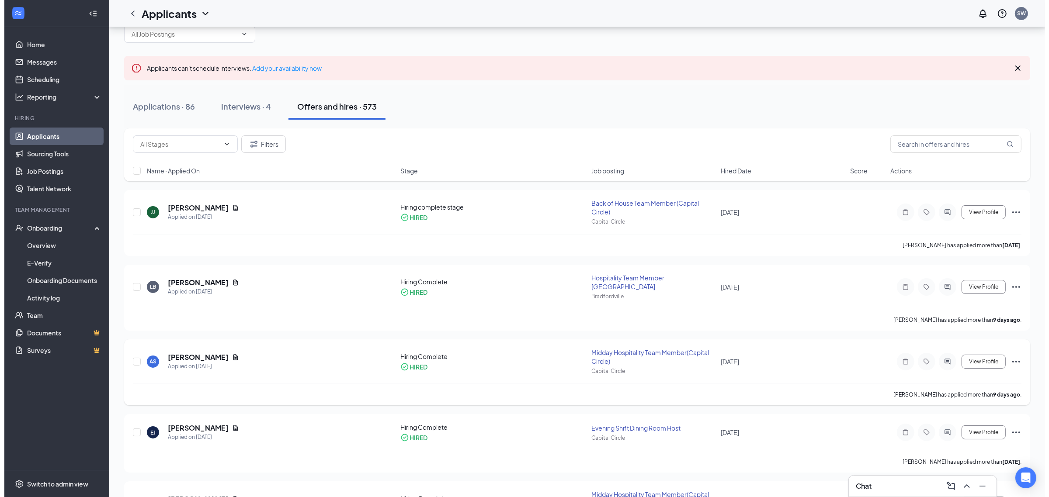
scroll to position [55, 0]
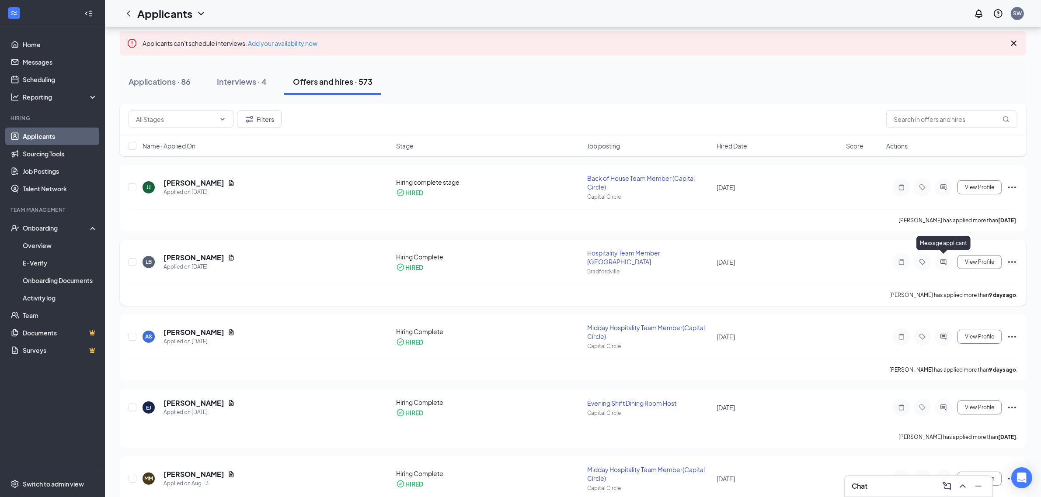
click at [941, 259] on icon "ActiveChat" at bounding box center [943, 262] width 10 height 7
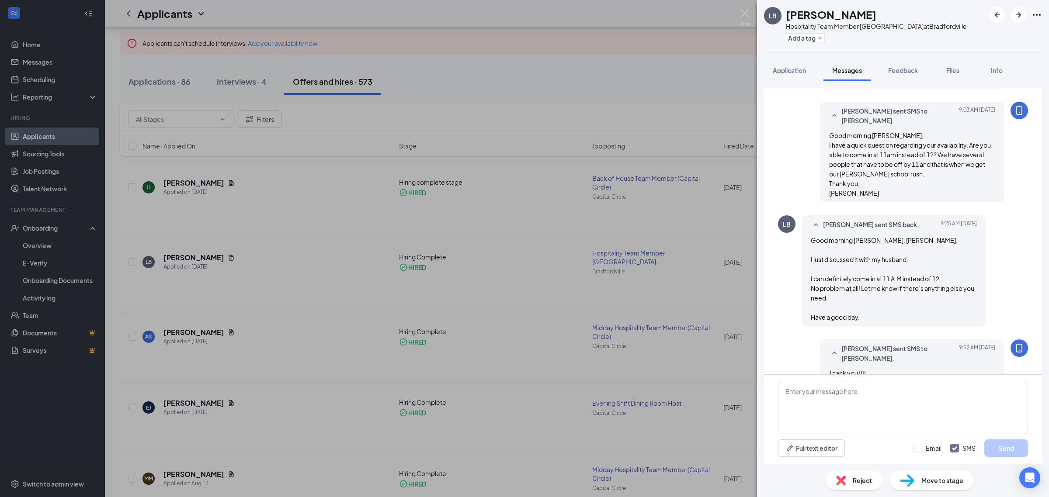
scroll to position [591, 0]
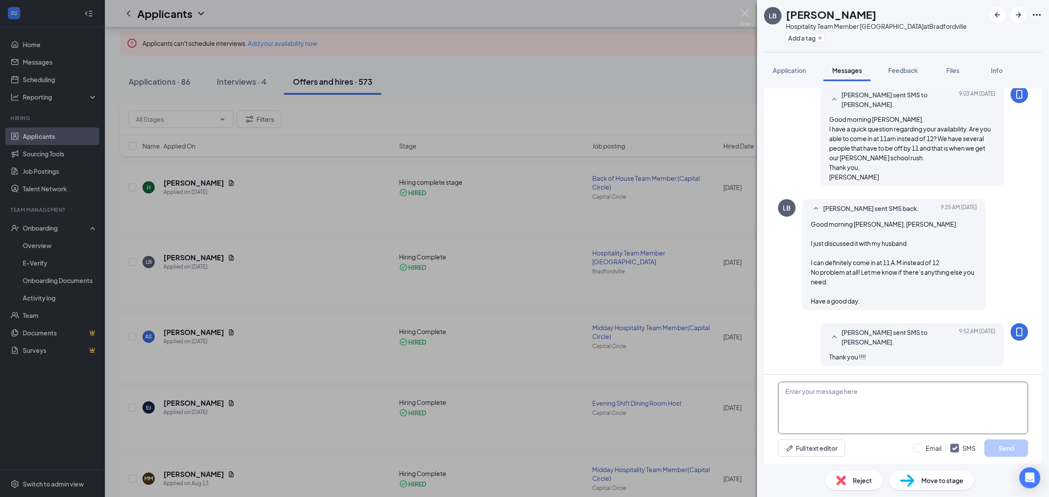
click at [815, 402] on textarea at bounding box center [903, 408] width 250 height 52
paste textarea "Hello everyone, I am looking forward to meeting with you all this afternoon at …"
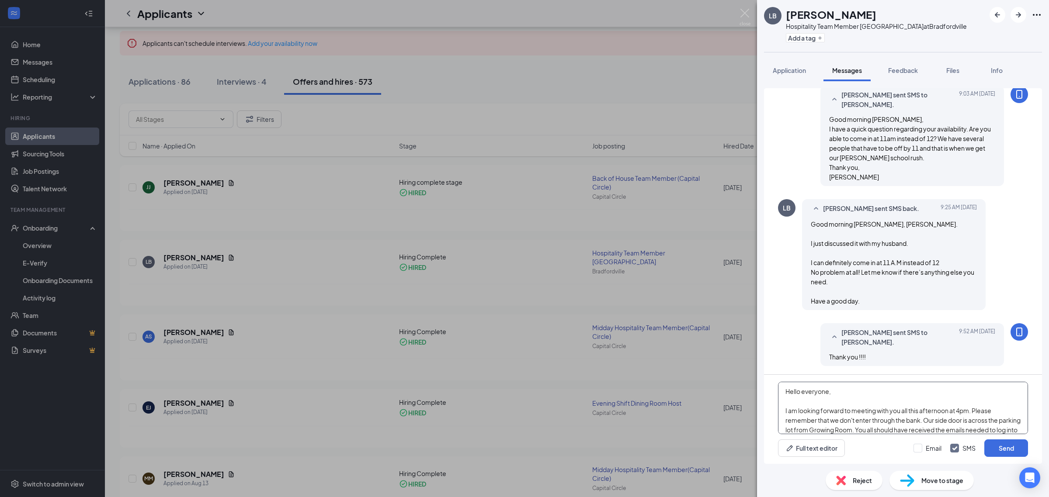
scroll to position [86, 0]
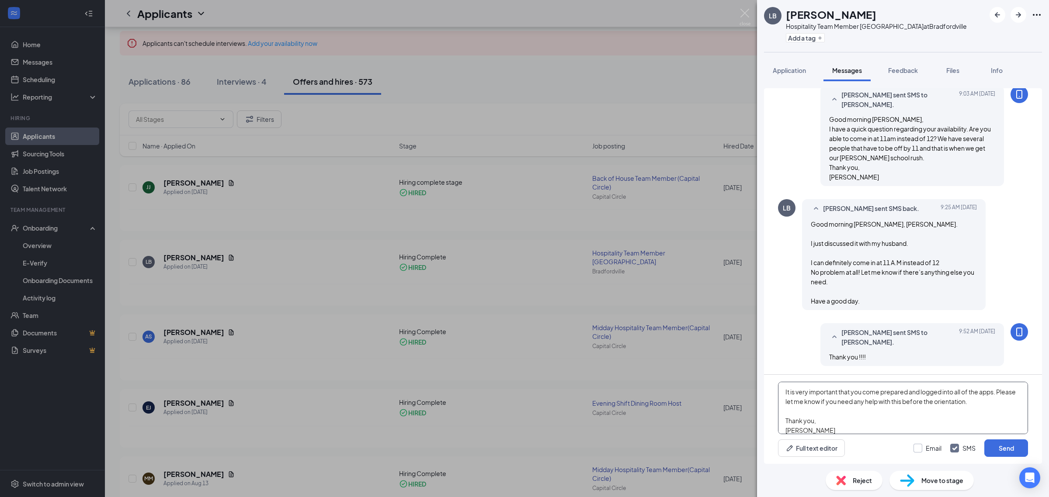
type textarea "Hello everyone, I am looking forward to meeting with you all this afternoon at …"
drag, startPoint x: 915, startPoint y: 449, endPoint x: 931, endPoint y: 447, distance: 16.8
click at [923, 448] on input "Email" at bounding box center [927, 448] width 28 height 9
checkbox input "true"
click at [990, 447] on button "Send" at bounding box center [1006, 448] width 44 height 17
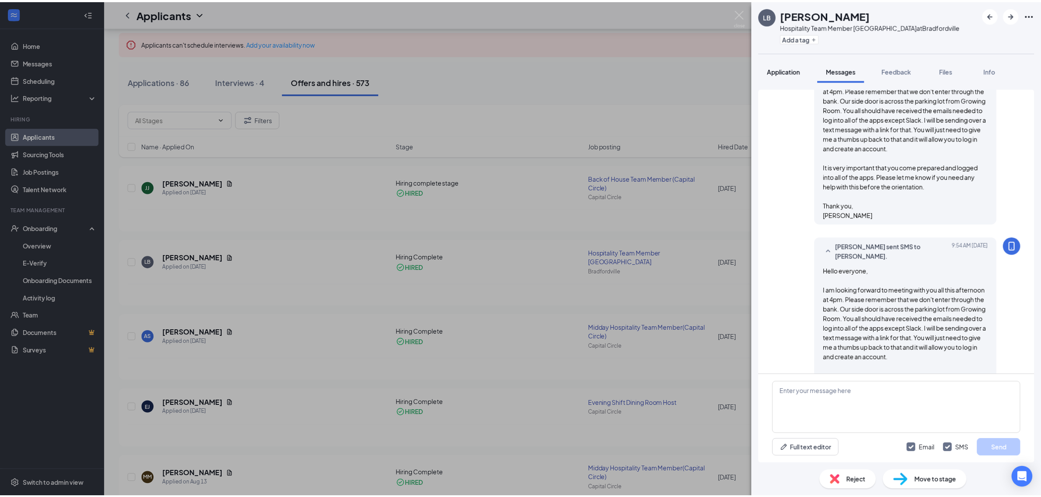
scroll to position [1011, 0]
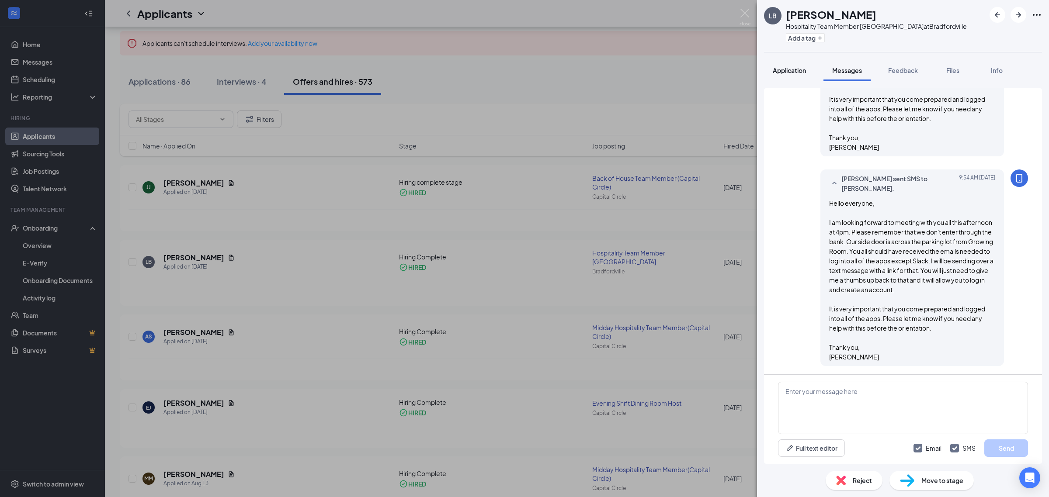
click at [786, 71] on span "Application" at bounding box center [789, 70] width 33 height 8
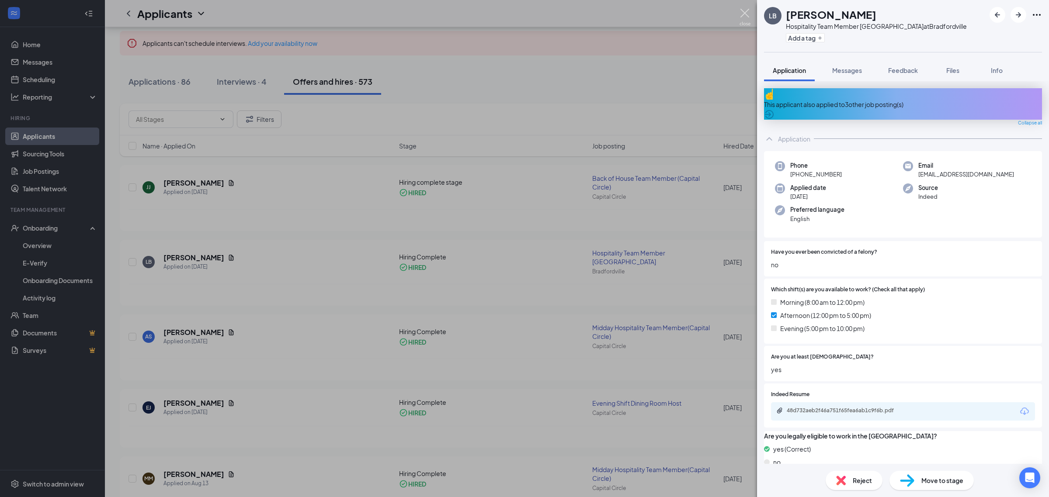
click at [743, 15] on img at bounding box center [744, 17] width 11 height 17
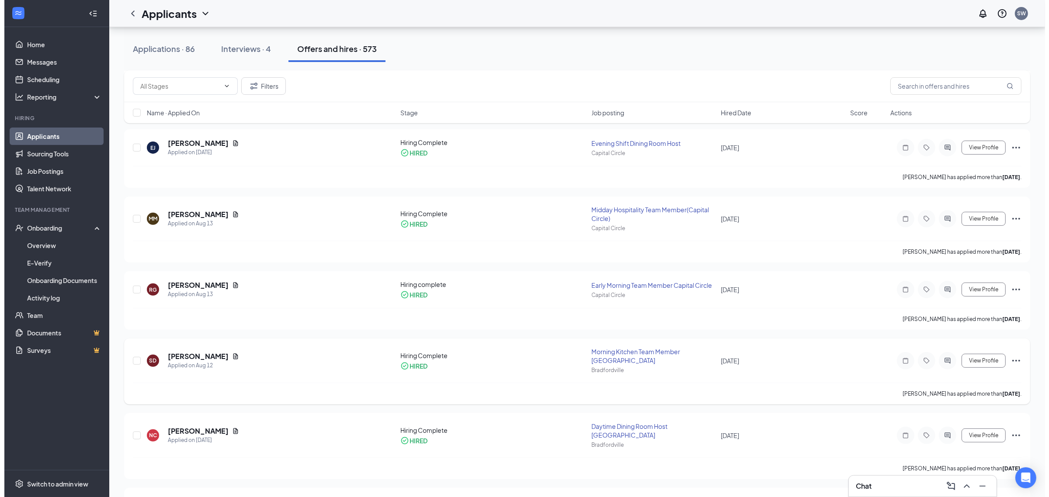
scroll to position [382, 0]
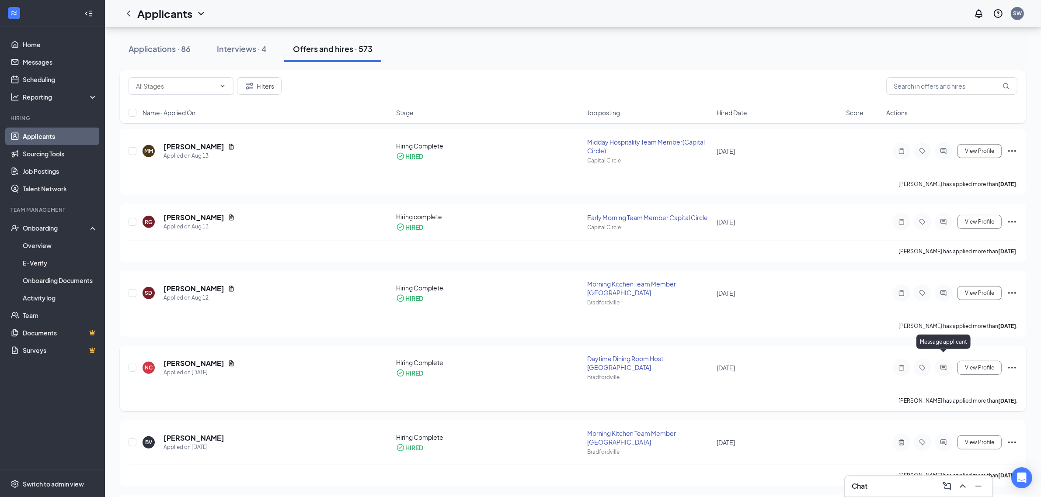
click at [942, 365] on icon "ActiveChat" at bounding box center [943, 368] width 6 height 6
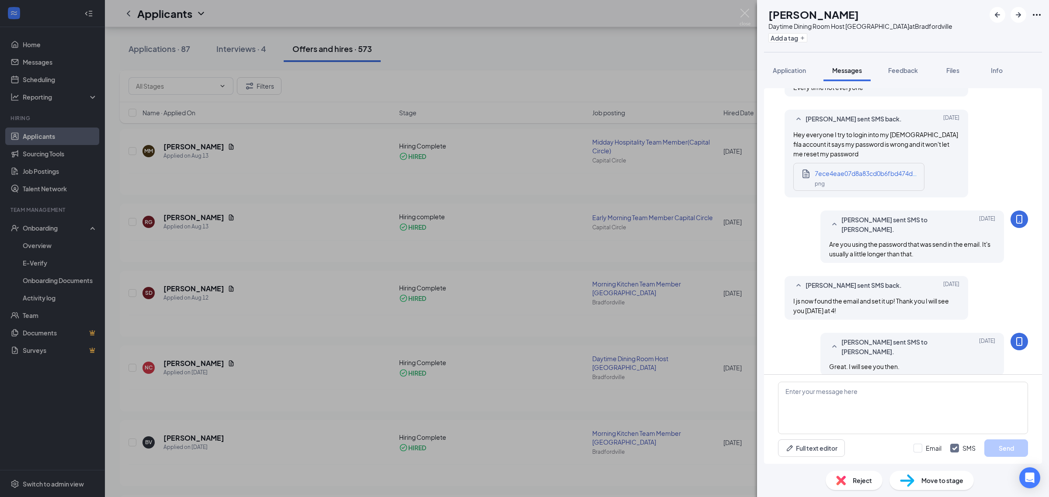
scroll to position [430, 0]
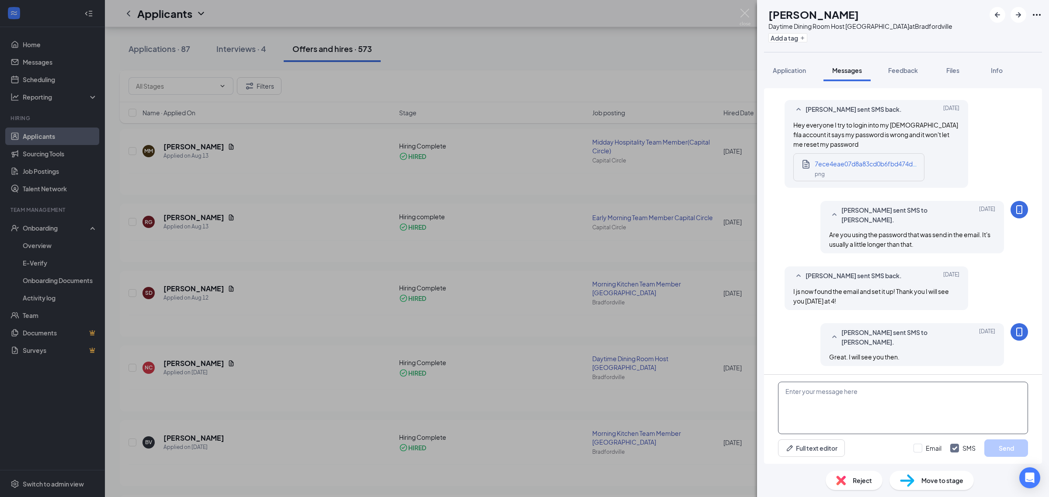
click at [805, 402] on textarea at bounding box center [903, 408] width 250 height 52
paste textarea "Hello everyone, I am looking forward to meeting with you all this afternoon at …"
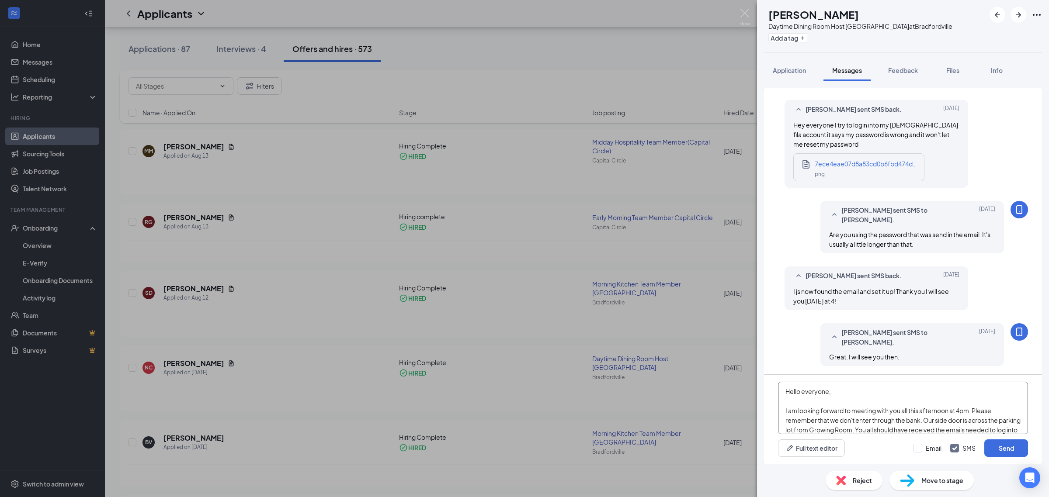
scroll to position [86, 0]
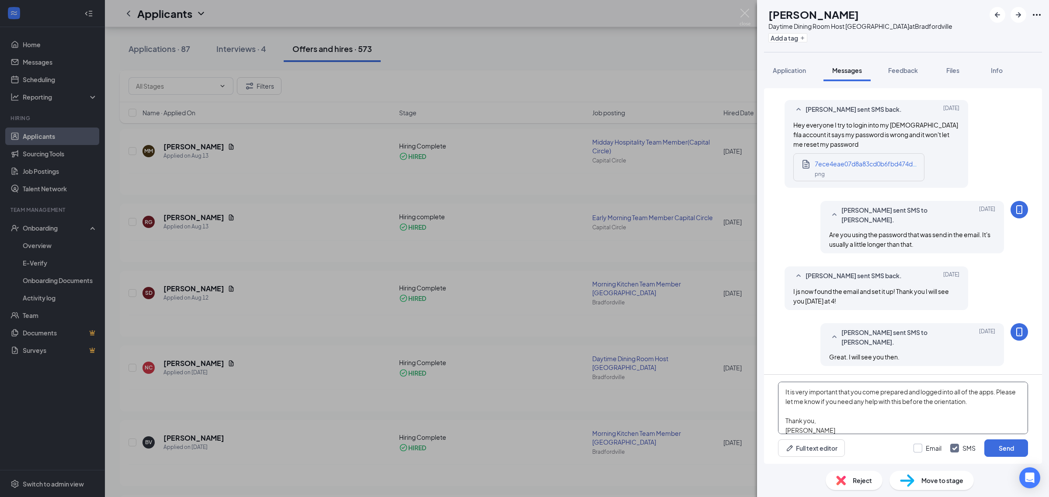
type textarea "Hello everyone, I am looking forward to meeting with you all this afternoon at …"
drag, startPoint x: 923, startPoint y: 448, endPoint x: 966, endPoint y: 455, distance: 43.0
click at [924, 448] on input "Email" at bounding box center [927, 448] width 28 height 9
checkbox input "true"
click at [989, 450] on button "Send" at bounding box center [1006, 448] width 44 height 17
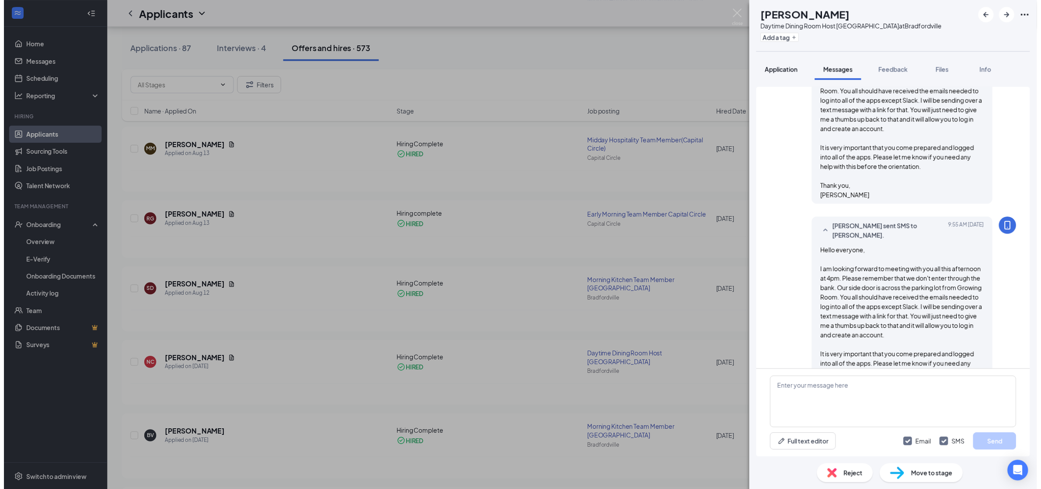
scroll to position [849, 0]
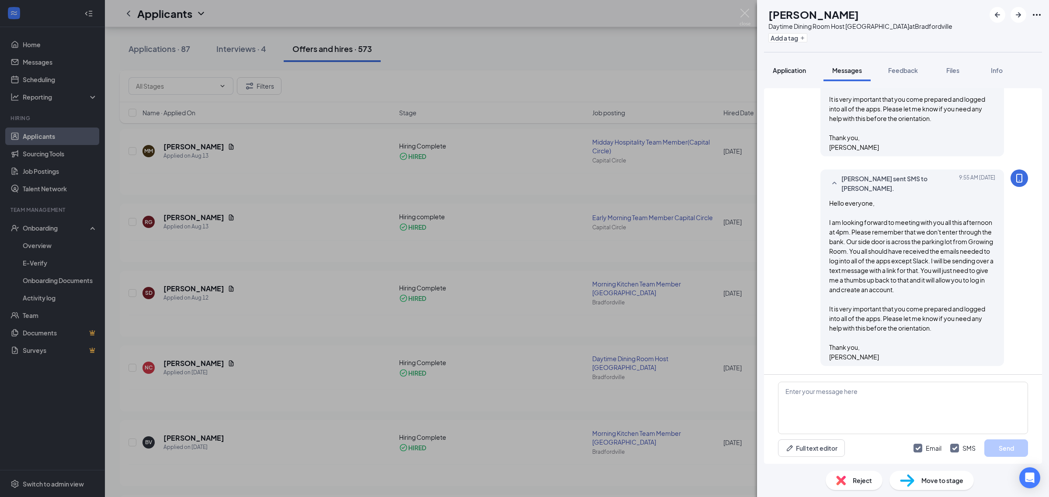
click at [794, 64] on button "Application" at bounding box center [789, 70] width 51 height 22
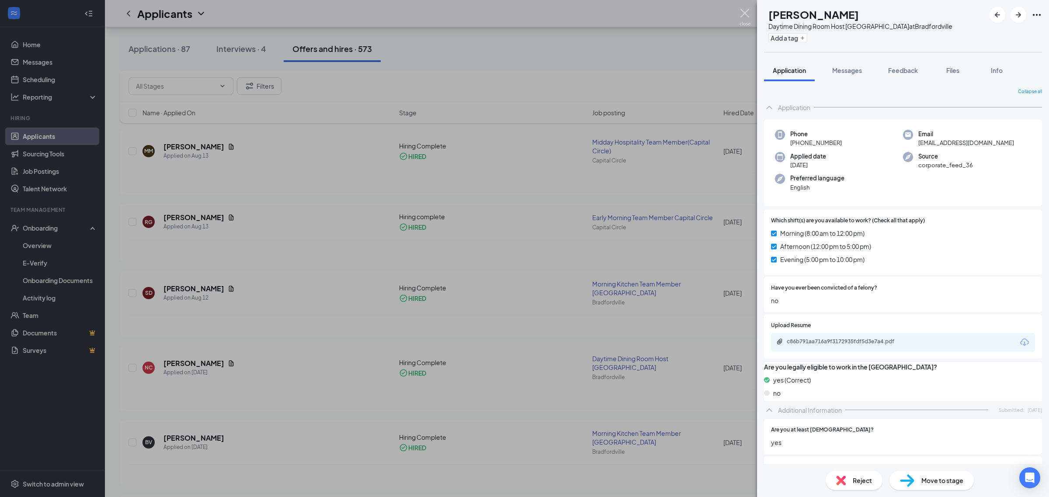
click at [745, 10] on img at bounding box center [744, 17] width 11 height 17
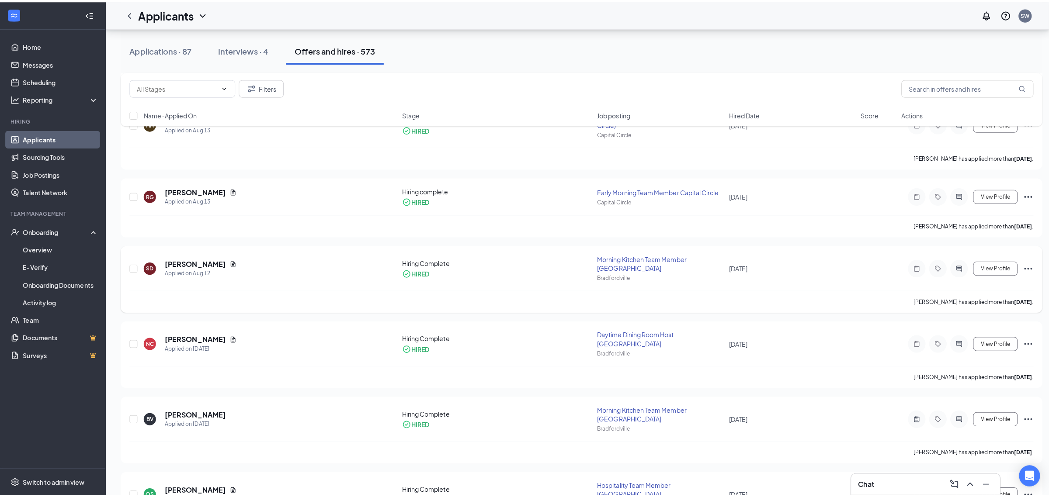
scroll to position [437, 0]
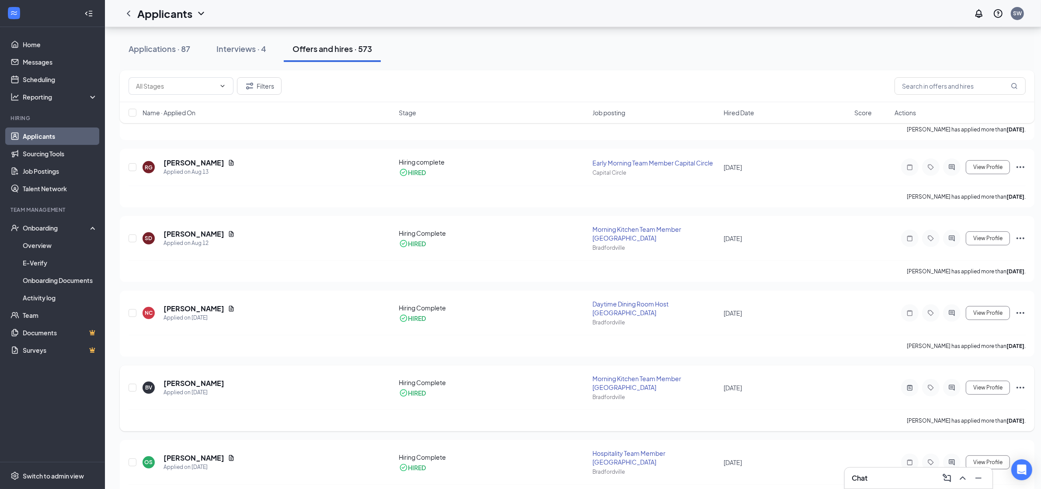
click at [953, 379] on div at bounding box center [951, 387] width 17 height 17
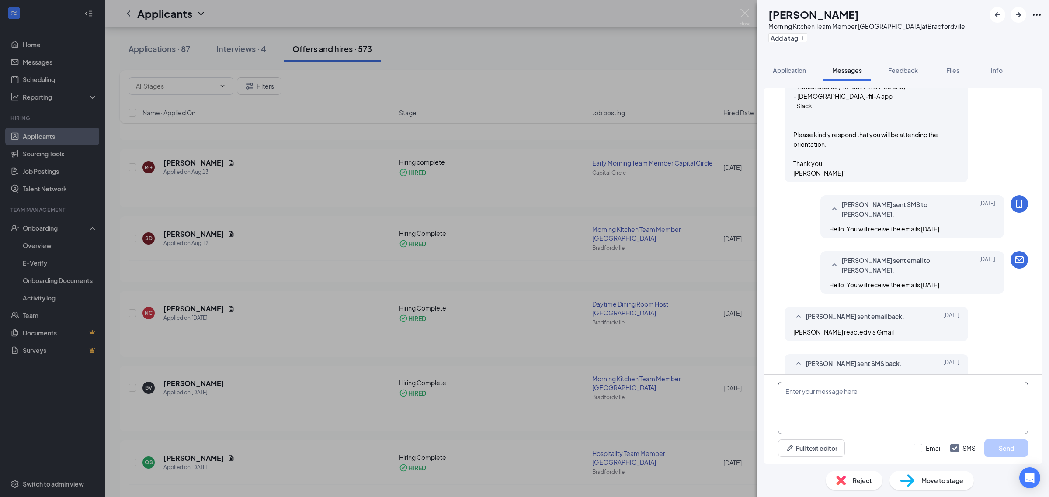
scroll to position [1255, 0]
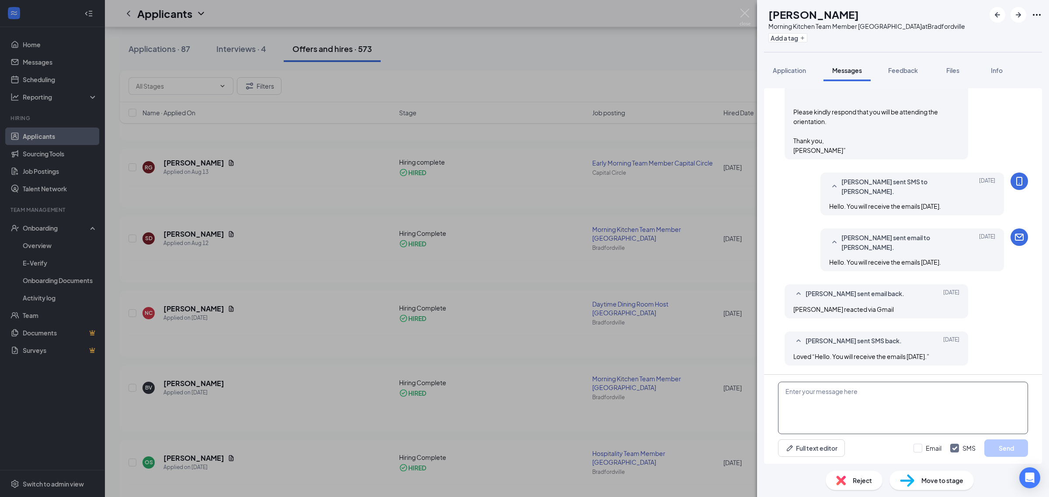
click at [822, 403] on textarea at bounding box center [903, 408] width 250 height 52
paste textarea "Hello everyone, I am looking forward to meeting with you all this afternoon at …"
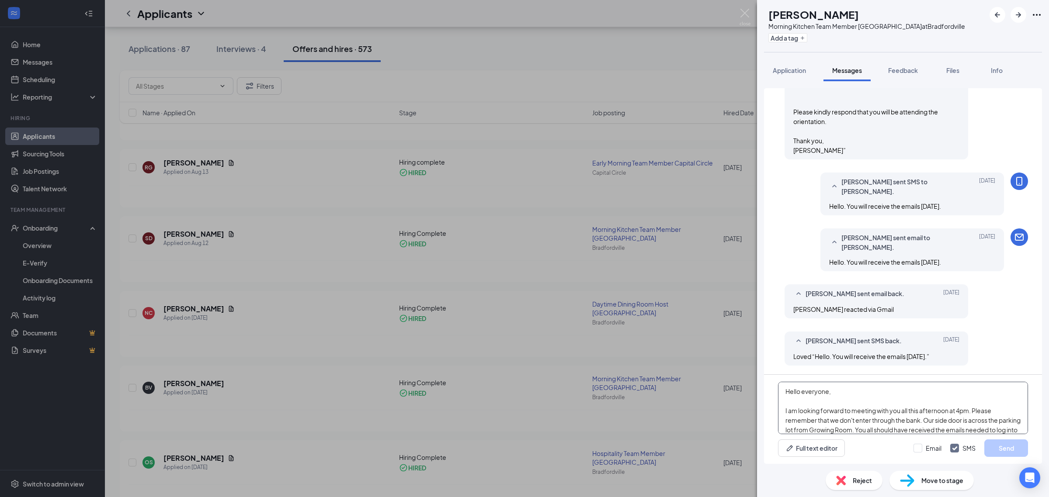
scroll to position [86, 0]
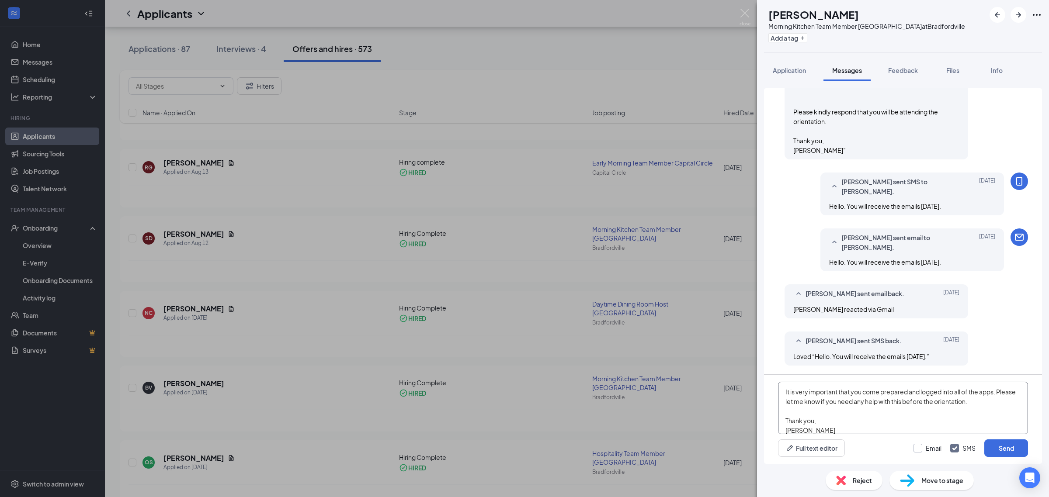
type textarea "Hello everyone, I am looking forward to meeting with you all this afternoon at …"
click at [921, 446] on input "Email" at bounding box center [927, 448] width 28 height 9
checkbox input "true"
click at [986, 449] on button "Send" at bounding box center [1006, 448] width 44 height 17
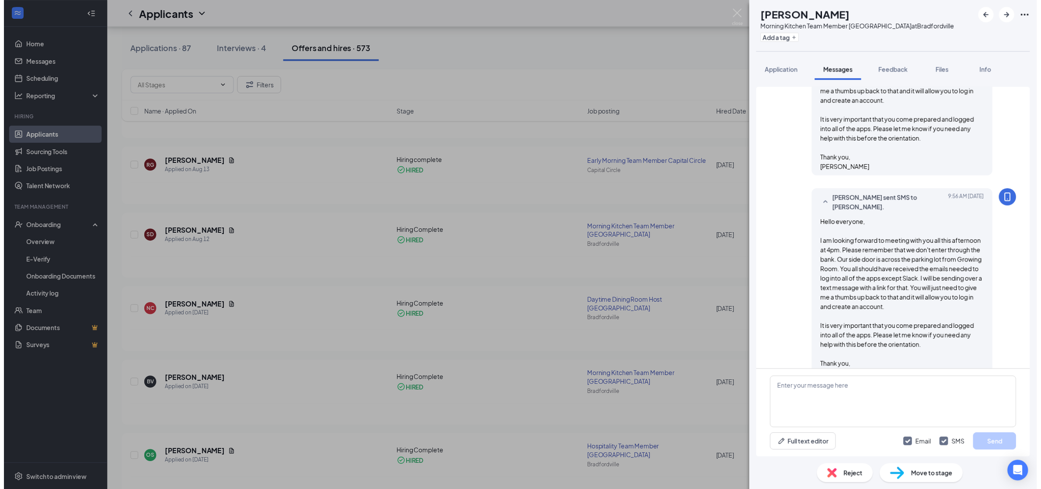
scroll to position [1674, 0]
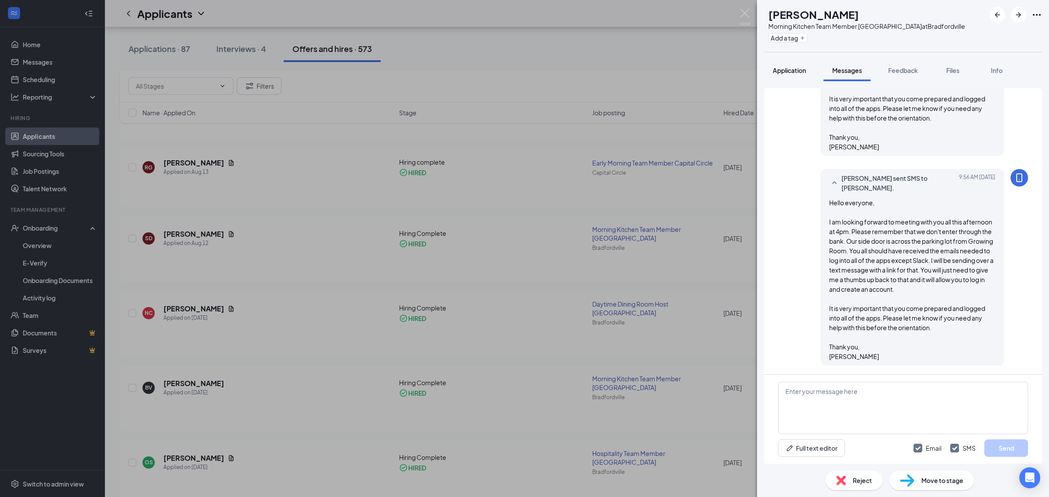
click at [795, 73] on span "Application" at bounding box center [789, 70] width 33 height 8
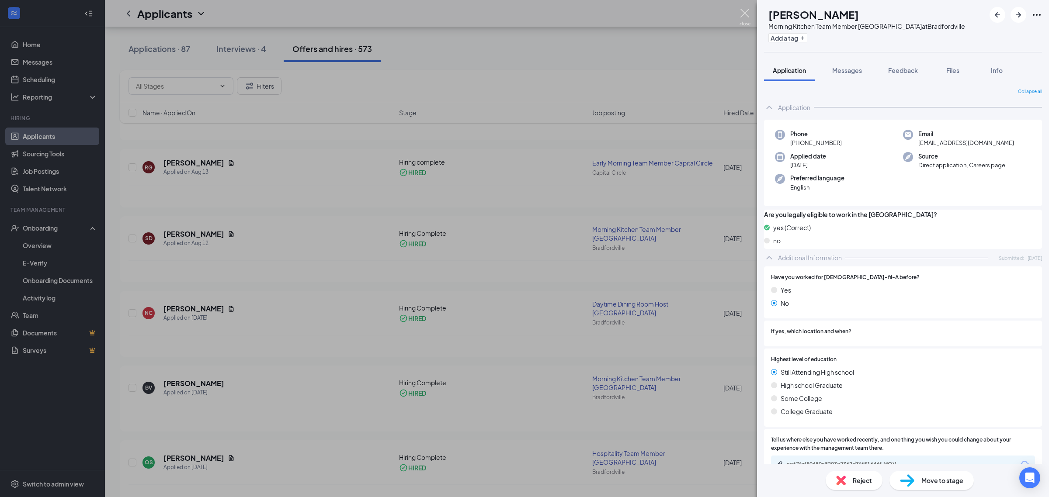
click at [742, 14] on img at bounding box center [744, 17] width 11 height 17
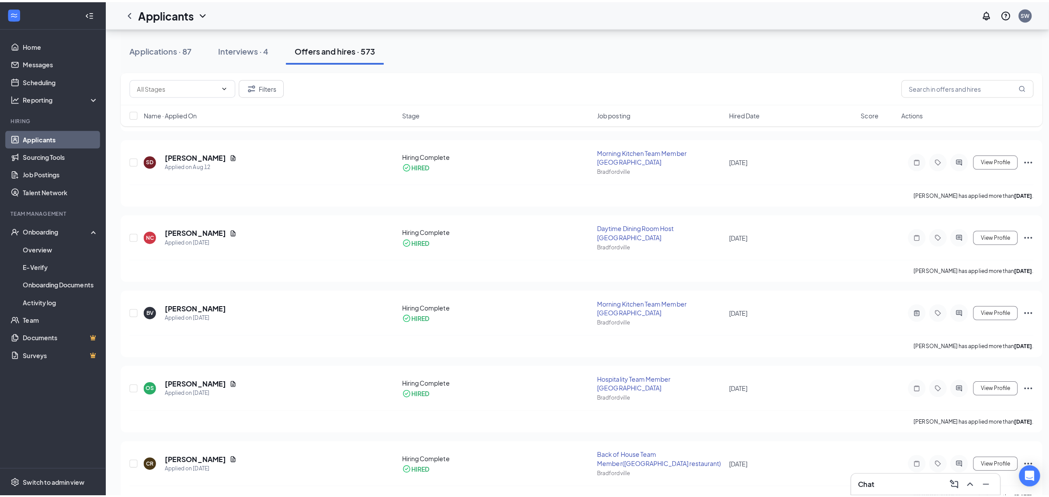
scroll to position [601, 0]
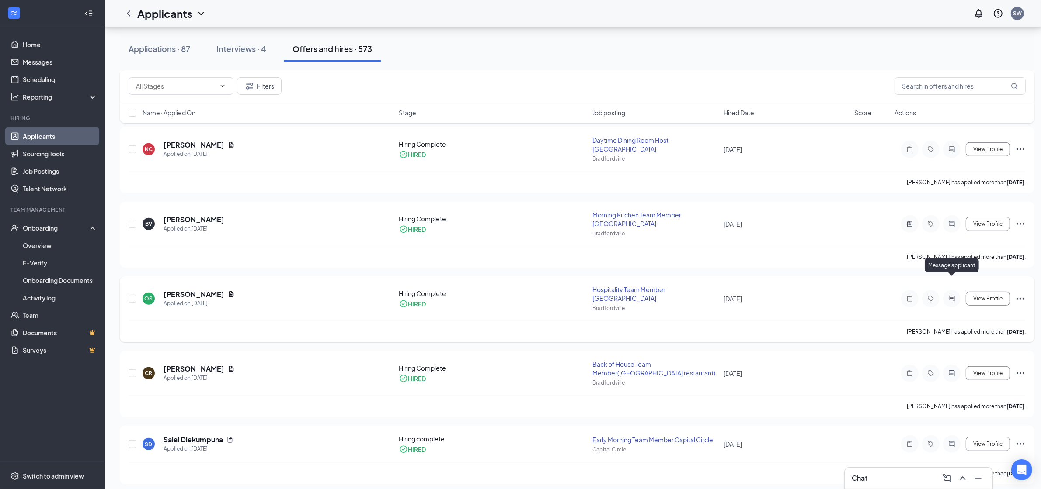
click at [947, 295] on icon "ActiveChat" at bounding box center [951, 298] width 10 height 7
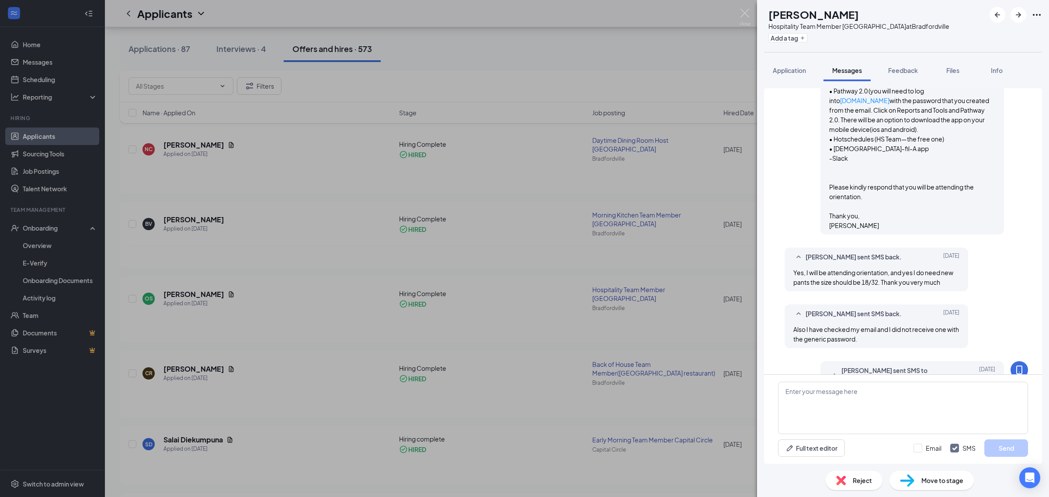
scroll to position [1011, 0]
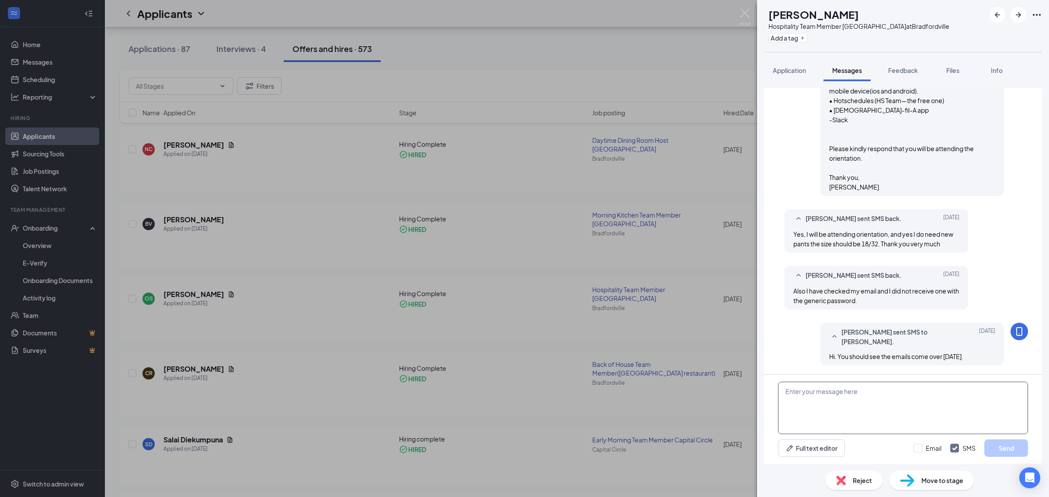
click at [840, 408] on textarea at bounding box center [903, 408] width 250 height 52
paste textarea "Hello everyone, I am looking forward to meeting with you all this afternoon at …"
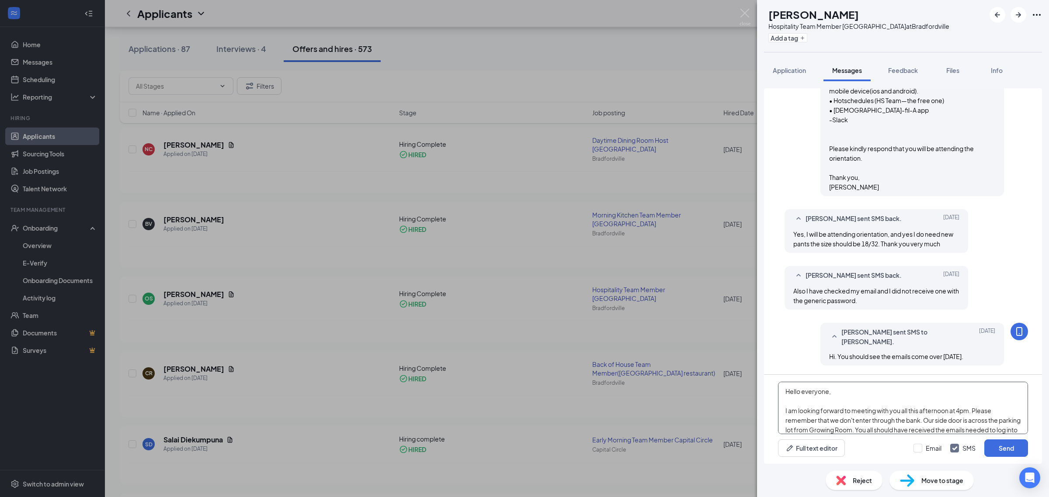
scroll to position [86, 0]
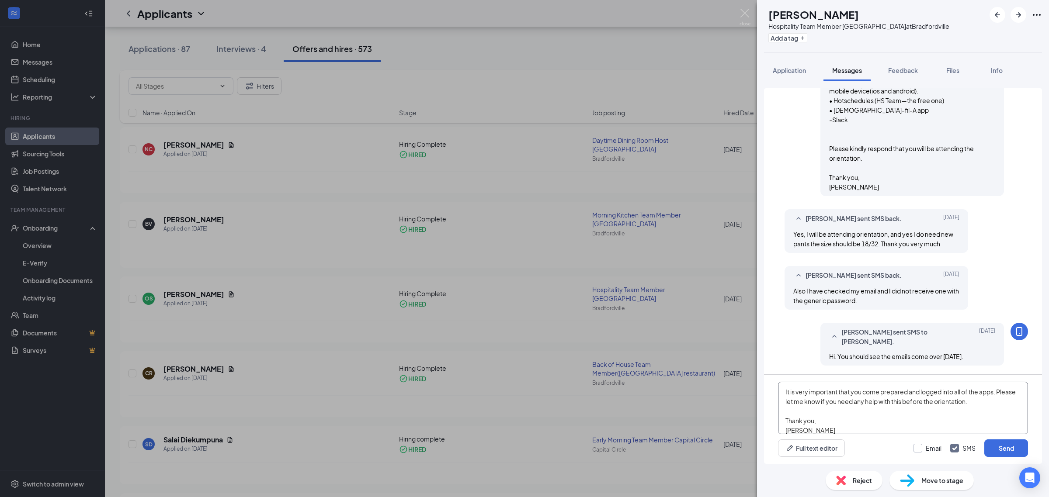
type textarea "Hello everyone, I am looking forward to meeting with you all this afternoon at …"
click at [919, 448] on input "Email" at bounding box center [927, 448] width 28 height 9
checkbox input "true"
click at [989, 448] on button "Send" at bounding box center [1006, 448] width 44 height 17
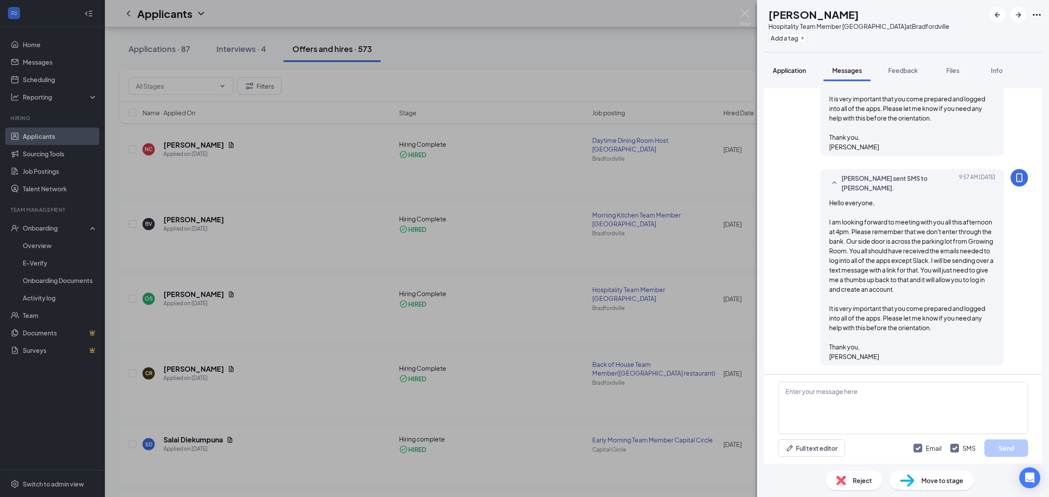
scroll to position [1430, 0]
click at [785, 72] on span "Application" at bounding box center [789, 70] width 33 height 8
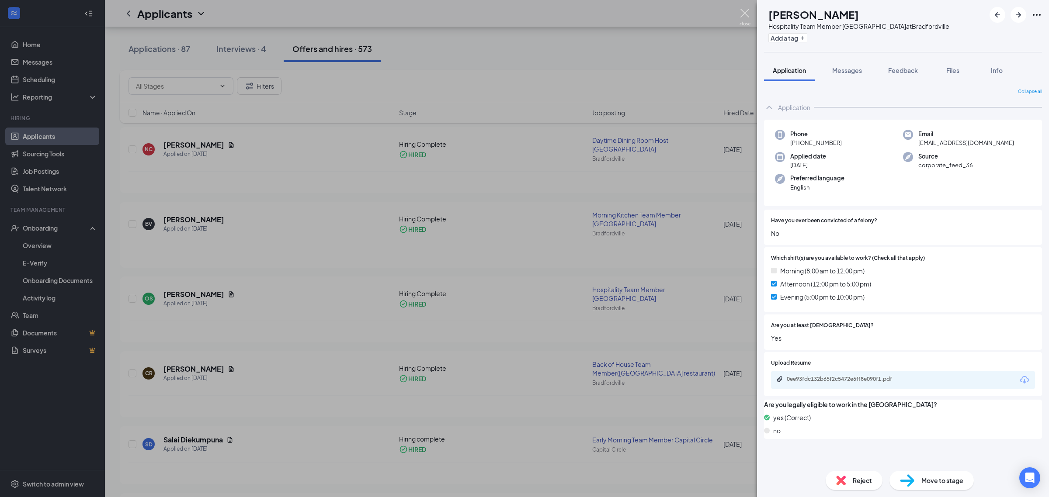
click at [743, 14] on img at bounding box center [744, 17] width 11 height 17
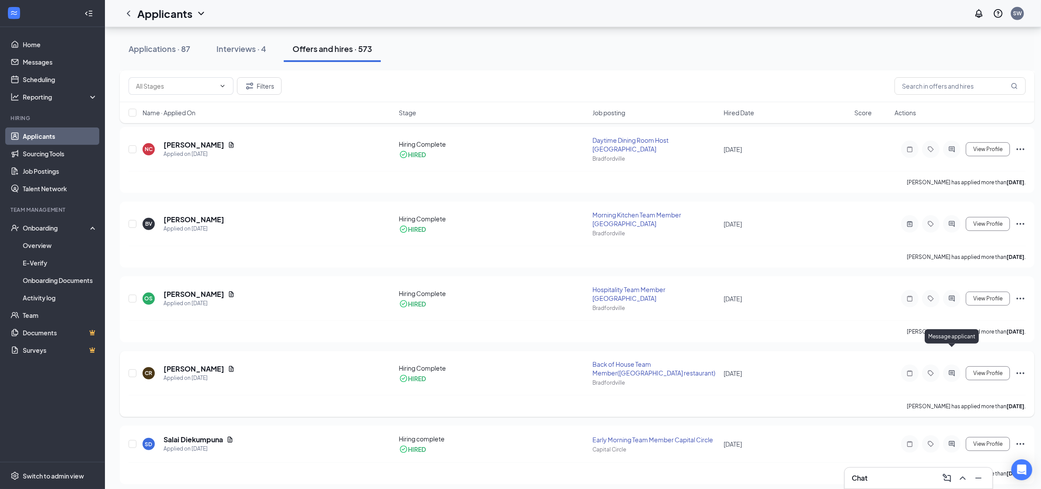
click at [949, 370] on icon "ActiveChat" at bounding box center [951, 373] width 10 height 7
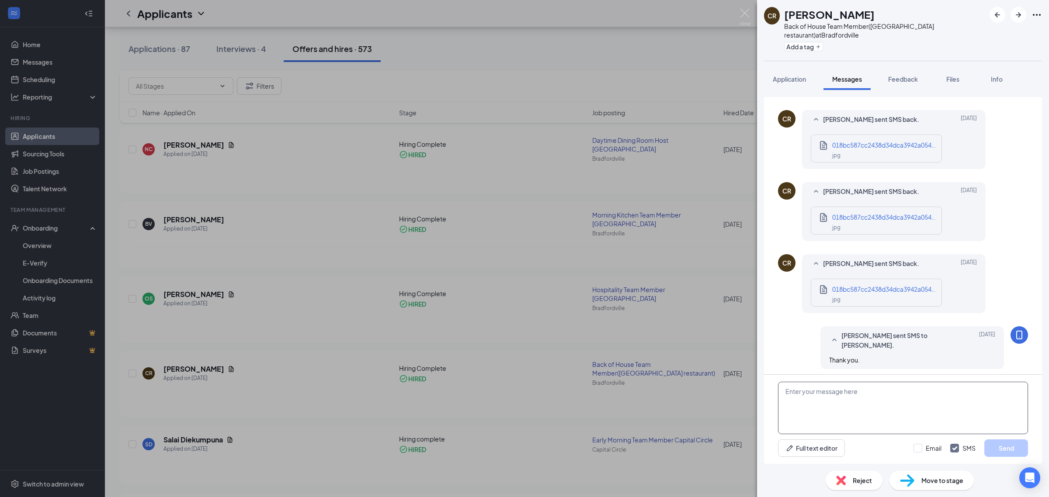
scroll to position [485, 0]
click at [827, 410] on textarea at bounding box center [903, 408] width 250 height 52
paste textarea "Hello everyone, I am looking forward to meeting with you all this afternoon at …"
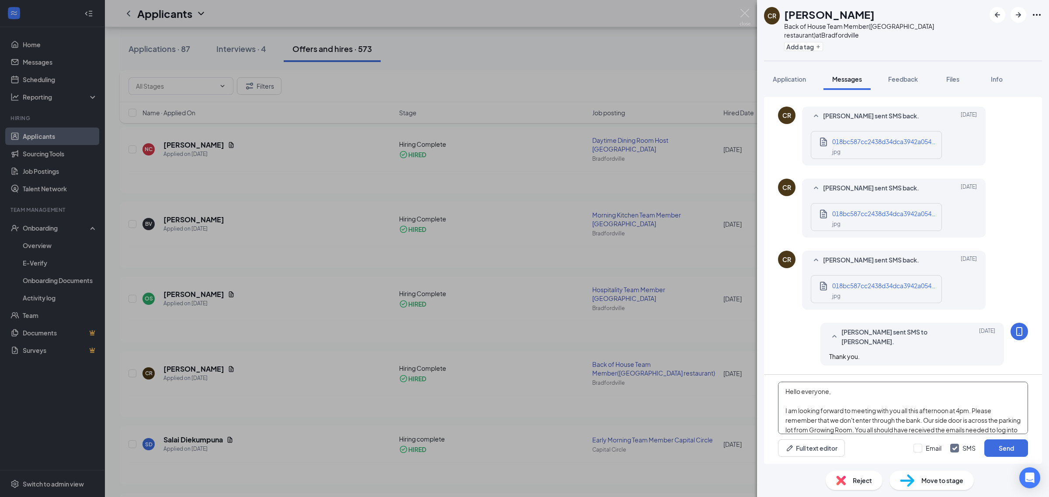
scroll to position [86, 0]
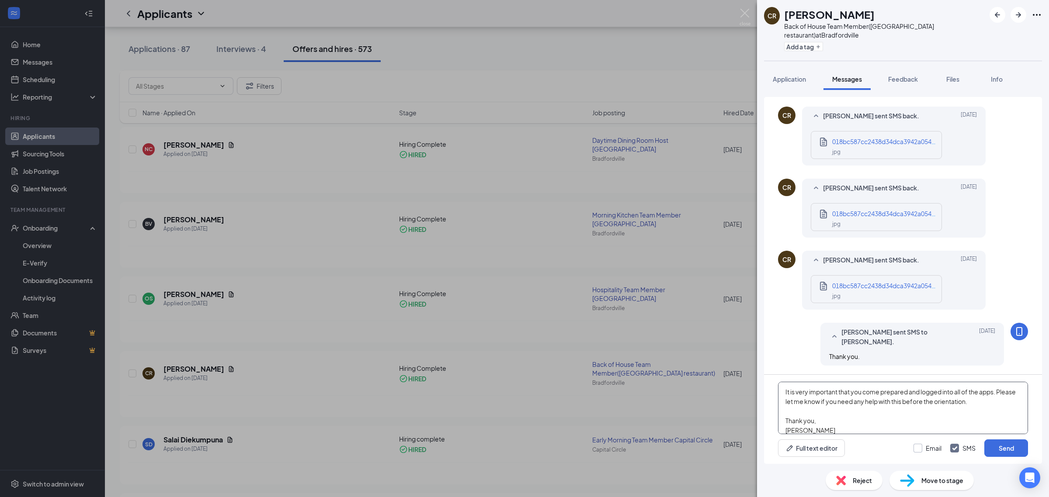
type textarea "Hello everyone, I am looking forward to meeting with you all this afternoon at …"
click at [919, 450] on input "Email" at bounding box center [927, 448] width 28 height 9
checkbox input "true"
click at [1008, 449] on button "Send" at bounding box center [1006, 448] width 44 height 17
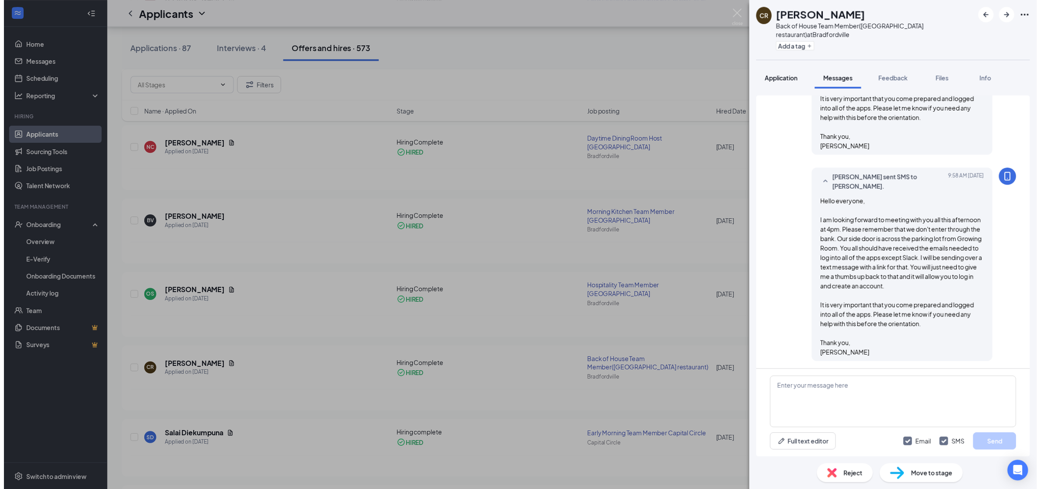
scroll to position [904, 0]
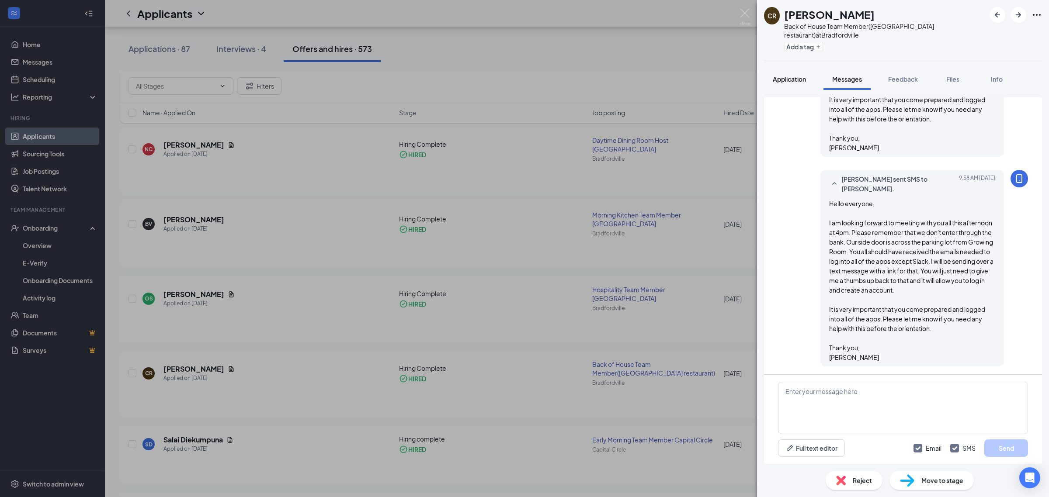
click at [791, 79] on span "Application" at bounding box center [789, 79] width 33 height 8
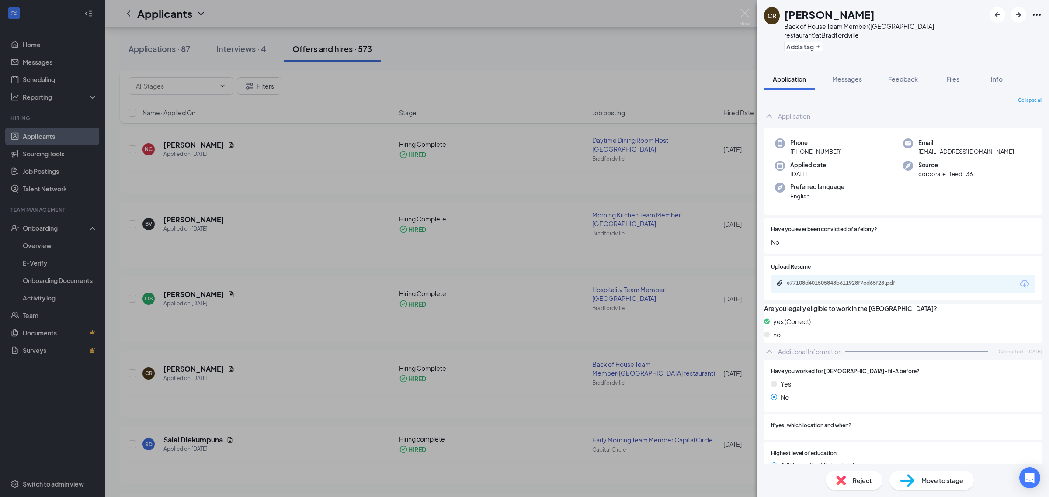
click at [739, 10] on div "CR Conner Roberson Back of House Team Member(Bradfordville restaurant) at Bradf…" at bounding box center [524, 248] width 1049 height 497
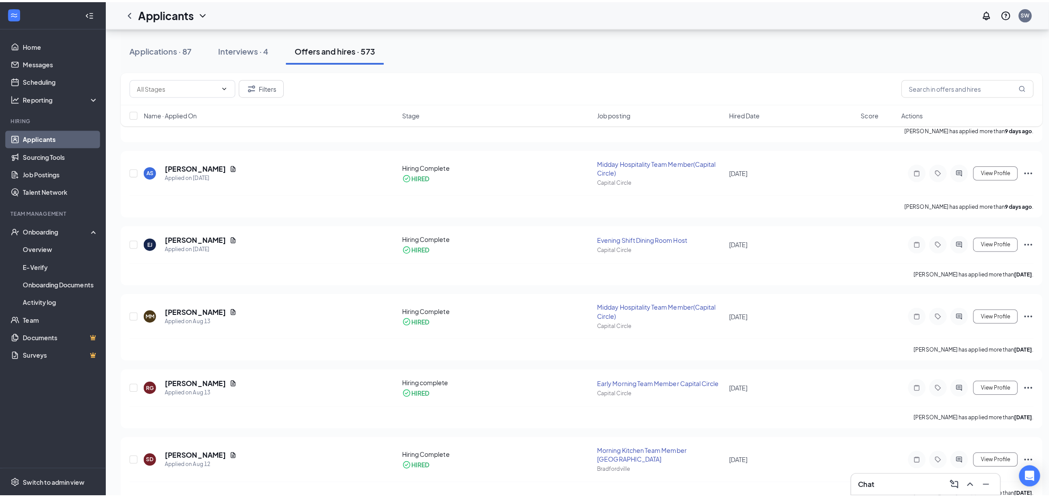
scroll to position [219, 0]
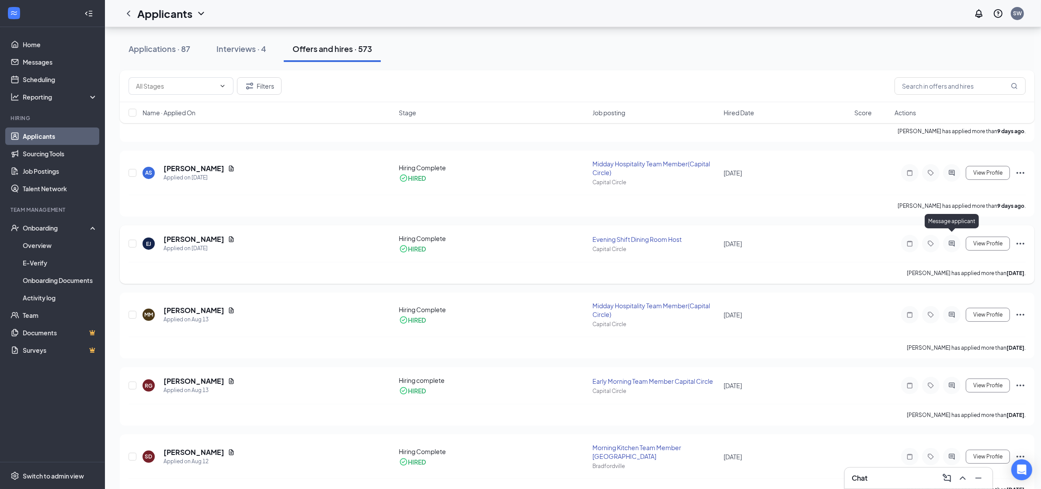
click at [951, 241] on icon "ActiveChat" at bounding box center [951, 244] width 6 height 6
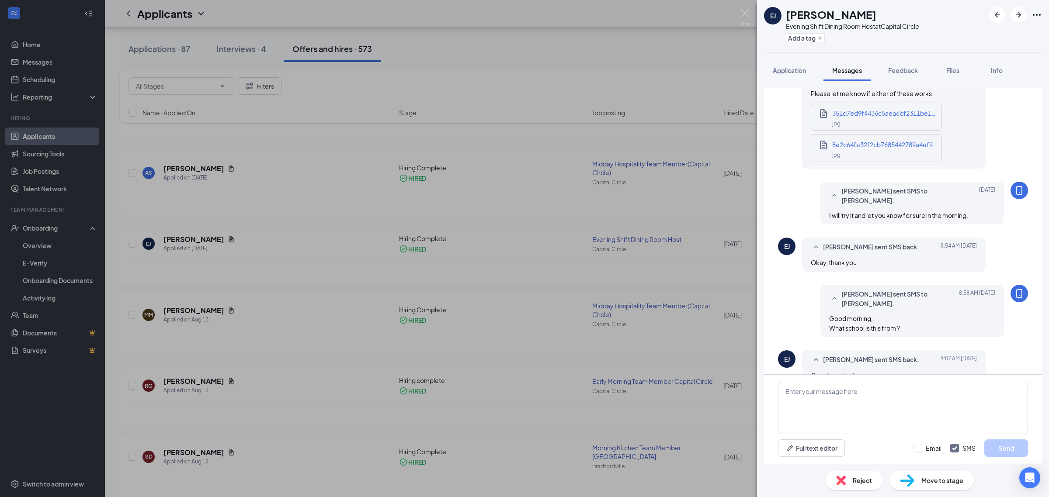
scroll to position [542, 0]
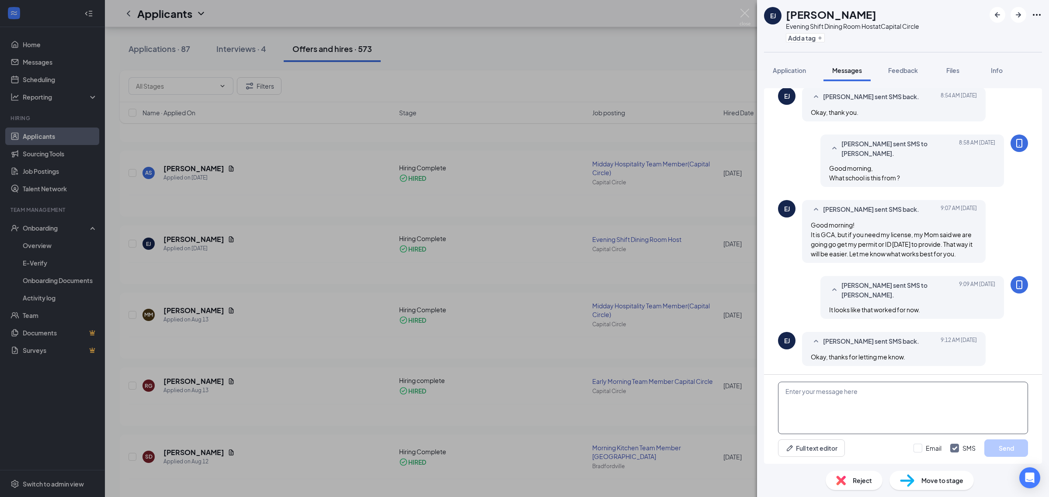
click at [861, 408] on textarea at bounding box center [903, 408] width 250 height 52
paste textarea "Hello everyone, I am looking forward to meeting with you all this afternoon at …"
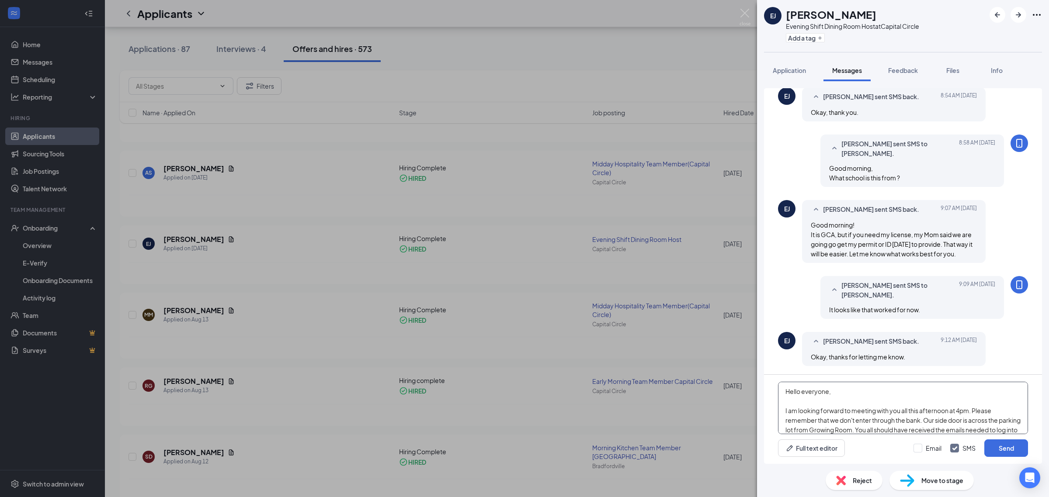
scroll to position [86, 0]
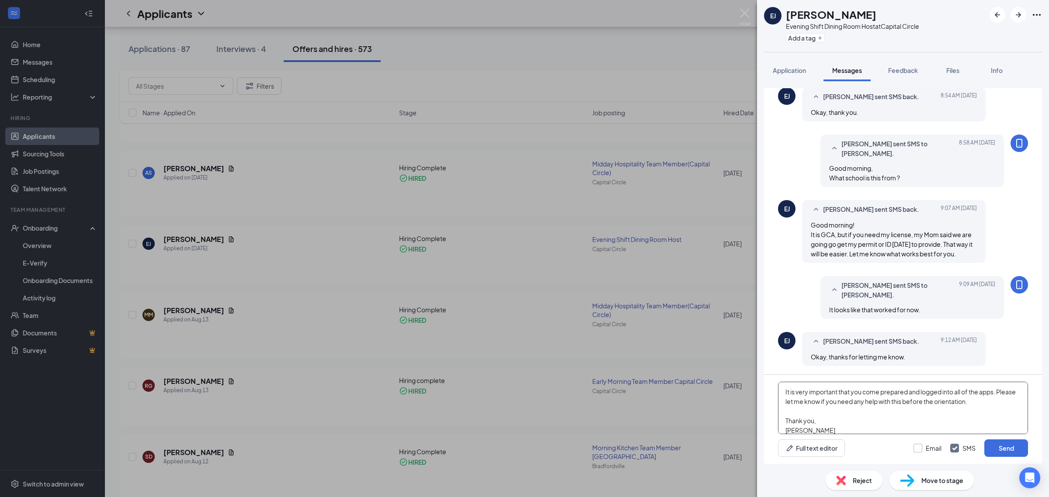
type textarea "Hello everyone, I am looking forward to meeting with you all this afternoon at …"
click at [919, 448] on input "Email" at bounding box center [927, 448] width 28 height 9
checkbox input "true"
click at [998, 447] on button "Send" at bounding box center [1006, 448] width 44 height 17
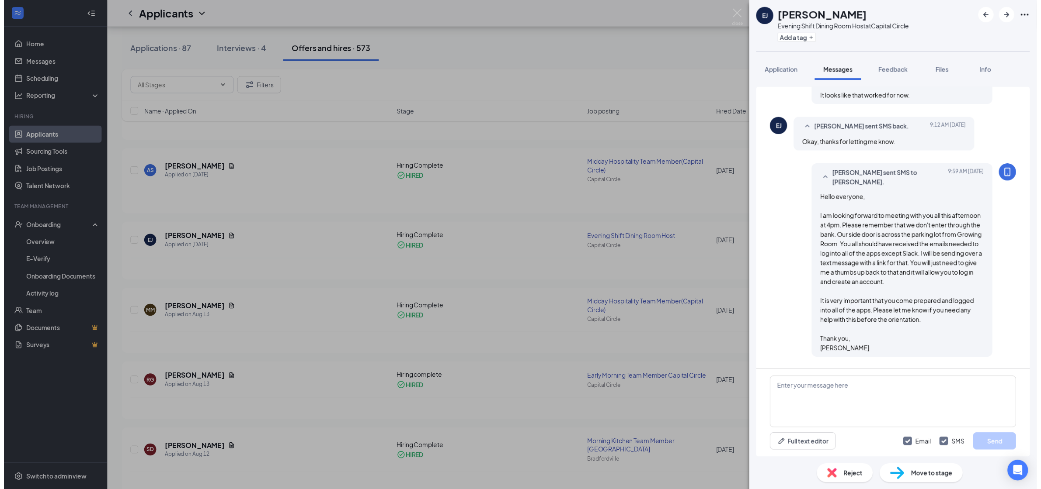
scroll to position [961, 0]
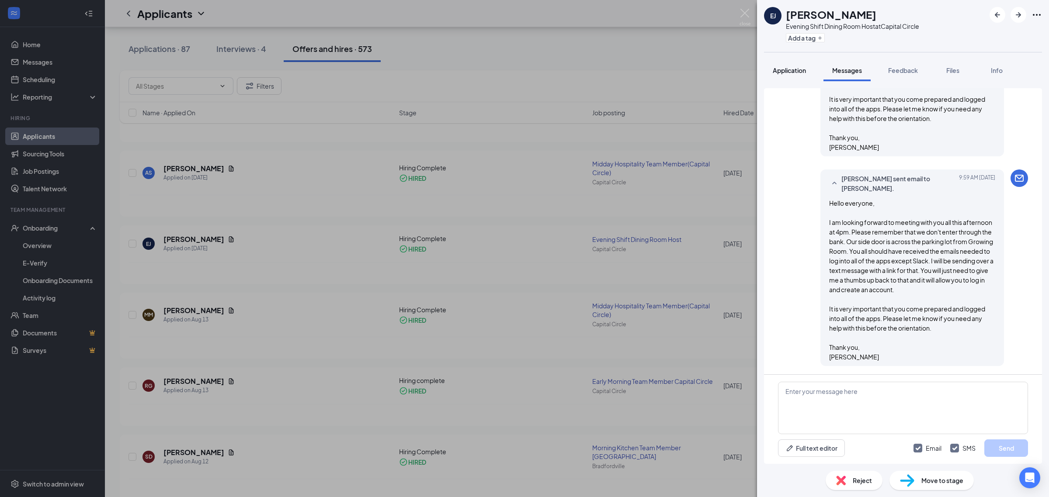
click at [790, 74] on div "Application" at bounding box center [789, 70] width 33 height 9
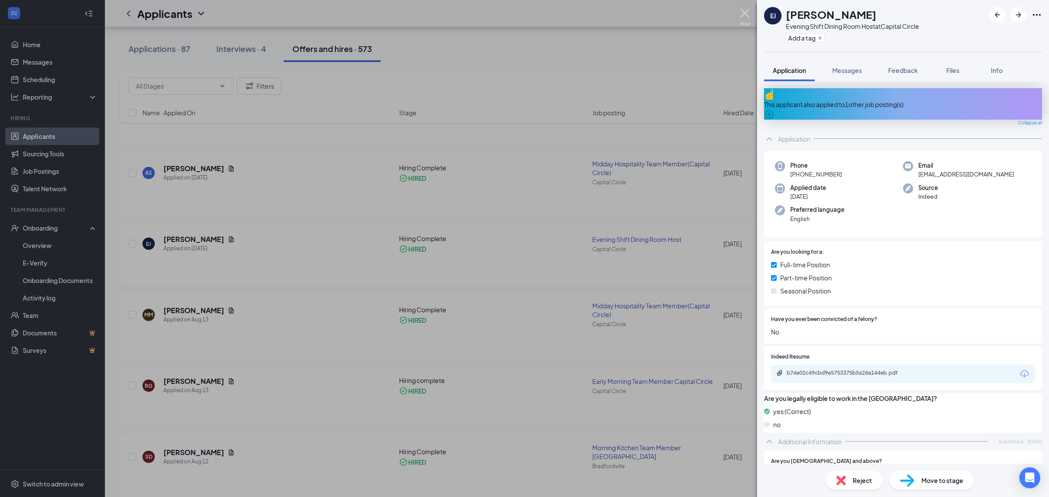
click at [744, 12] on img at bounding box center [744, 17] width 11 height 17
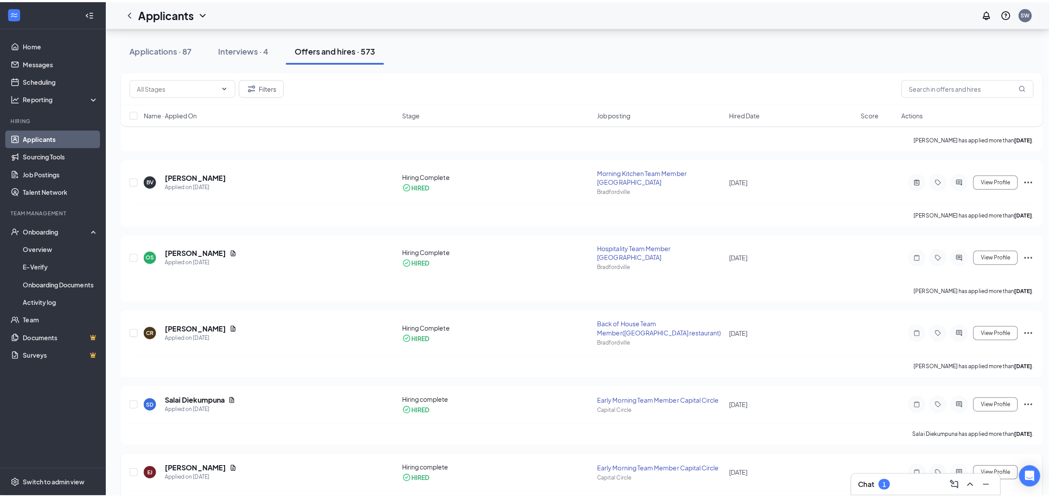
scroll to position [710, 0]
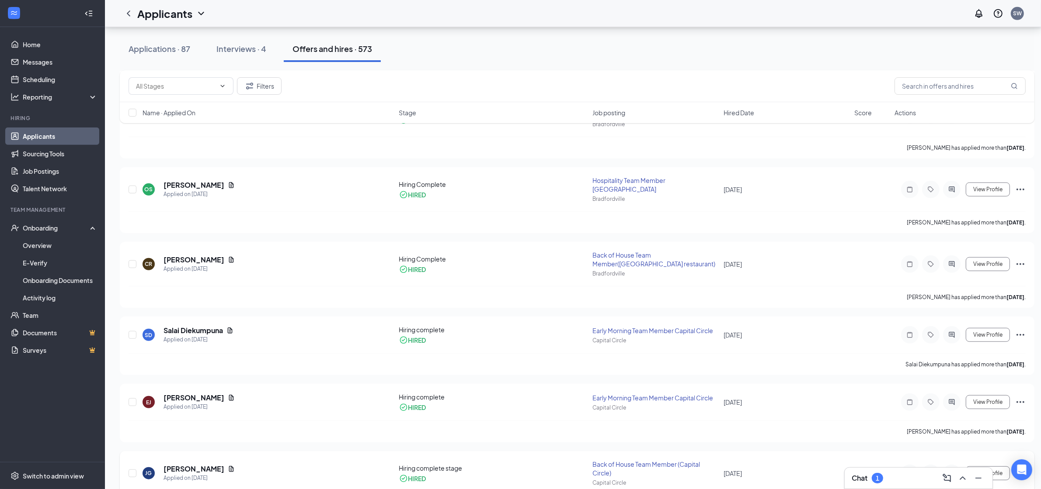
click at [958, 465] on div at bounding box center [951, 473] width 17 height 17
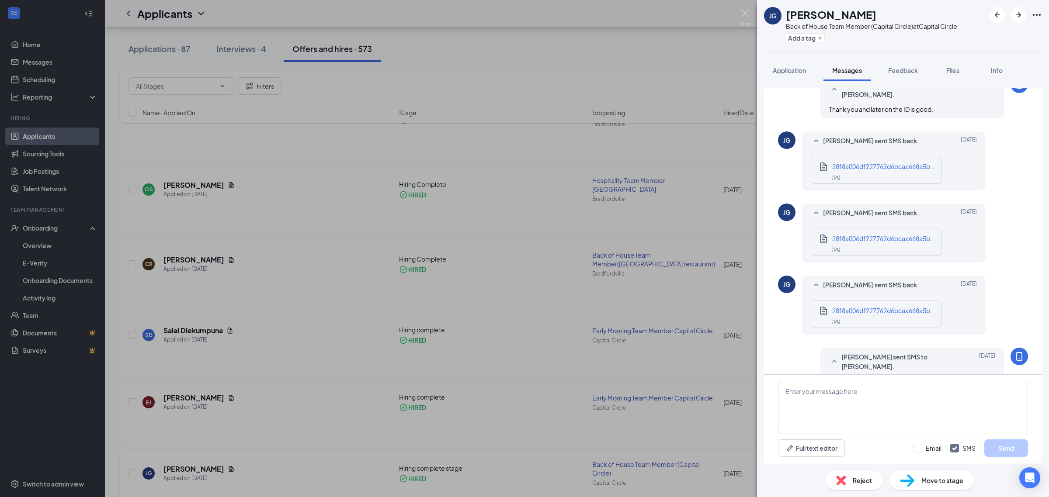
scroll to position [333, 0]
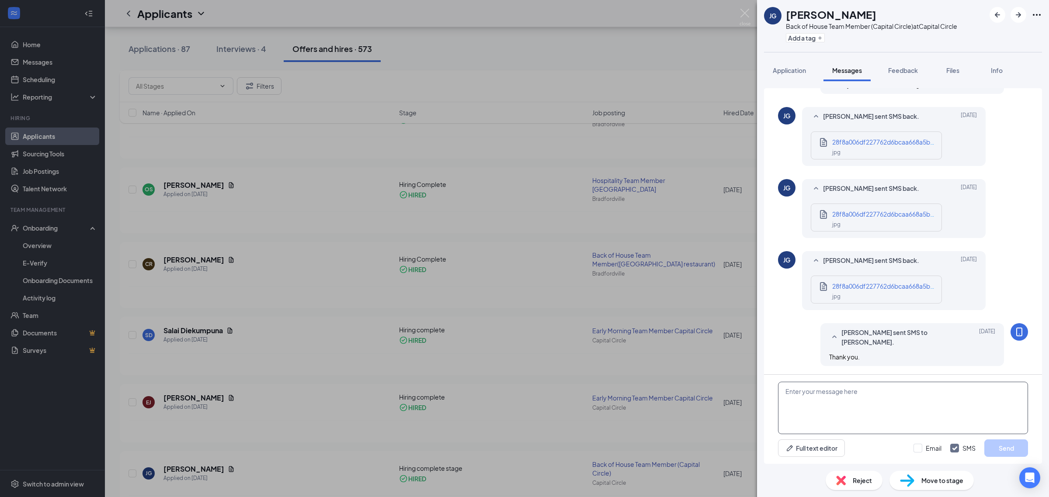
paste textarea "Hello everyone, I am looking forward to meeting with you all this afternoon at …"
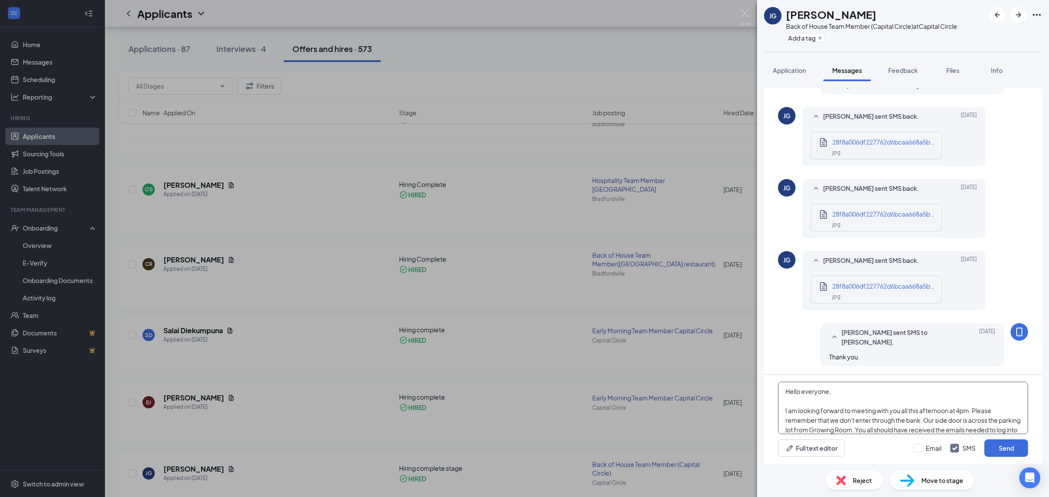
scroll to position [86, 0]
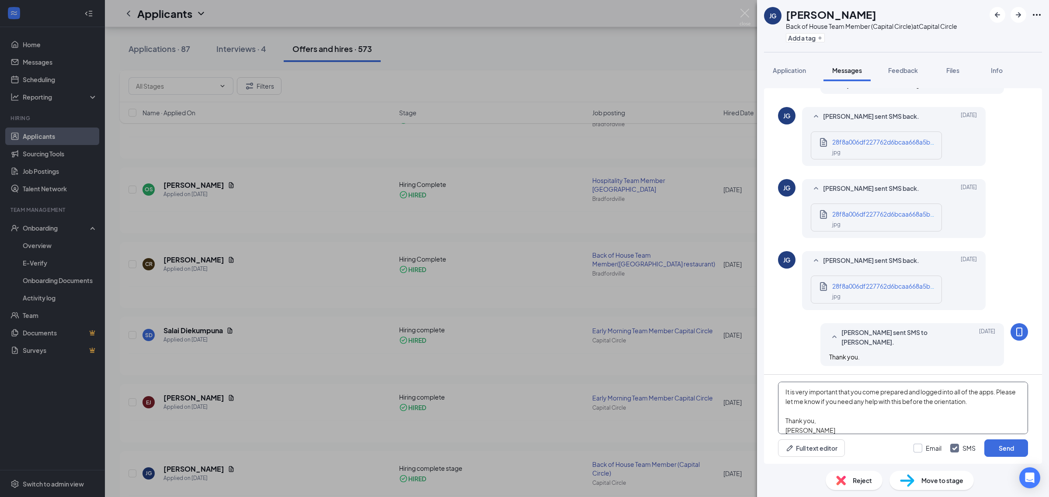
type textarea "Hello everyone, I am looking forward to meeting with you all this afternoon at …"
drag, startPoint x: 920, startPoint y: 451, endPoint x: 967, endPoint y: 451, distance: 46.3
click at [920, 451] on input "Email" at bounding box center [927, 448] width 28 height 9
checkbox input "true"
click at [996, 451] on button "Send" at bounding box center [1006, 448] width 44 height 17
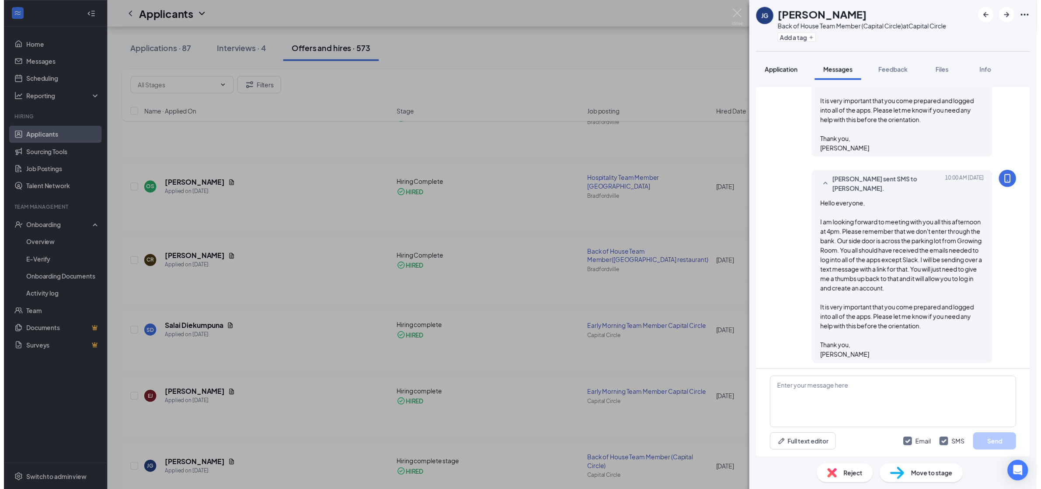
scroll to position [753, 0]
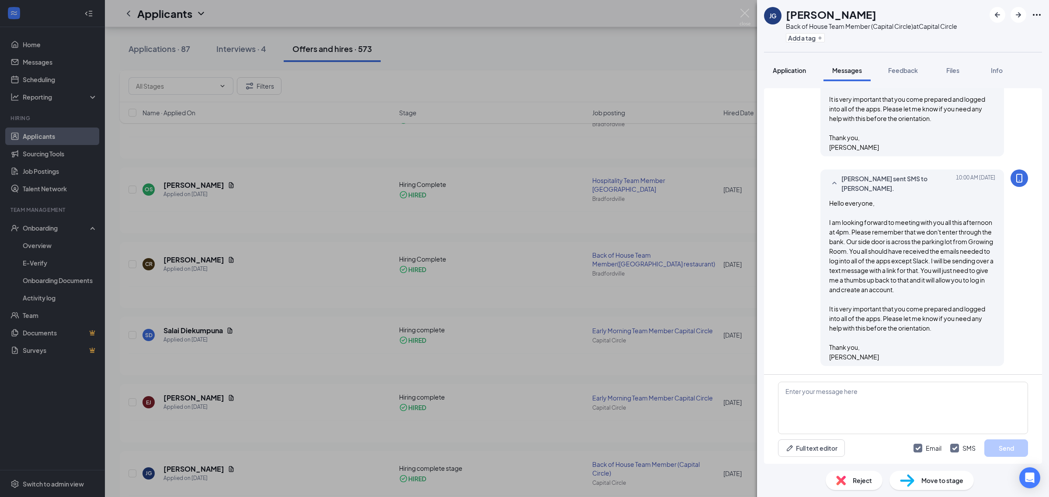
click at [789, 69] on span "Application" at bounding box center [789, 70] width 33 height 8
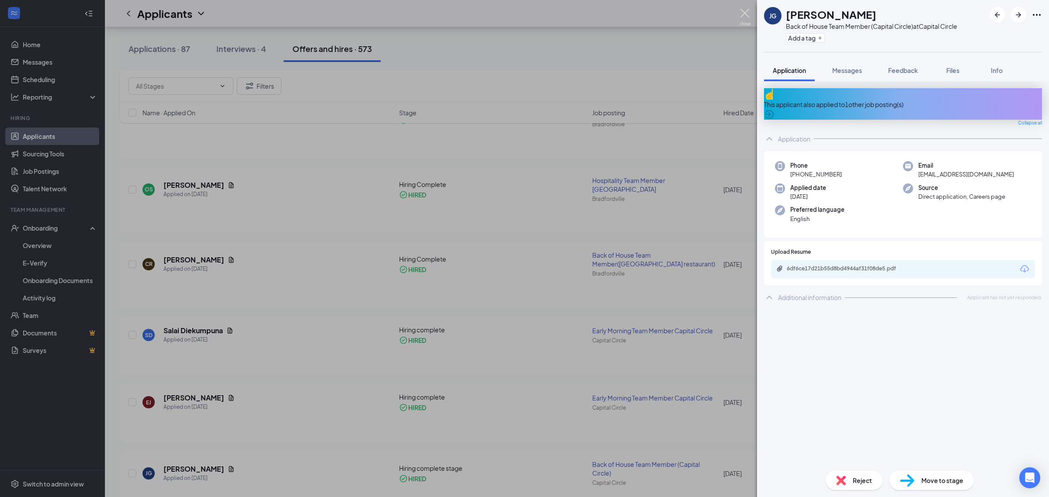
click at [746, 13] on img at bounding box center [744, 17] width 11 height 17
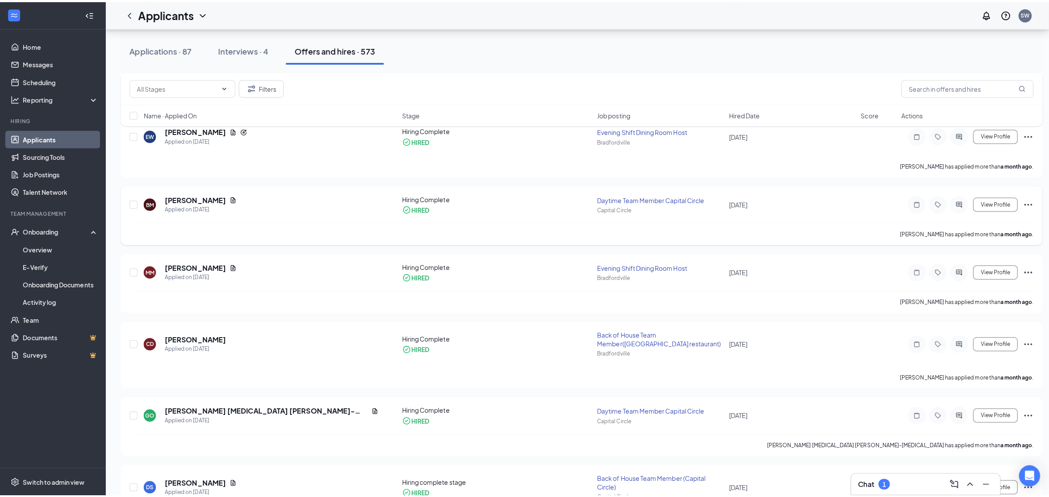
scroll to position [1311, 0]
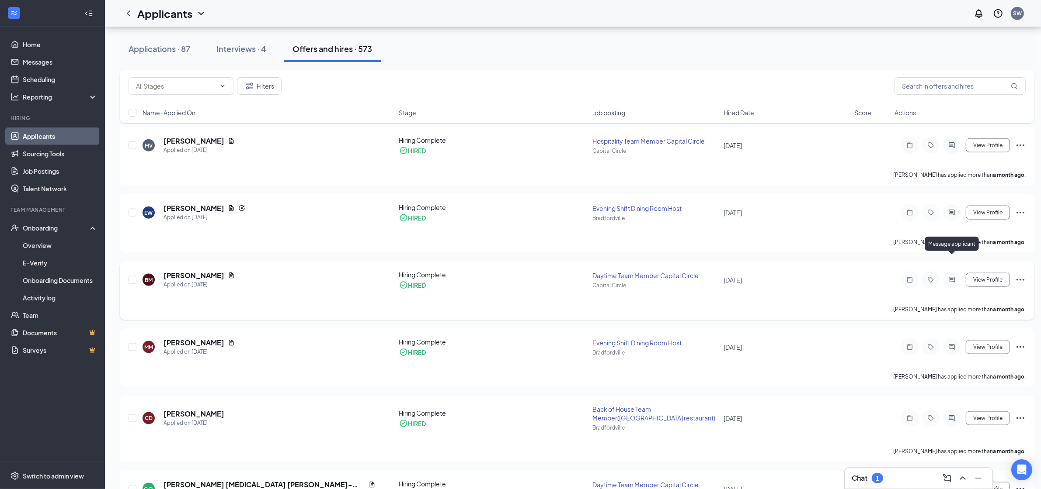
click at [948, 277] on icon "ActiveChat" at bounding box center [951, 280] width 10 height 7
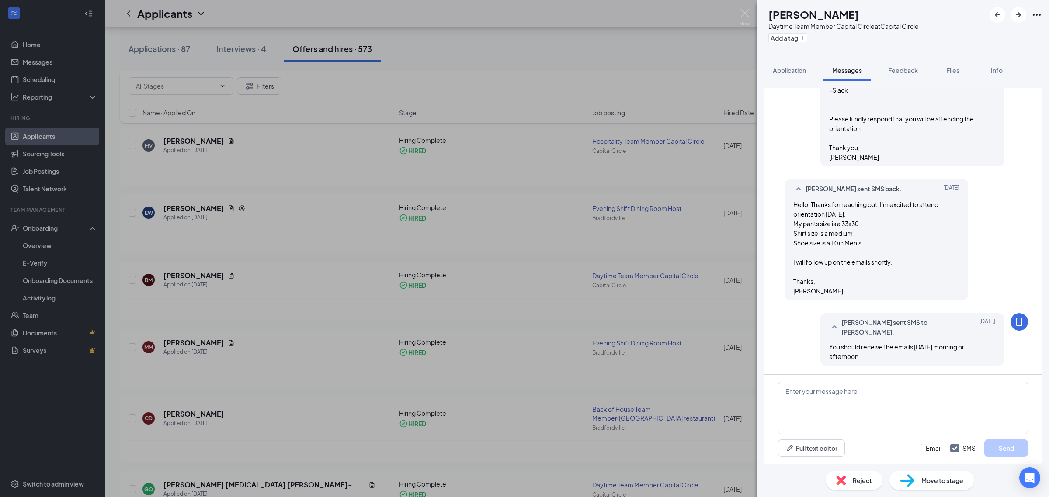
scroll to position [1321, 0]
click at [786, 403] on textarea at bounding box center [903, 408] width 250 height 52
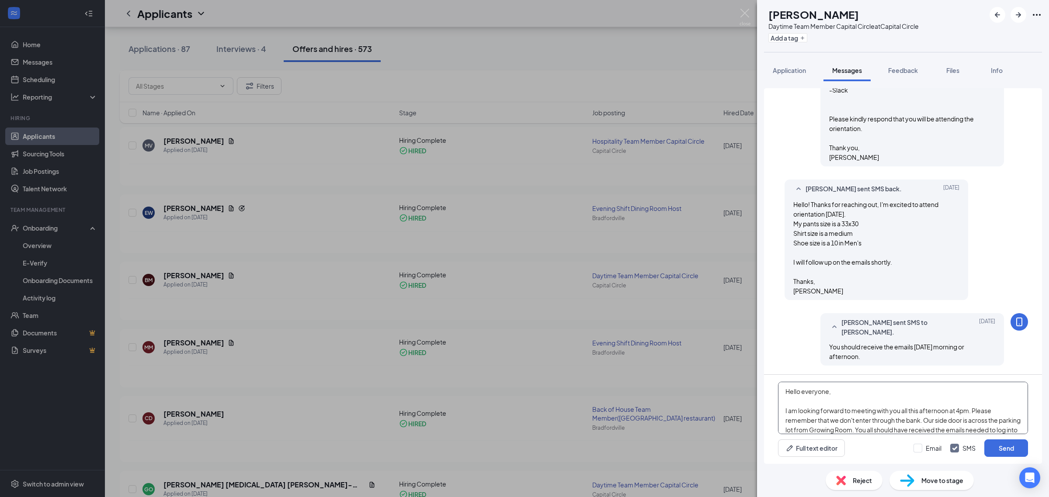
scroll to position [86, 0]
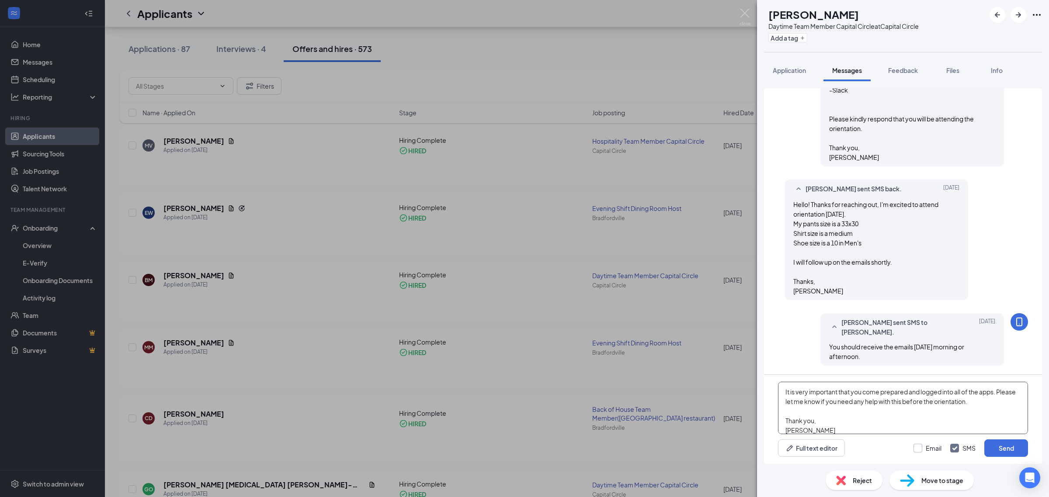
type textarea "Hello everyone, I am looking forward to meeting with you all this afternoon at …"
click at [919, 451] on input "Email" at bounding box center [927, 448] width 28 height 9
checkbox input "true"
click at [991, 450] on button "Send" at bounding box center [1006, 448] width 44 height 17
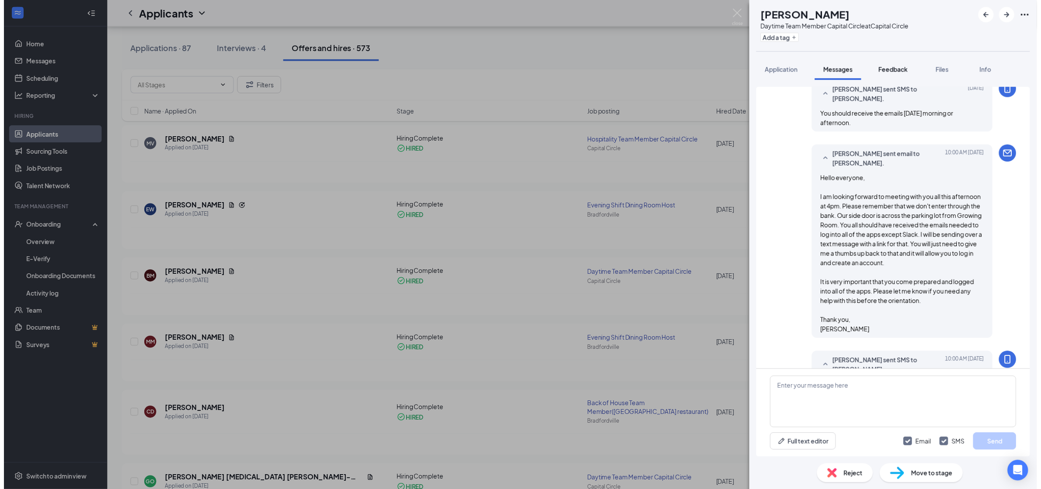
scroll to position [1741, 0]
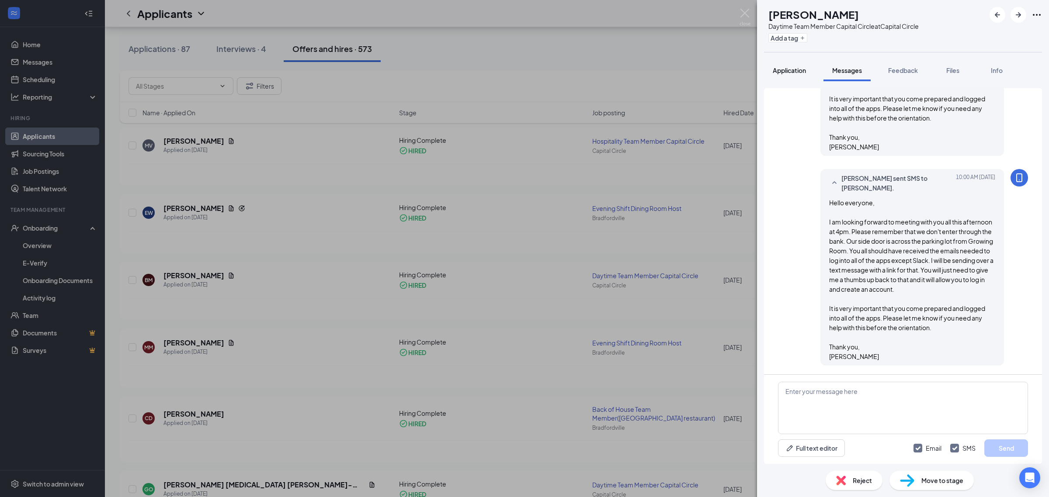
click at [783, 70] on span "Application" at bounding box center [789, 70] width 33 height 8
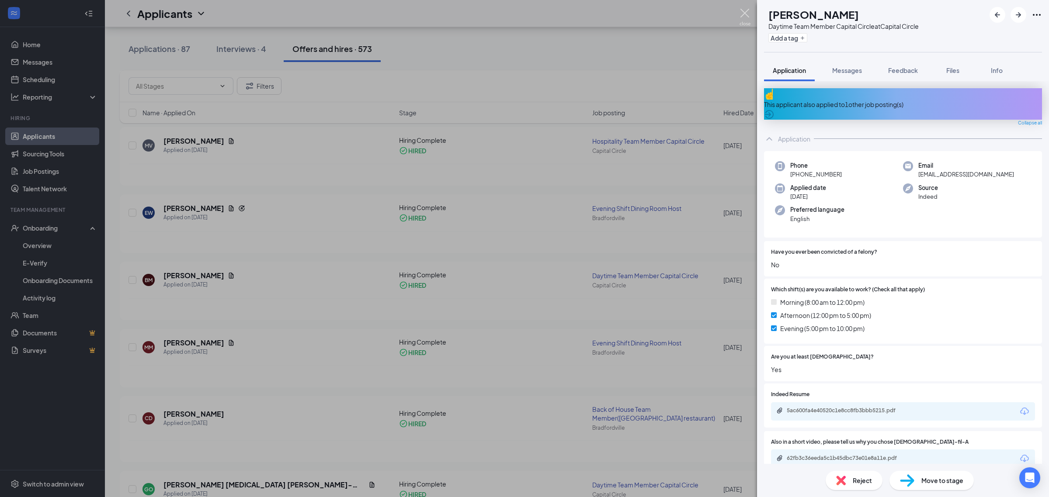
click at [746, 12] on img at bounding box center [744, 17] width 11 height 17
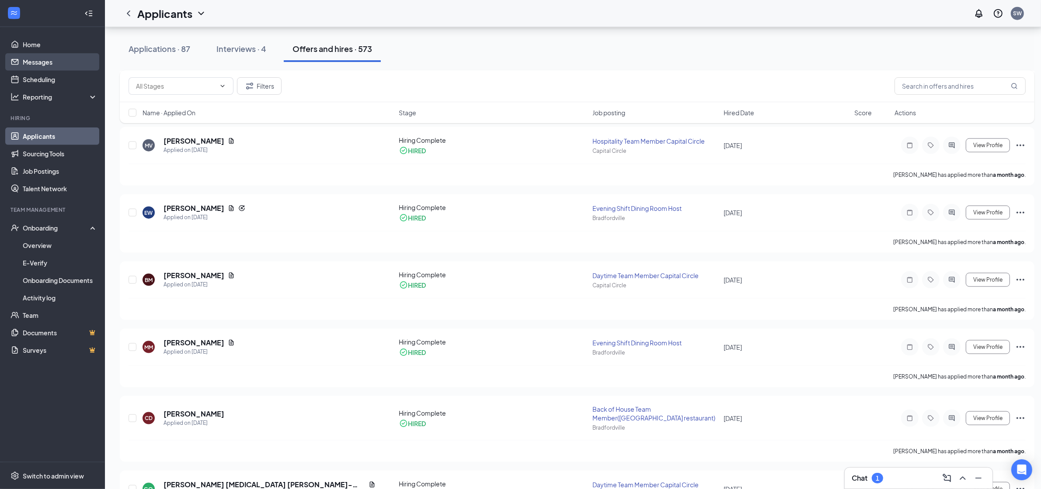
click at [45, 62] on link "Messages" at bounding box center [60, 61] width 75 height 17
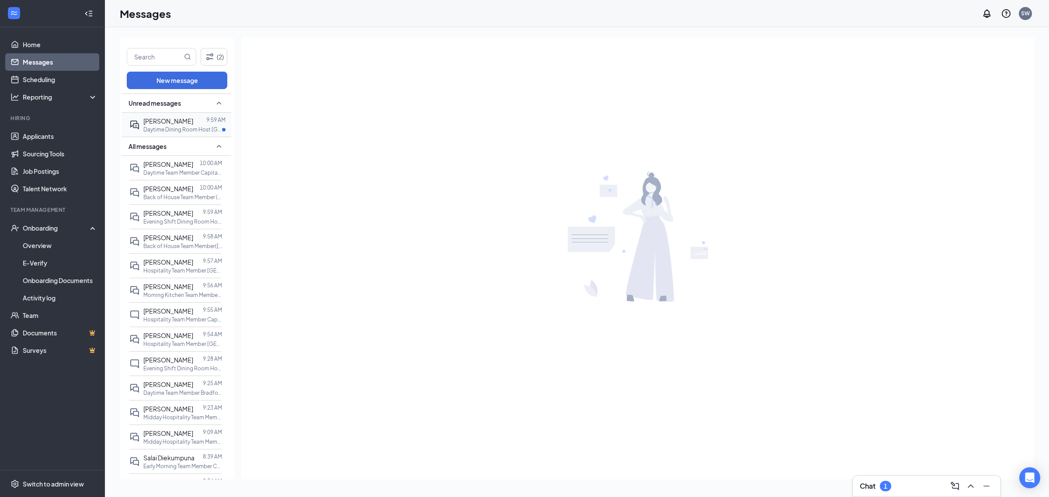
click at [159, 119] on span "[PERSON_NAME]" at bounding box center [168, 121] width 50 height 8
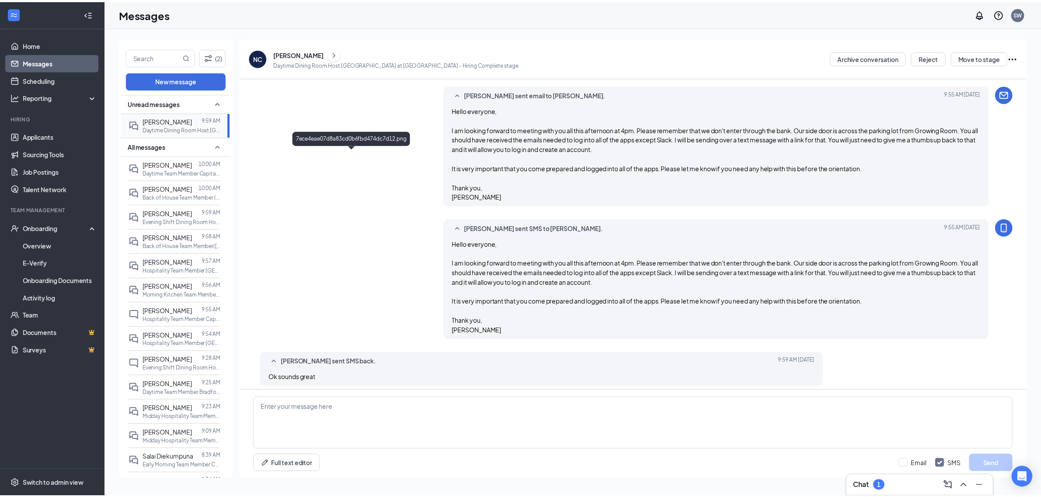
scroll to position [464, 0]
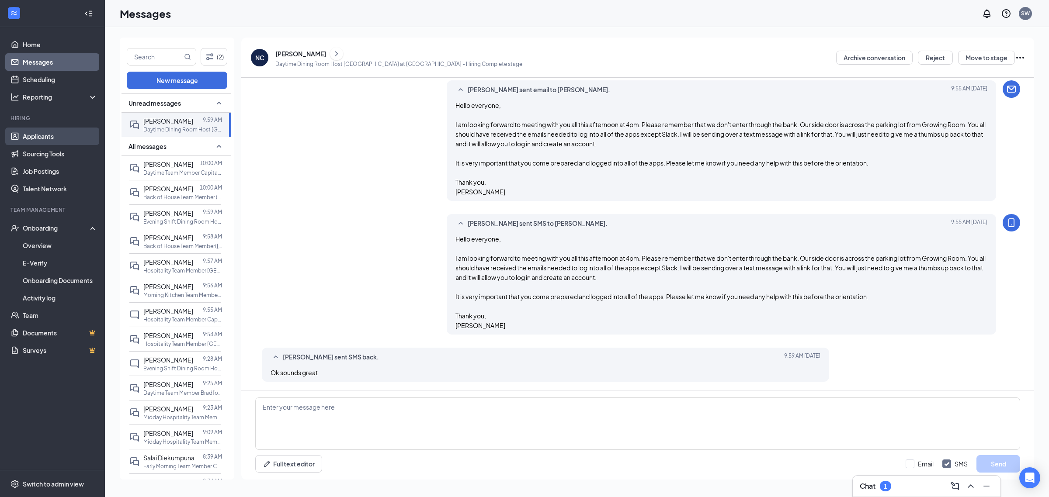
click at [46, 138] on link "Applicants" at bounding box center [60, 136] width 75 height 17
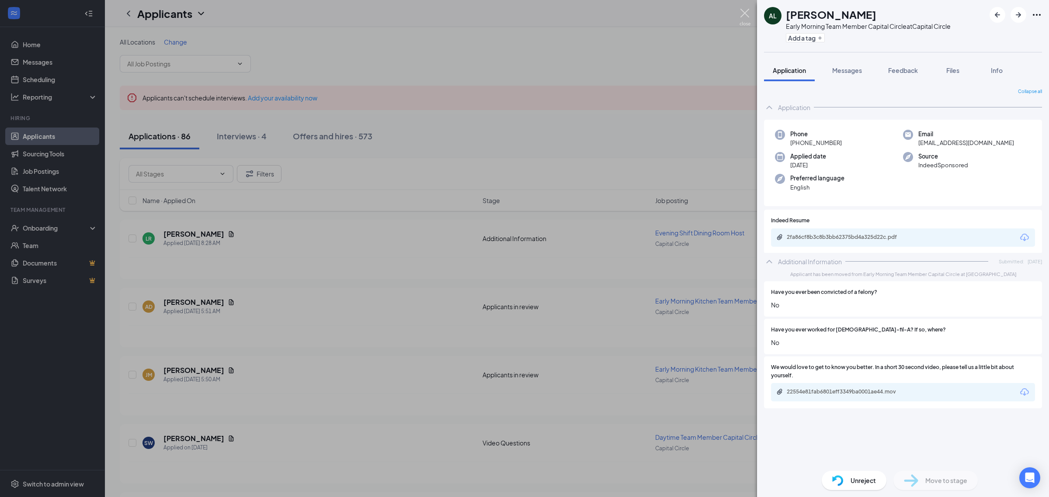
click at [744, 13] on img at bounding box center [744, 17] width 11 height 17
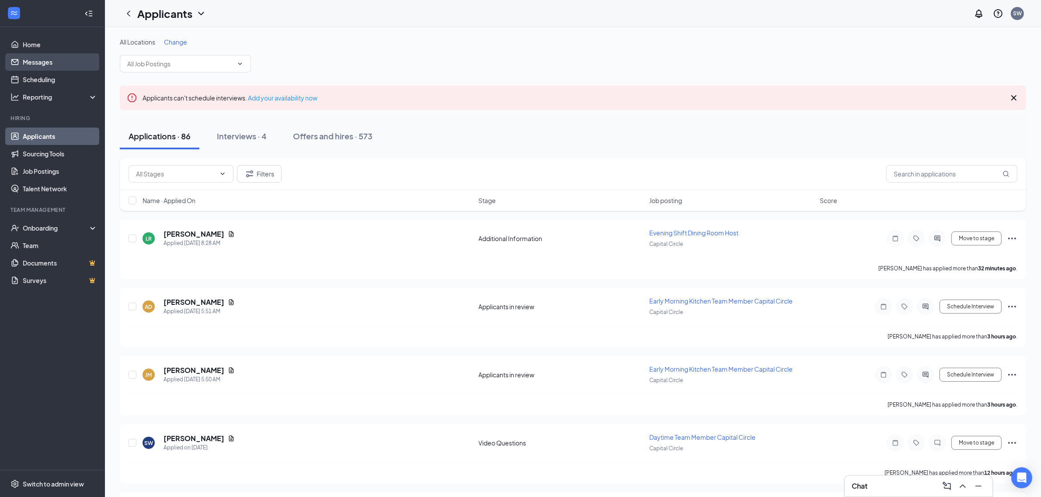
click at [42, 57] on link "Messages" at bounding box center [60, 61] width 75 height 17
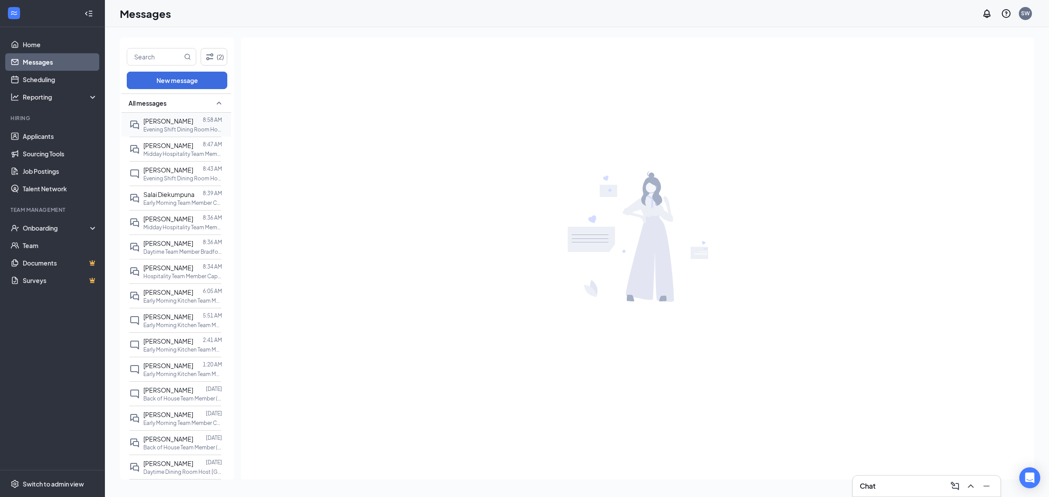
click at [197, 121] on div at bounding box center [198, 121] width 10 height 10
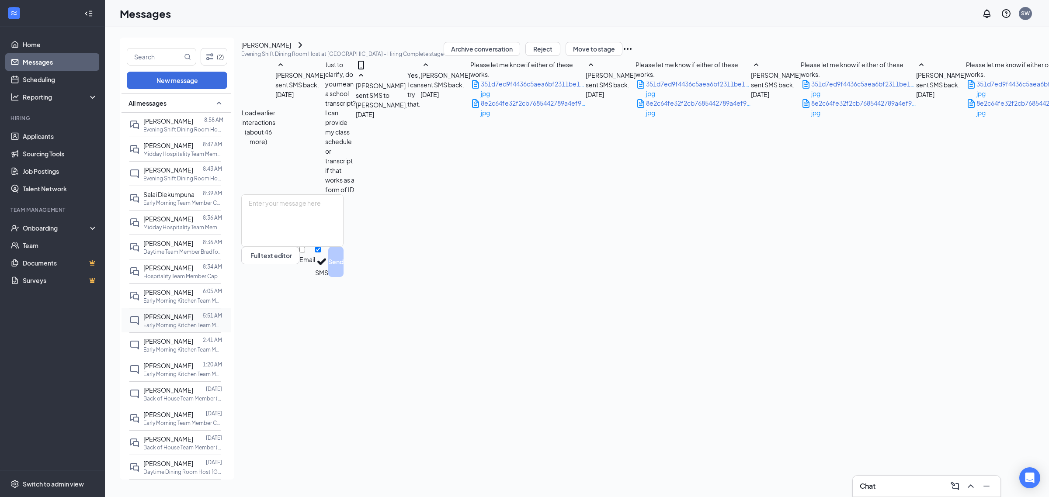
scroll to position [527, 0]
click at [51, 142] on link "Applicants" at bounding box center [60, 136] width 75 height 17
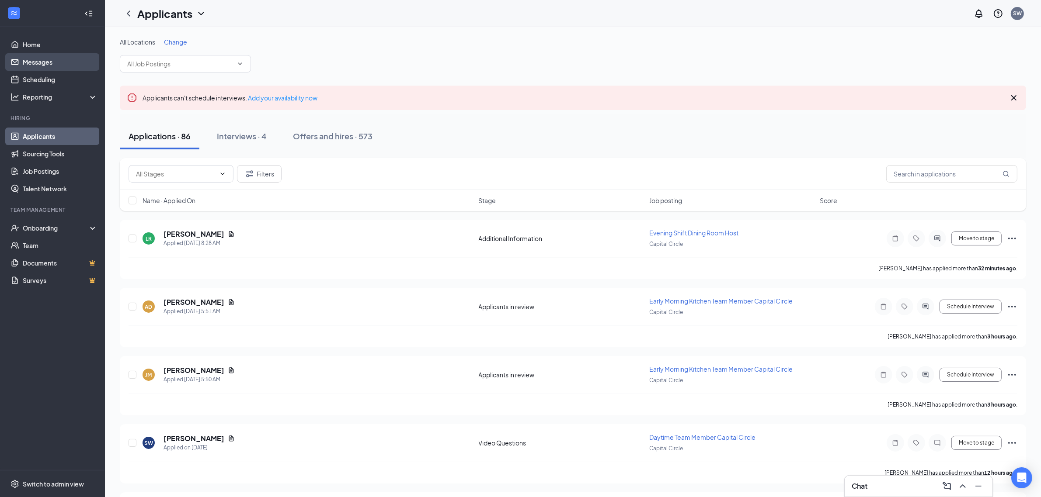
click at [39, 62] on link "Messages" at bounding box center [60, 61] width 75 height 17
